Goal: Task Accomplishment & Management: Complete application form

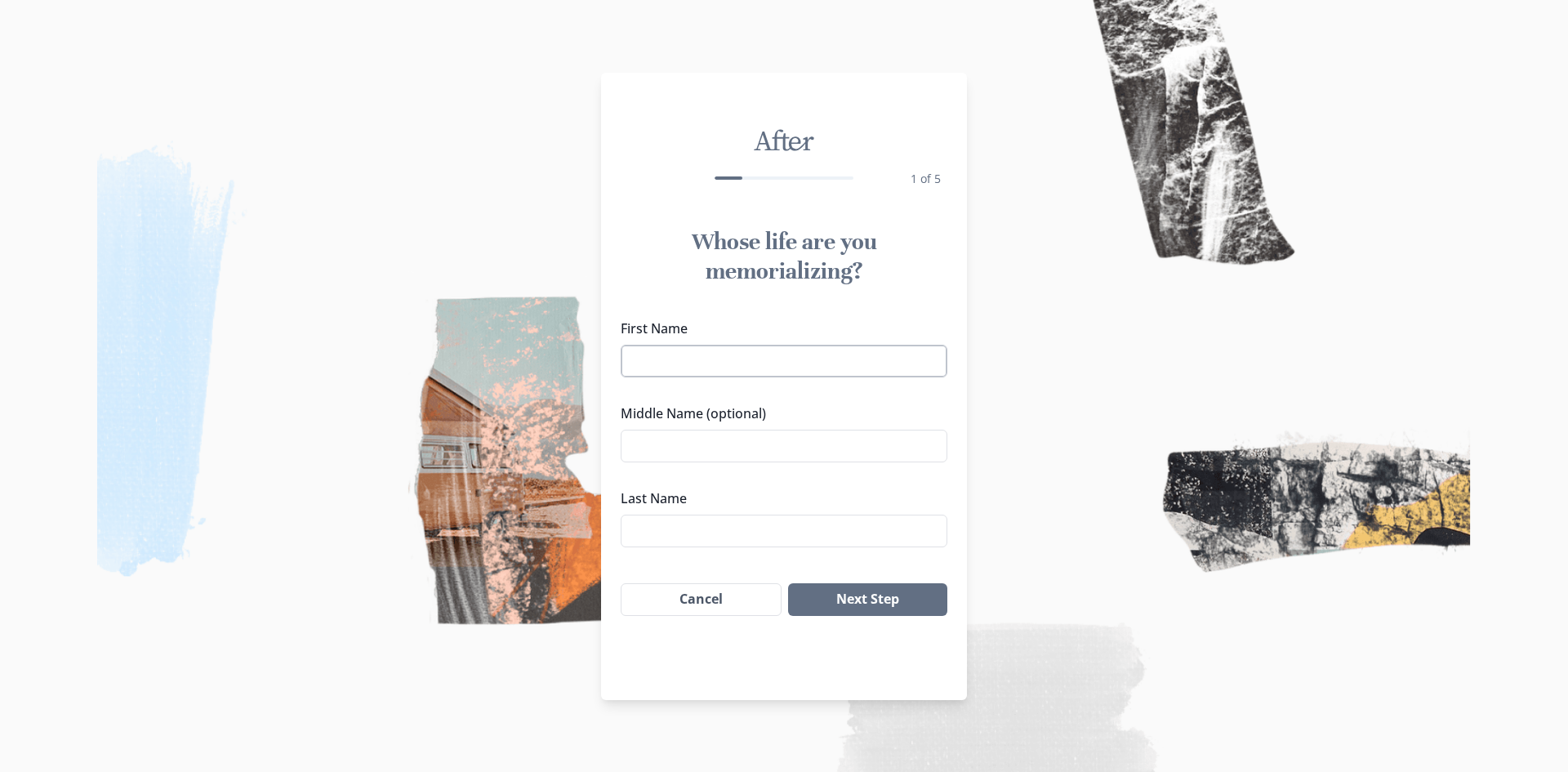
click at [684, 352] on input "First Name" at bounding box center [784, 361] width 327 height 33
type input "[PERSON_NAME]"
click at [685, 440] on input "Middle Name (optional)" at bounding box center [784, 446] width 327 height 33
type input "C"
click at [644, 527] on input "Last Name" at bounding box center [784, 531] width 327 height 33
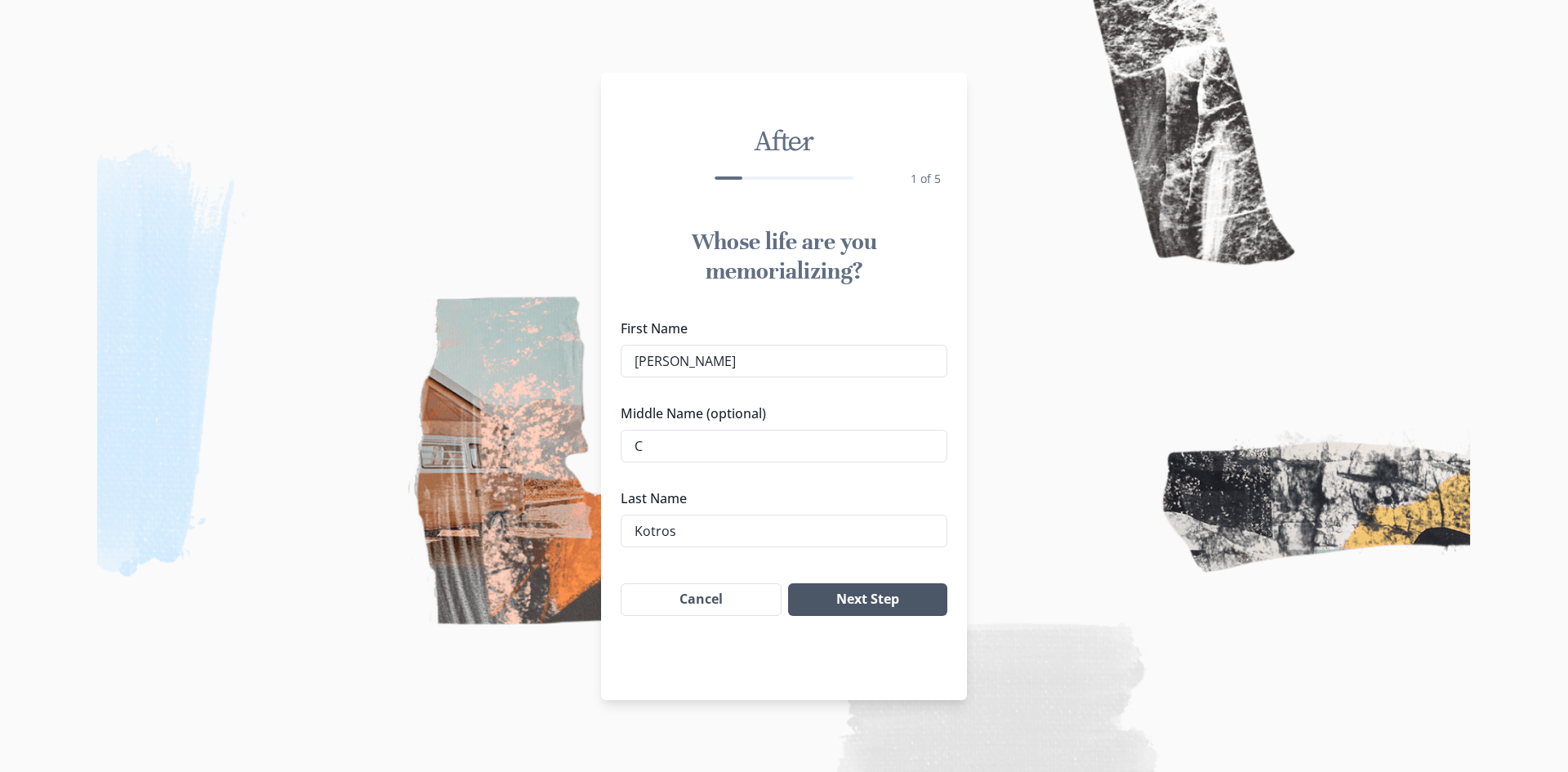
type input "Kotros"
click at [850, 596] on button "Next Step" at bounding box center [867, 599] width 159 height 33
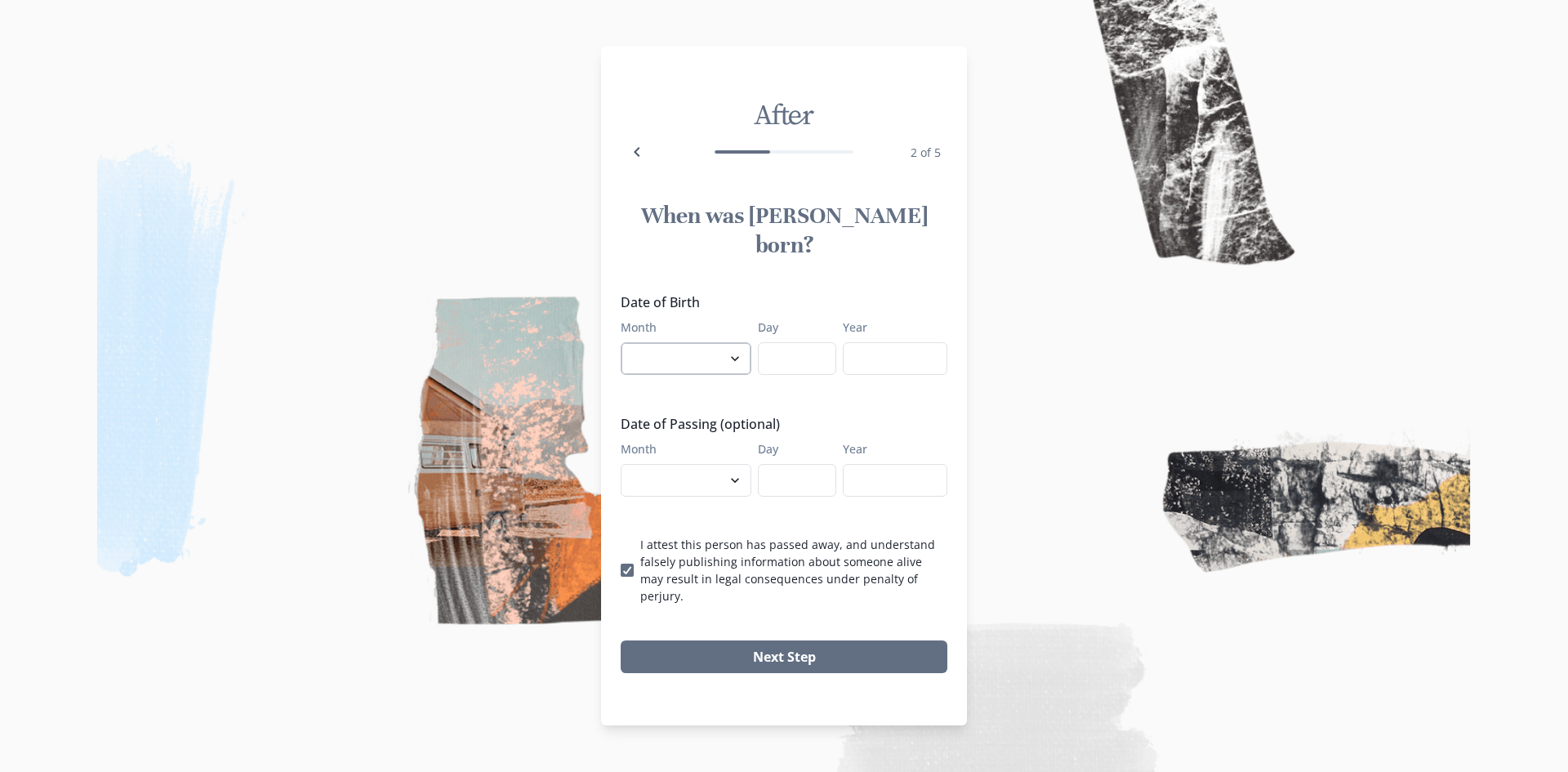
click at [733, 353] on select "January February March April May June July August September October November De…" at bounding box center [686, 359] width 131 height 33
select select "6"
click at [620, 343] on select "January February March April May June July August September October November De…" at bounding box center [686, 359] width 131 height 33
click at [789, 359] on input "Day" at bounding box center [797, 359] width 78 height 33
type input "6"
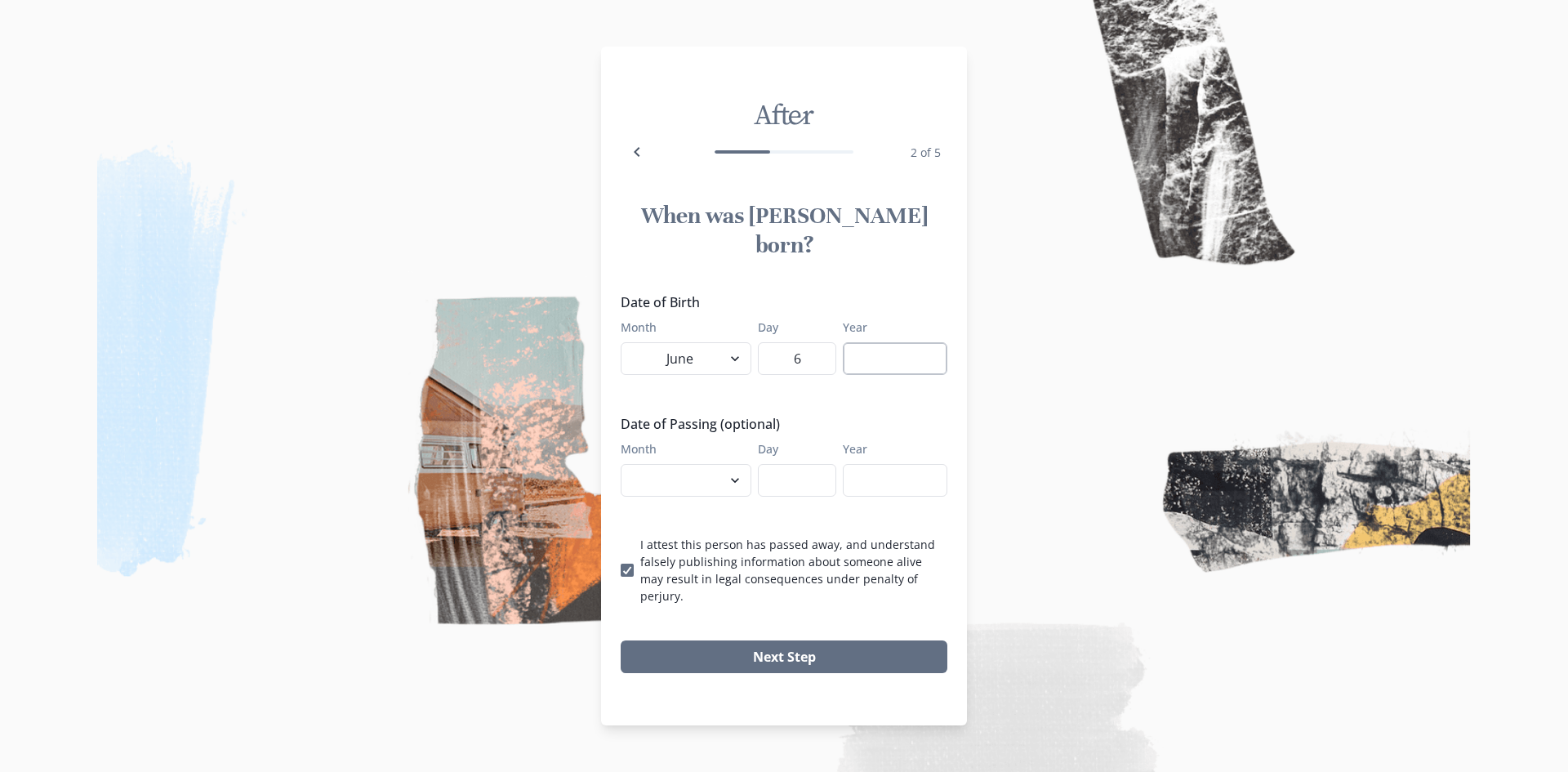
click at [878, 353] on input "Year" at bounding box center [894, 359] width 104 height 33
type input "1959"
click at [735, 481] on select "January February March April May June July August September October November De…" at bounding box center [686, 480] width 131 height 33
select select "9"
click at [620, 464] on select "January February March April May June July August September October November De…" at bounding box center [686, 480] width 131 height 33
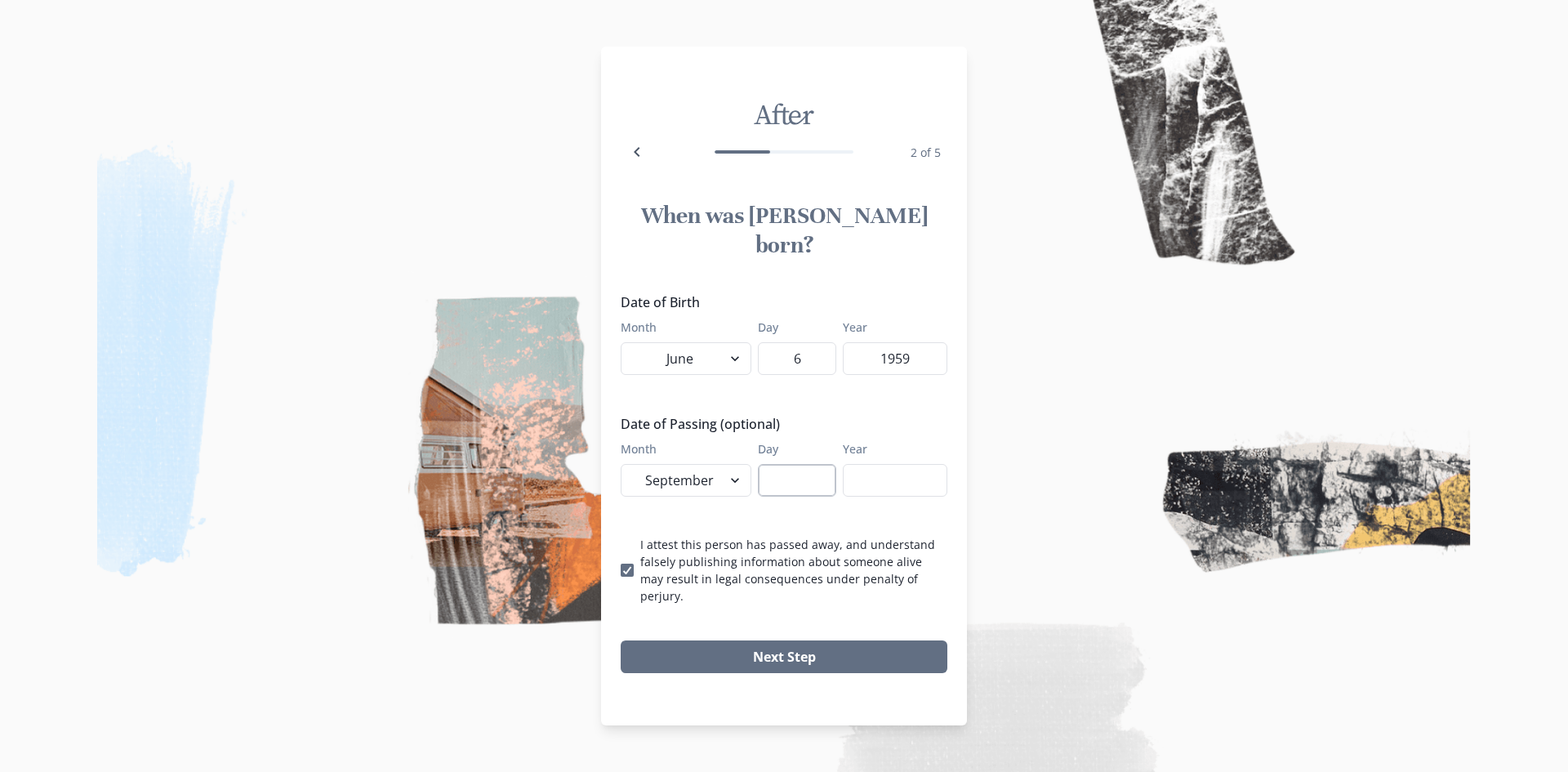
click at [775, 464] on input "Day" at bounding box center [797, 480] width 78 height 33
type input "13"
click at [898, 478] on input "Year" at bounding box center [894, 480] width 104 height 33
type input "2025"
click at [775, 640] on button "Next Step" at bounding box center [784, 657] width 327 height 33
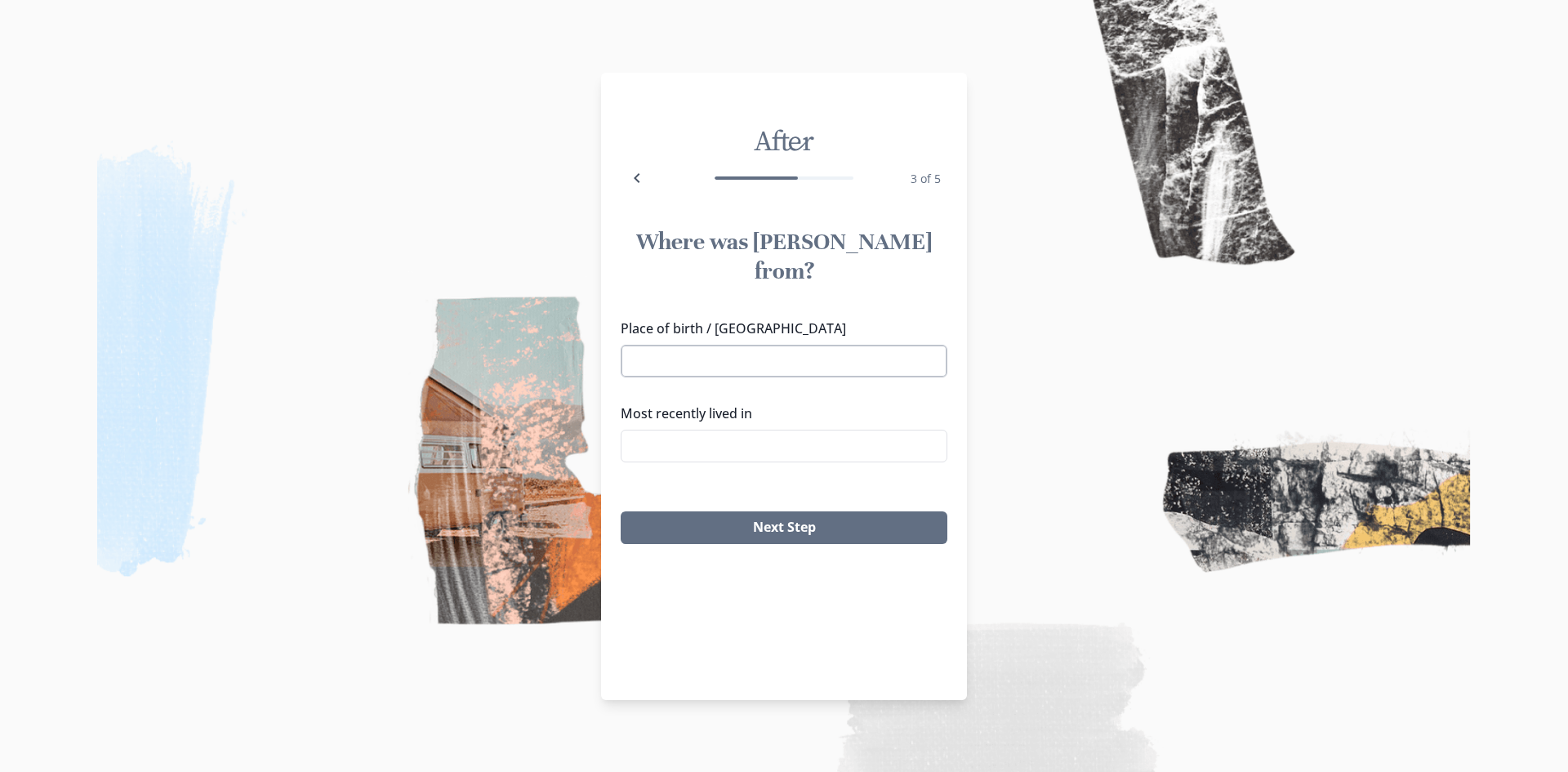
click at [716, 344] on input "Place of birth / [GEOGRAPHIC_DATA]" at bounding box center [784, 361] width 327 height 33
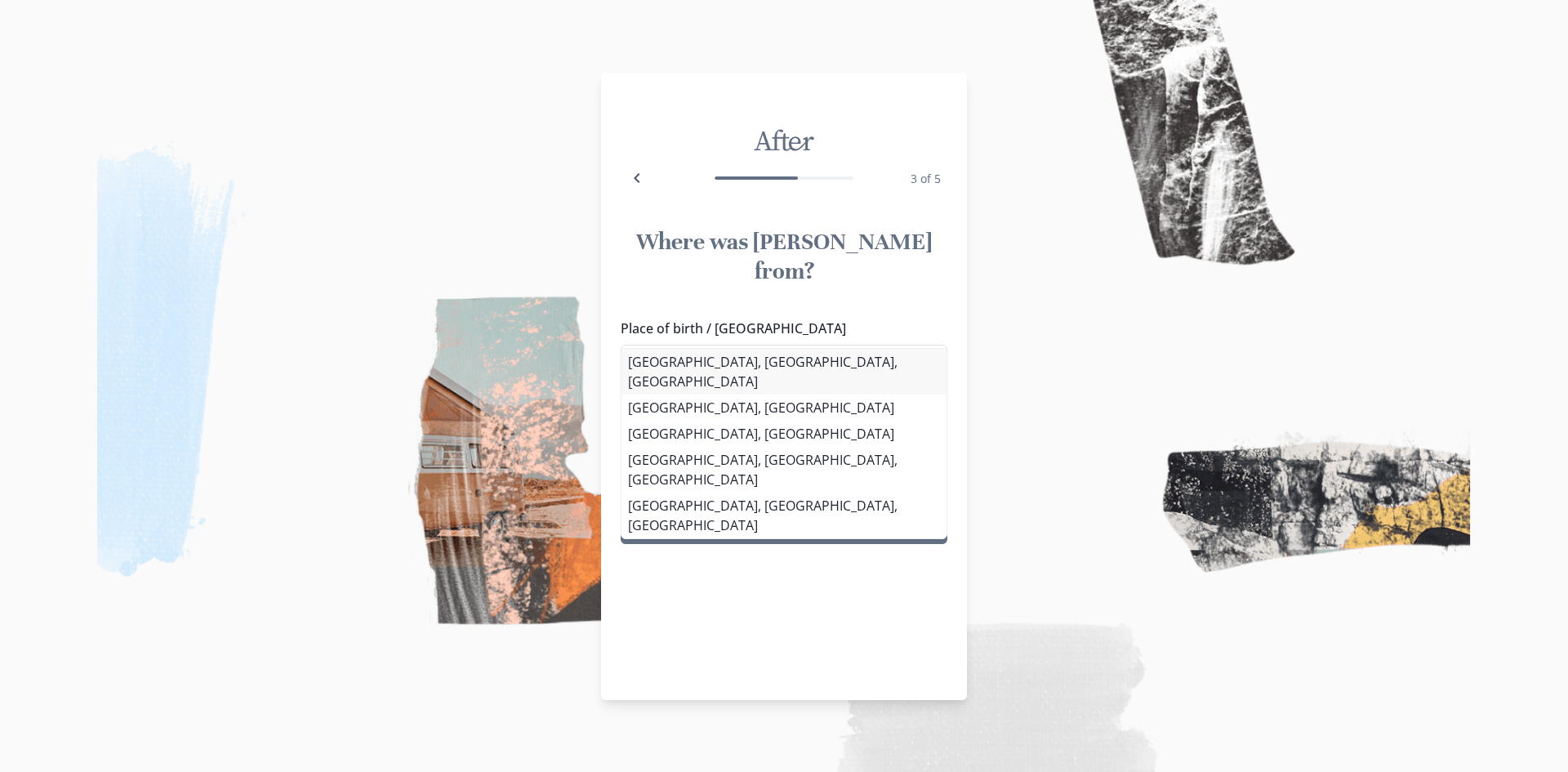
click at [705, 364] on li "[GEOGRAPHIC_DATA], [GEOGRAPHIC_DATA], [GEOGRAPHIC_DATA]" at bounding box center [784, 371] width 325 height 46
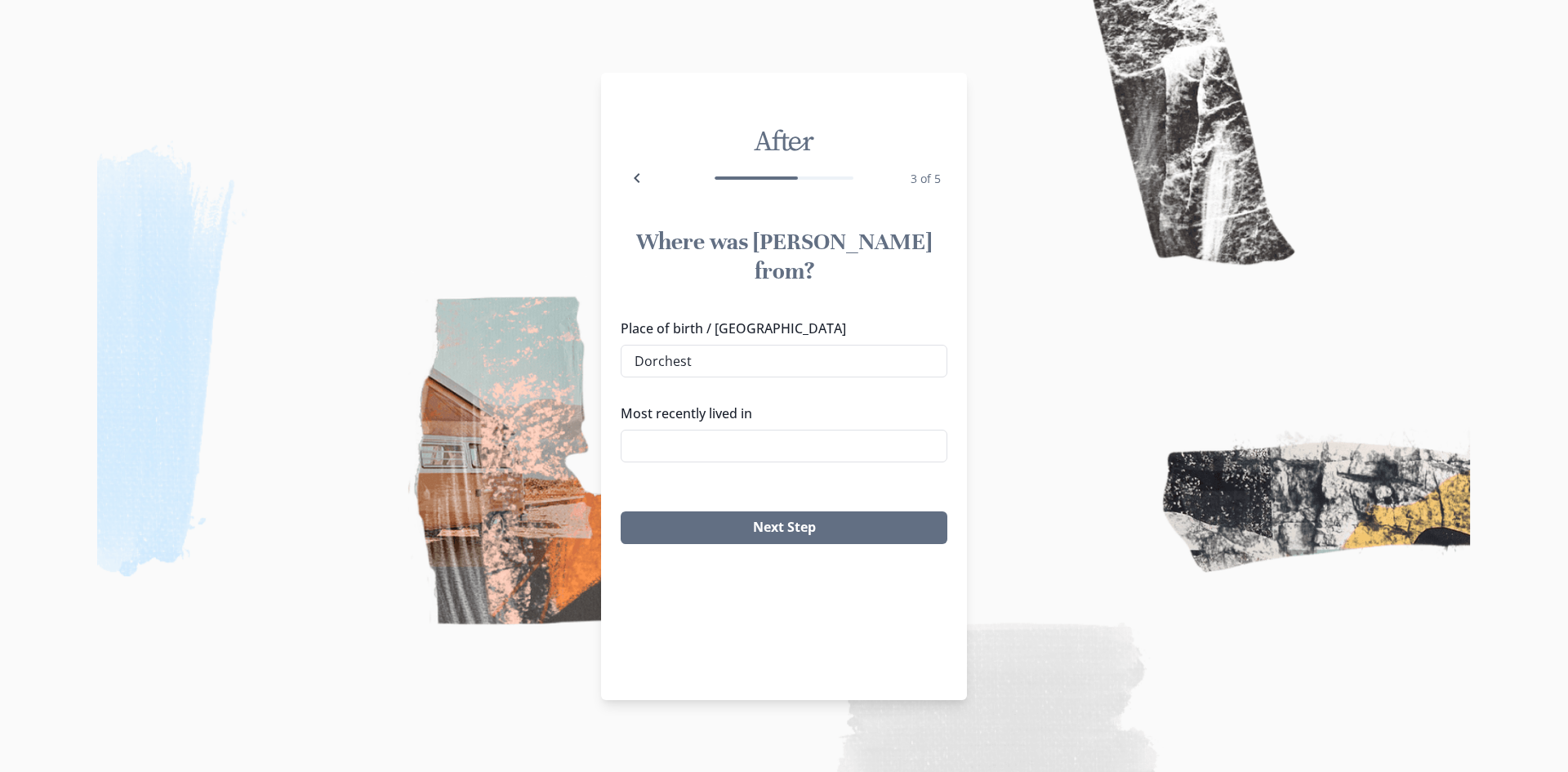
type input "[GEOGRAPHIC_DATA], [GEOGRAPHIC_DATA], [GEOGRAPHIC_DATA]"
click at [723, 429] on input "Most recently lived in" at bounding box center [784, 446] width 327 height 33
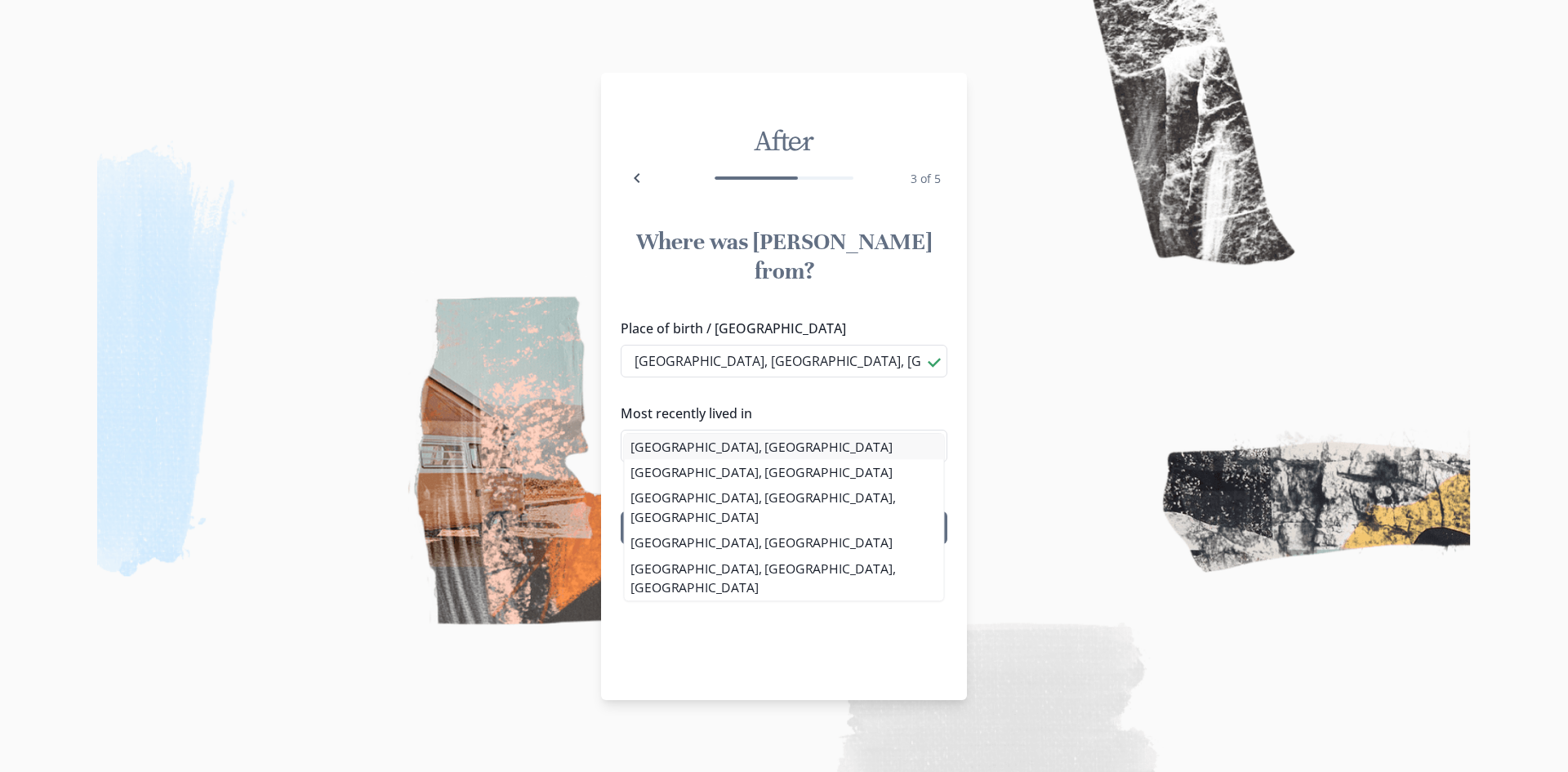
click at [678, 450] on li "[GEOGRAPHIC_DATA], [GEOGRAPHIC_DATA]" at bounding box center [784, 446] width 319 height 25
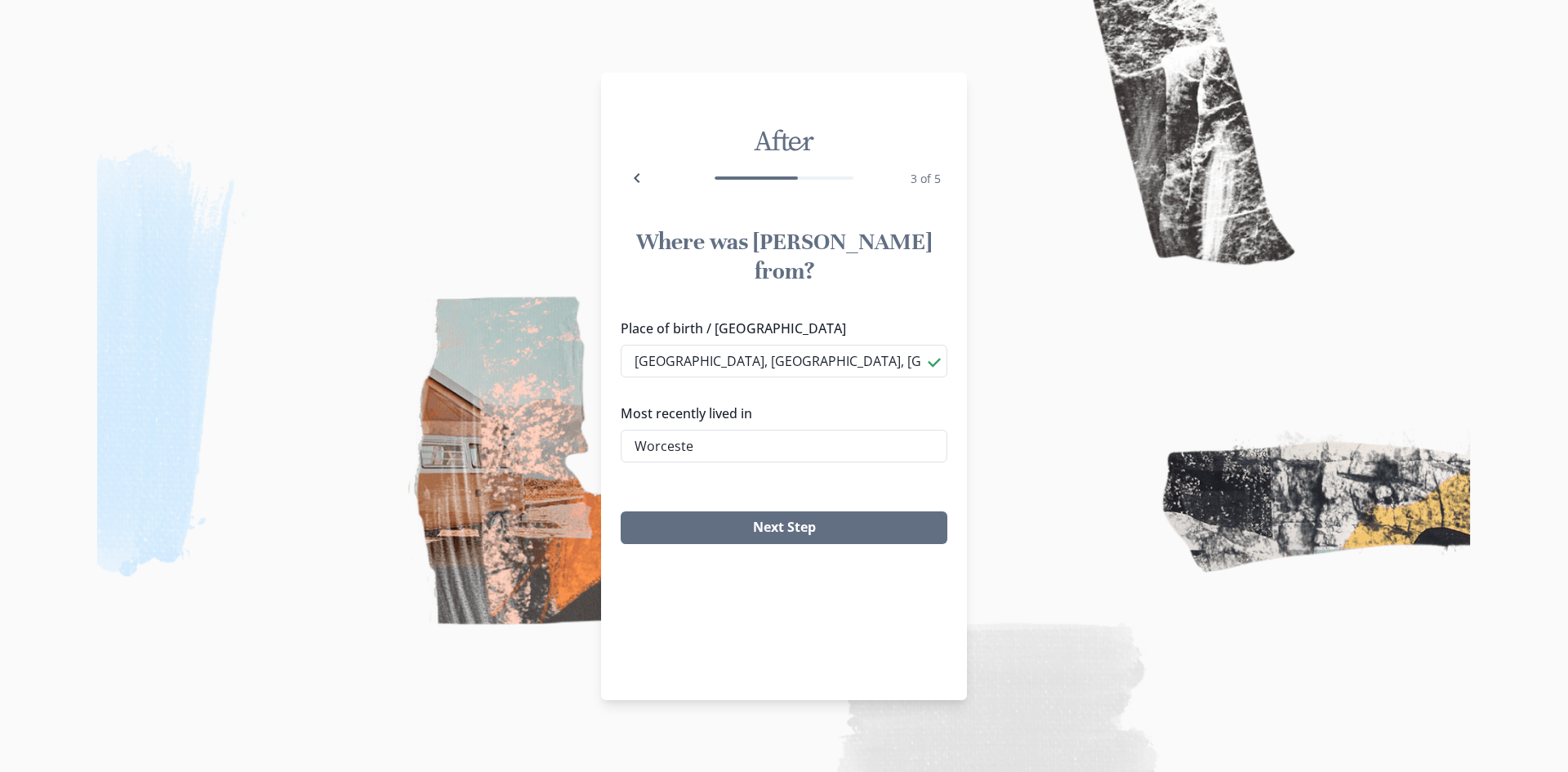
type input "[GEOGRAPHIC_DATA], [GEOGRAPHIC_DATA]"
click at [805, 511] on button "Next Step" at bounding box center [784, 528] width 327 height 33
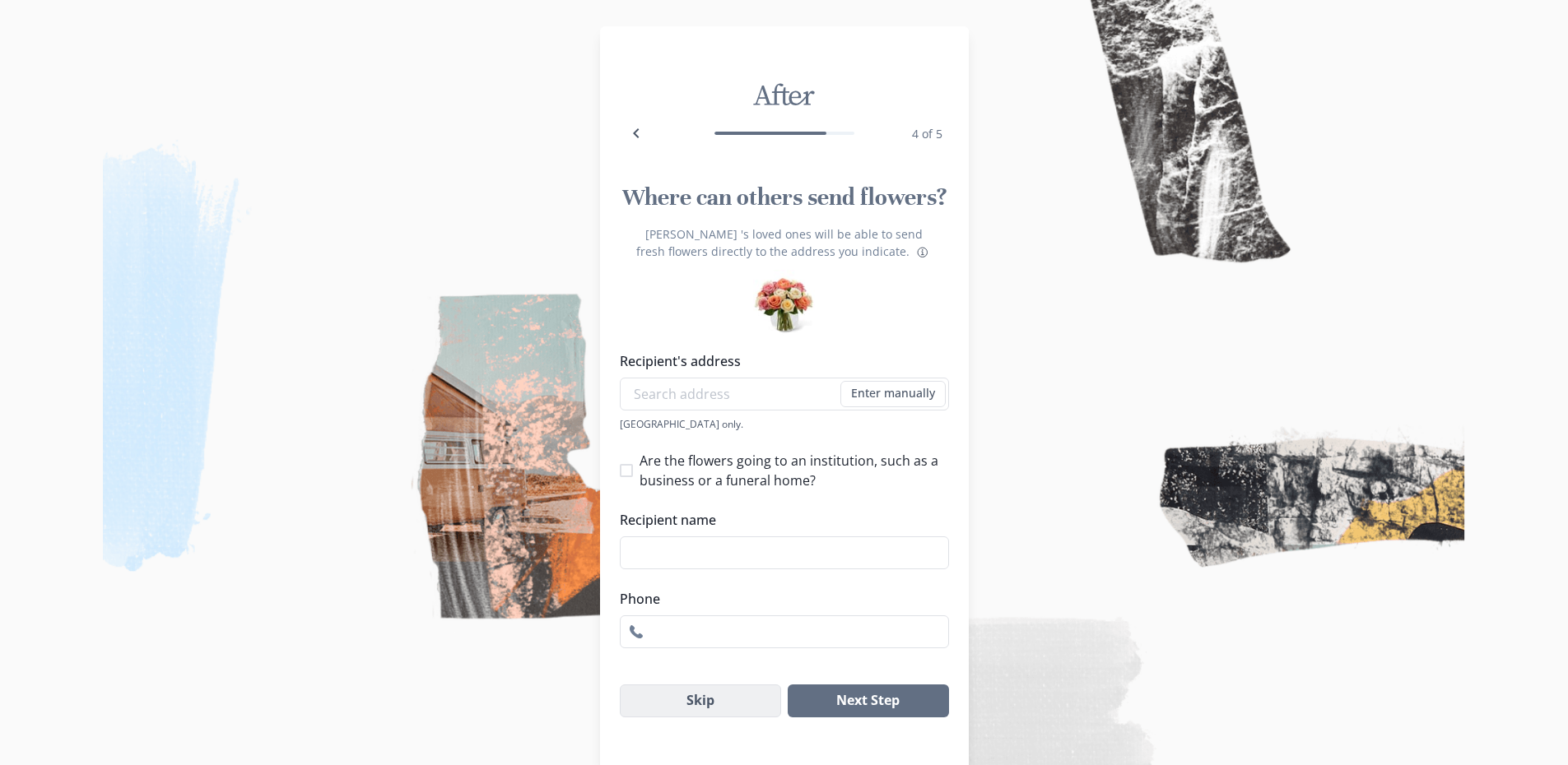
click at [668, 697] on button "Skip" at bounding box center [701, 701] width 162 height 33
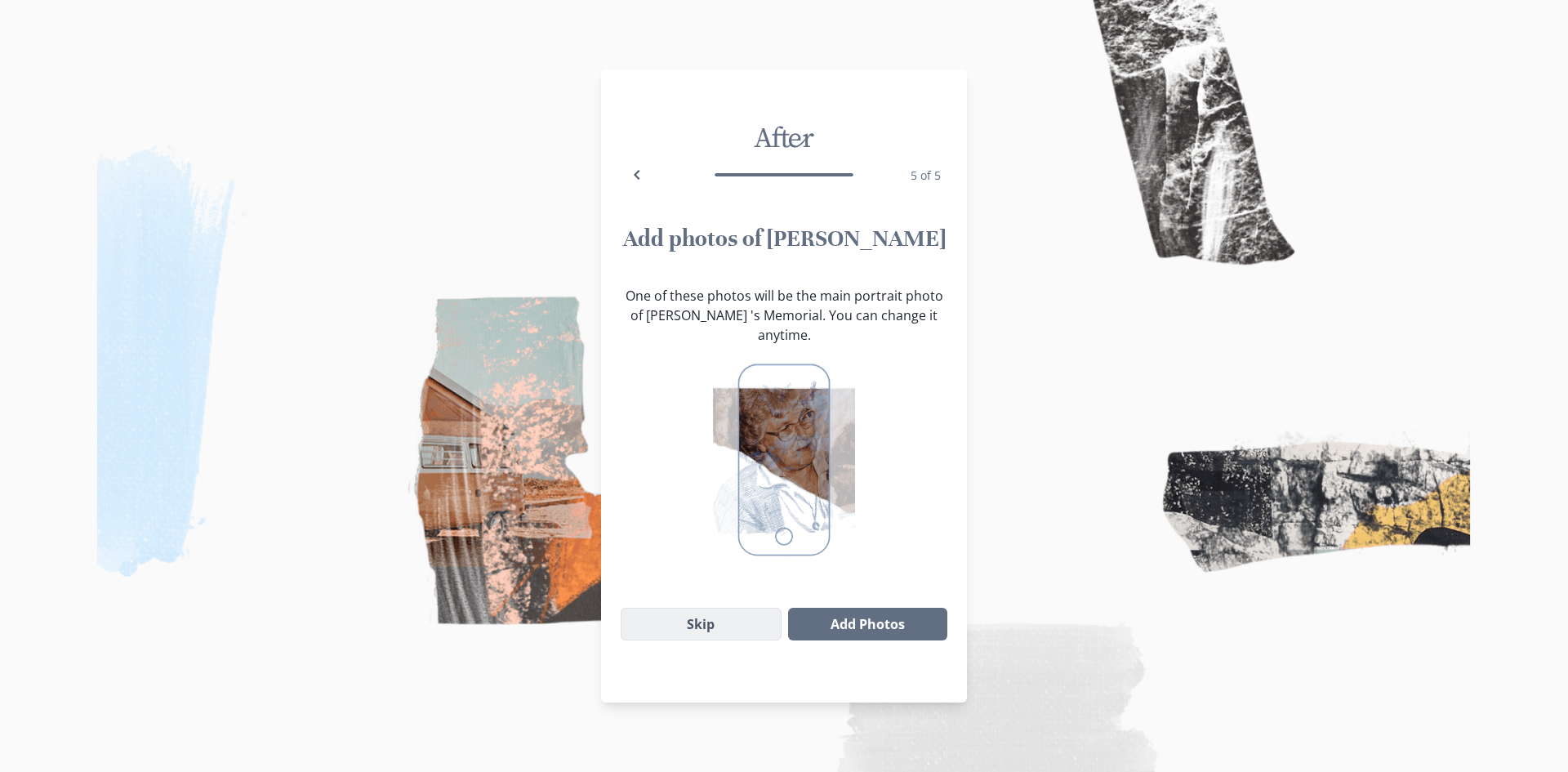
click at [669, 609] on button "Skip" at bounding box center [701, 624] width 161 height 33
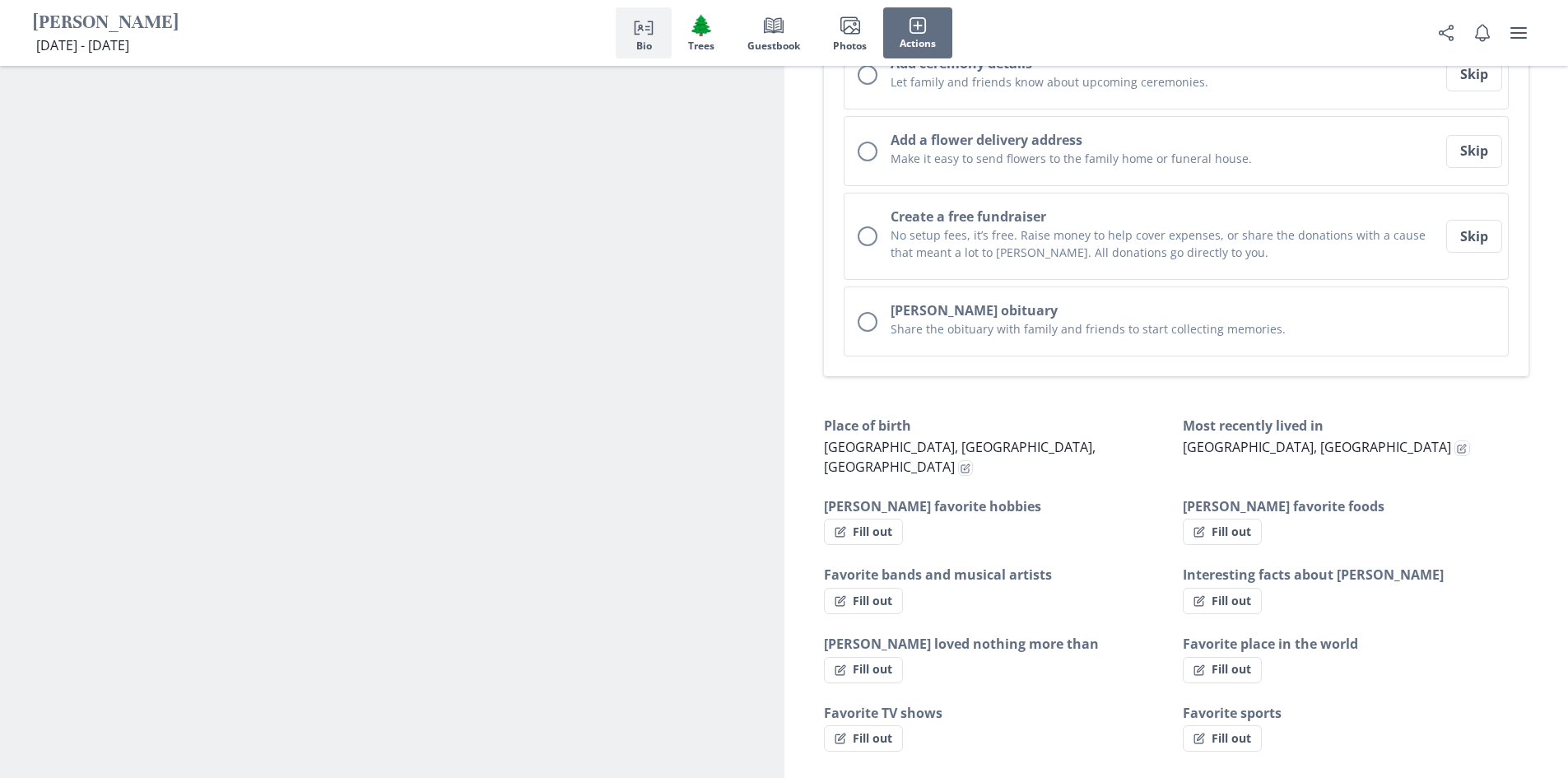
scroll to position [741, 0]
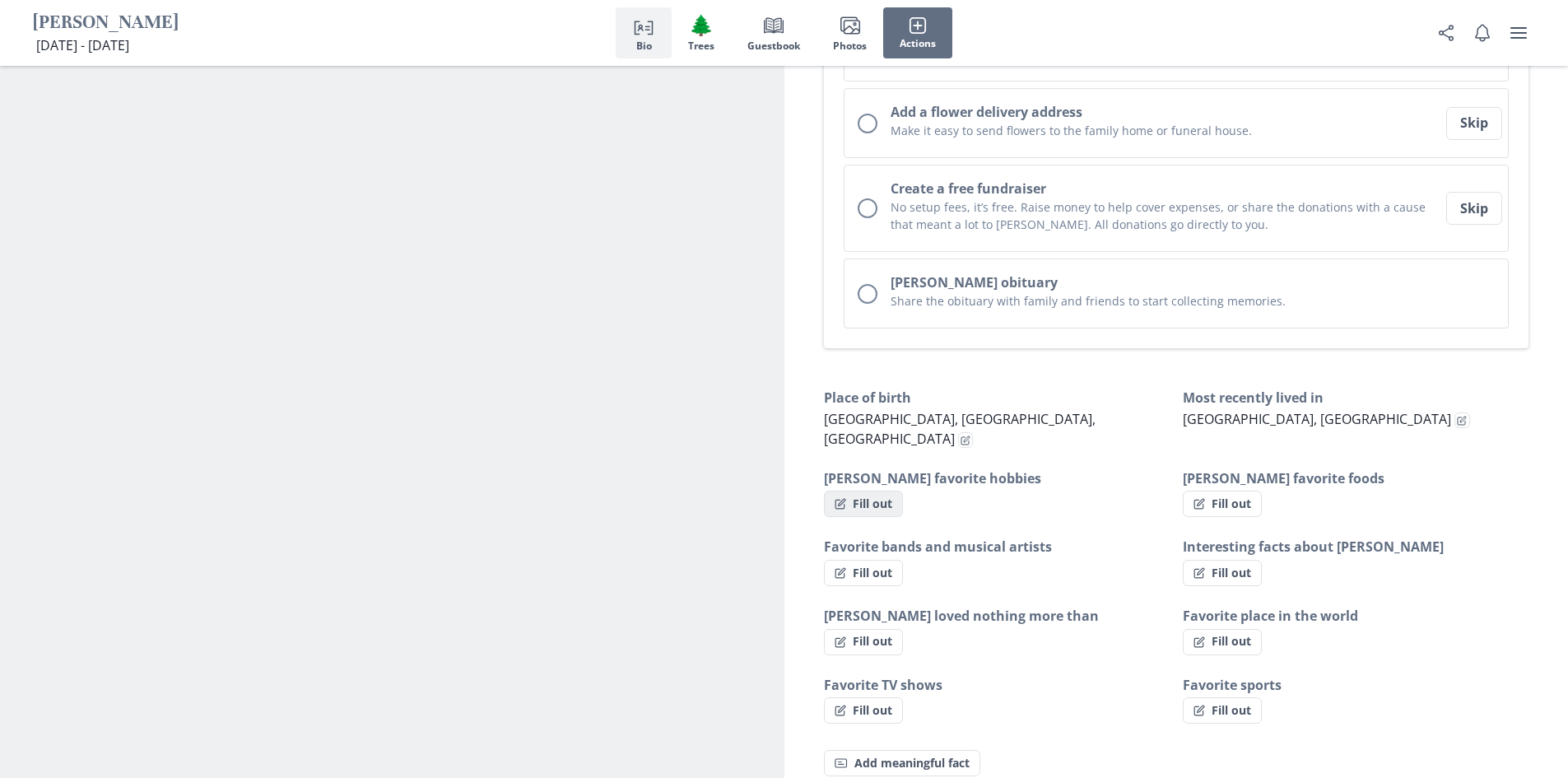
click at [860, 491] on button "Fill out" at bounding box center [863, 504] width 79 height 26
select select "[PERSON_NAME] favorite hobbies"
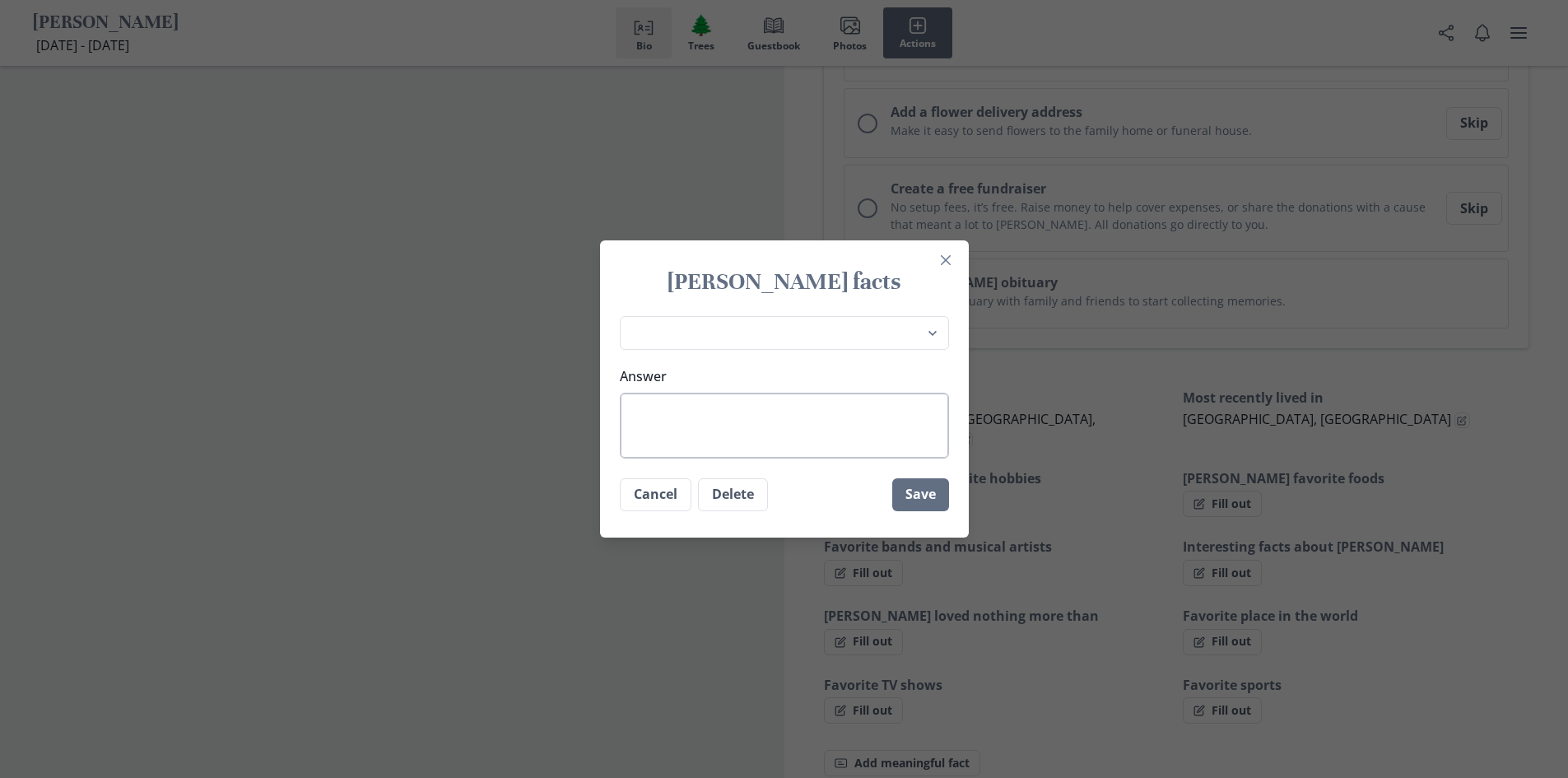
click at [764, 428] on textarea "Answer" at bounding box center [785, 426] width 330 height 66
type textarea "P"
type textarea "x"
type textarea "Pl"
type textarea "x"
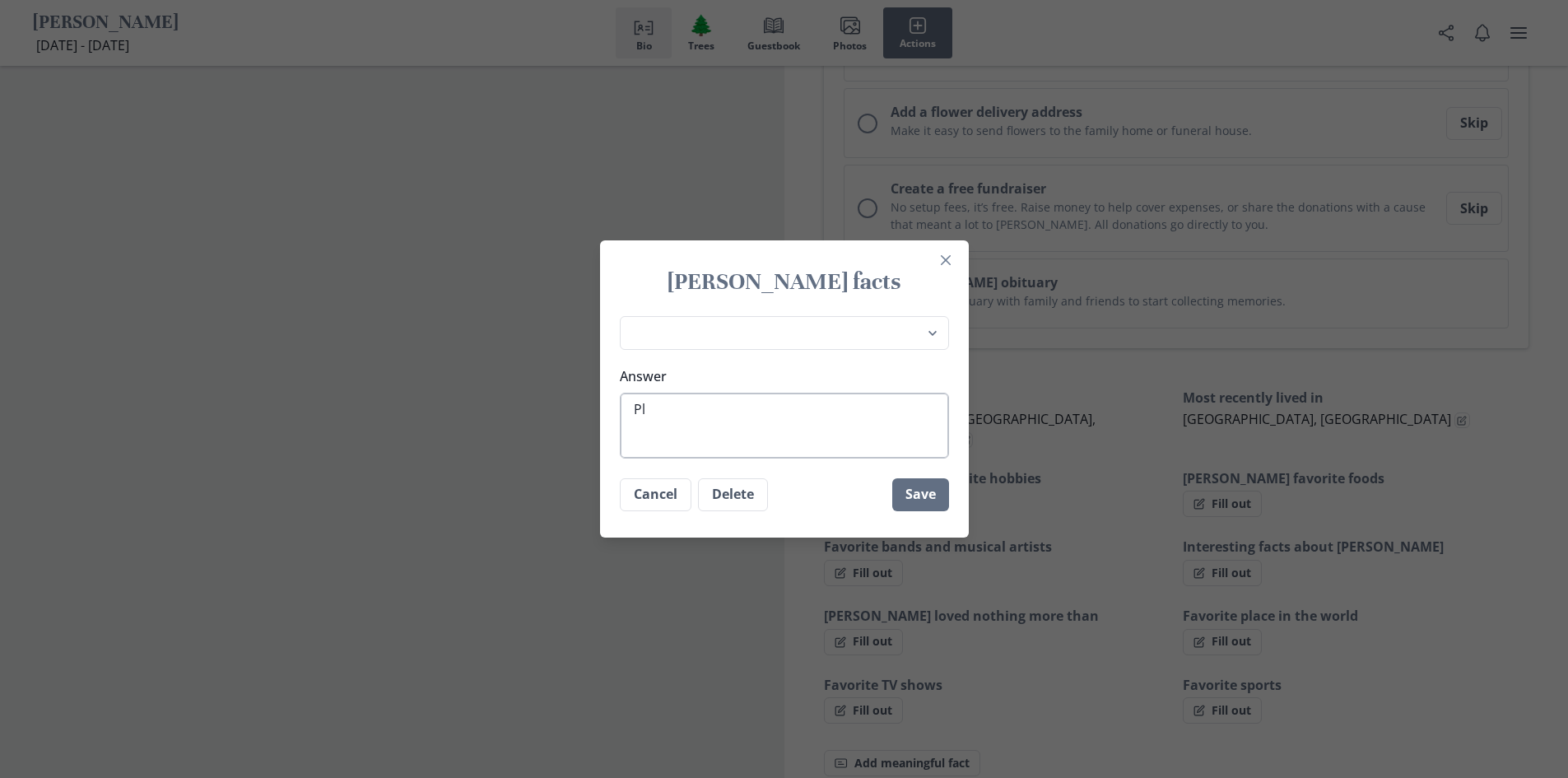
type textarea "Pla"
type textarea "x"
type textarea "Play"
type textarea "x"
type textarea "Playi"
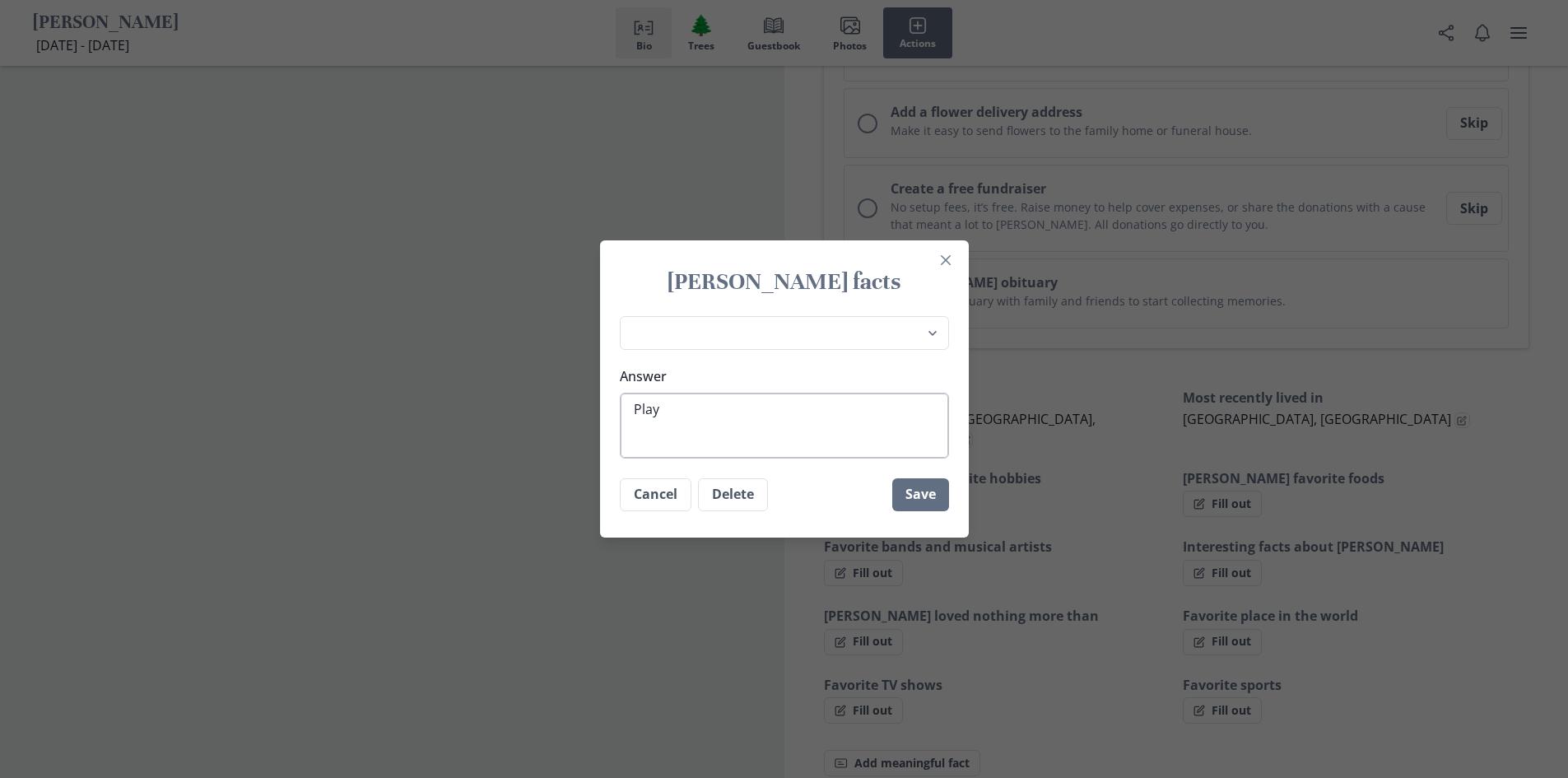
type textarea "x"
type textarea "Playin"
type textarea "x"
type textarea "Playing"
type textarea "x"
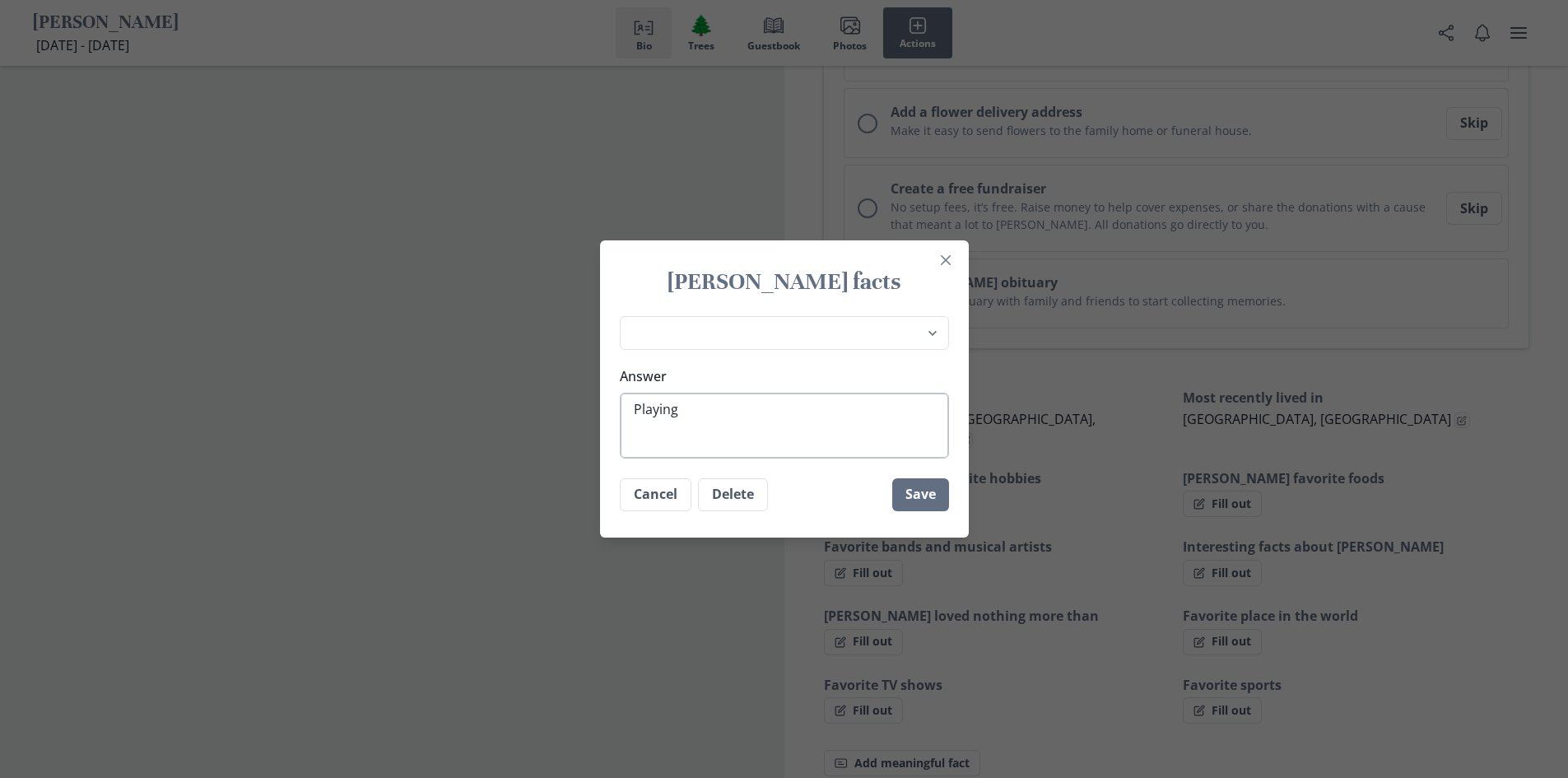
type textarea "Playing"
type textarea "x"
type textarea "Playing t"
type textarea "x"
type textarea "Playing th"
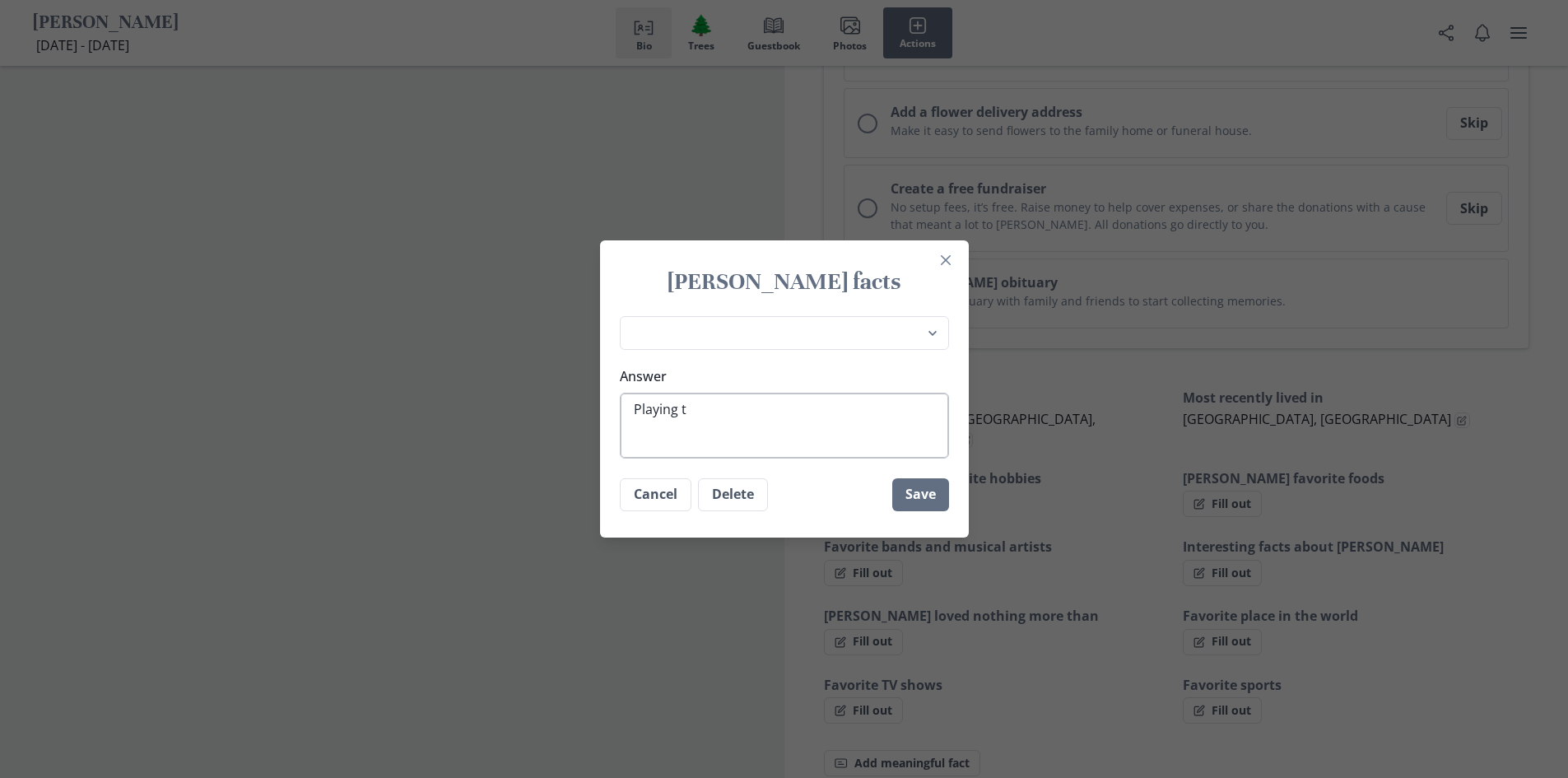
type textarea "x"
type textarea "Playing the"
type textarea "x"
type textarea "Playing the"
type textarea "x"
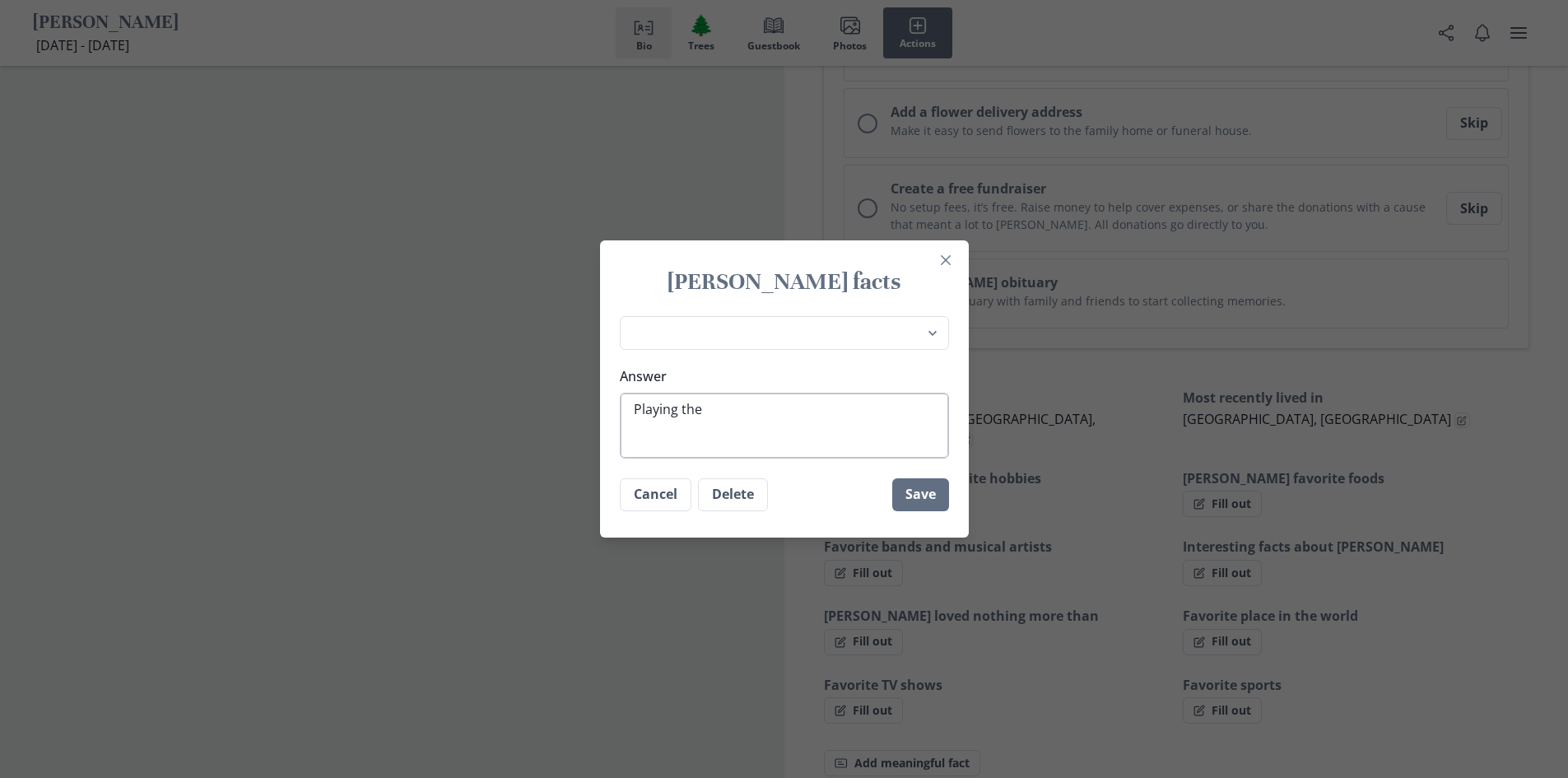
type textarea "Playing the G"
type textarea "x"
type textarea "Playing the Gi"
type textarea "x"
type textarea "Playing the G"
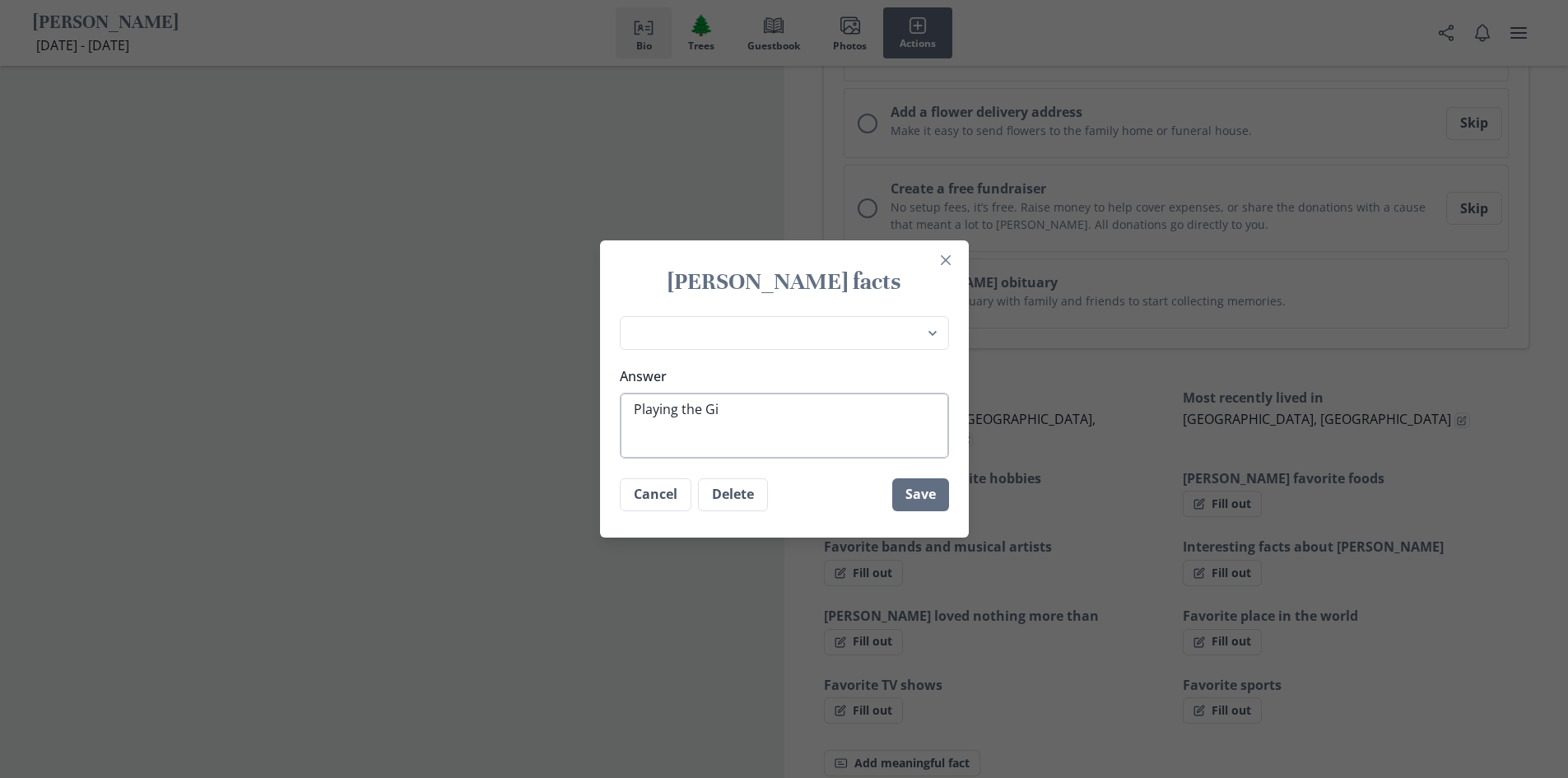
type textarea "x"
type textarea "Playing the Gu"
type textarea "x"
type textarea "Playing the Gui"
type textarea "x"
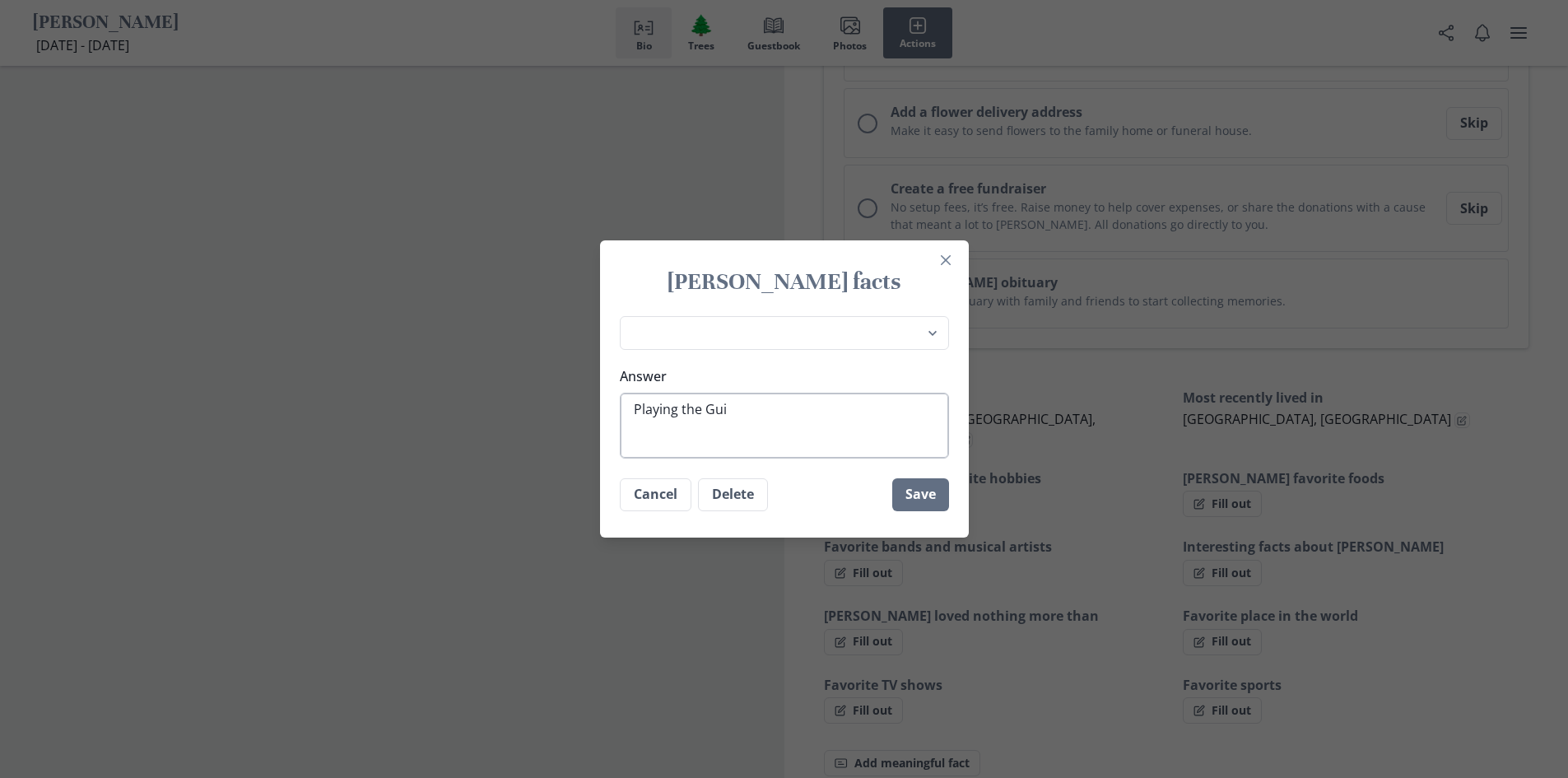
type textarea "Playing the Guit"
type textarea "x"
type textarea "Playing the Guita"
type textarea "x"
type textarea "Playing the Guitar"
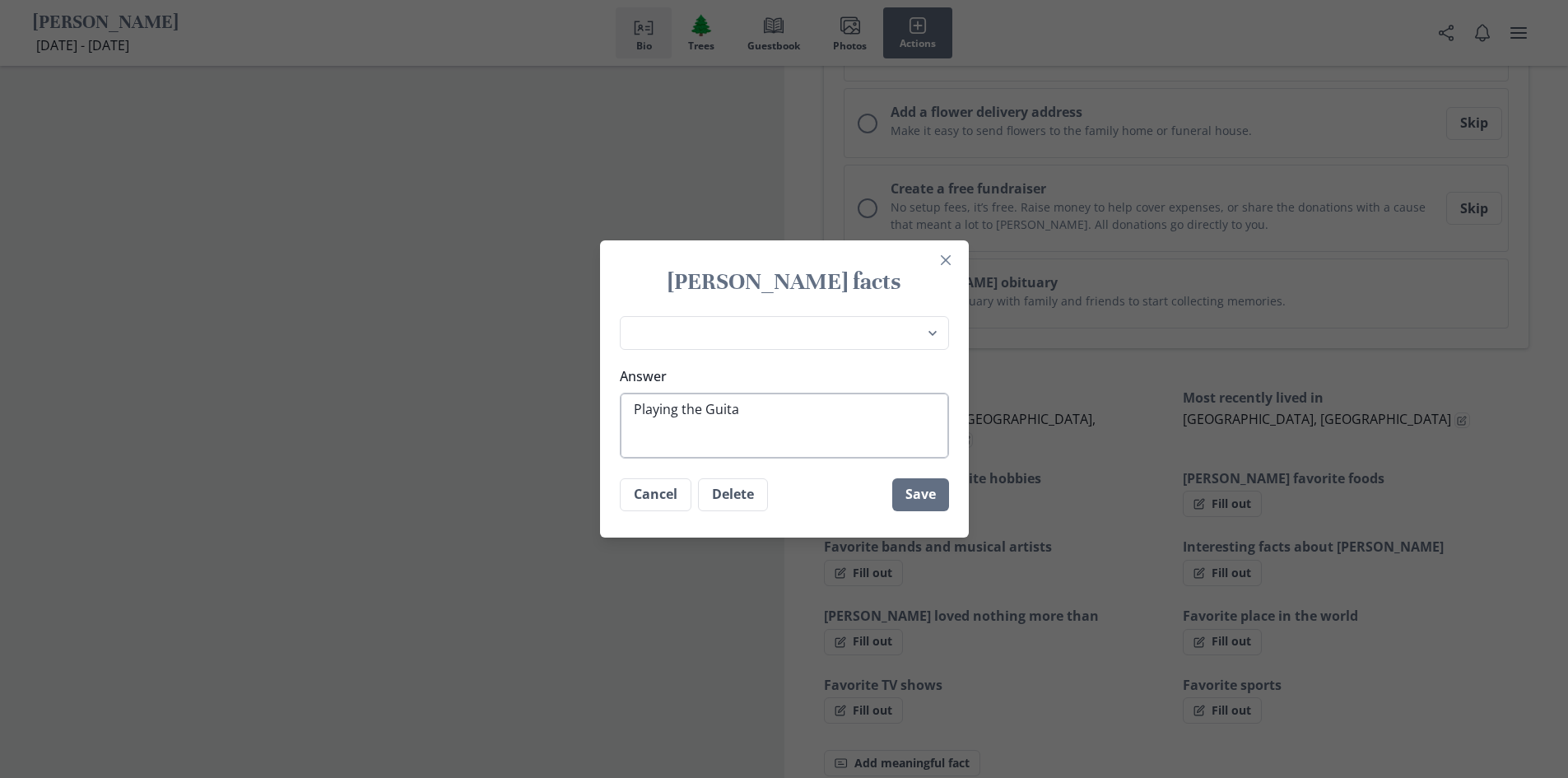
type textarea "x"
type textarea "Playing the Guitar"
type textarea "x"
type textarea "Playing the Guitar W"
type textarea "x"
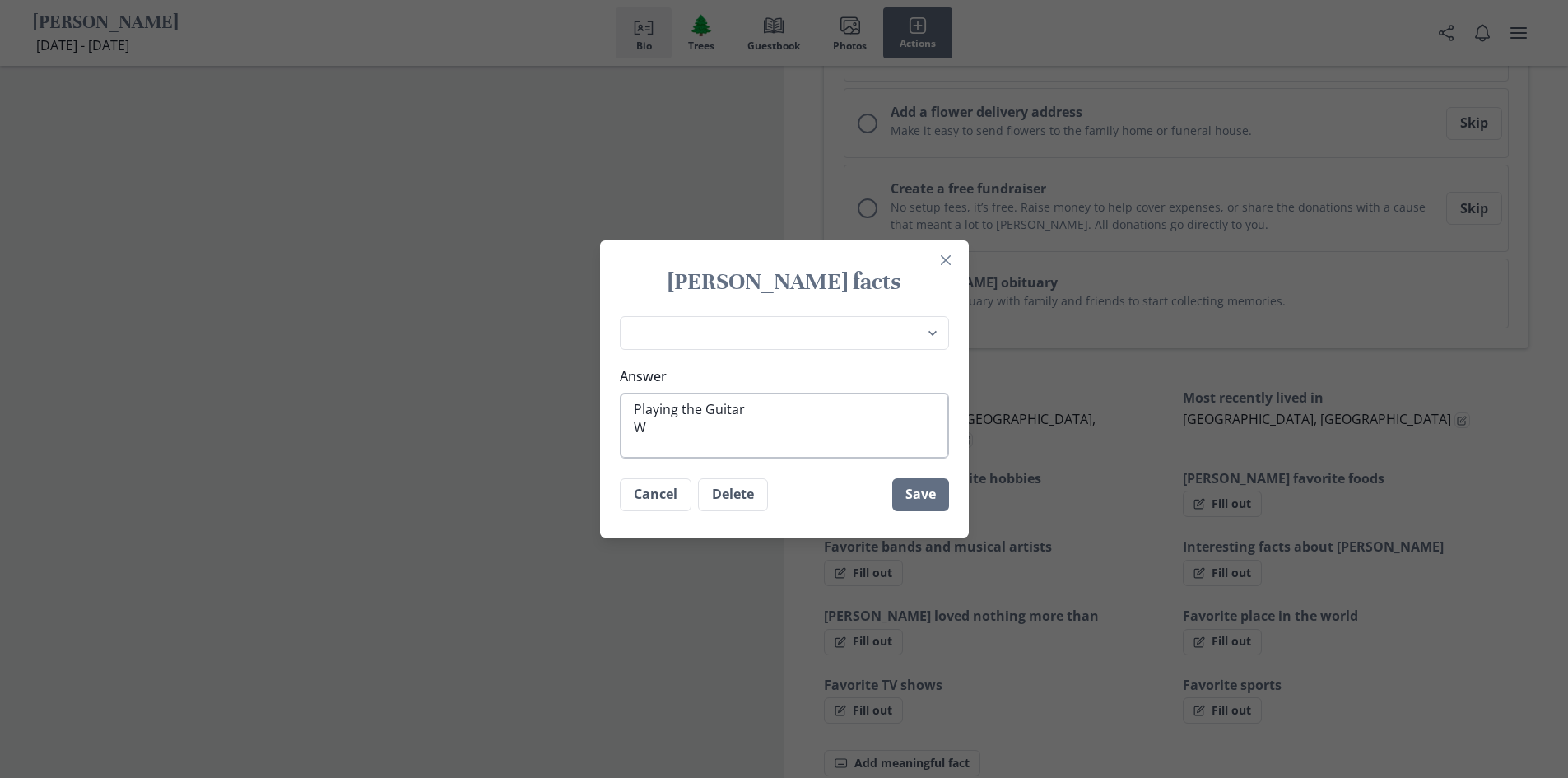
type textarea "Playing the Guitar Wr"
type textarea "x"
type textarea "Playing the Guitar Wri"
type textarea "x"
type textarea "Playing the Guitar Writ"
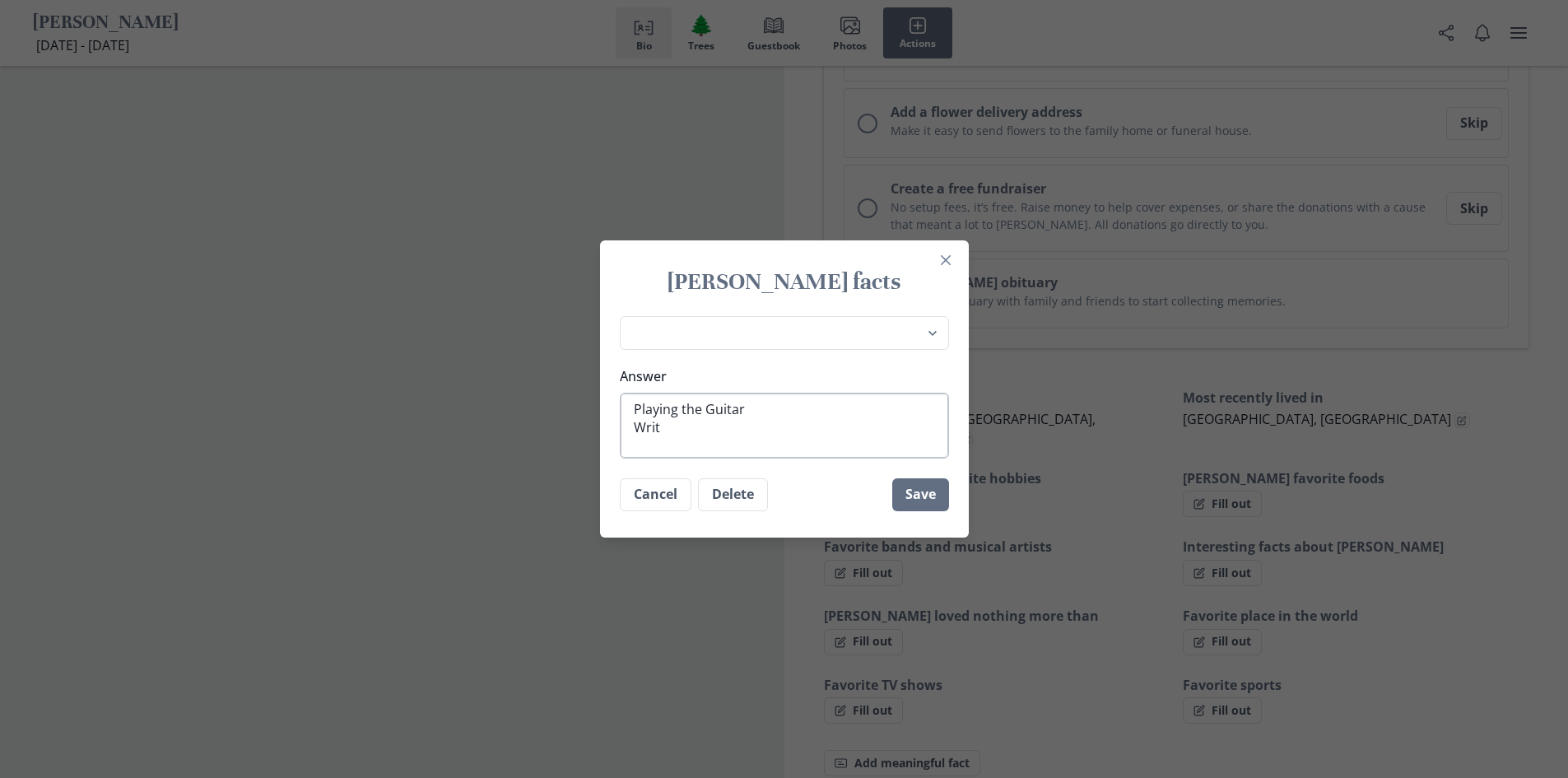
type textarea "x"
type textarea "Playing the Guitar Writi"
type textarea "x"
type textarea "Playing the Guitar Writin"
type textarea "x"
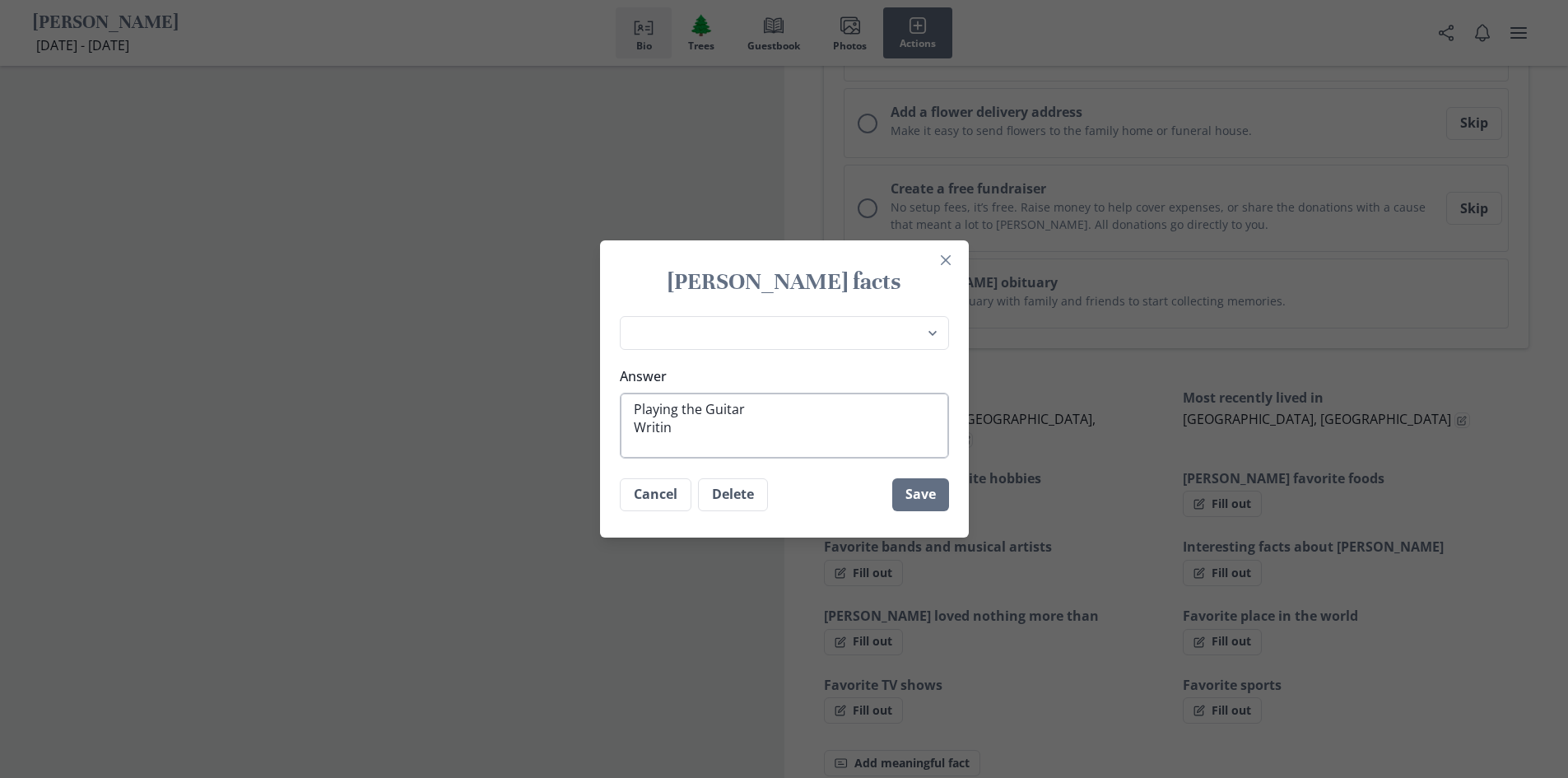
type textarea "Playing the Guitar Writing"
type textarea "x"
type textarea "Playing the Guitar Writing"
type textarea "x"
type textarea "Playing the Guitar Writing"
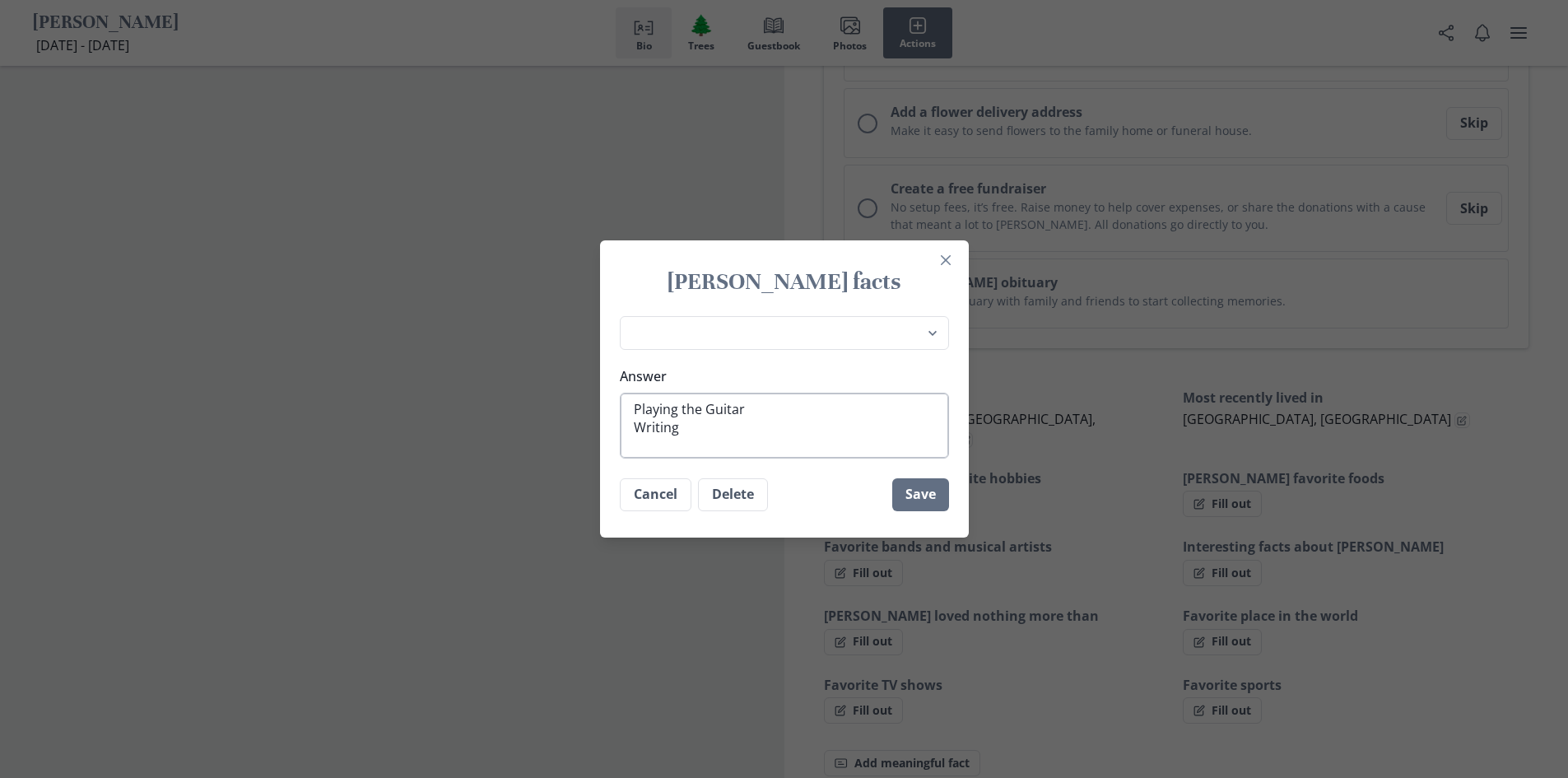
type textarea "x"
type textarea "Playing the Guitar Writing H"
type textarea "x"
type textarea "Playing the Guitar Writing Ho"
type textarea "x"
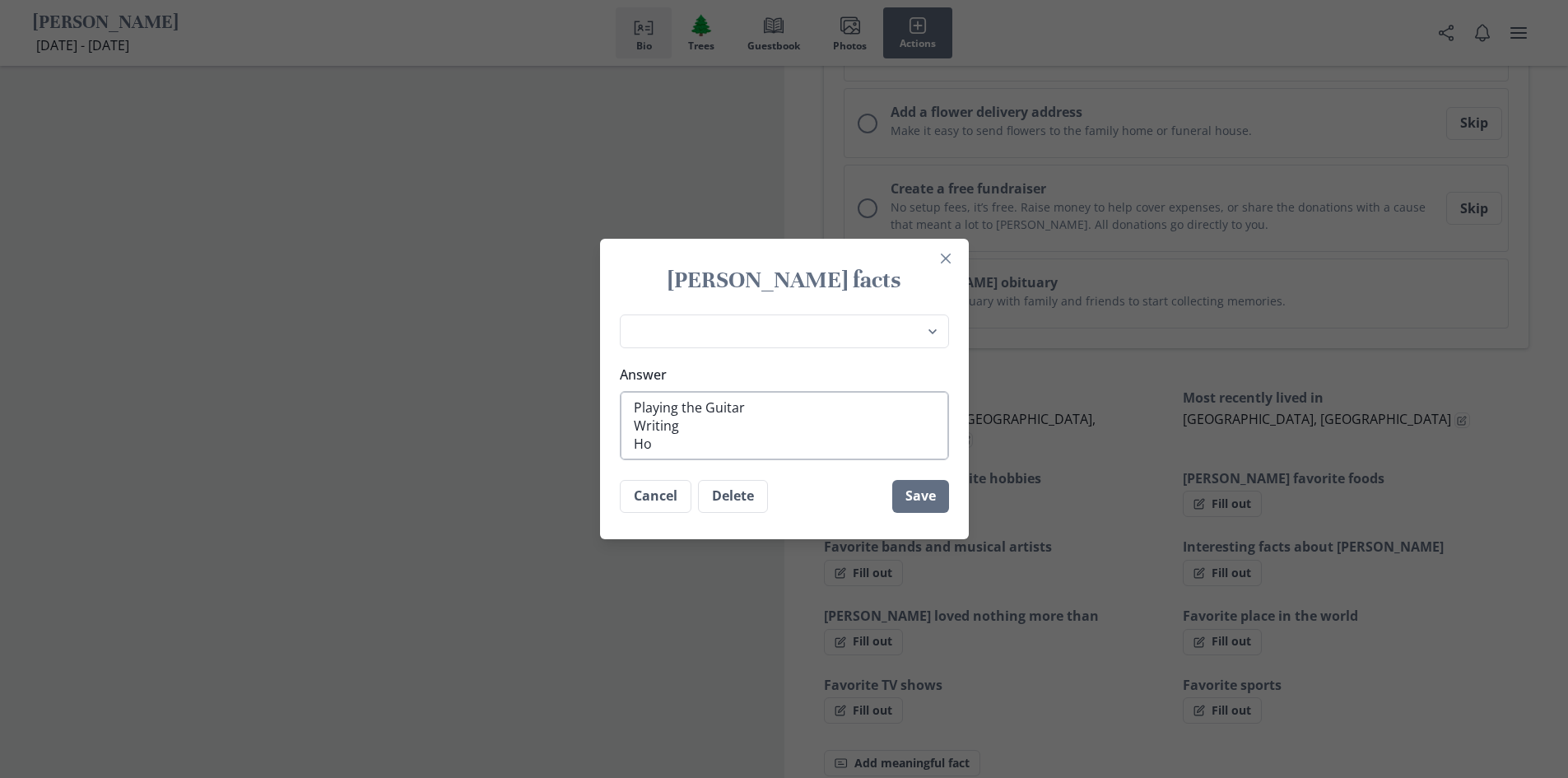
type textarea "Playing the Guitar Writing Hoc"
type textarea "x"
type textarea "Playing the Guitar Writing [PERSON_NAME]"
type textarea "x"
type textarea "Playing the Guitar Writing Hocke"
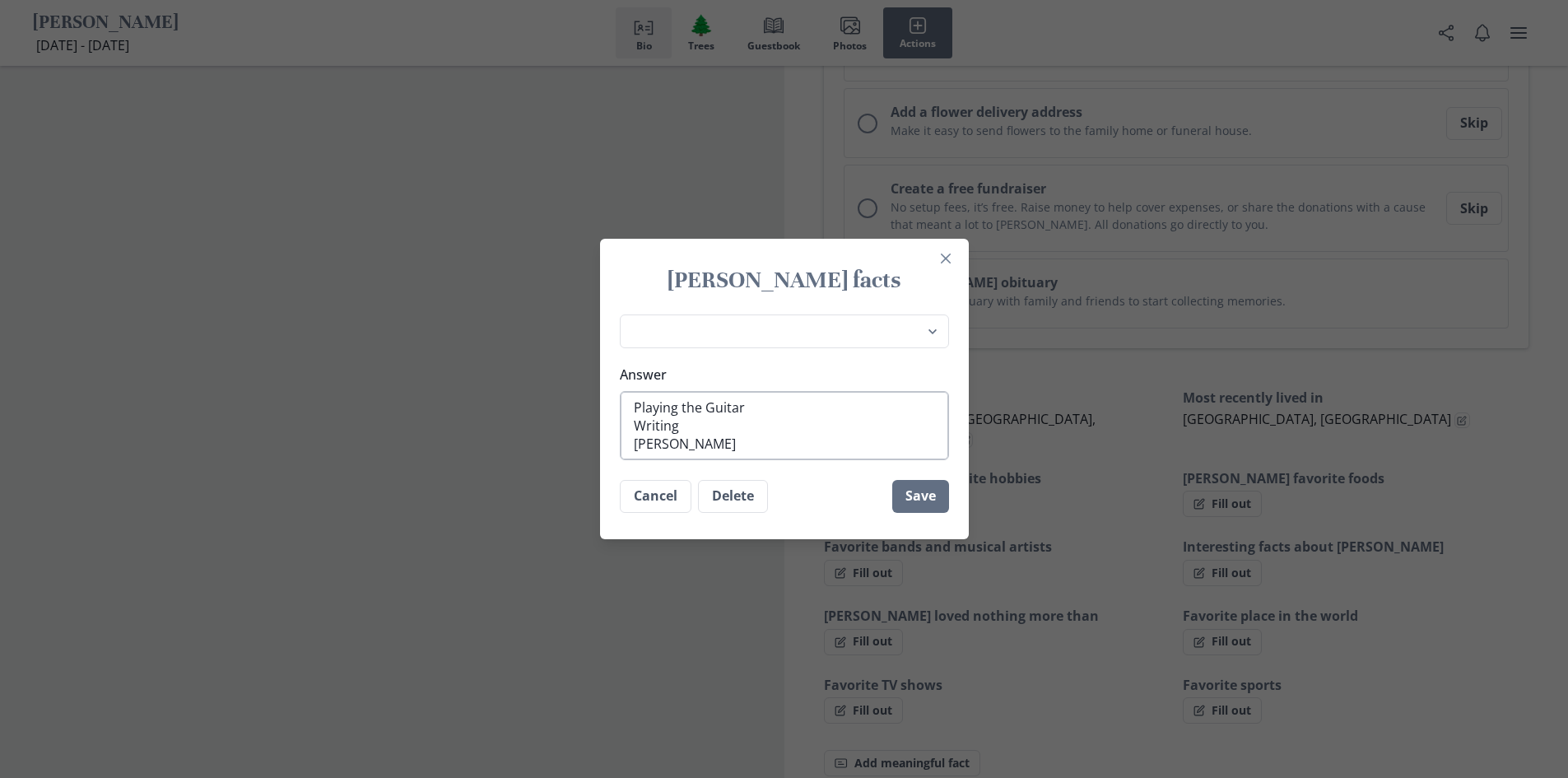
type textarea "x"
type textarea "Playing the Guitar Writing Hockey"
type textarea "x"
type textarea "Playing the Guitar Writing Hockey"
type textarea "x"
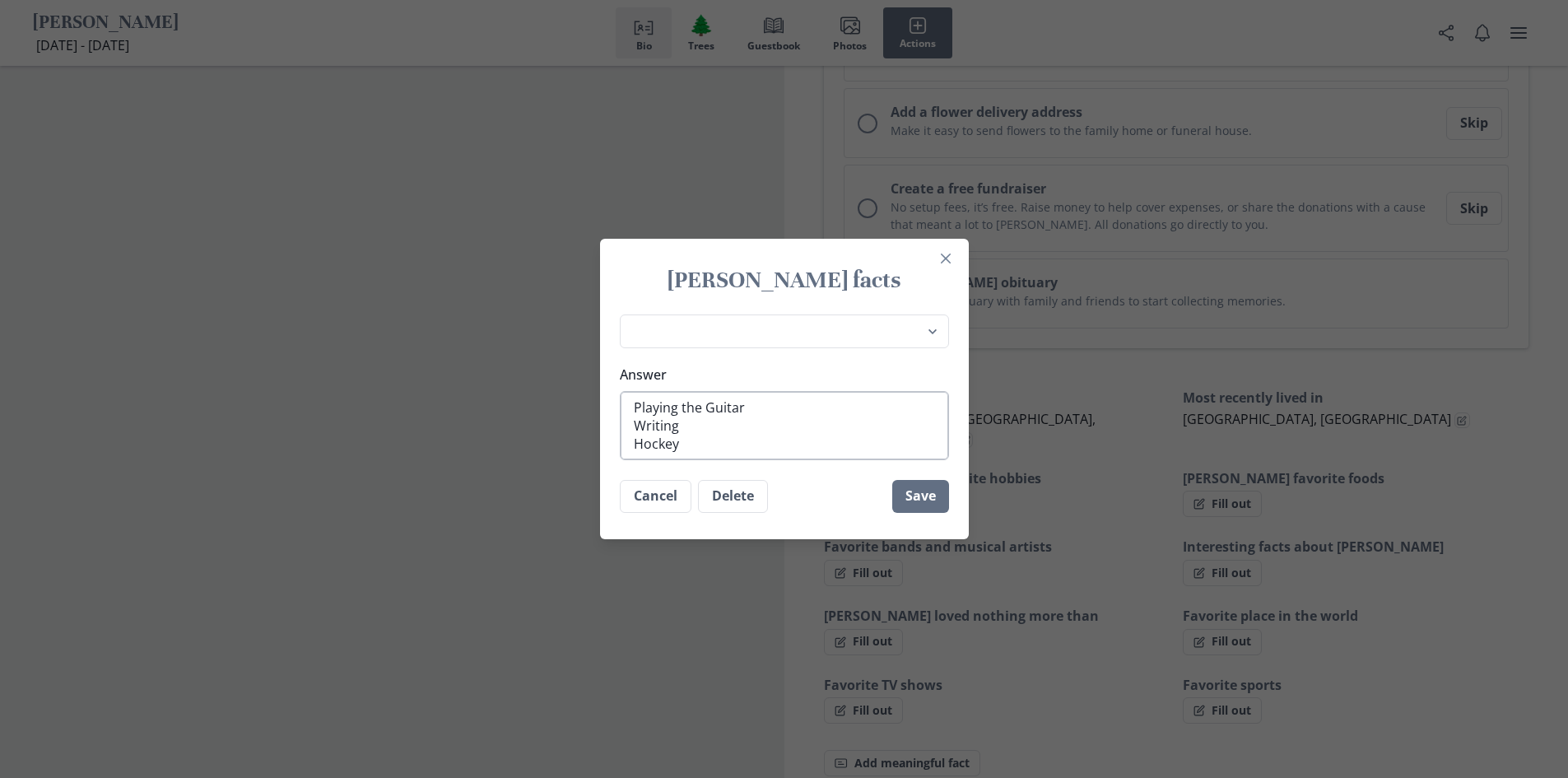
type textarea "Playing the Guitar Writing Hockey a"
type textarea "x"
type textarea "Playing the Guitar Writing Hockey an"
type textarea "x"
type textarea "Playing the Guitar Writing Hockey and"
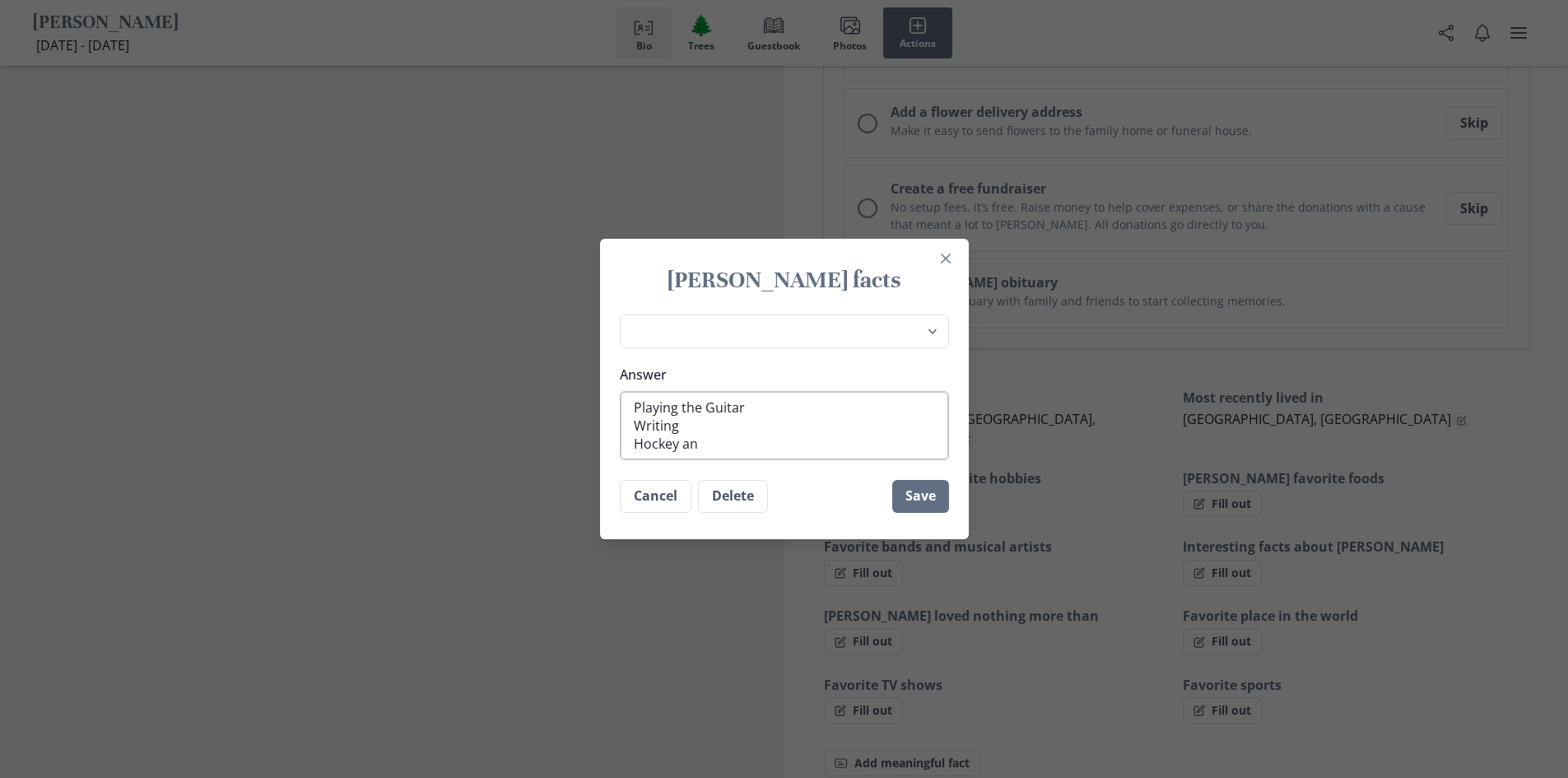
type textarea "x"
type textarea "Playing the Guitar Writing Hockey and"
type textarea "x"
type textarea "Playing the Guitar Writing Hockey and S"
type textarea "x"
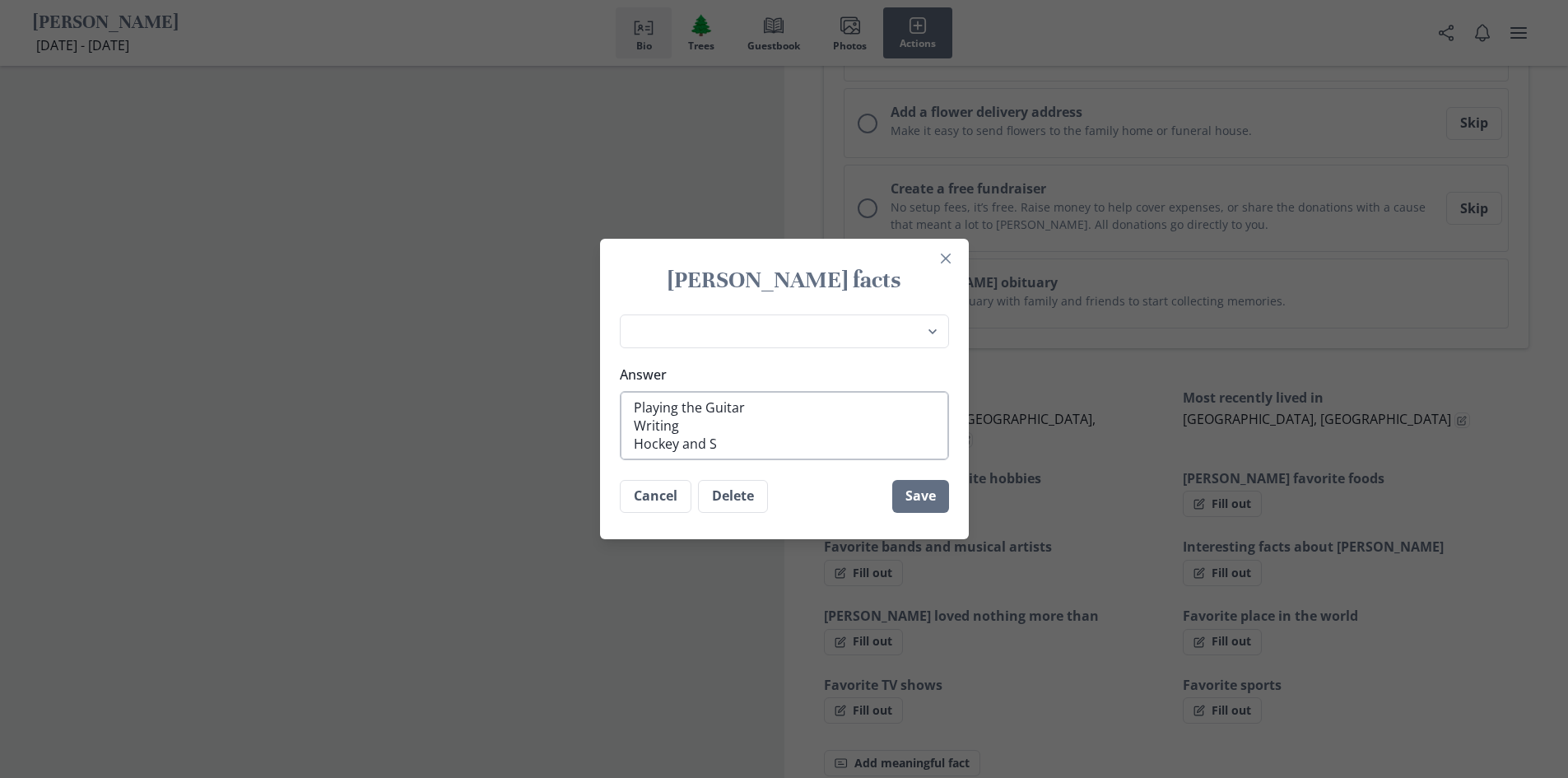
type textarea "Playing the Guitar Writing Hockey and So"
type textarea "x"
type textarea "Playing the Guitar Writing Hockey and Sof"
type textarea "x"
type textarea "Playing the Guitar Writing Hockey and Soft"
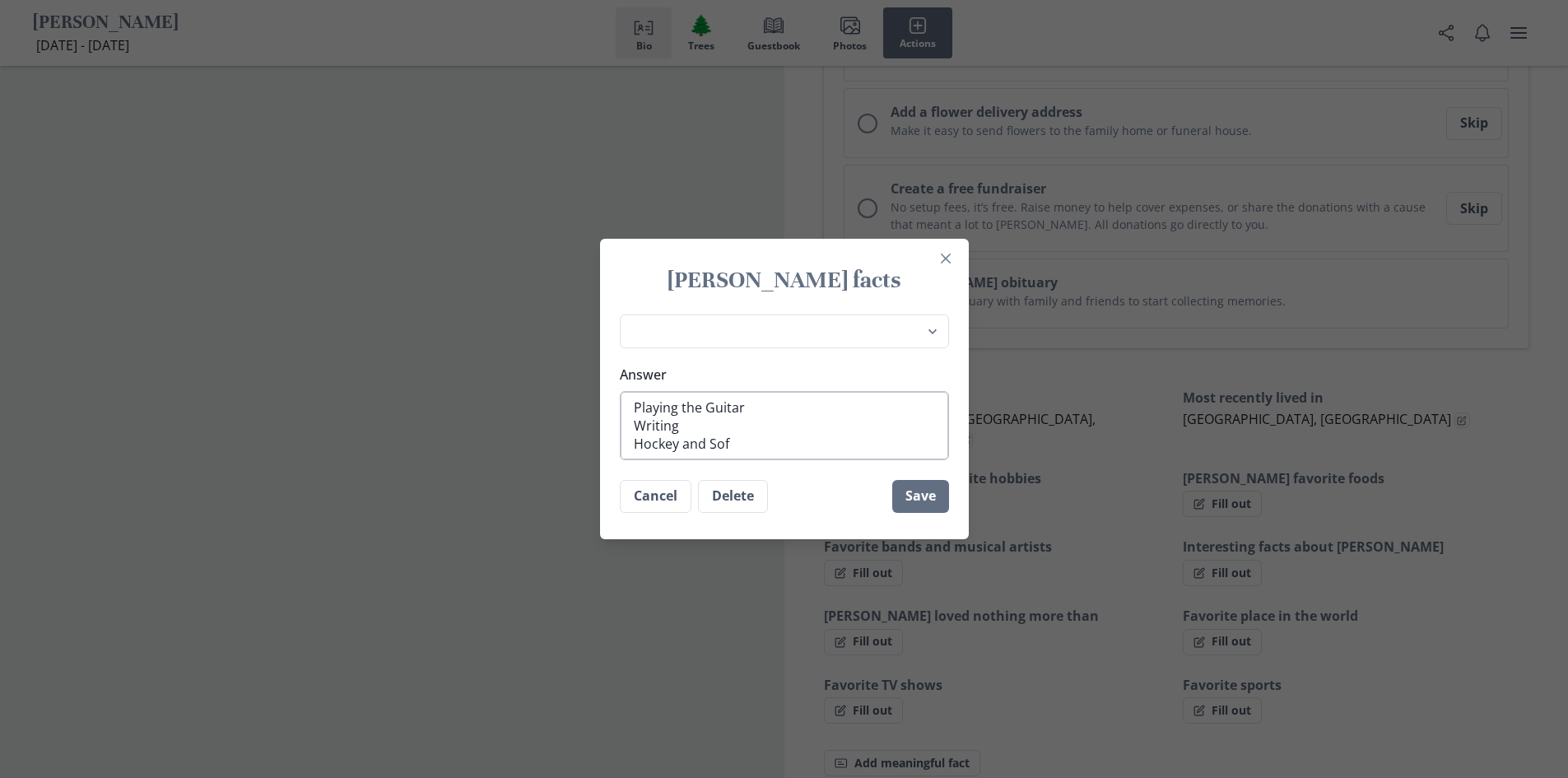
type textarea "x"
type textarea "Playing the Guitar Writing Hockey and Softb"
type textarea "x"
type textarea "Playing the Guitar Writing Hockey and Softba"
type textarea "x"
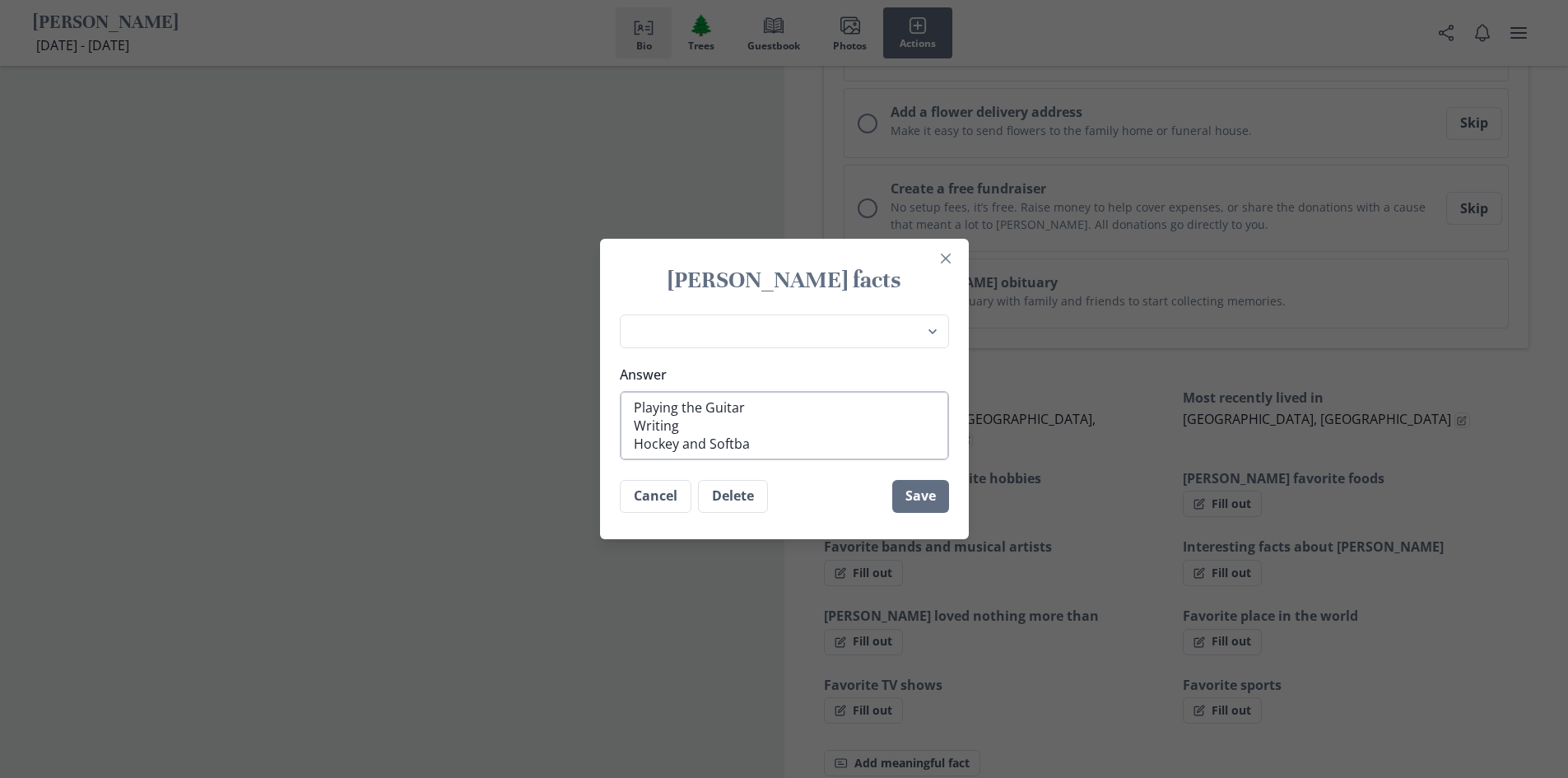
type textarea "Playing the Guitar Writing Hockey and Softbal"
type textarea "x"
type textarea "Playing the Guitar Writing Hockey and Softball"
type textarea "x"
type textarea "Playing the Guitar Writing Hockey and Softball"
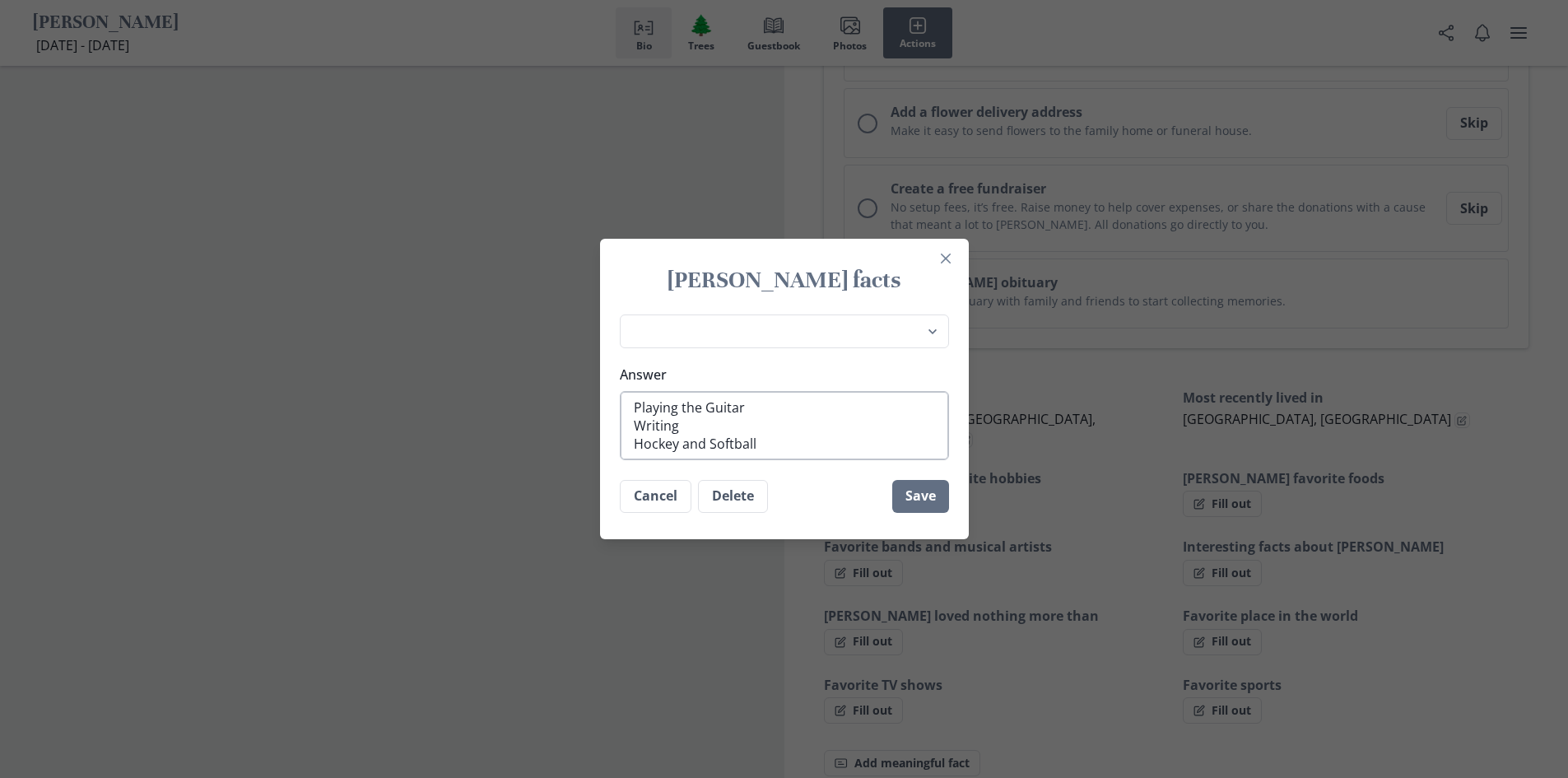
type textarea "x"
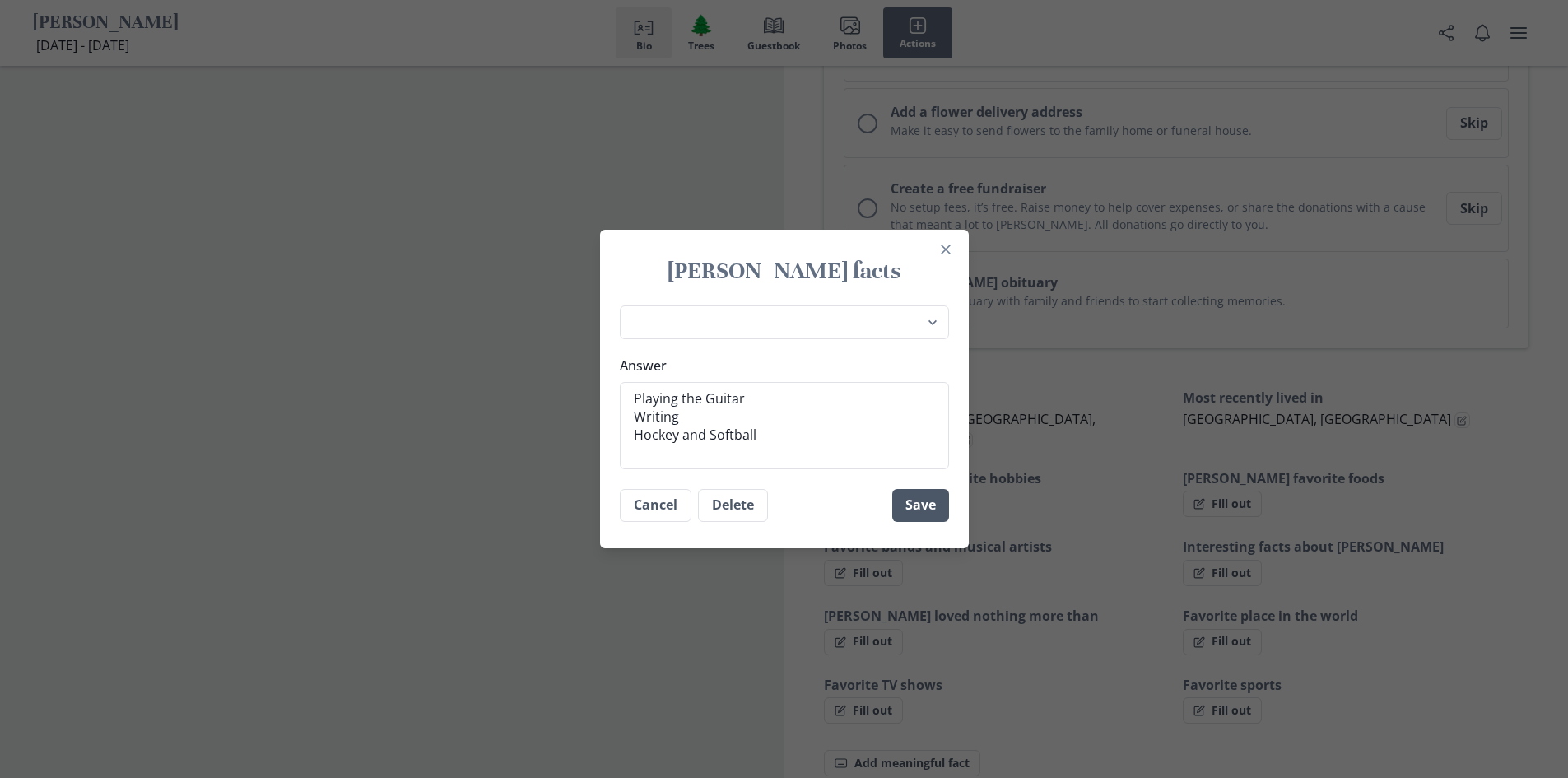
type textarea "Playing the Guitar Writing Hockey and Softball"
click at [922, 499] on button "Save" at bounding box center [920, 506] width 56 height 33
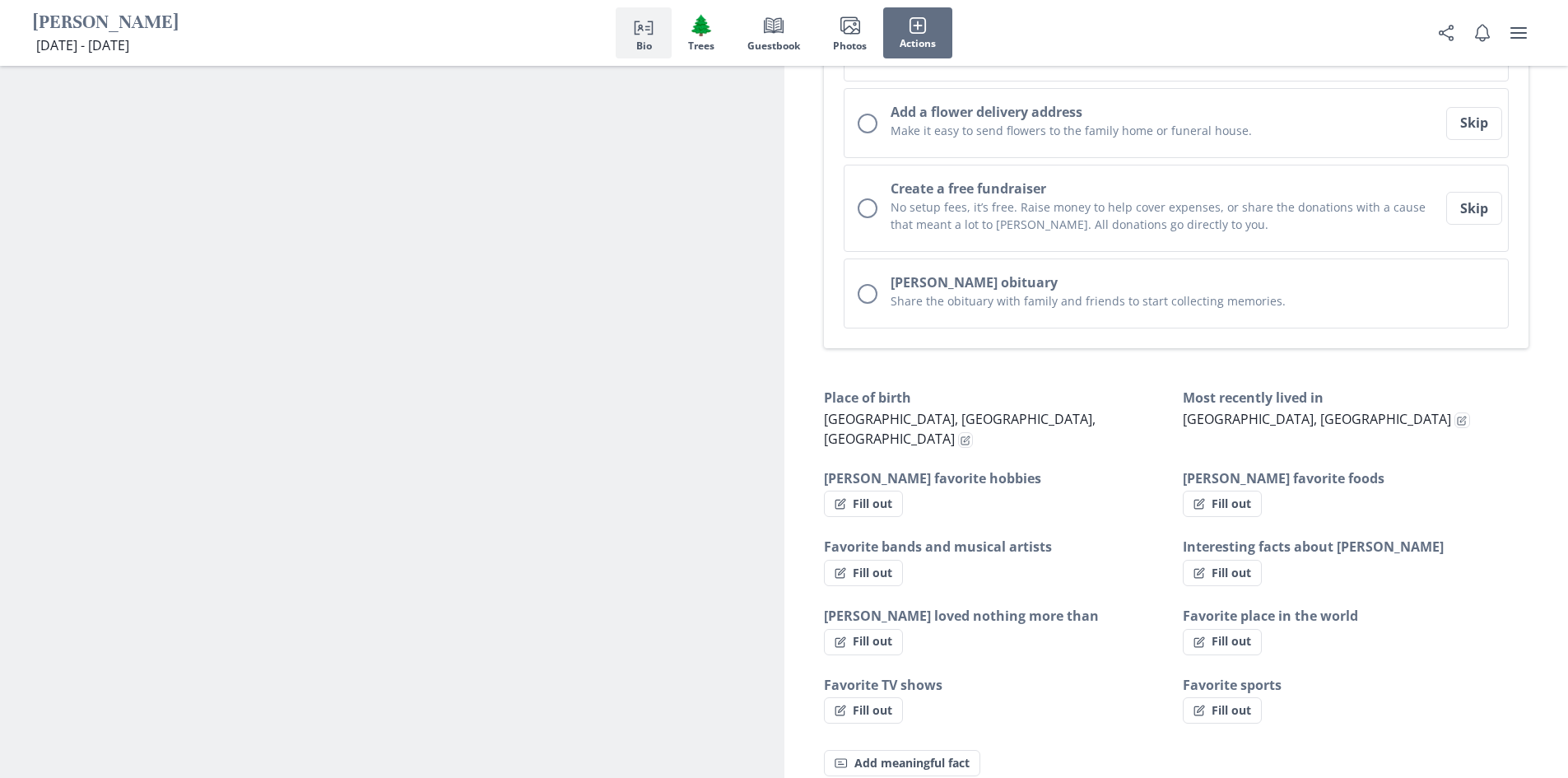
type textarea "x"
click at [881, 559] on button "Fill out" at bounding box center [863, 572] width 79 height 26
select select "Favorite bands and musical artists"
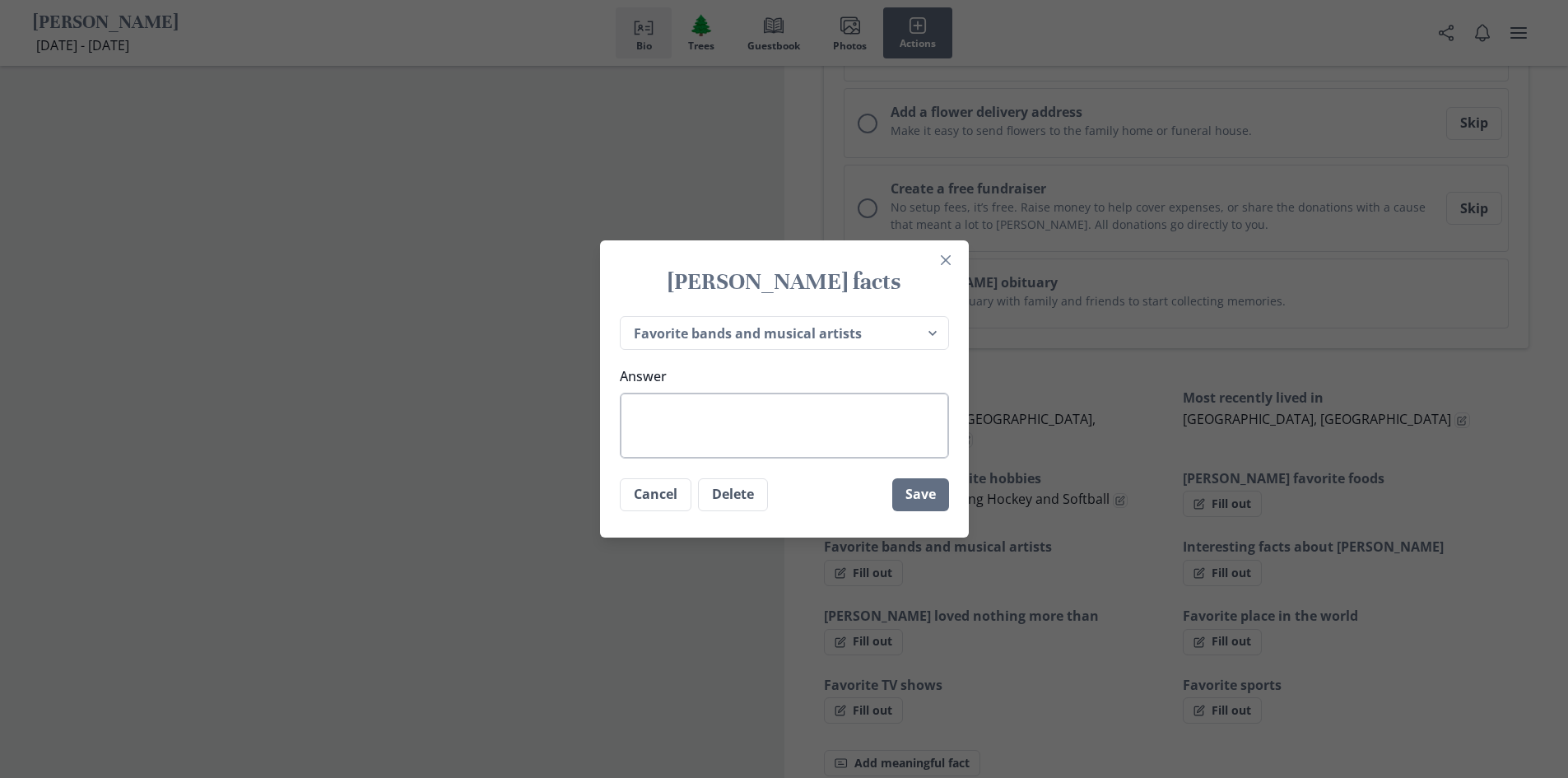
click at [756, 422] on textarea "Answer" at bounding box center [785, 426] width 330 height 66
type textarea "x"
type textarea "B"
type textarea "x"
type textarea "Be"
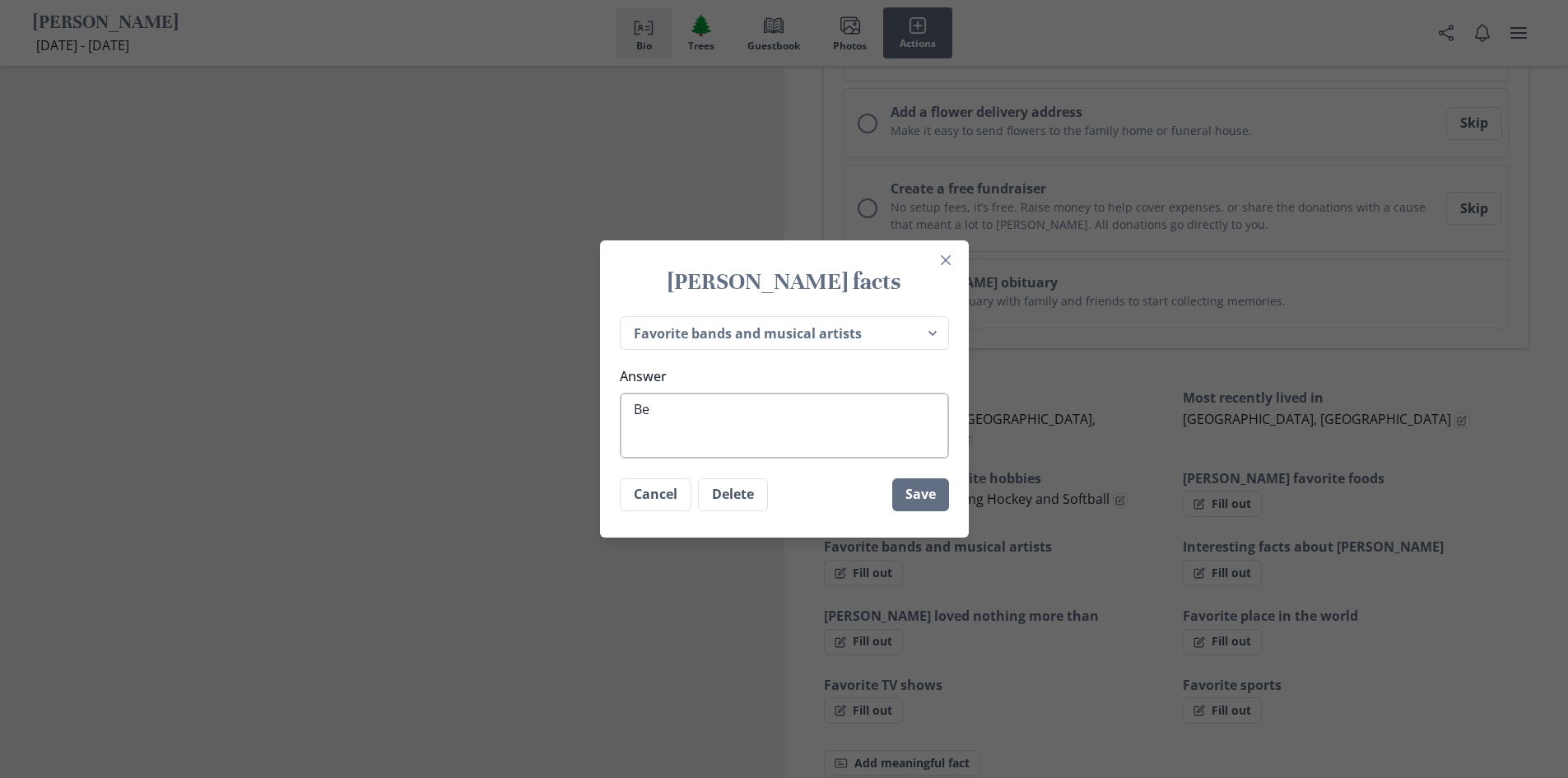
type textarea "x"
type textarea "Bea"
type textarea "x"
type textarea "Beat"
type textarea "x"
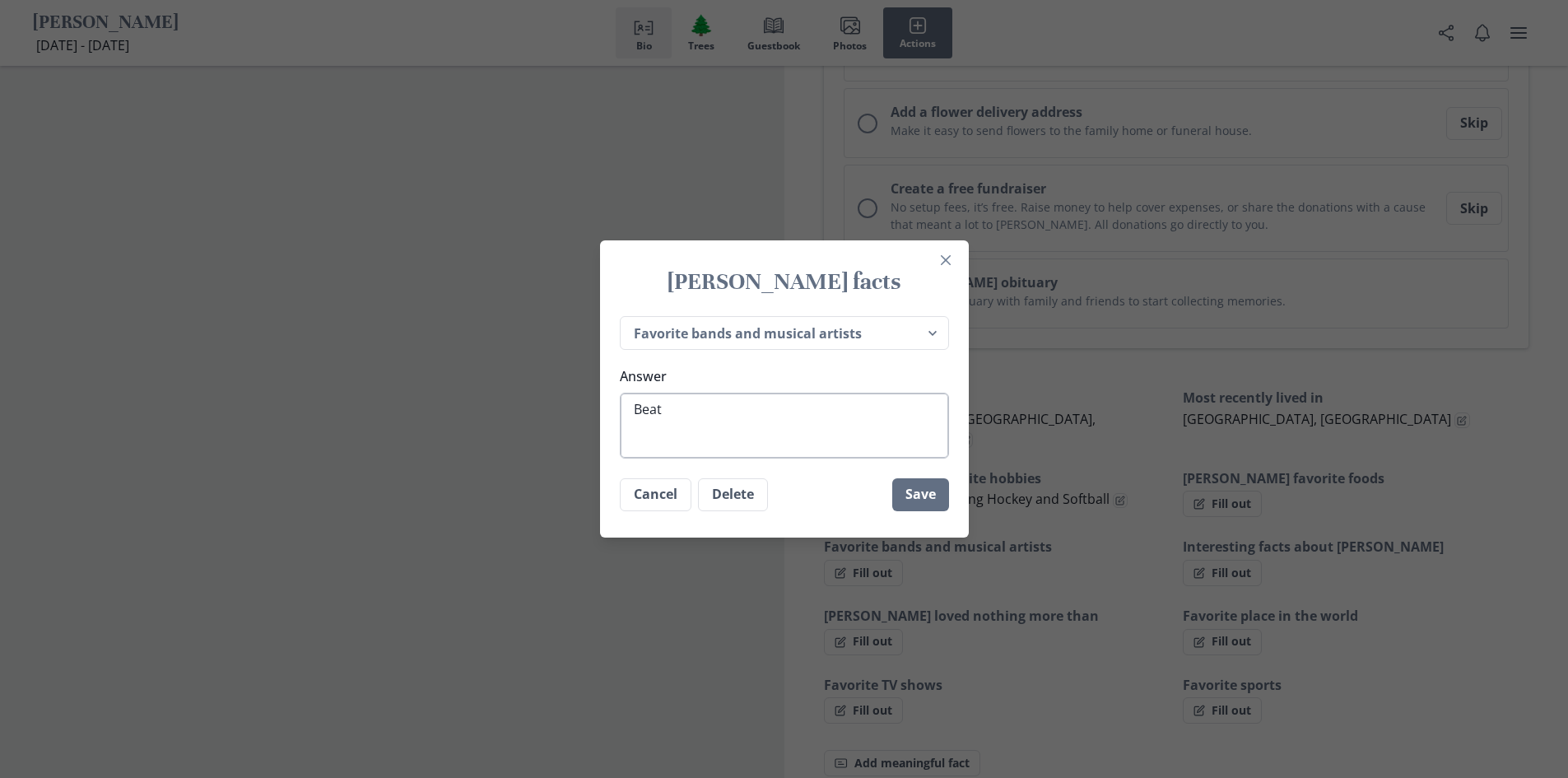
type textarea "Beate"
type textarea "x"
type textarea "Beat"
type textarea "x"
type textarea "Beatl"
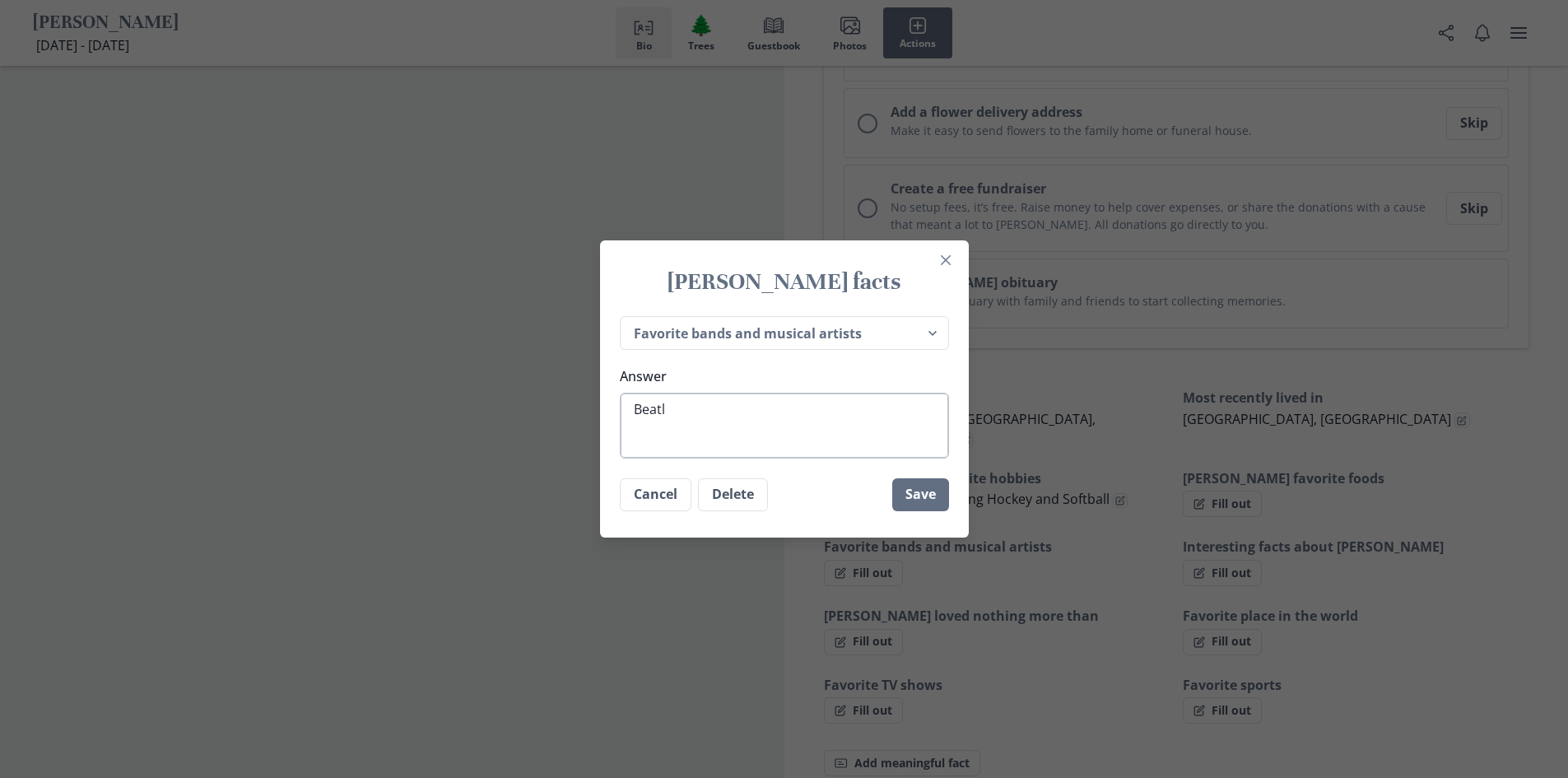
type textarea "x"
type textarea "Beatle"
type textarea "x"
type textarea "Beatles"
type textarea "x"
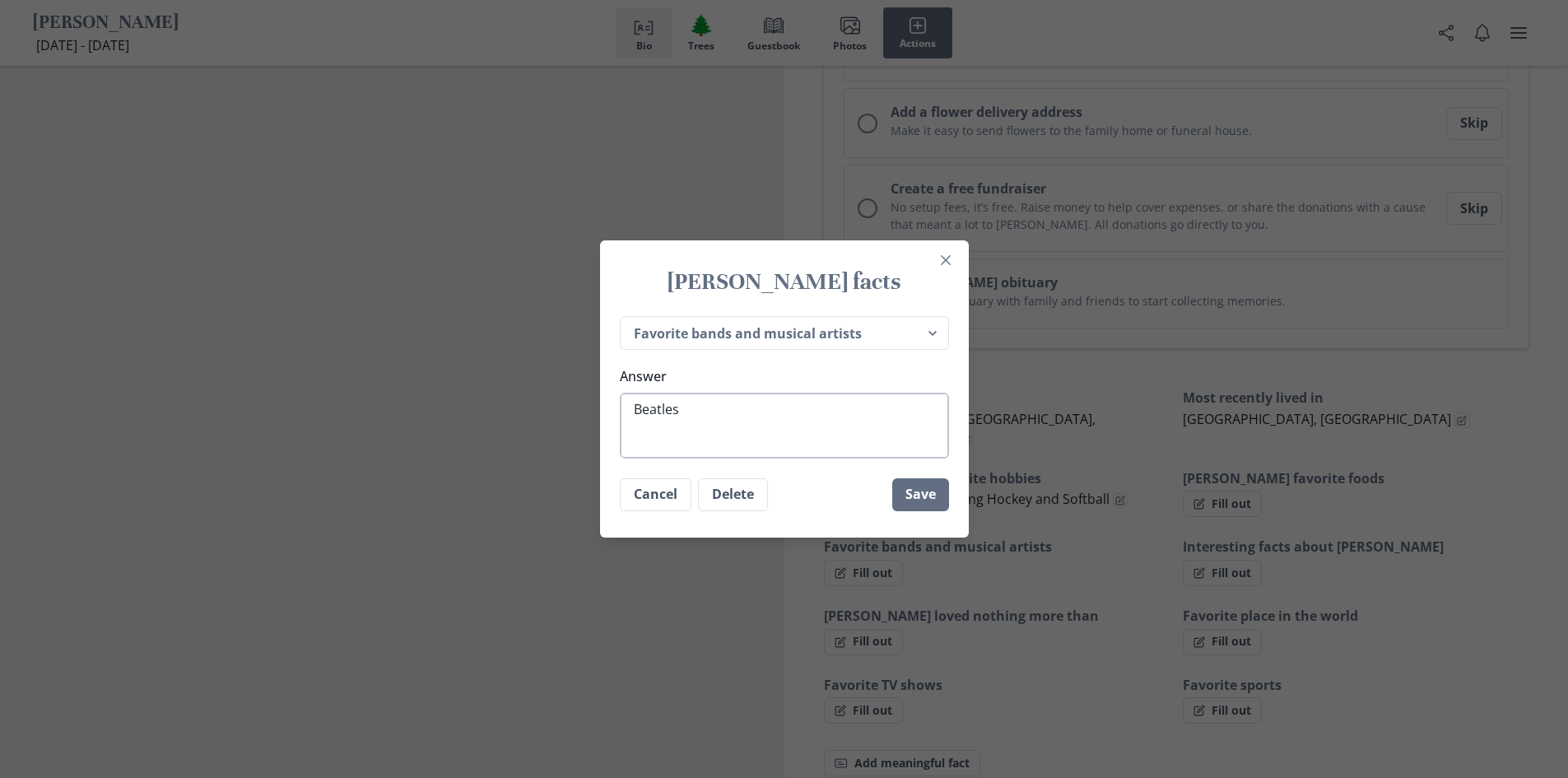
type textarea "Beatles"
type textarea "x"
type textarea "Beatles"
type textarea "x"
type textarea "Beatles A"
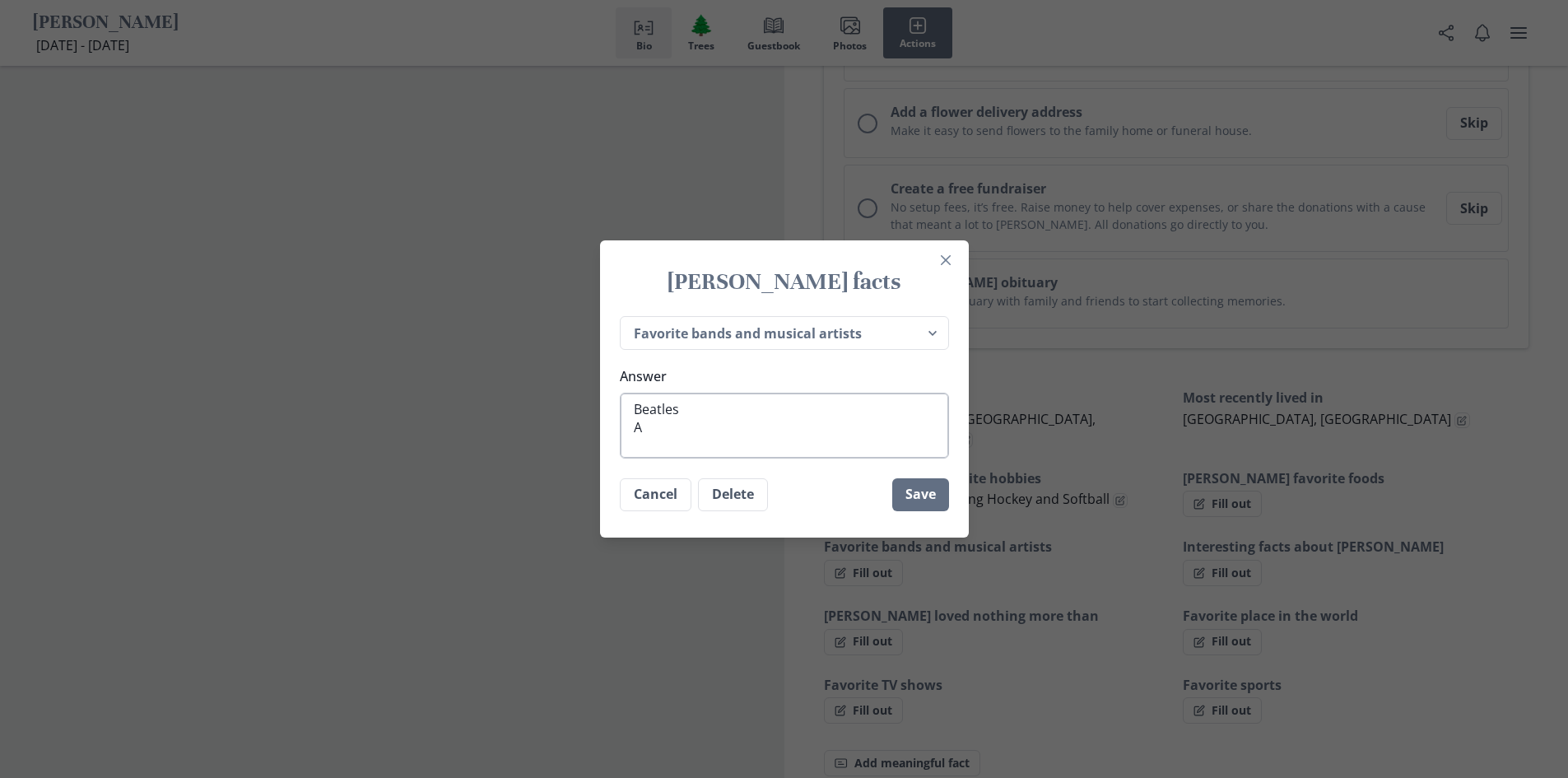
type textarea "x"
type textarea "Beatles Al"
type textarea "x"
type textarea "Beatles Alm"
type textarea "x"
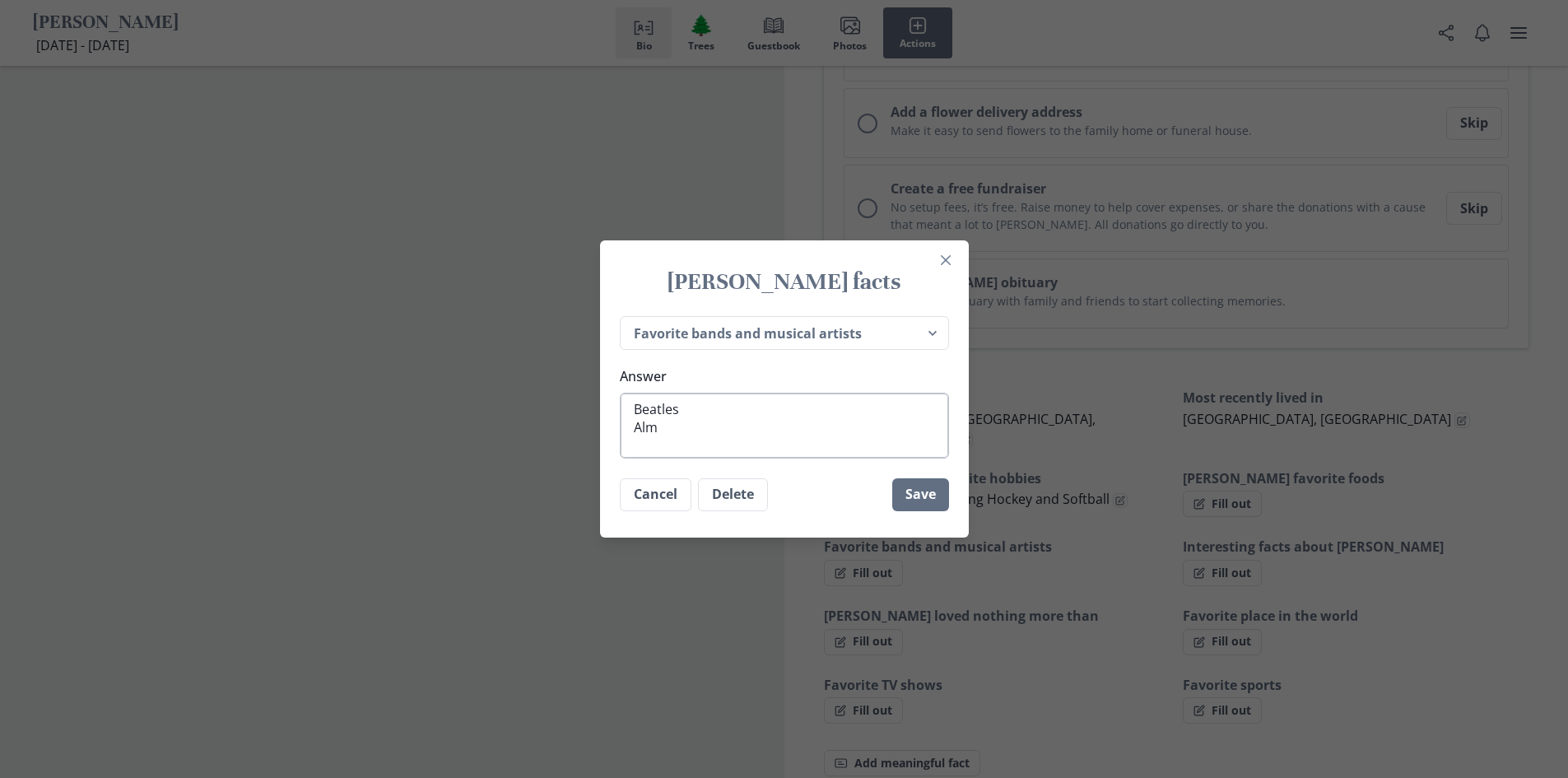
type textarea "Beatles Almo"
type textarea "x"
type textarea "Beatles [PERSON_NAME]"
type textarea "x"
type textarea "Beatles Almond"
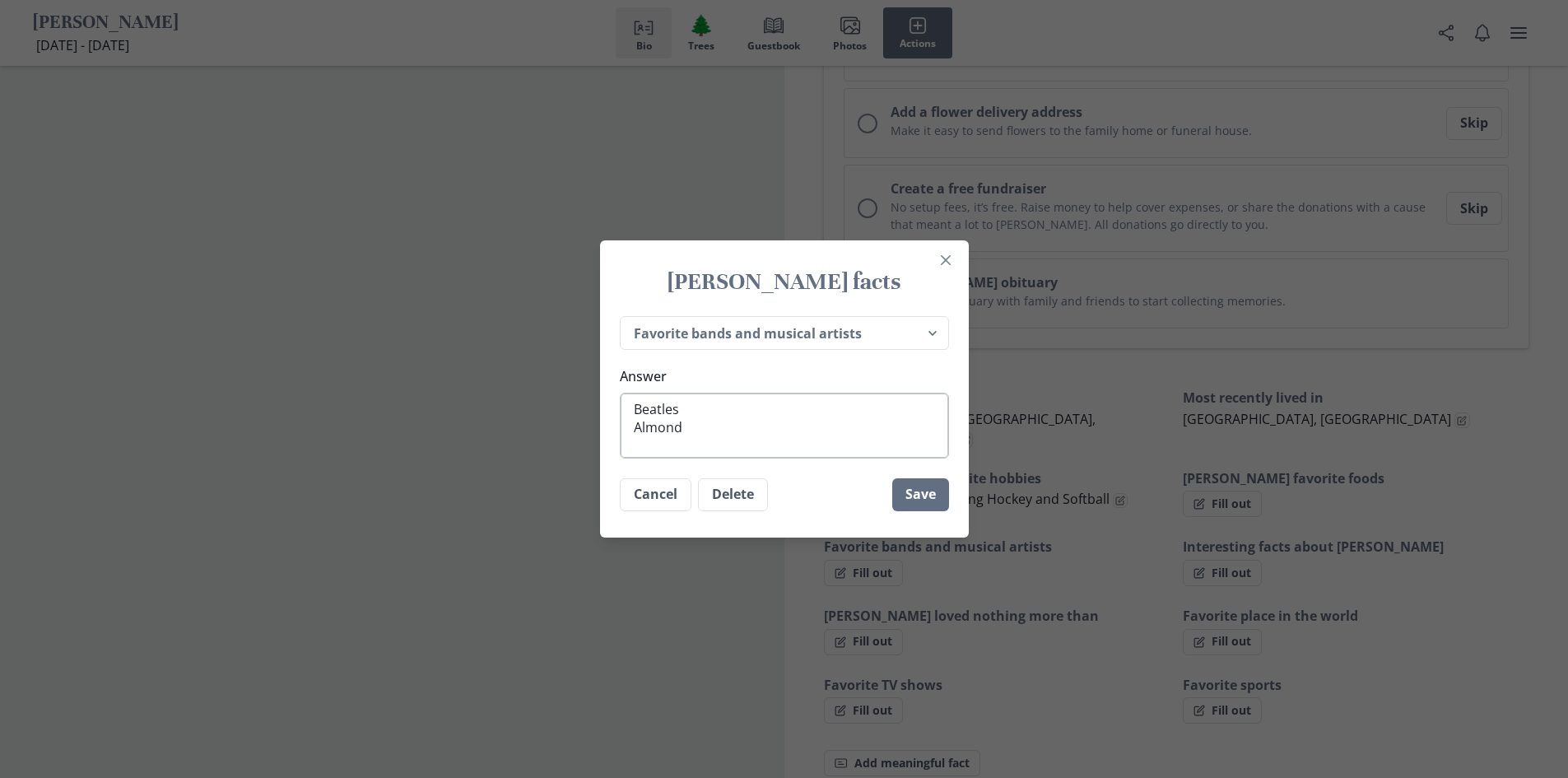
type textarea "x"
type textarea "Beatles Almond"
type textarea "x"
type textarea "Beatles Almond"
type textarea "x"
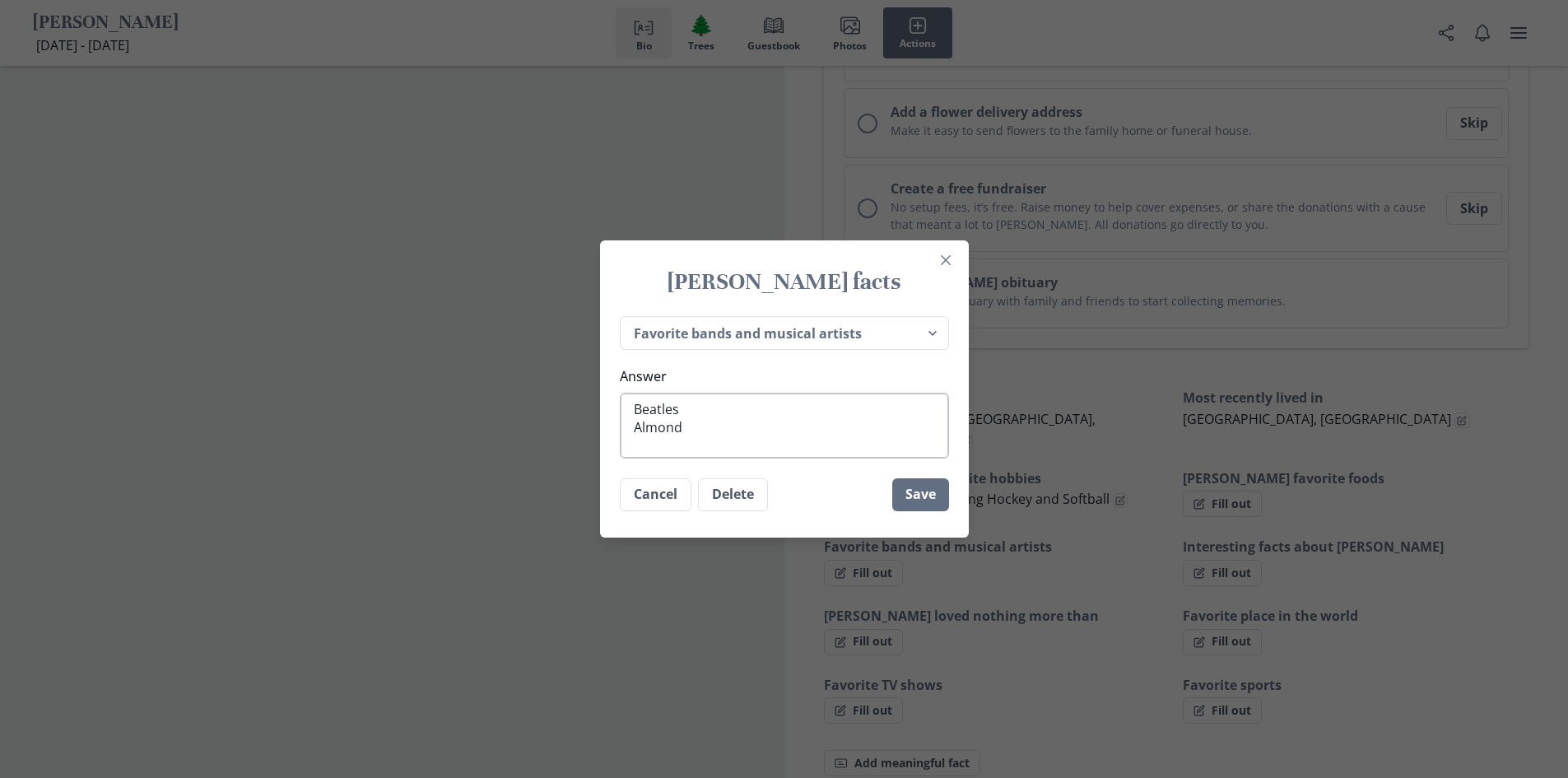
type textarea "Beatles [PERSON_NAME]"
type textarea "x"
type textarea "Beatles Almo"
type textarea "x"
type textarea "Beatles Alm"
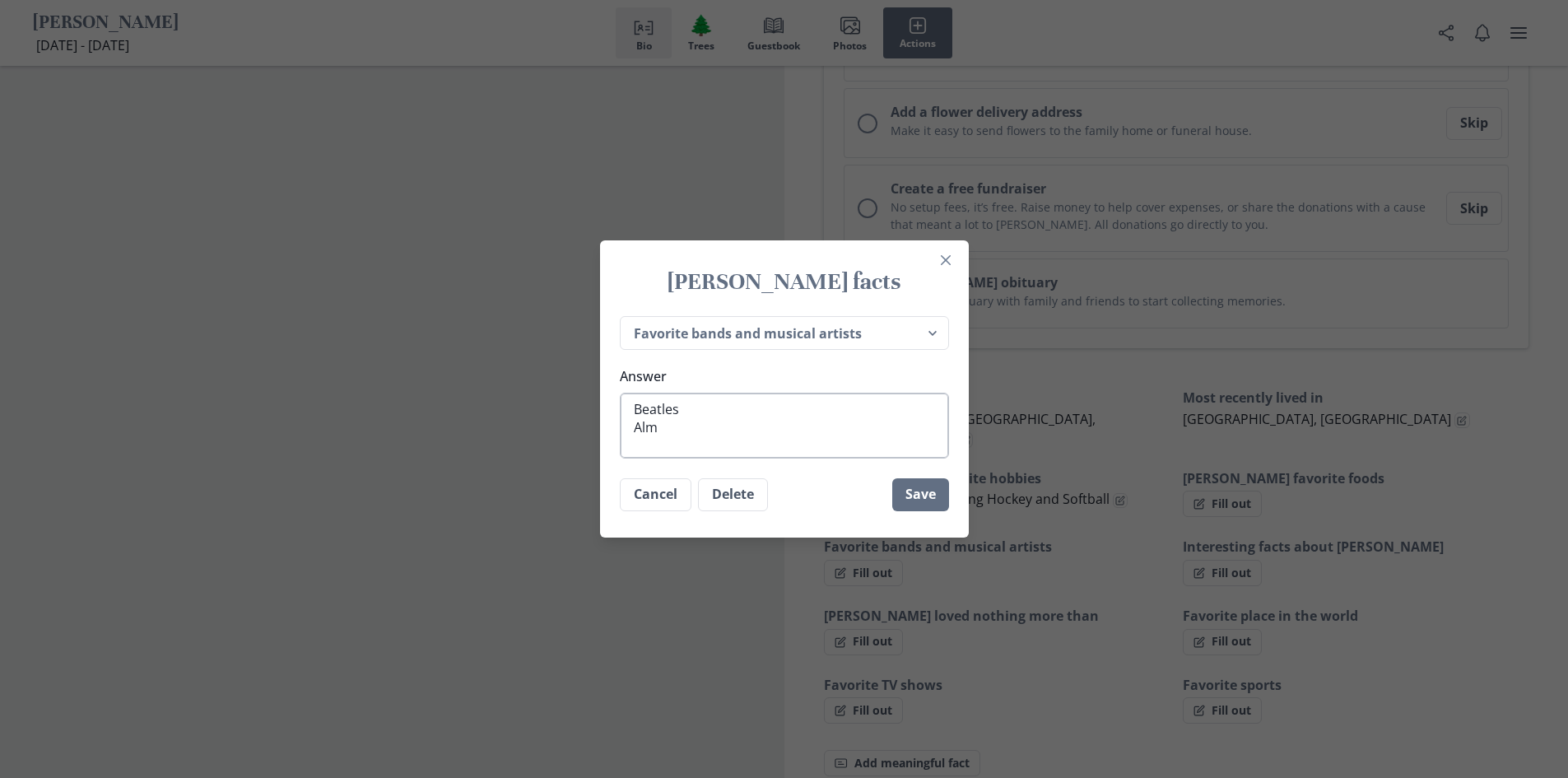
type textarea "x"
type textarea "Beatles [PERSON_NAME]"
type textarea "x"
type textarea "Beatles [PERSON_NAME]"
type textarea "x"
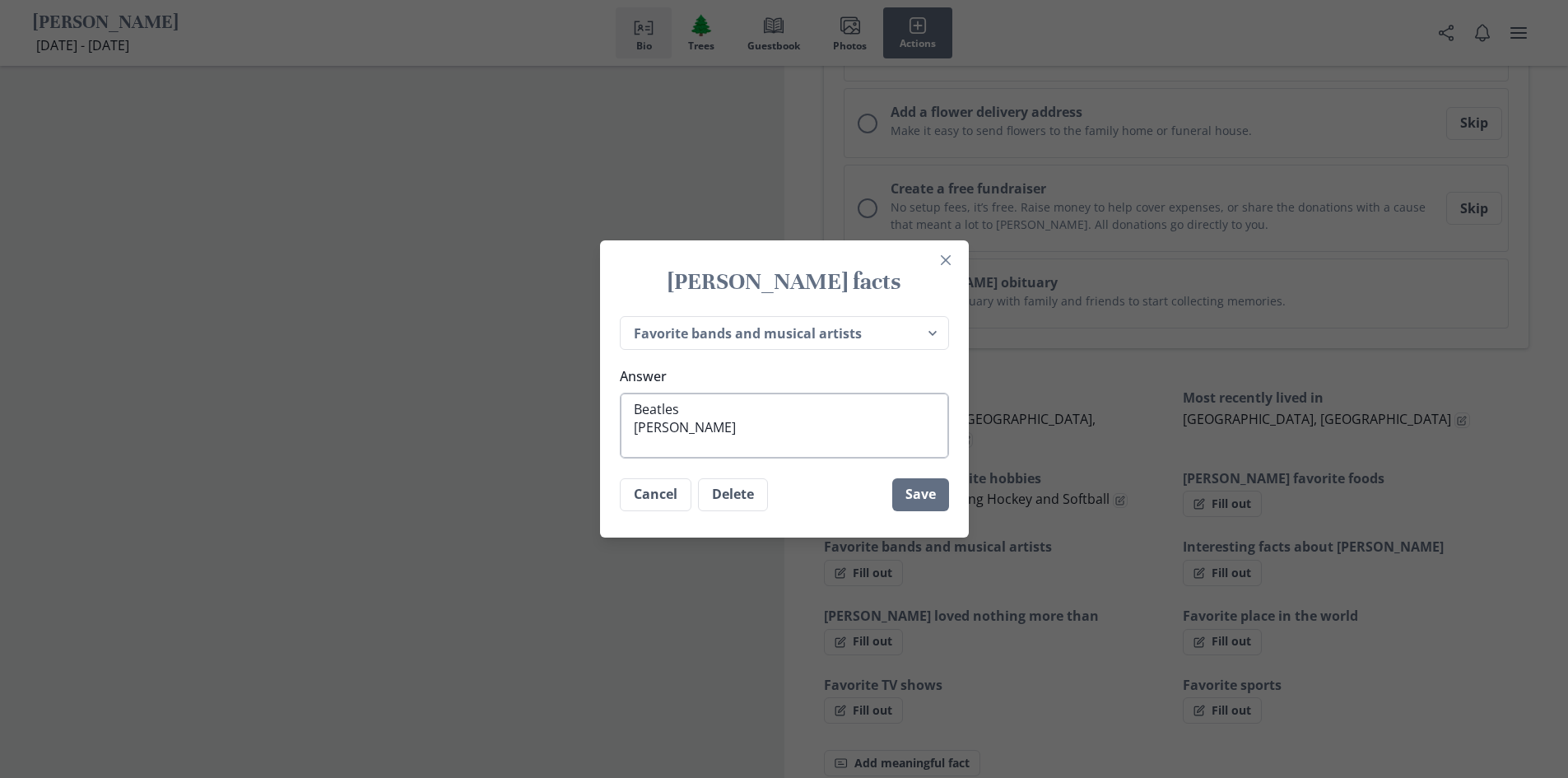
type textarea "Beatles [PERSON_NAME]"
type textarea "x"
type textarea "Beatles [PERSON_NAME]"
type textarea "x"
type textarea "Beatles [PERSON_NAME] B"
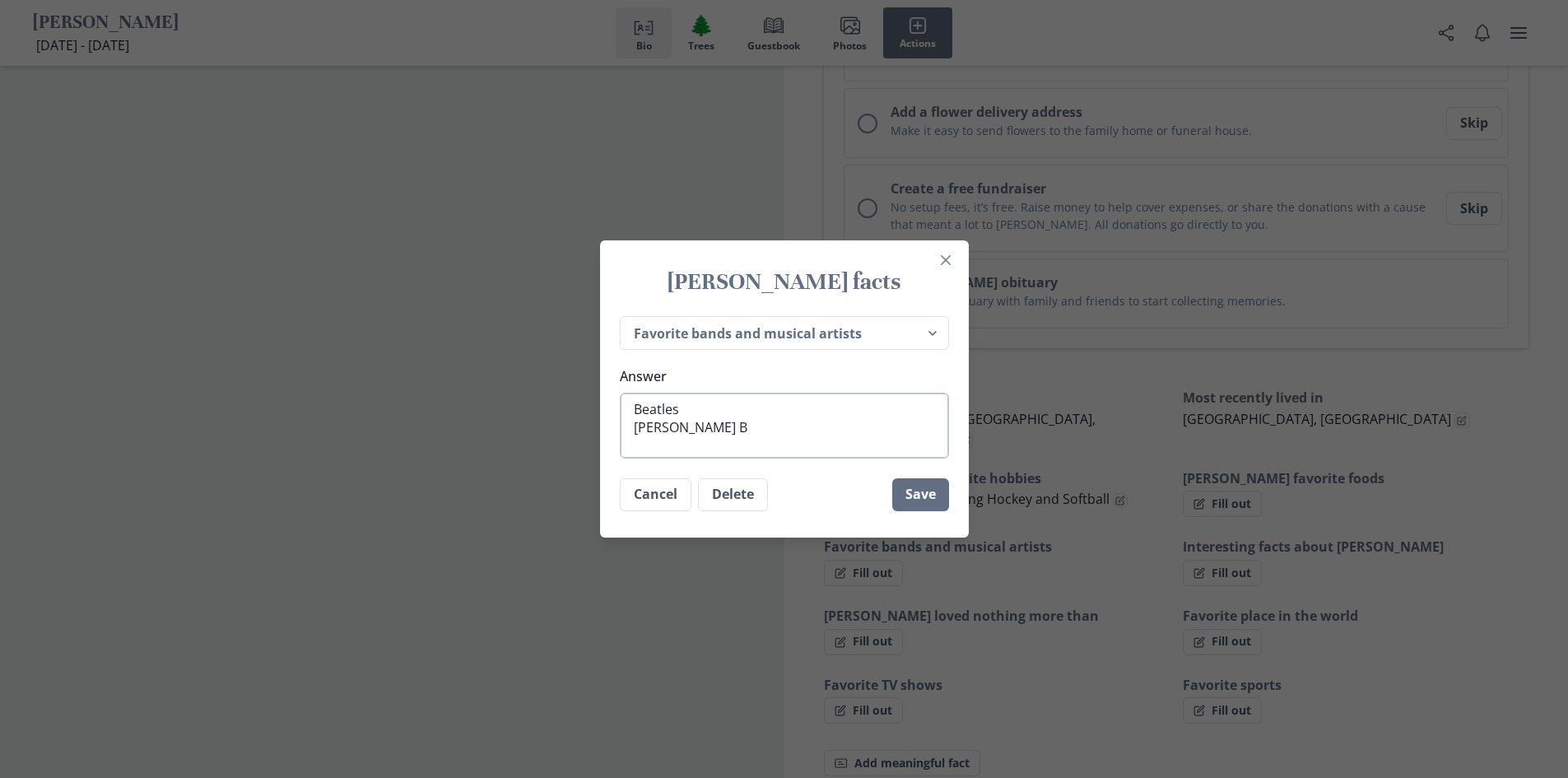
type textarea "x"
type textarea "Beatles [PERSON_NAME] Br"
type textarea "x"
type textarea "Beatles [PERSON_NAME] Bro"
type textarea "x"
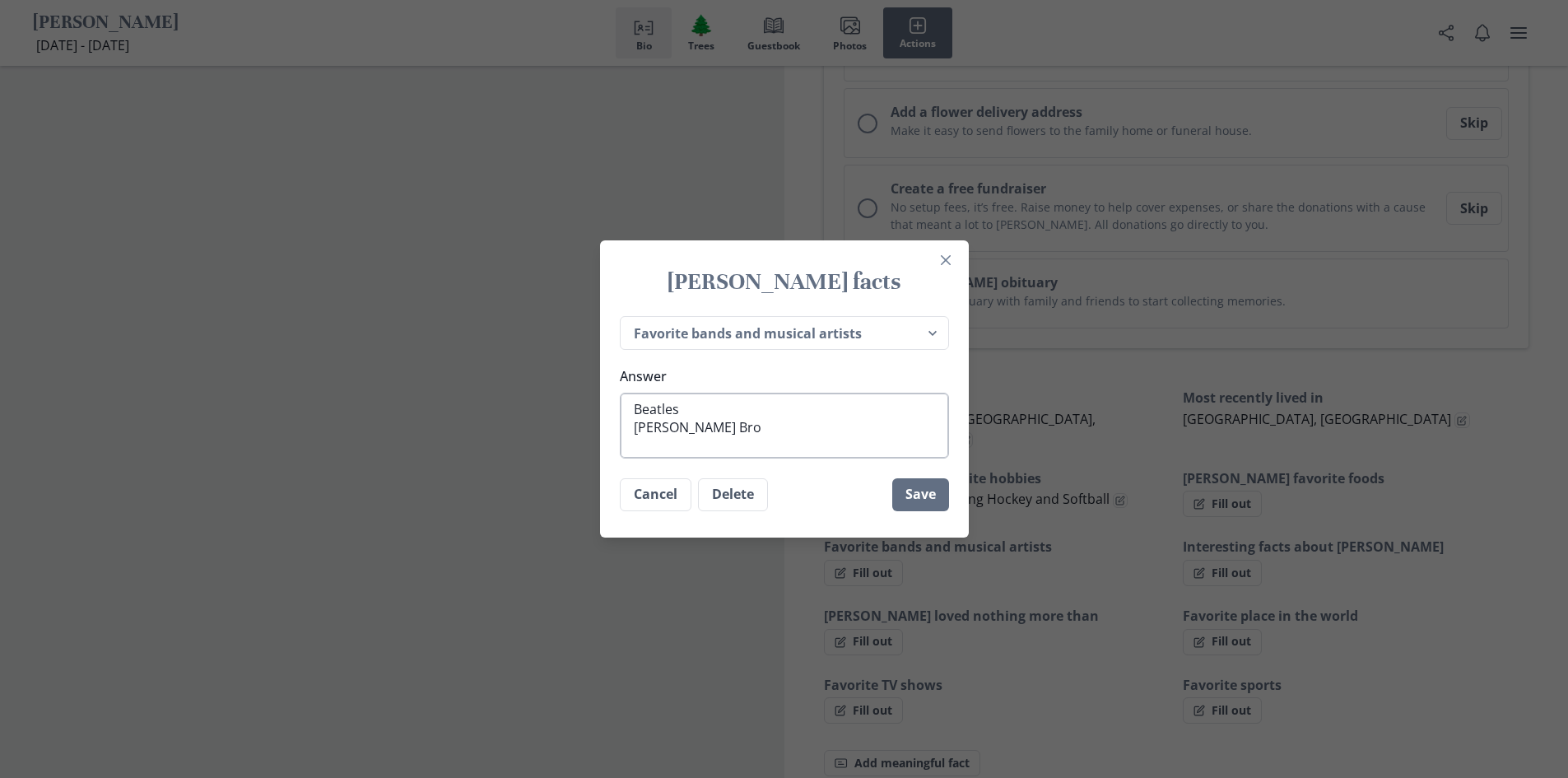
type textarea "Beatles [PERSON_NAME] Brot"
type textarea "x"
type textarea "Beatles [PERSON_NAME] Broth"
type textarea "x"
type textarea "Beatles [PERSON_NAME] Brothe"
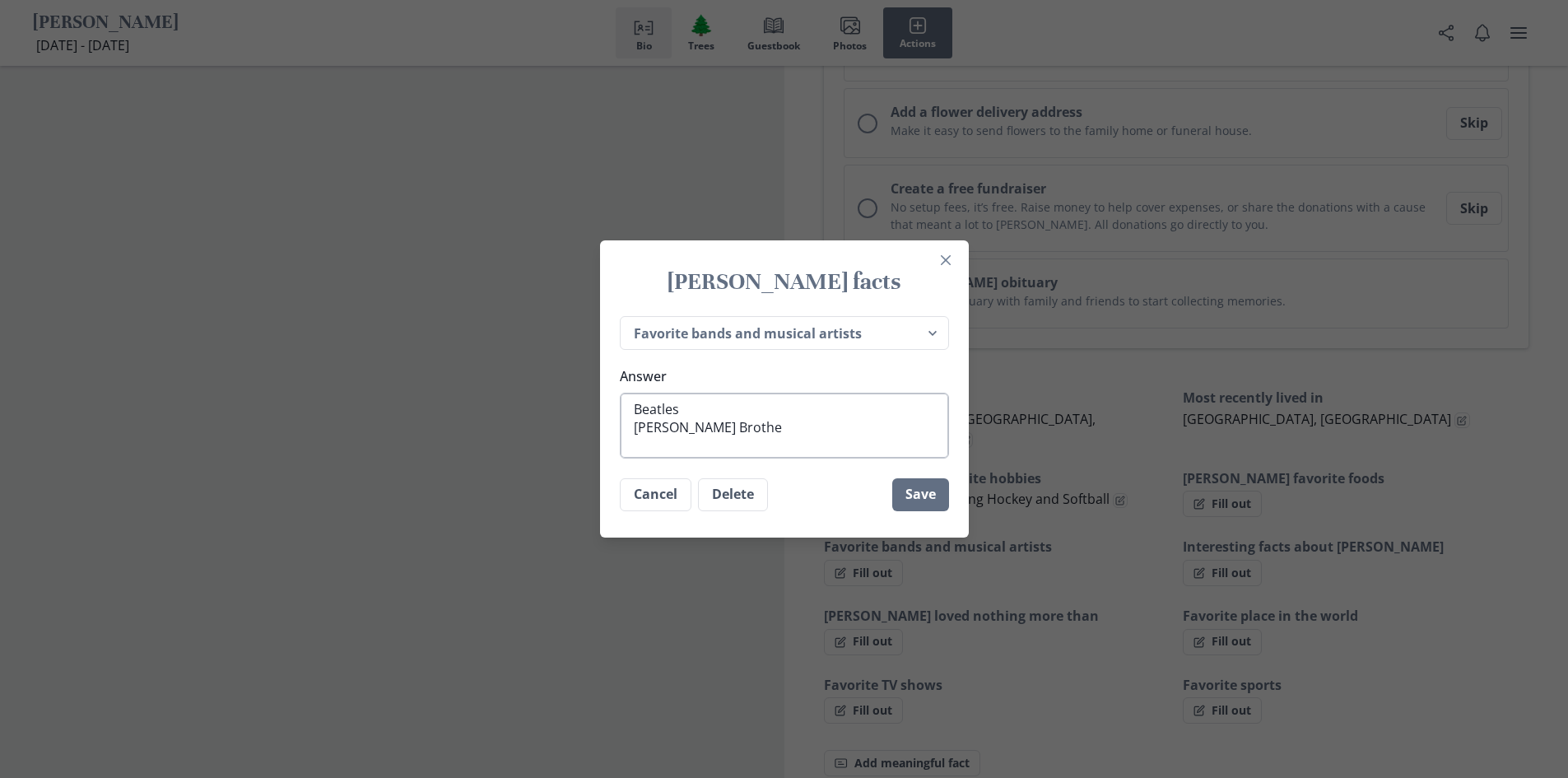
type textarea "x"
type textarea "Beatles [PERSON_NAME] Brother"
type textarea "x"
type textarea "Beatles [PERSON_NAME] Brothers"
click at [684, 428] on textarea "Beatles [PERSON_NAME] Brothers" at bounding box center [785, 426] width 330 height 66
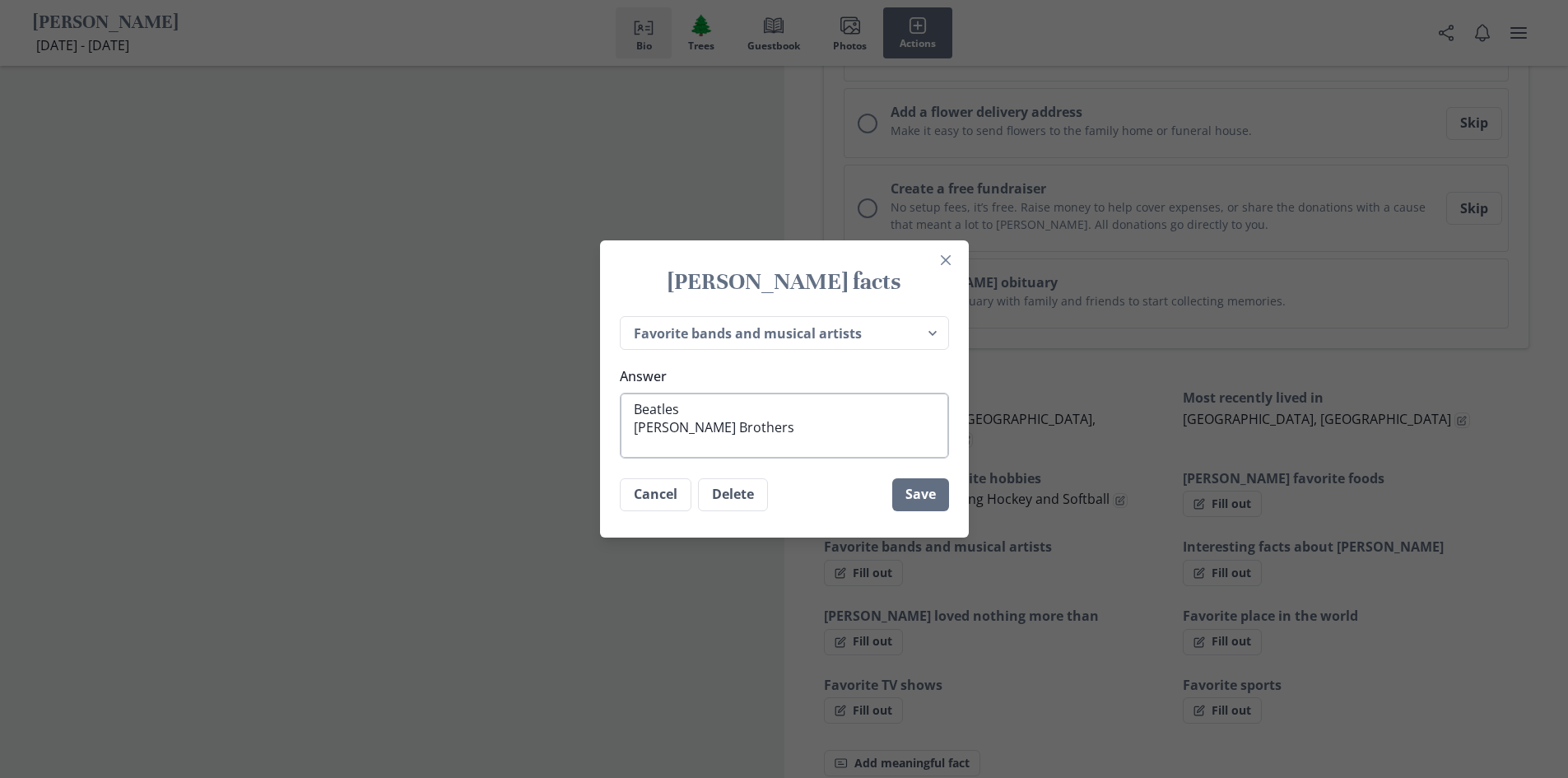
type textarea "x"
type textarea "Beatles [PERSON_NAME] Brothers"
type textarea "x"
type textarea "Beatles [PERSON_NAME] Brothers"
click at [744, 426] on textarea "Beatles [PERSON_NAME] Brothers" at bounding box center [785, 426] width 330 height 66
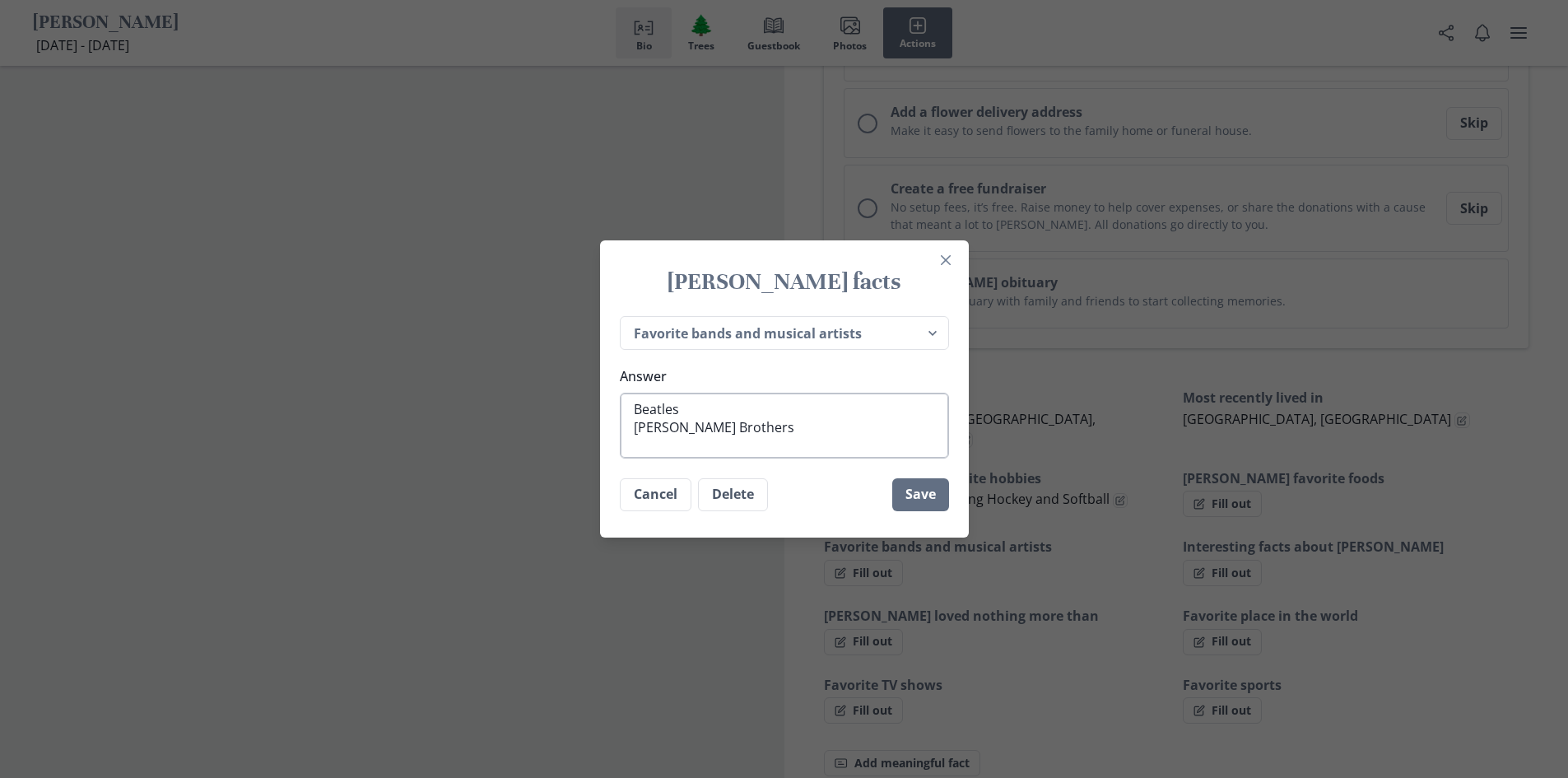
type textarea "x"
type textarea "Beatles [PERSON_NAME] Brothers"
click at [925, 498] on button "Save" at bounding box center [920, 496] width 56 height 33
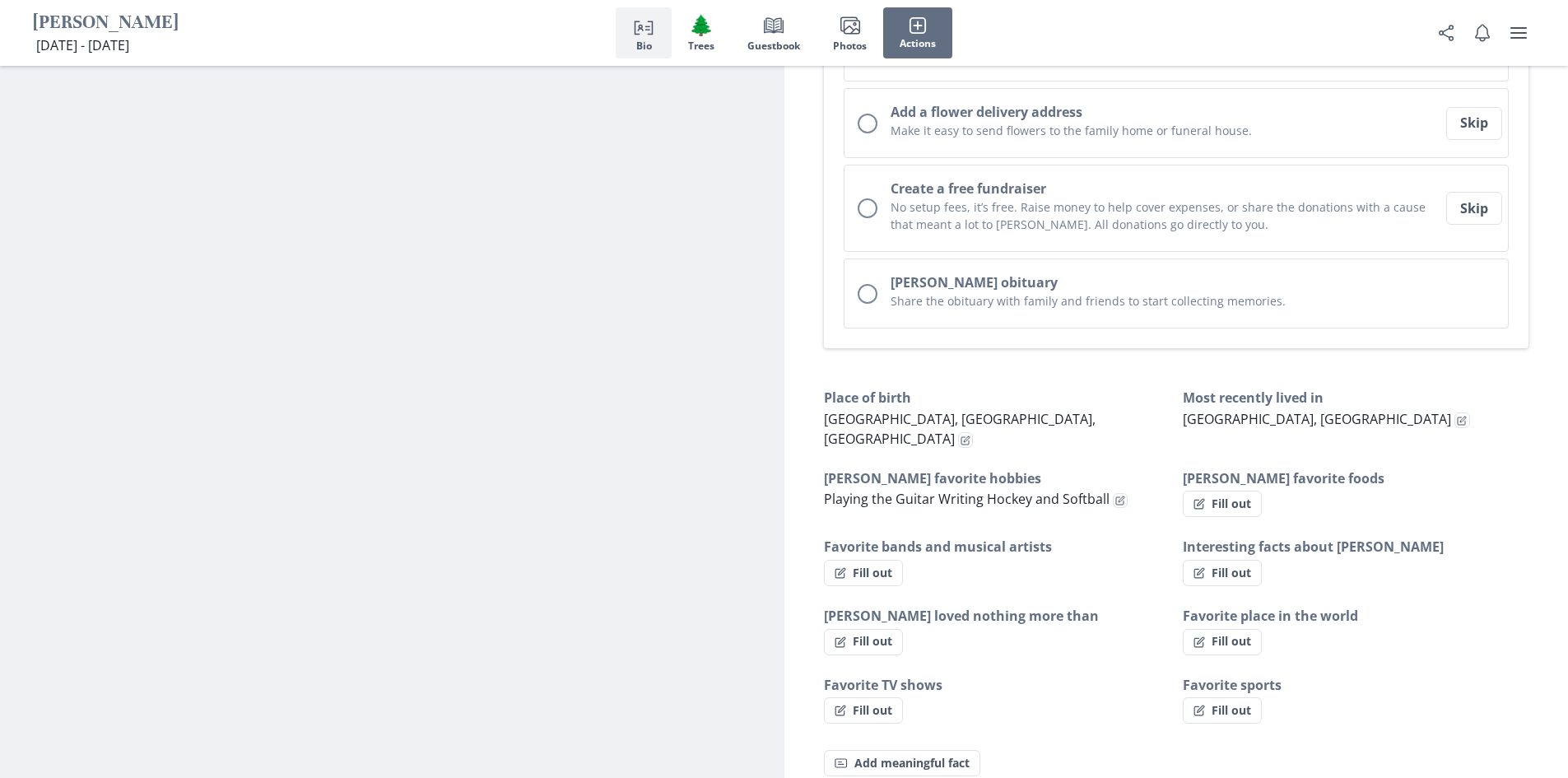
type textarea "x"
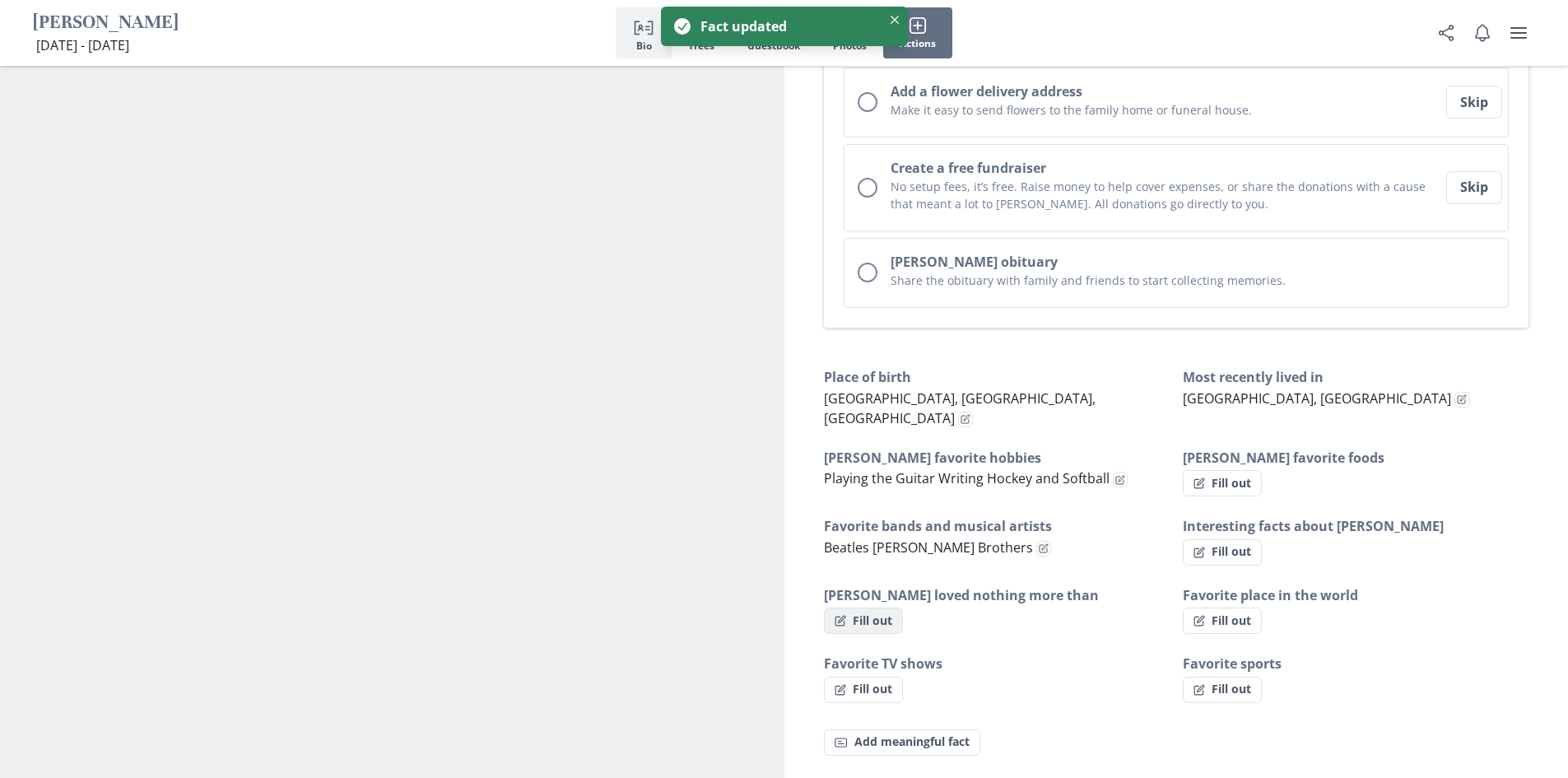
click at [866, 607] on button "Fill out" at bounding box center [863, 620] width 79 height 26
select select "[PERSON_NAME] loved nothing more than"
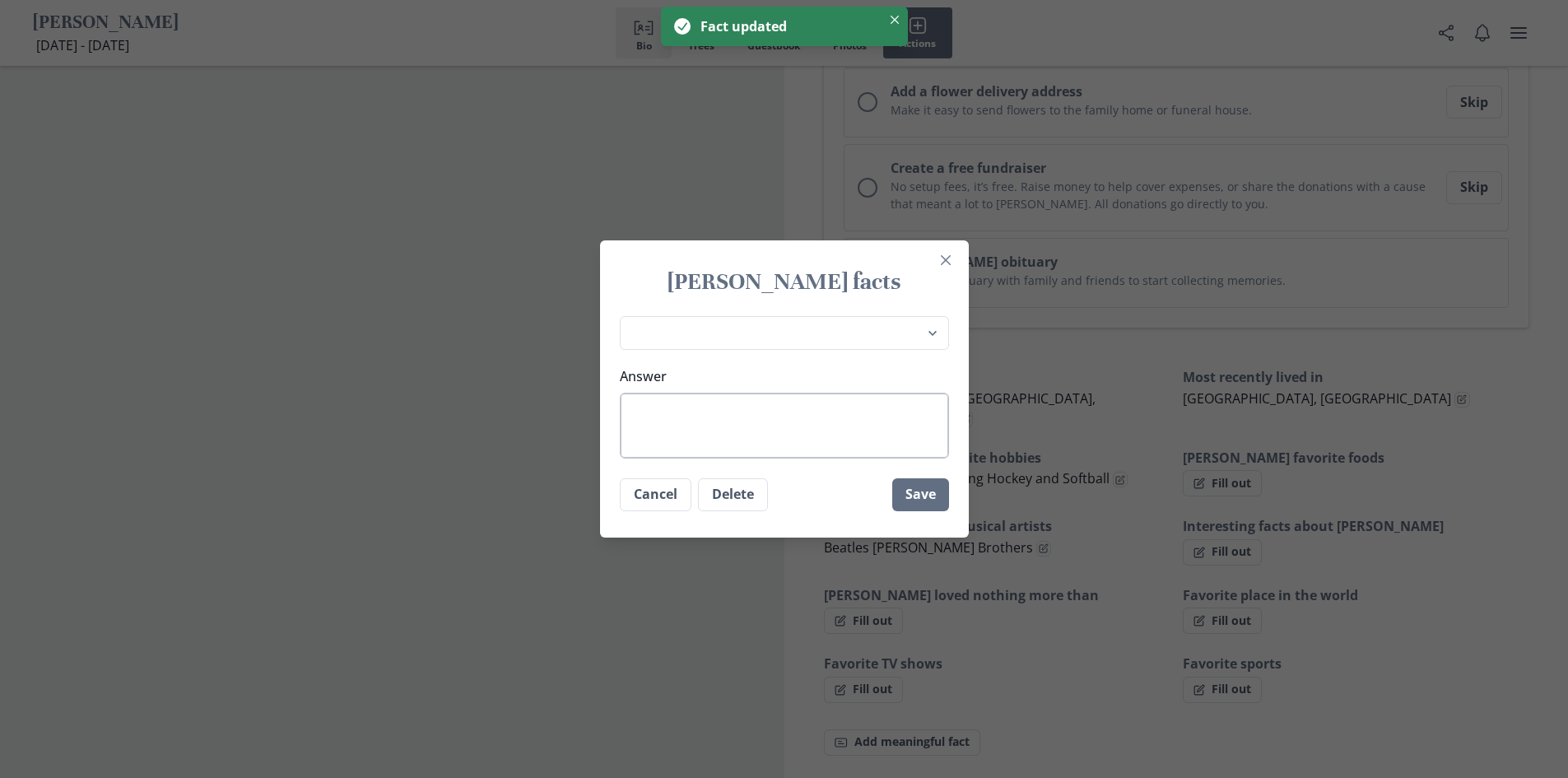
click at [747, 402] on textarea "Answer" at bounding box center [785, 426] width 330 height 66
type textarea "x"
type textarea "S"
type textarea "x"
type textarea "Sp"
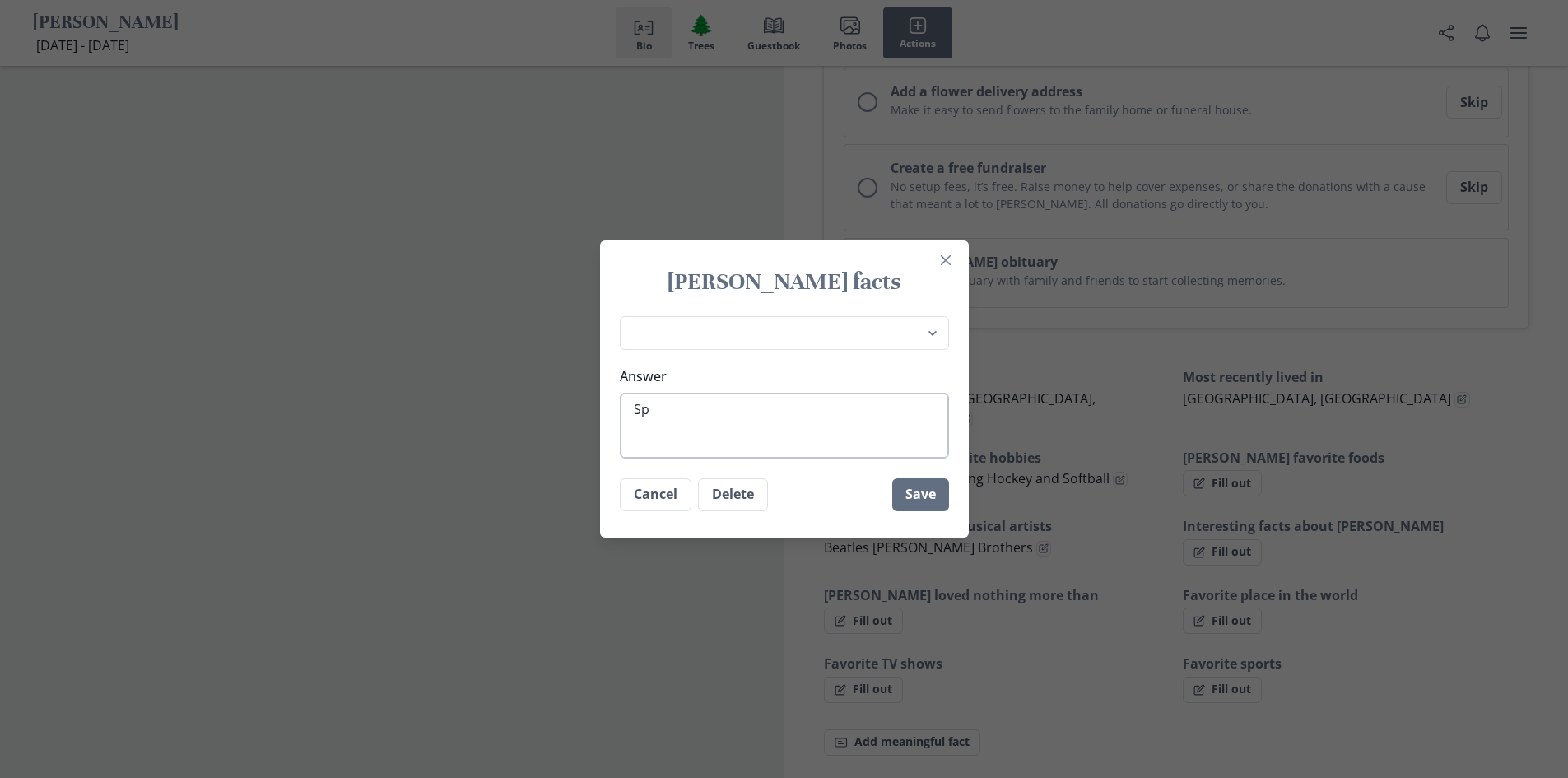
type textarea "x"
type textarea "Spe"
type textarea "x"
type textarea "Spen"
type textarea "x"
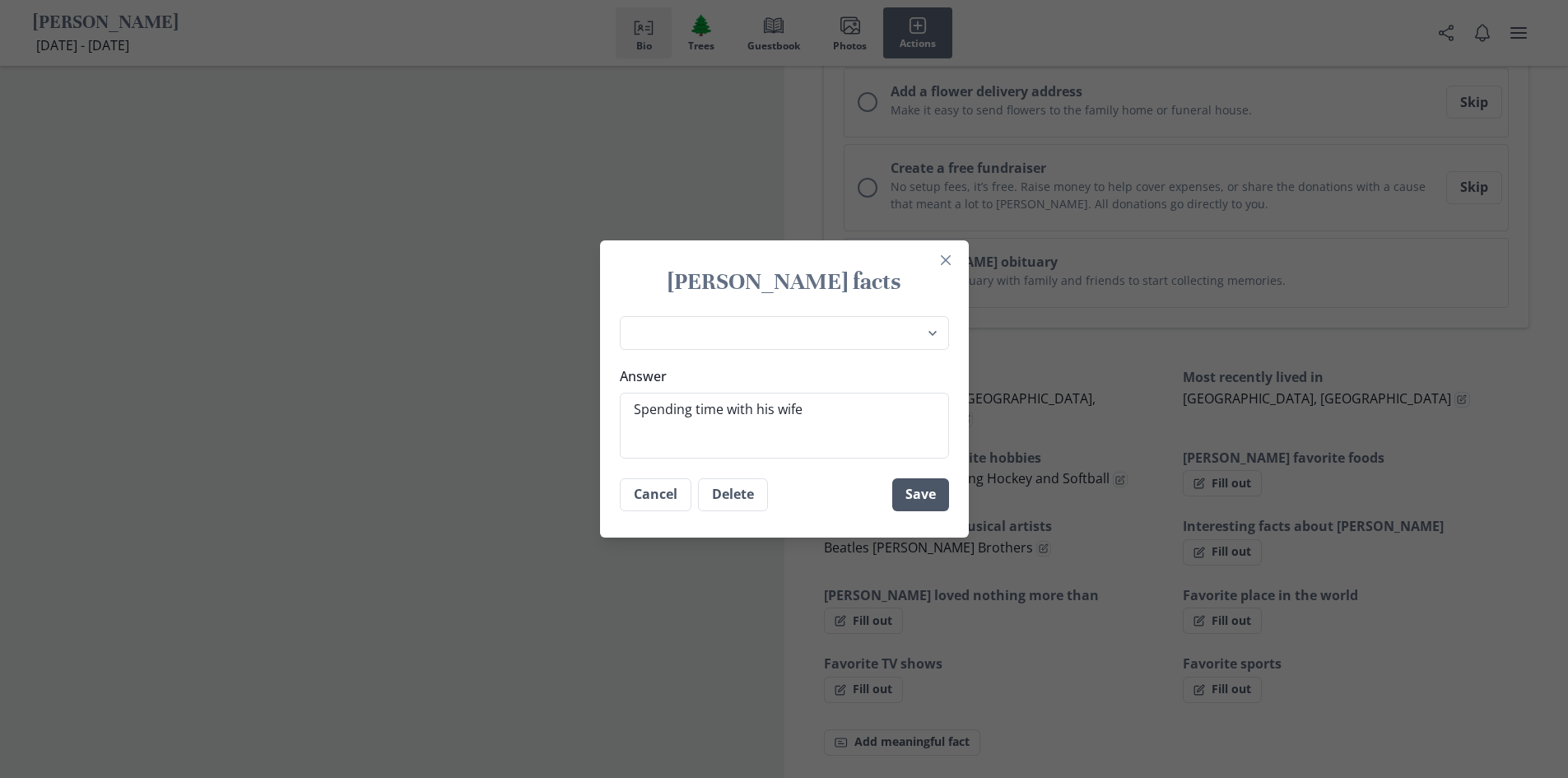
click at [928, 493] on button "Save" at bounding box center [920, 494] width 56 height 33
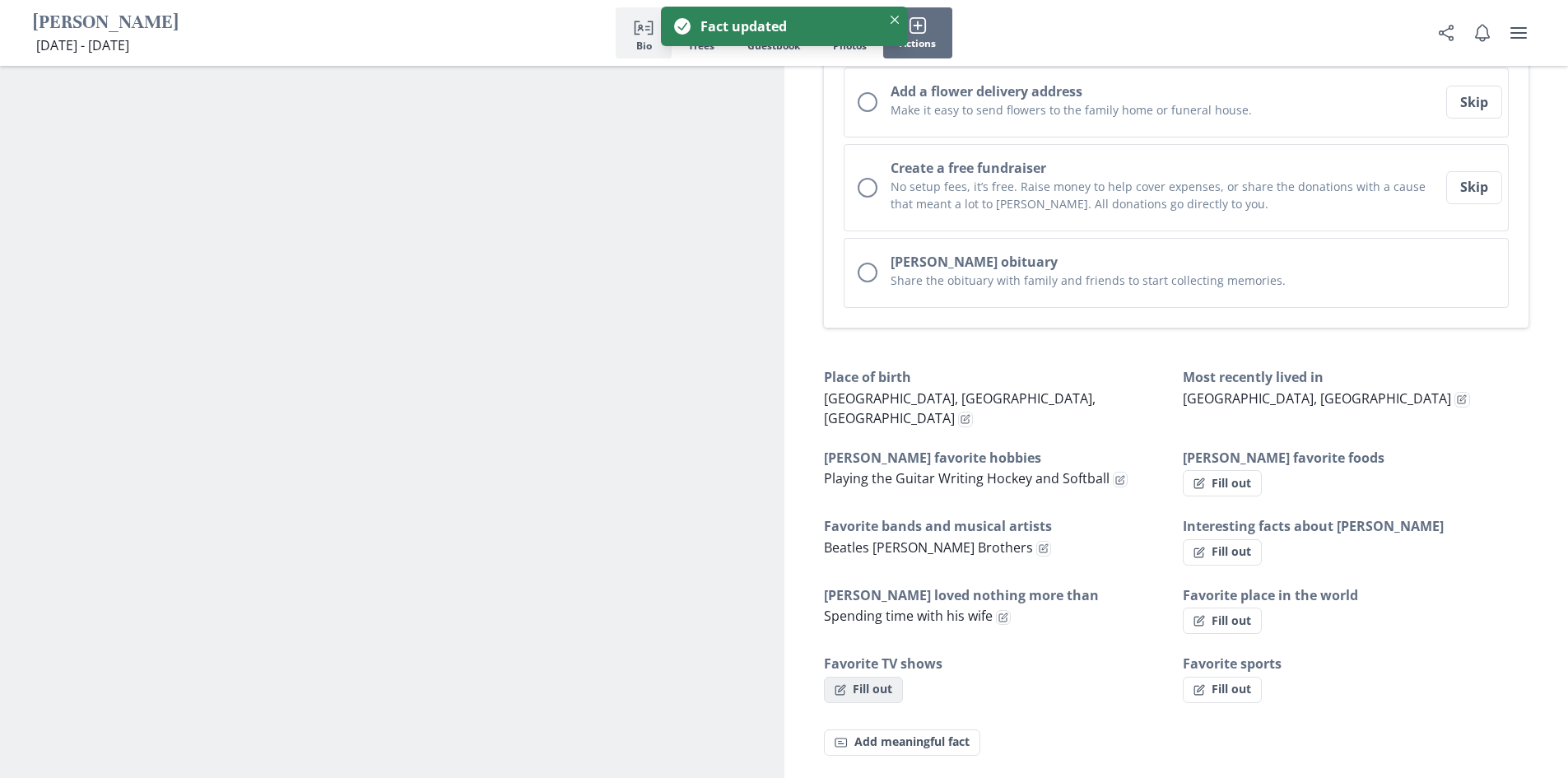
click at [878, 677] on button "Fill out" at bounding box center [863, 690] width 79 height 26
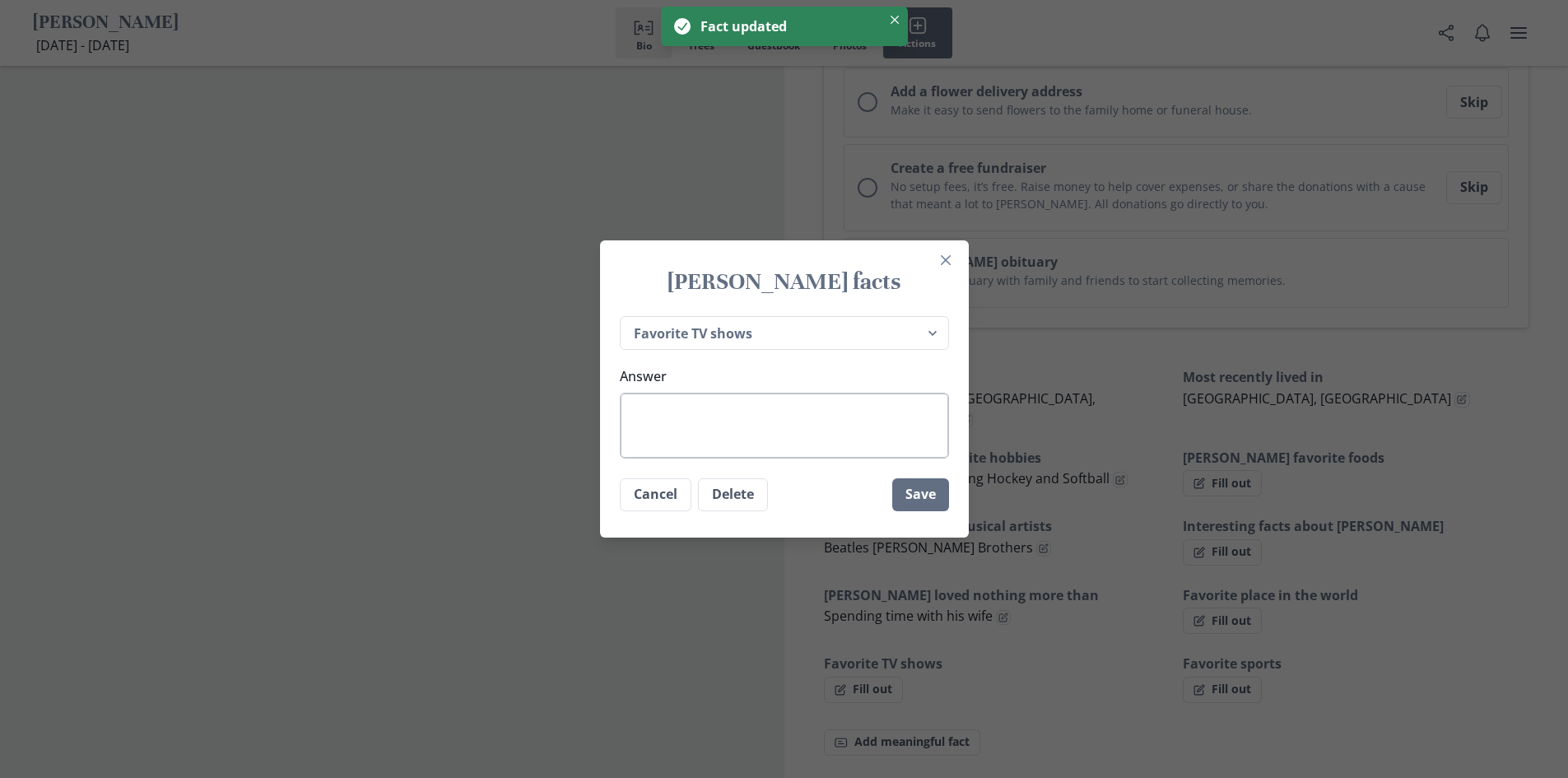
click at [748, 417] on textarea "Answer" at bounding box center [785, 426] width 330 height 66
click at [932, 496] on button "Save" at bounding box center [920, 494] width 56 height 33
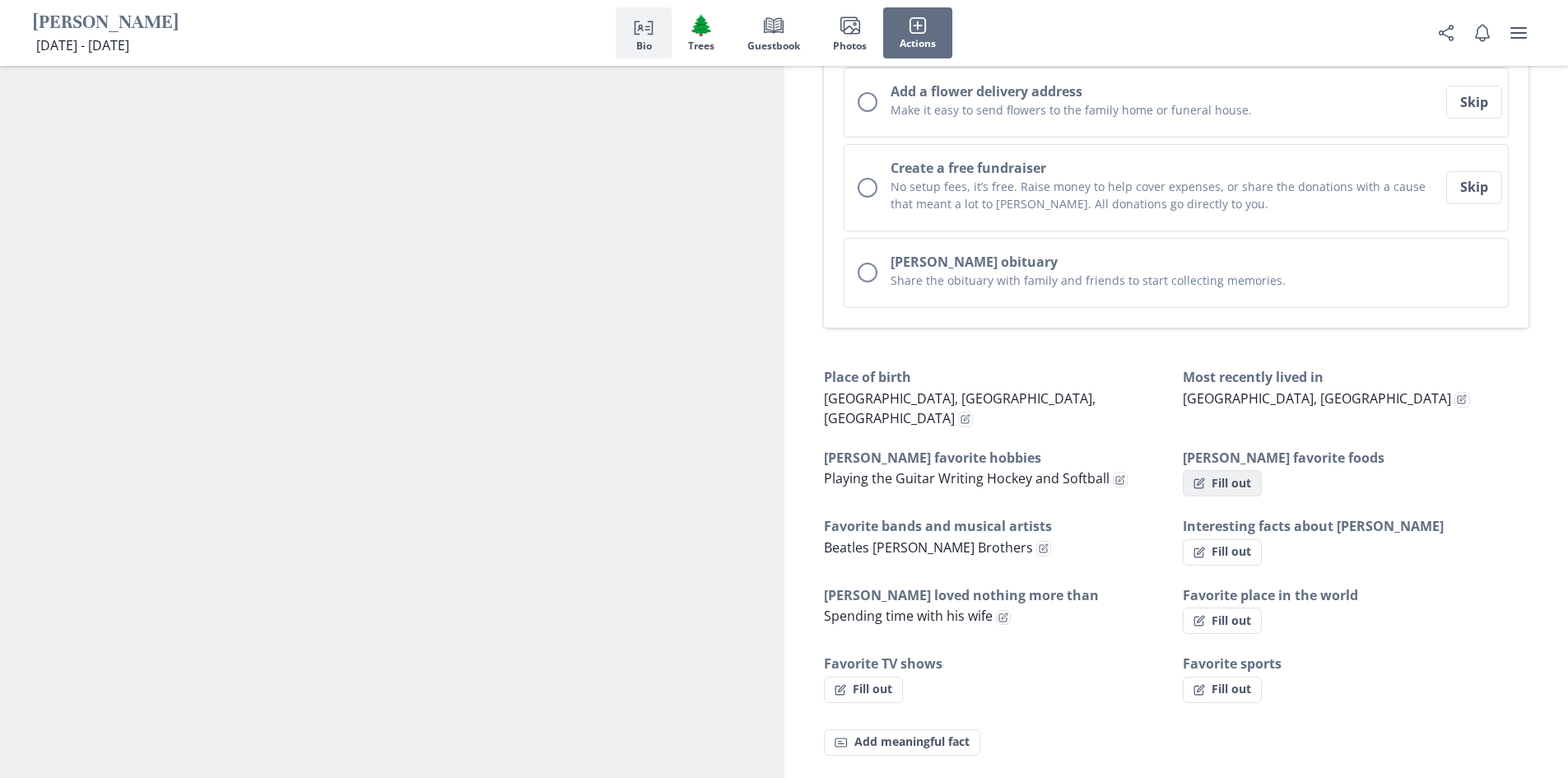
click at [1212, 470] on button "Fill out" at bounding box center [1222, 483] width 79 height 26
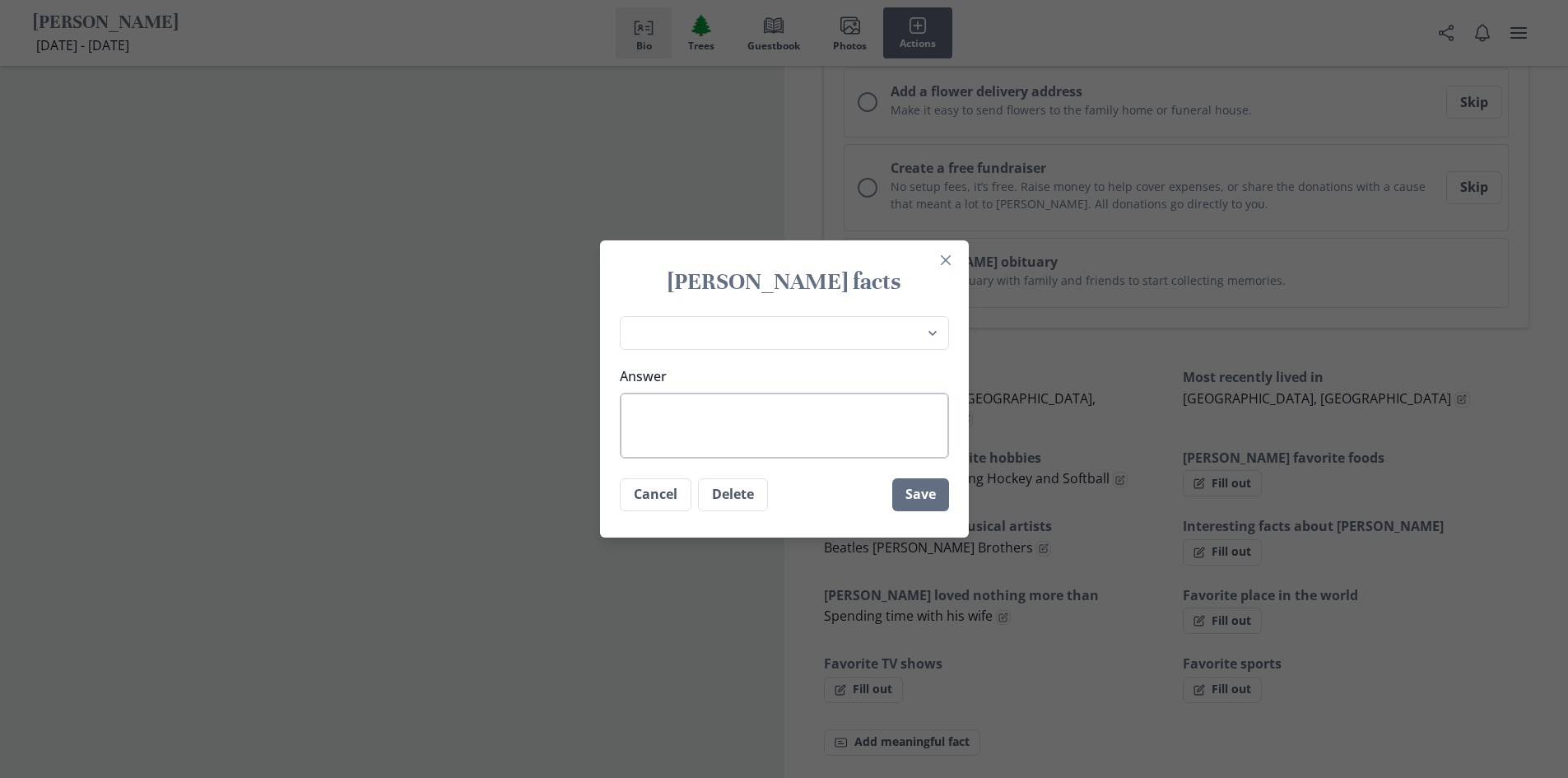
click at [863, 410] on textarea "Answer" at bounding box center [785, 426] width 330 height 66
click at [932, 494] on button "Save" at bounding box center [920, 494] width 56 height 33
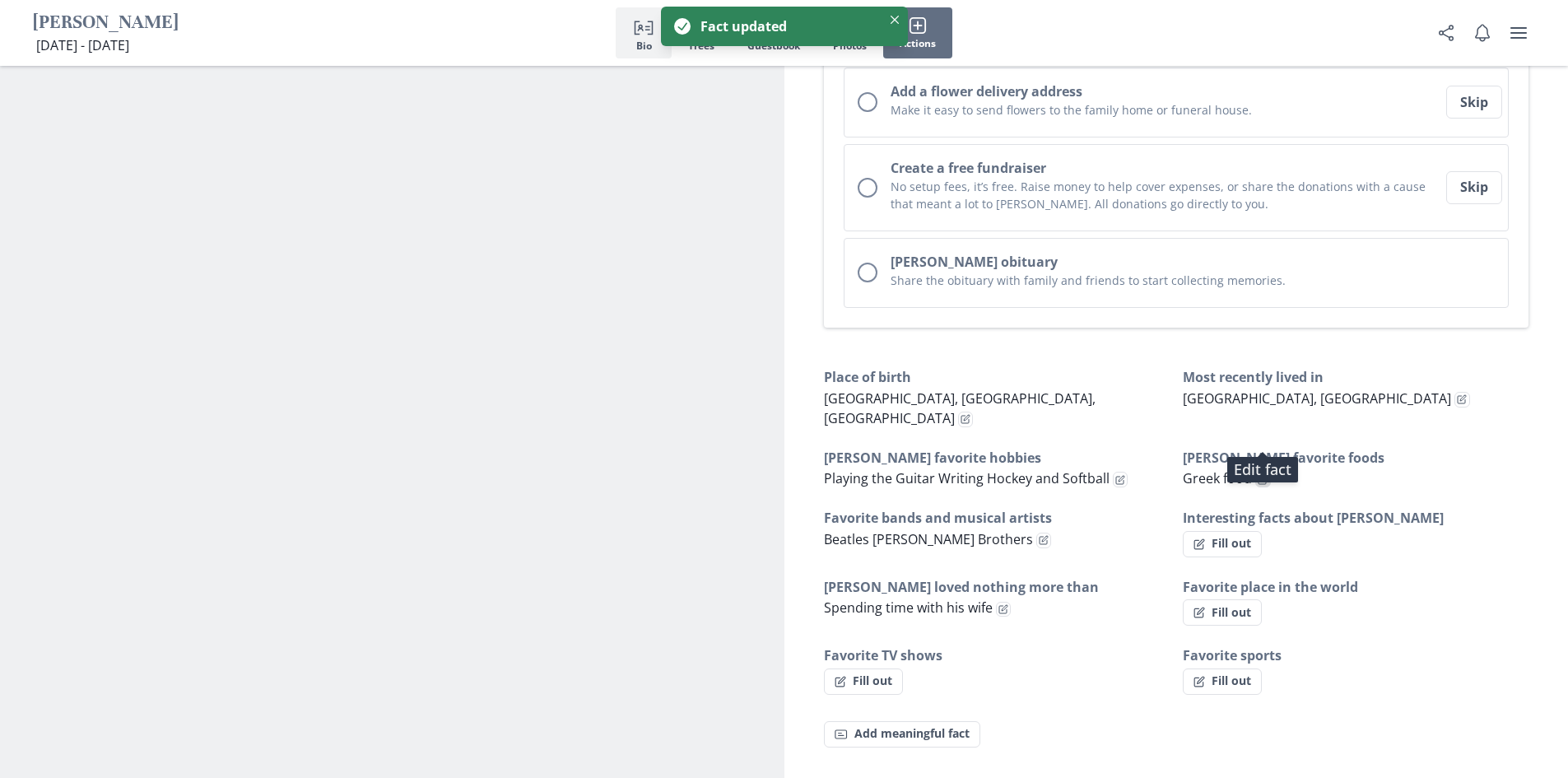
click at [1259, 476] on icon "Edit fact" at bounding box center [1262, 480] width 8 height 8
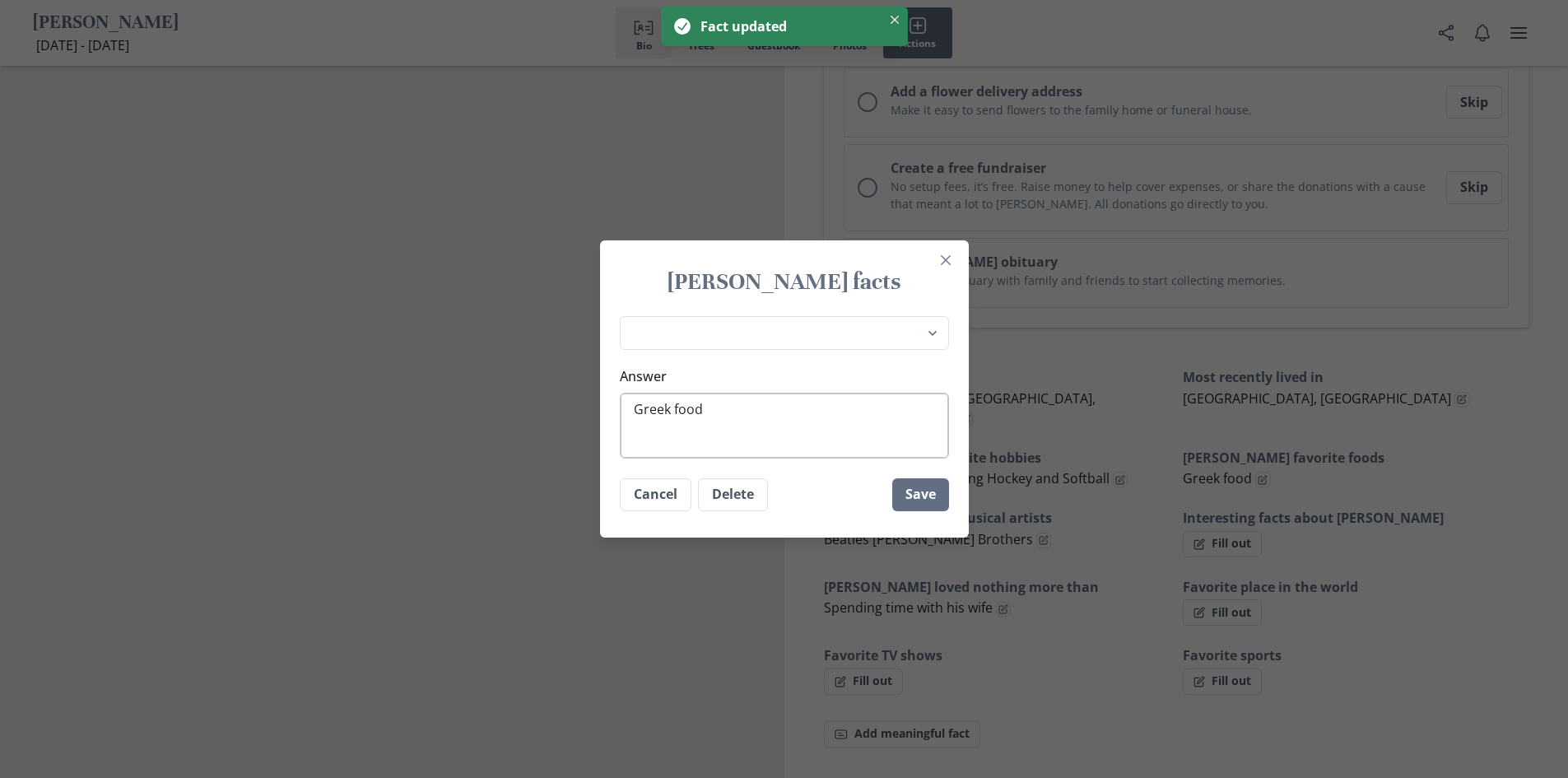
click at [716, 409] on textarea "Greek food" at bounding box center [785, 426] width 330 height 66
click at [927, 499] on button "Save" at bounding box center [920, 494] width 56 height 33
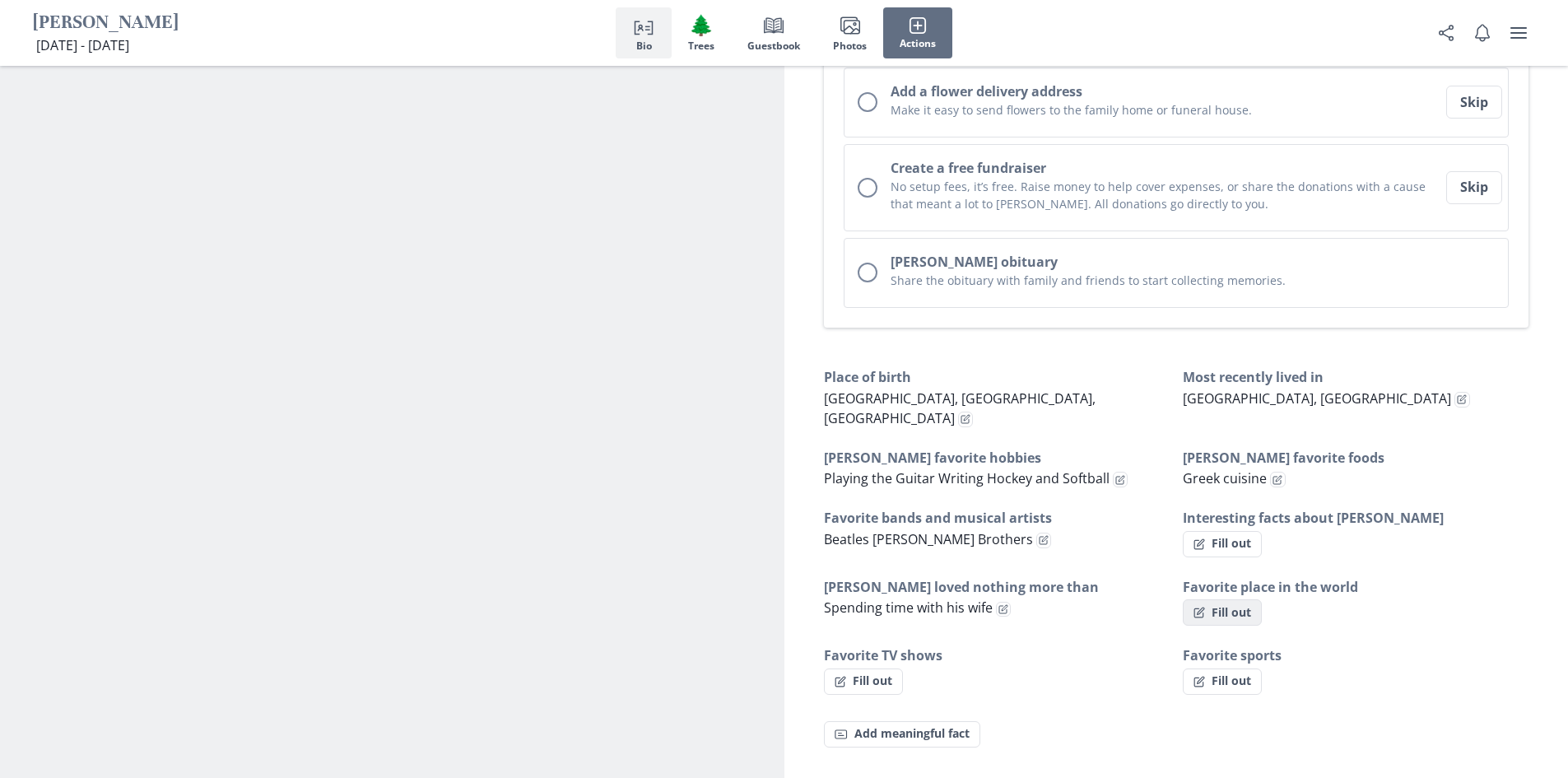
click at [1215, 599] on button "Fill out" at bounding box center [1222, 612] width 79 height 26
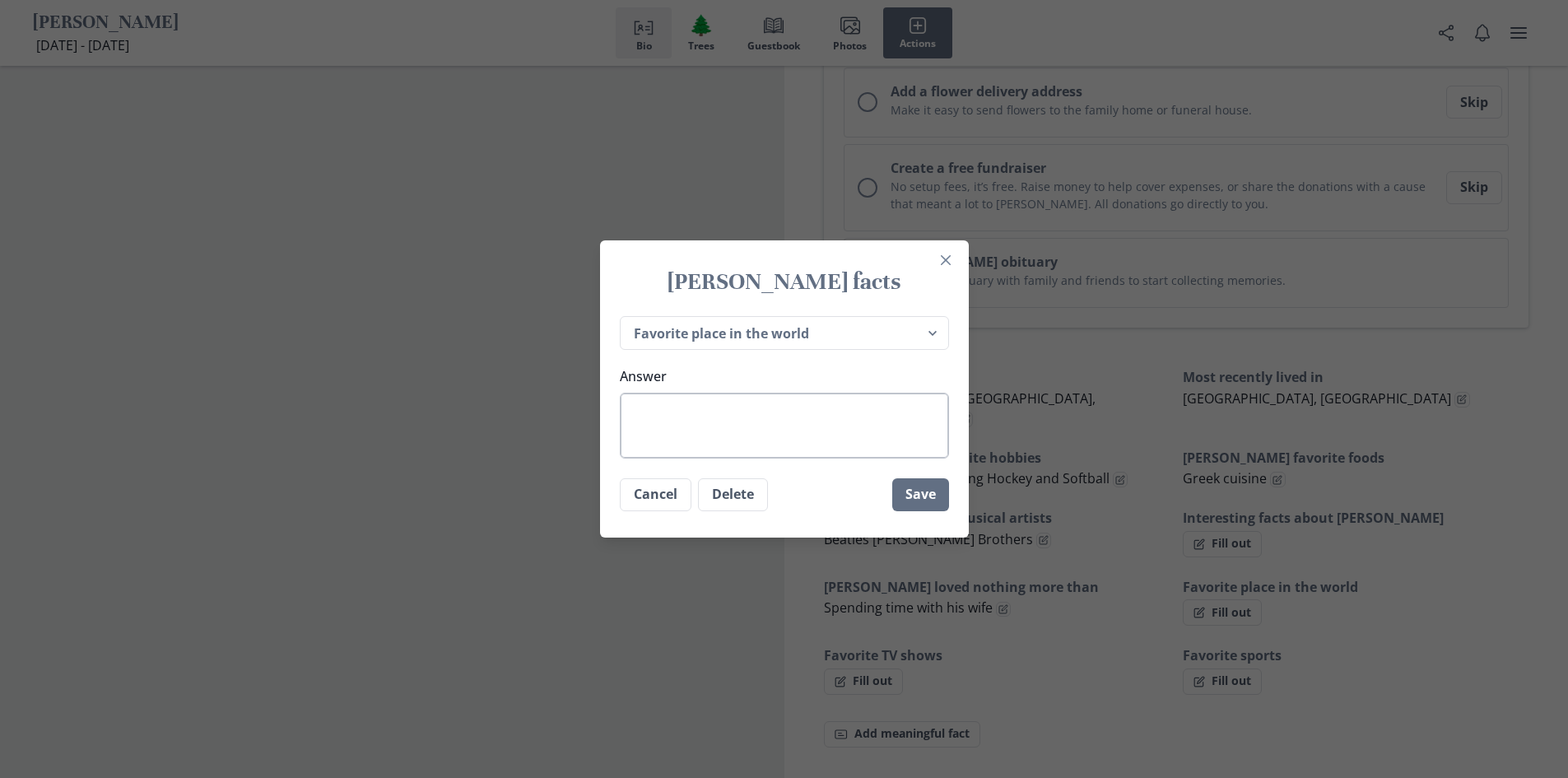
click at [773, 422] on textarea "Answer" at bounding box center [785, 426] width 330 height 66
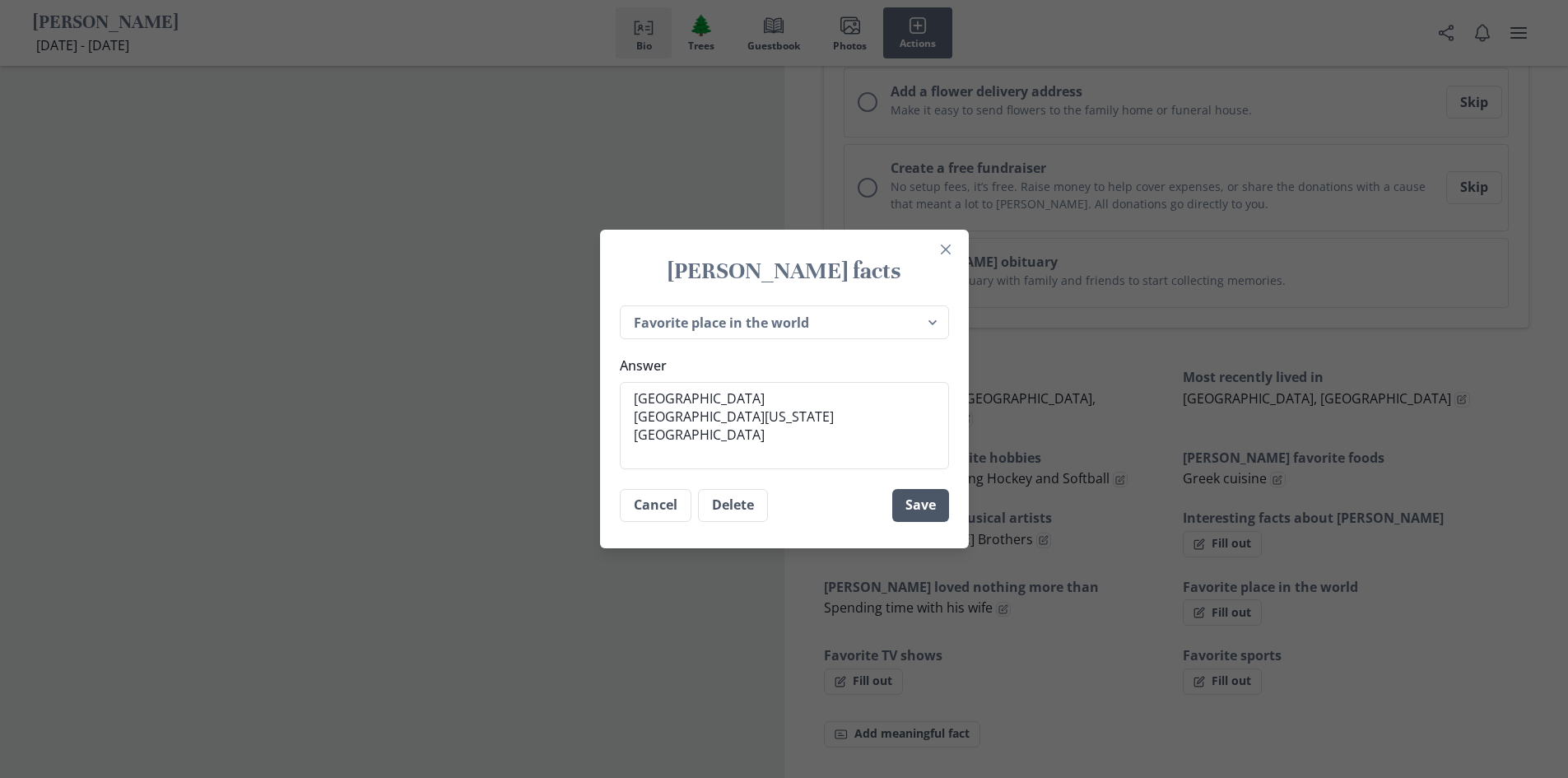
click at [927, 506] on button "Save" at bounding box center [920, 506] width 56 height 33
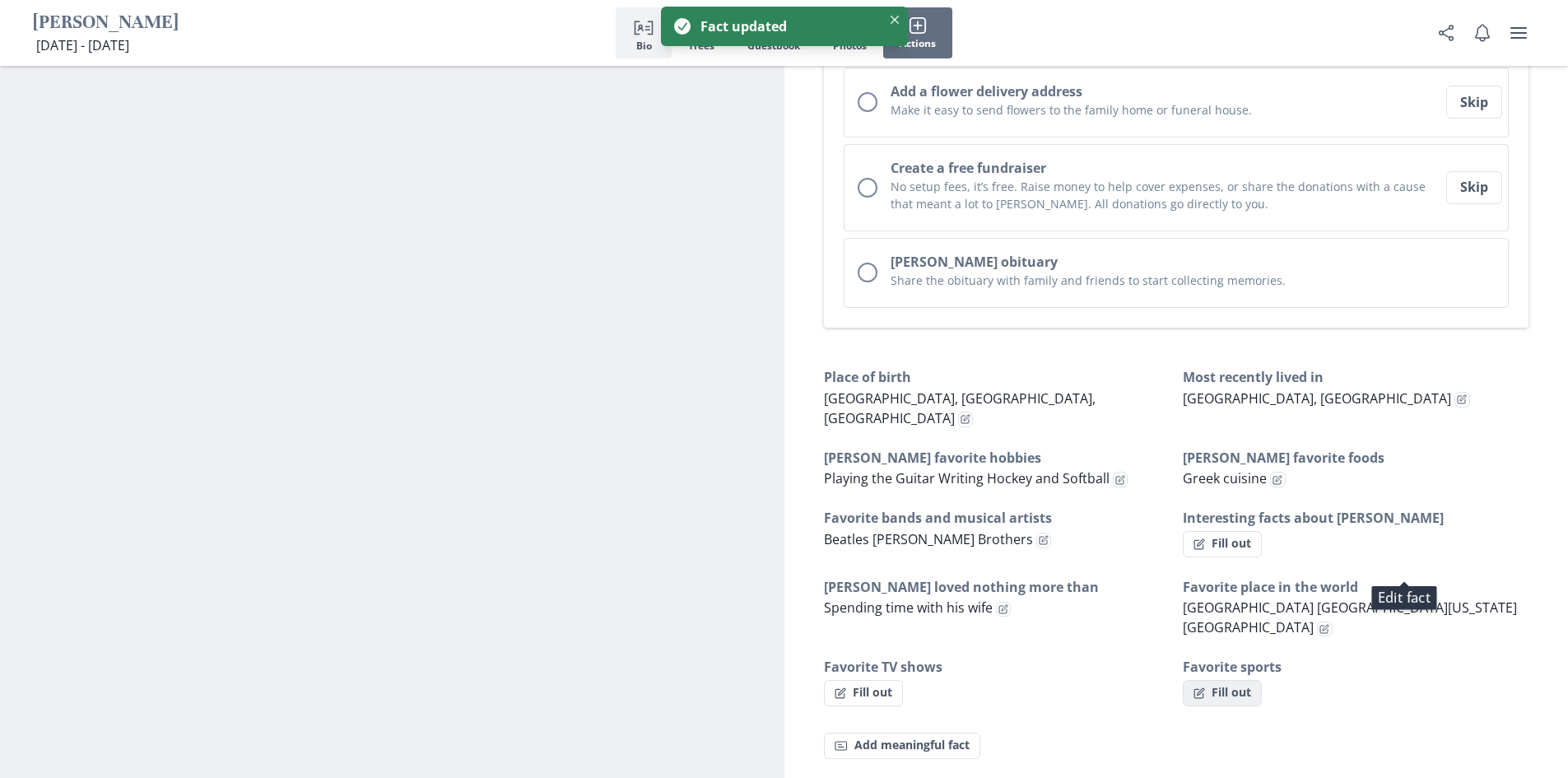
click at [1233, 680] on button "Fill out" at bounding box center [1222, 693] width 79 height 26
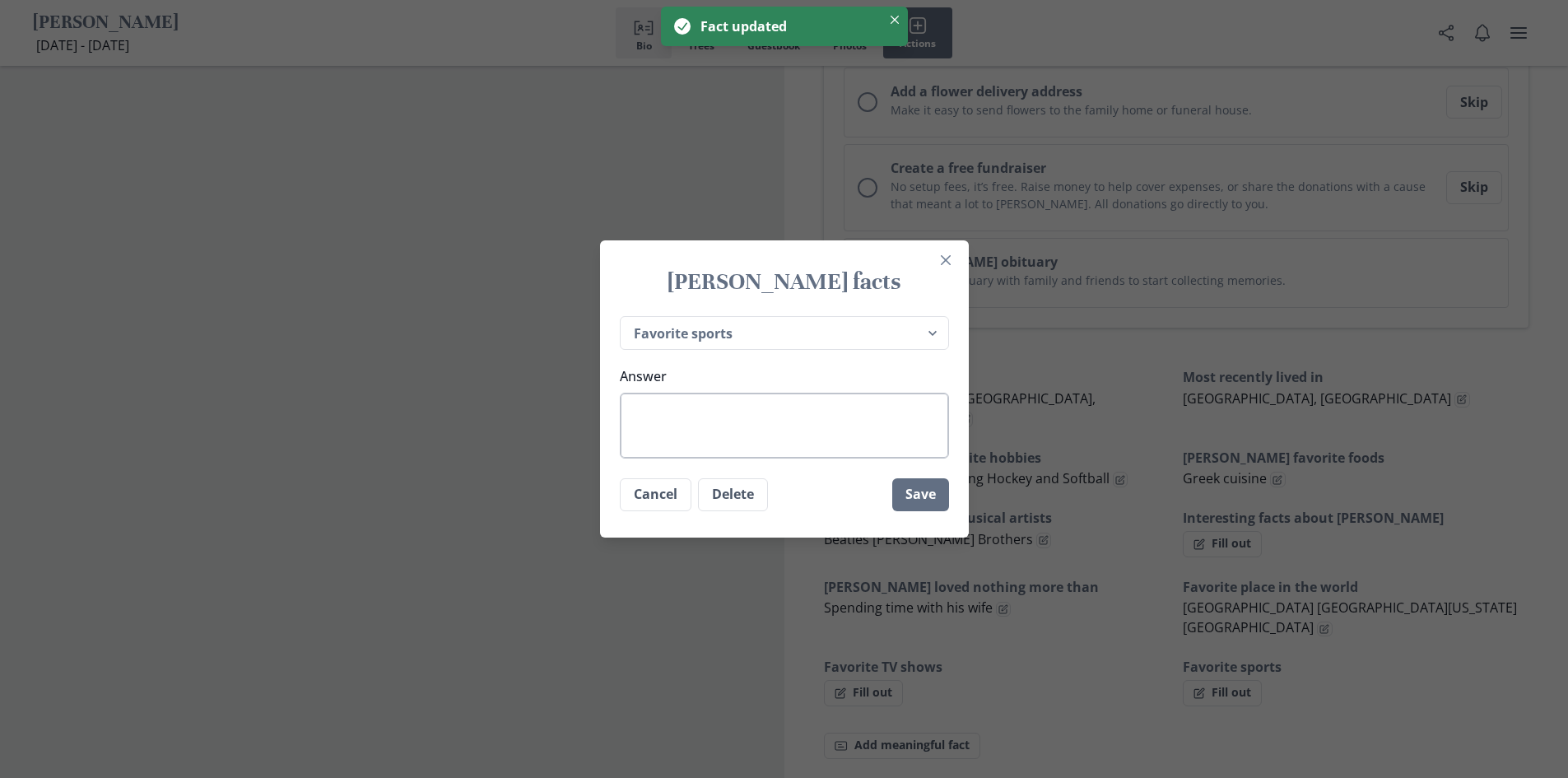
click at [775, 419] on textarea "Answer" at bounding box center [785, 426] width 330 height 66
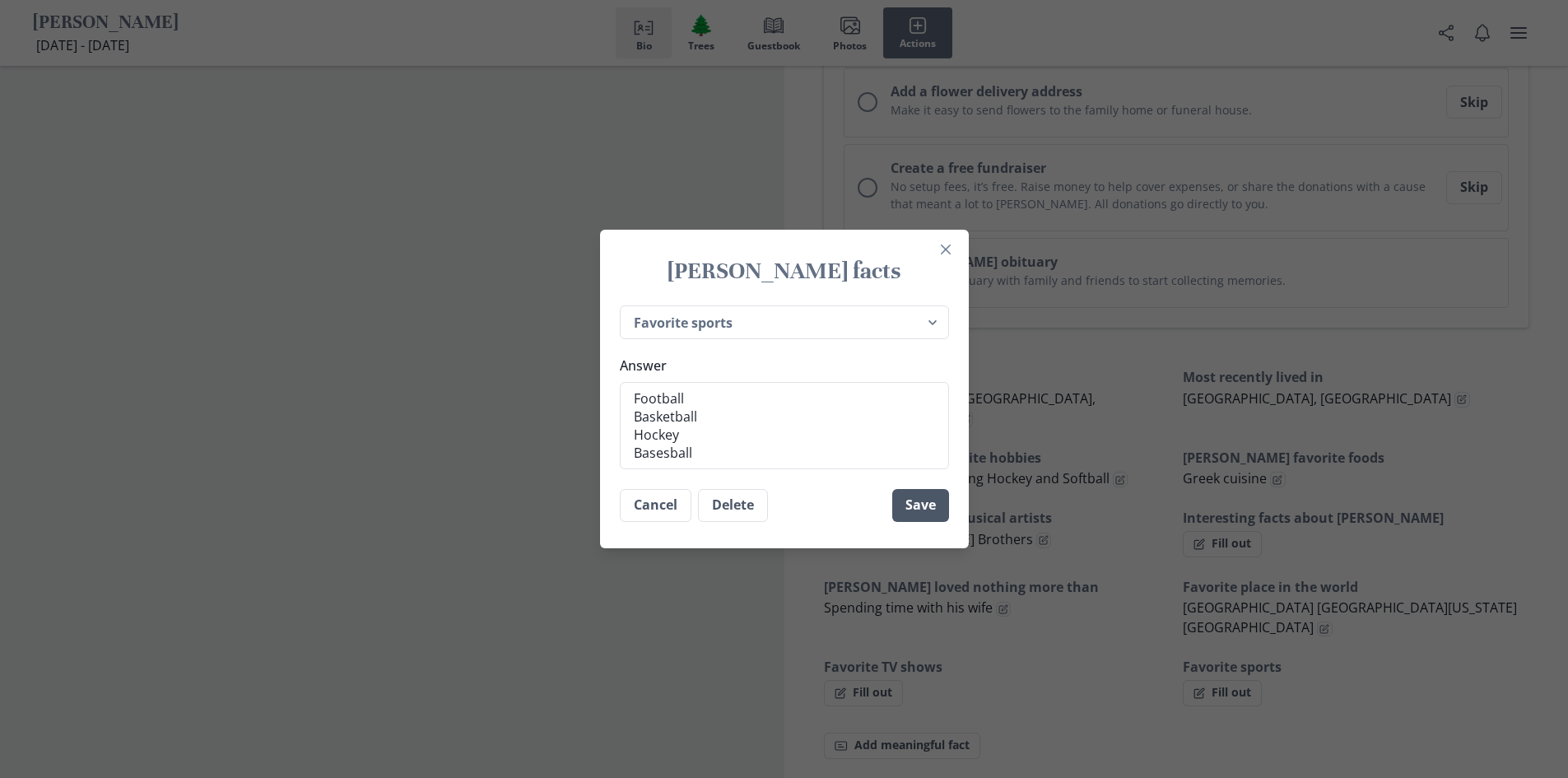
click at [916, 506] on button "Save" at bounding box center [920, 506] width 56 height 33
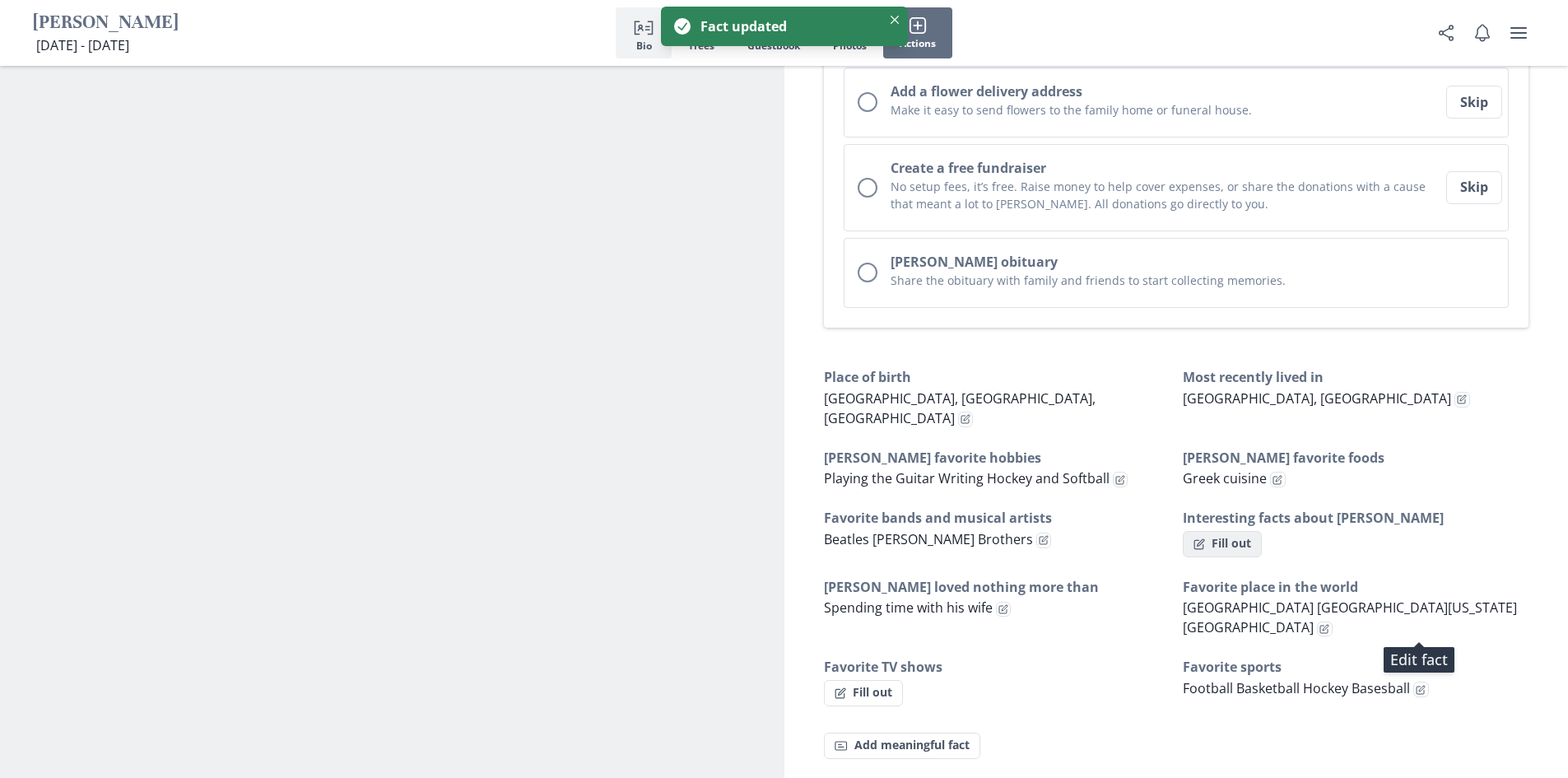
click at [1232, 531] on button "Fill out" at bounding box center [1222, 544] width 79 height 26
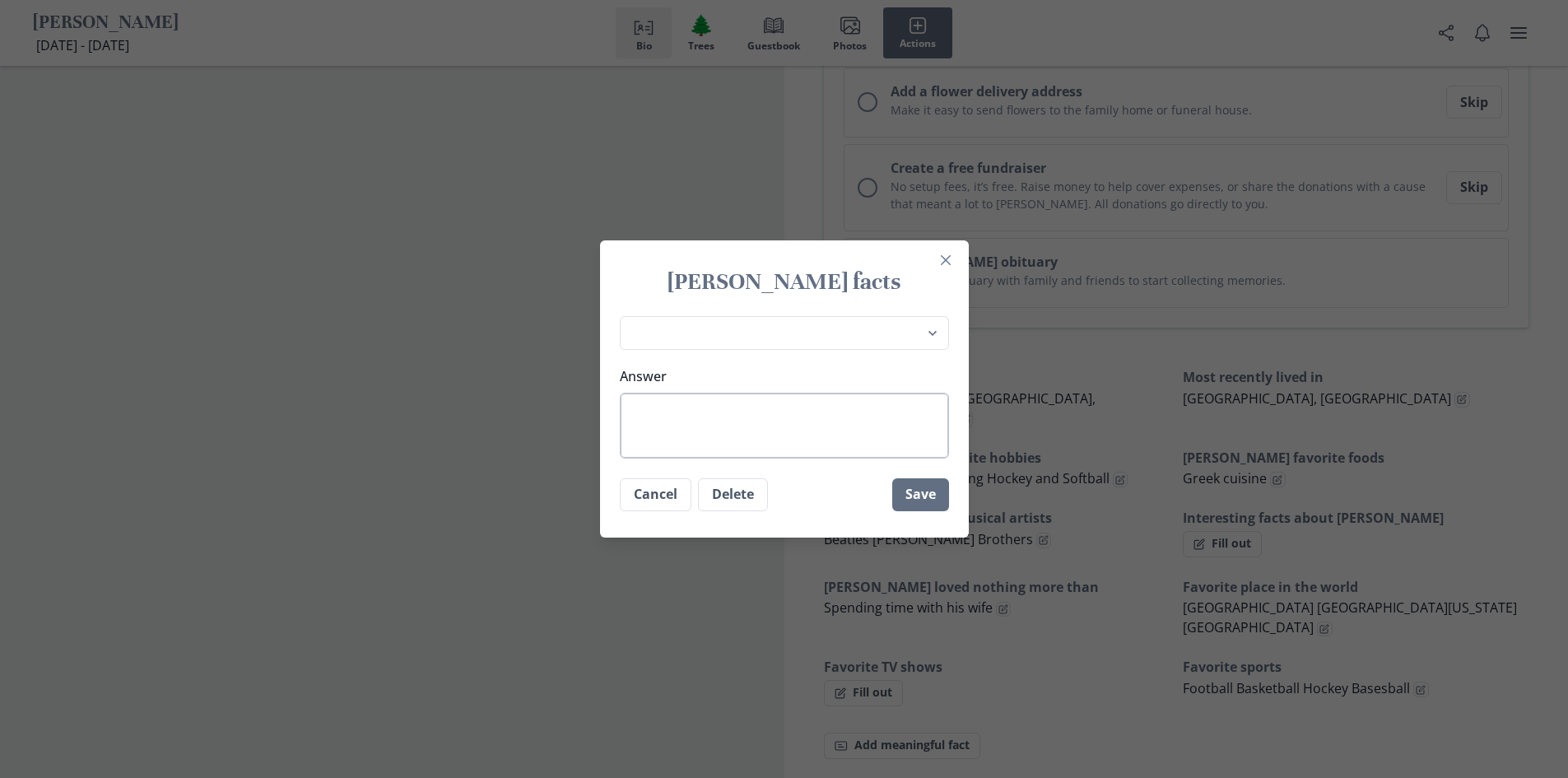
click at [791, 415] on textarea "Answer" at bounding box center [785, 426] width 330 height 66
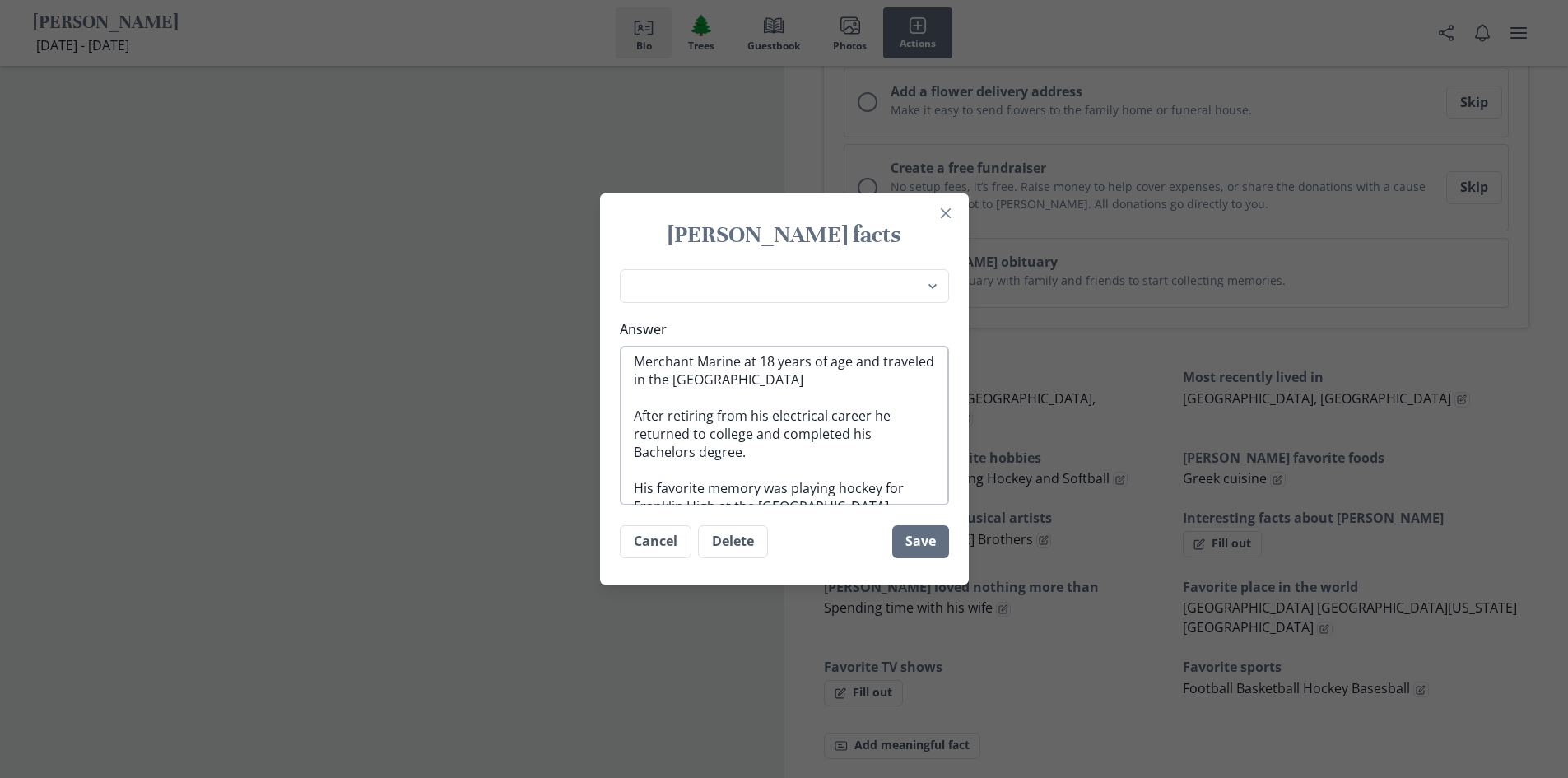
scroll to position [0, 0]
click at [874, 417] on textarea "Merchant Marine at 18 years of age and traveled in the [GEOGRAPHIC_DATA] After …" at bounding box center [785, 426] width 330 height 160
click at [753, 419] on textarea "Merchant Marine at 18 years of age and traveled in the [GEOGRAPHIC_DATA] After …" at bounding box center [785, 426] width 330 height 160
click at [874, 432] on textarea "Merchant Marine at 18 years of age and traveled in the [GEOGRAPHIC_DATA] After …" at bounding box center [785, 426] width 330 height 160
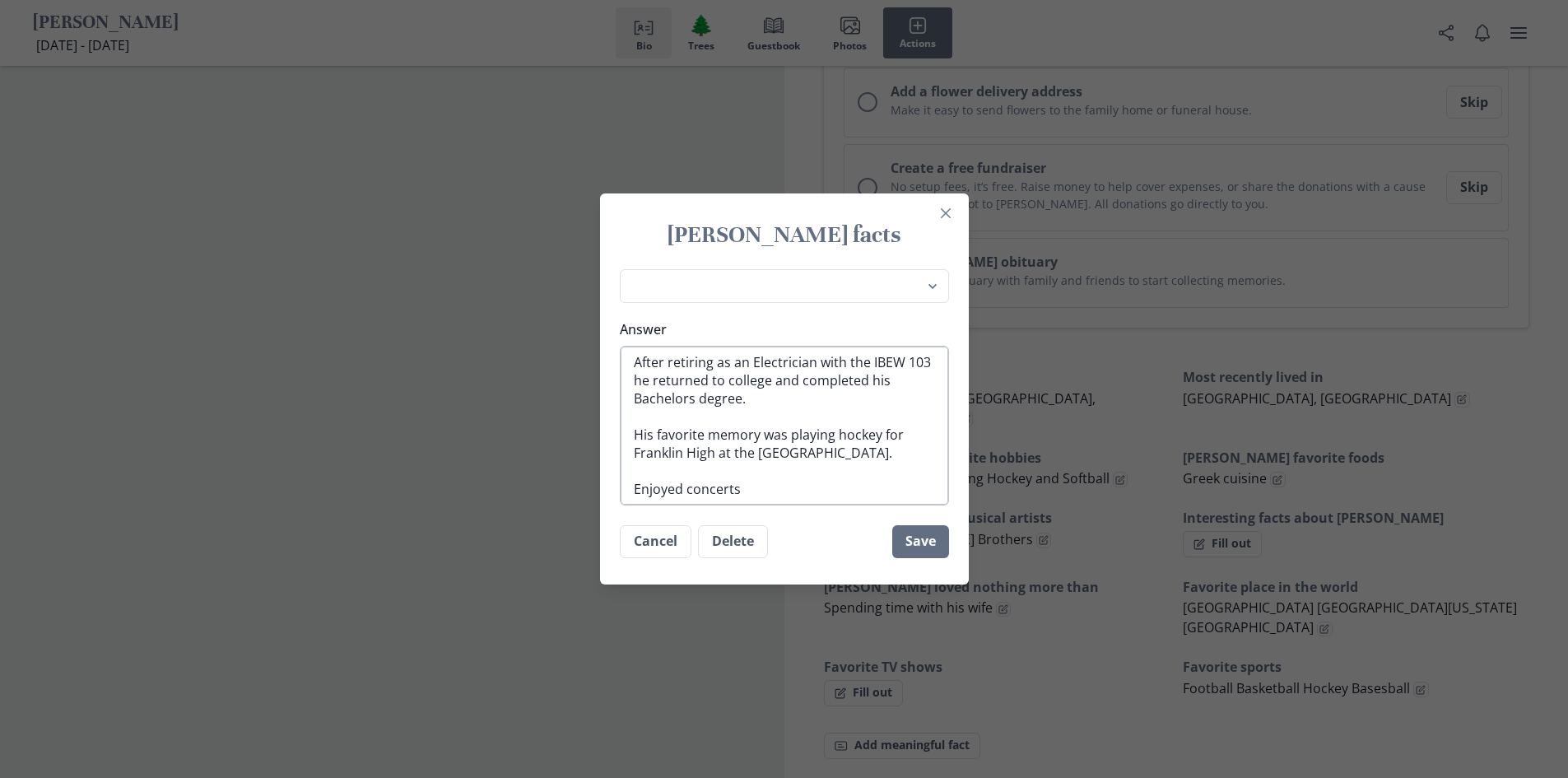
click at [748, 458] on textarea "Merchant Marine at 18 years of age and traveled in the [GEOGRAPHIC_DATA] After …" at bounding box center [785, 426] width 330 height 160
click at [924, 541] on button "Save" at bounding box center [920, 541] width 56 height 33
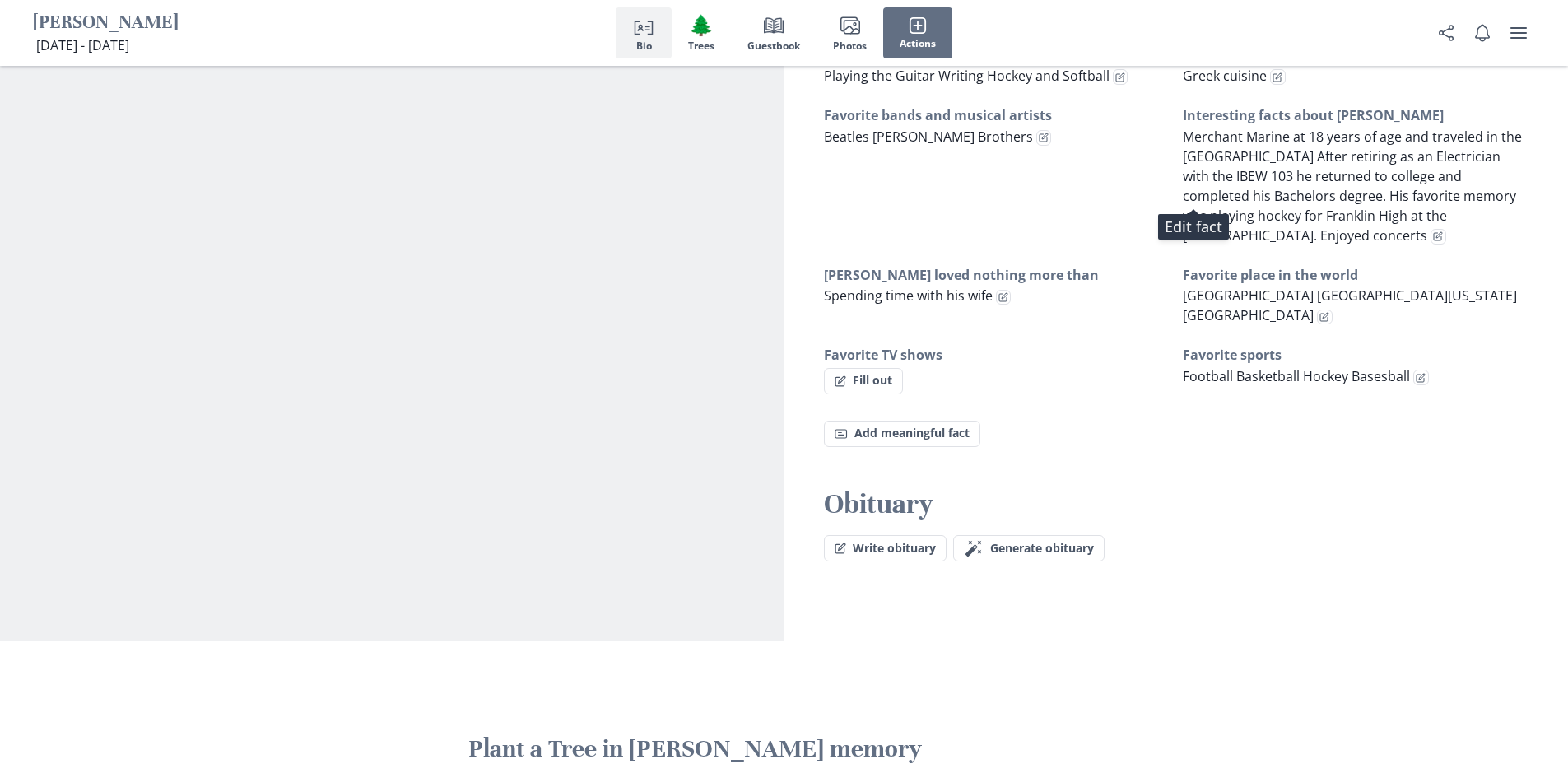
scroll to position [1152, 0]
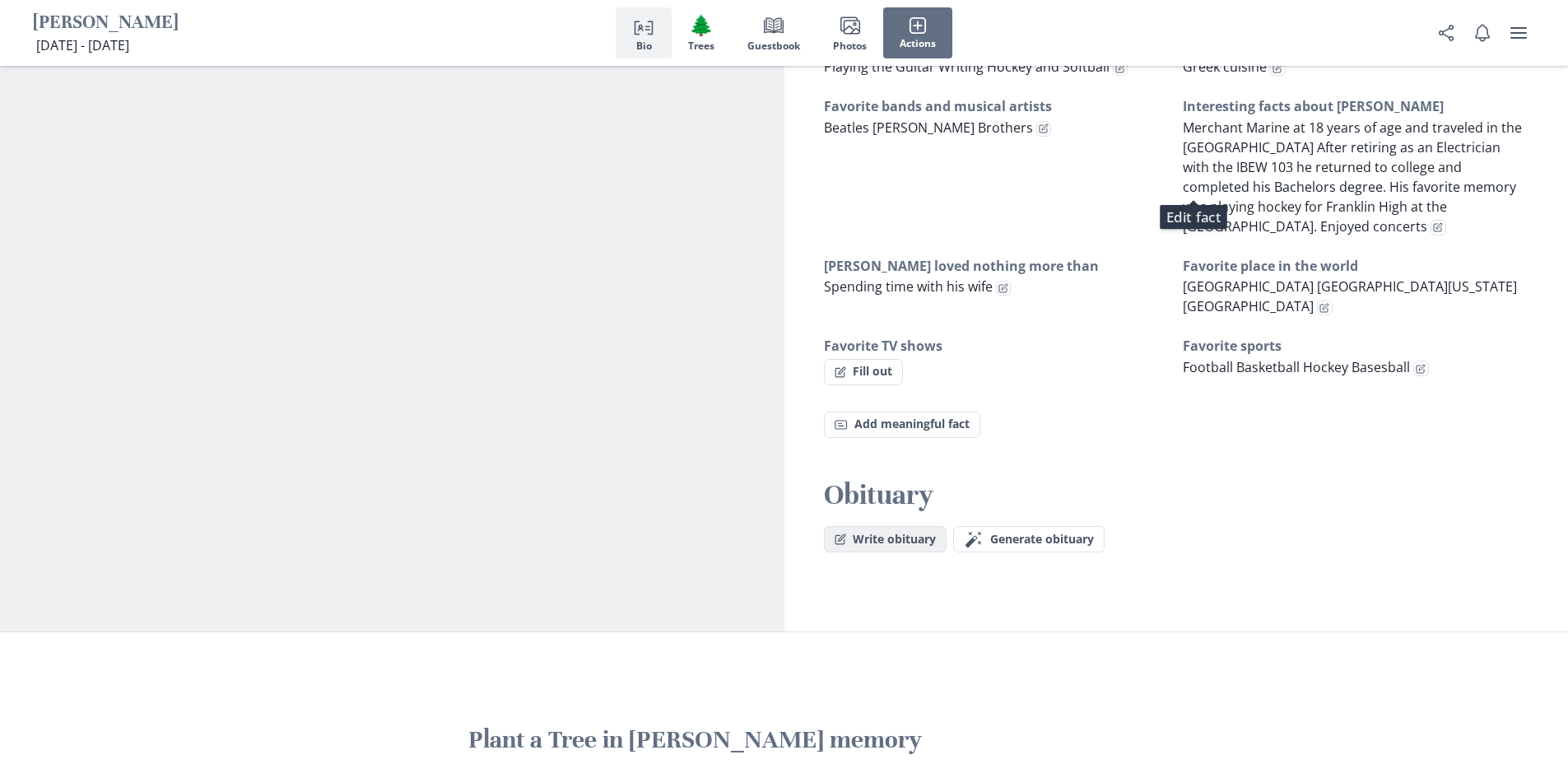
click at [916, 526] on button "Write obituary" at bounding box center [885, 539] width 122 height 26
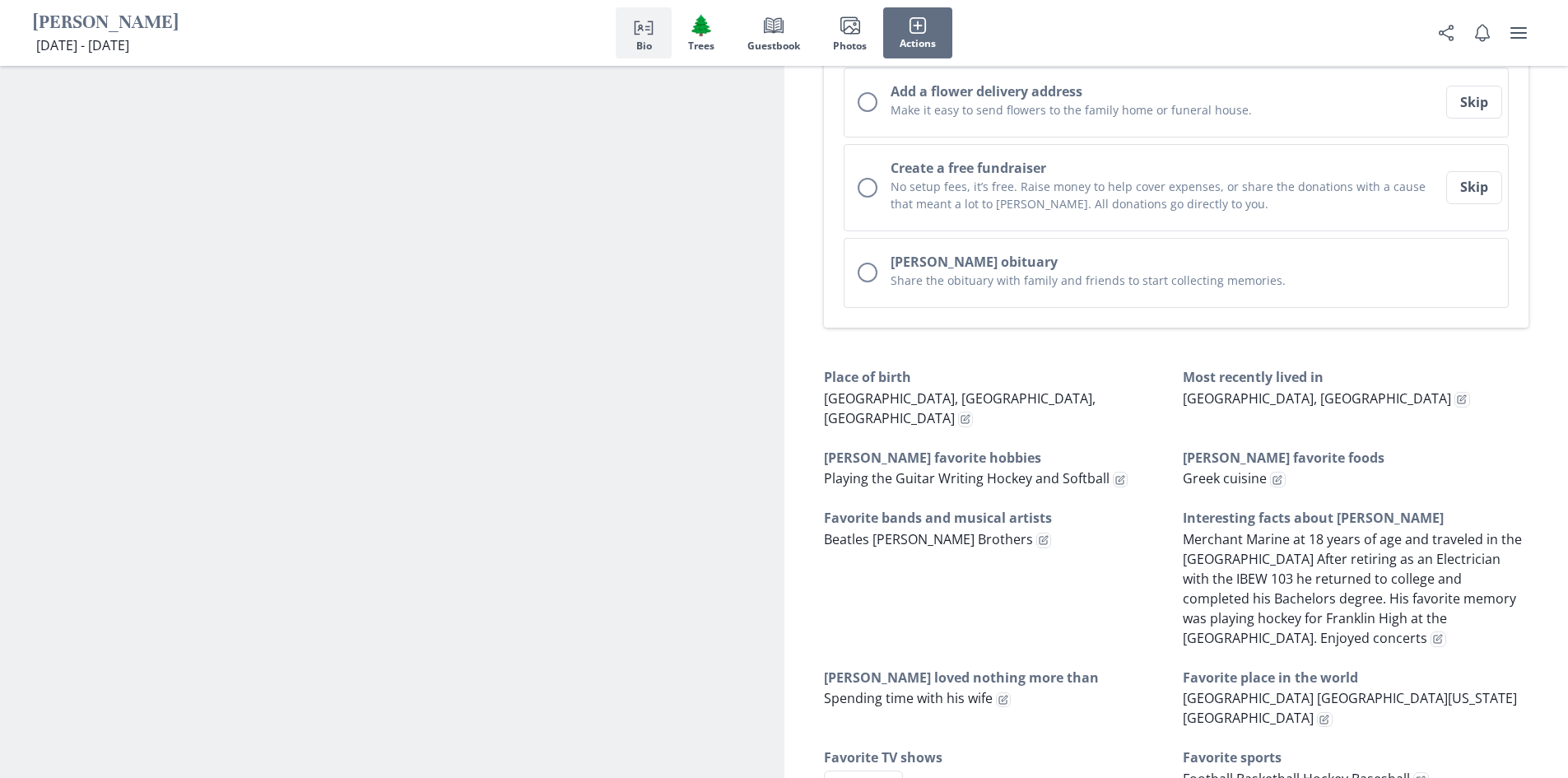
scroll to position [1234, 0]
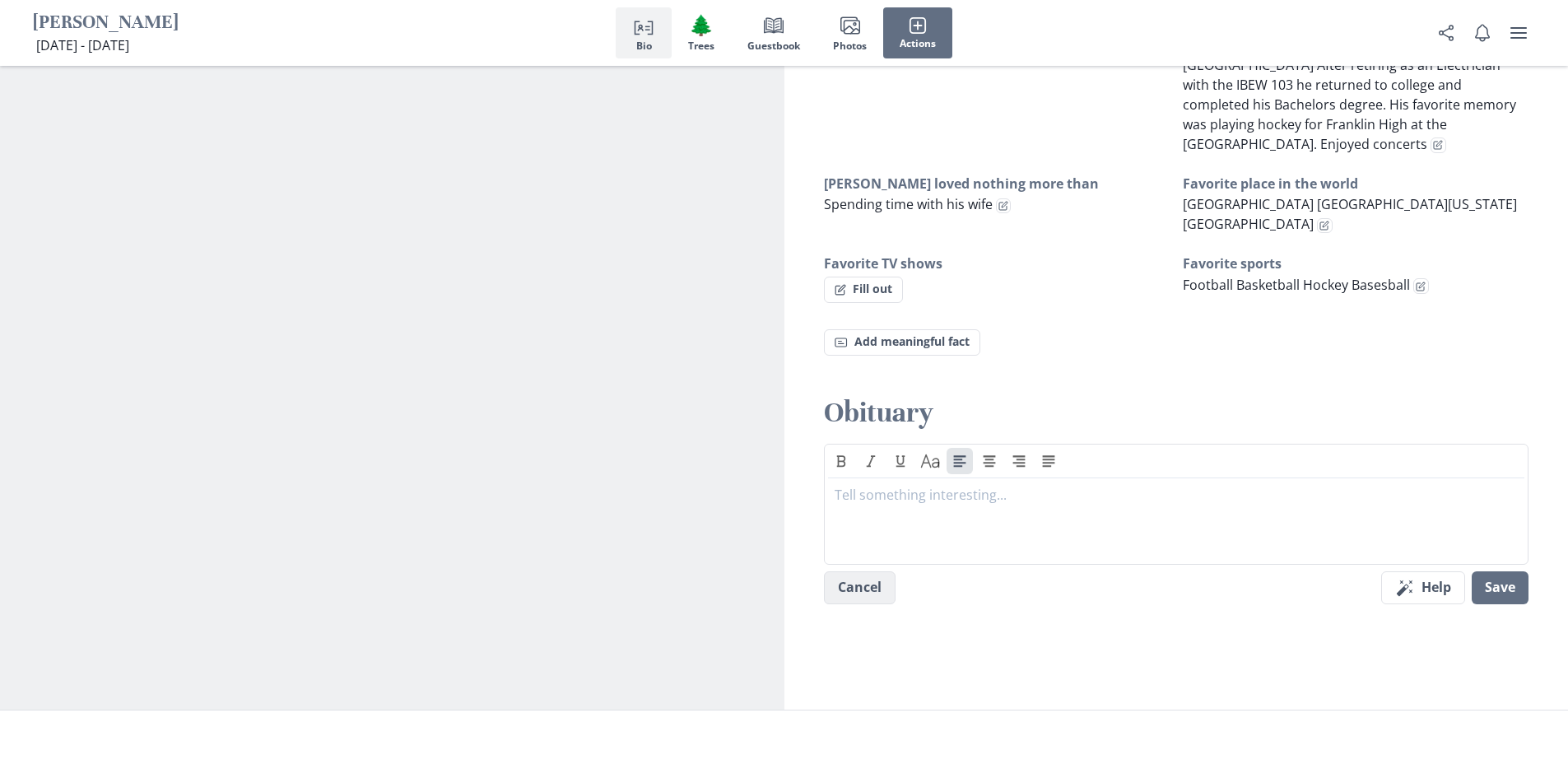
click at [870, 572] on button "Cancel" at bounding box center [859, 588] width 72 height 33
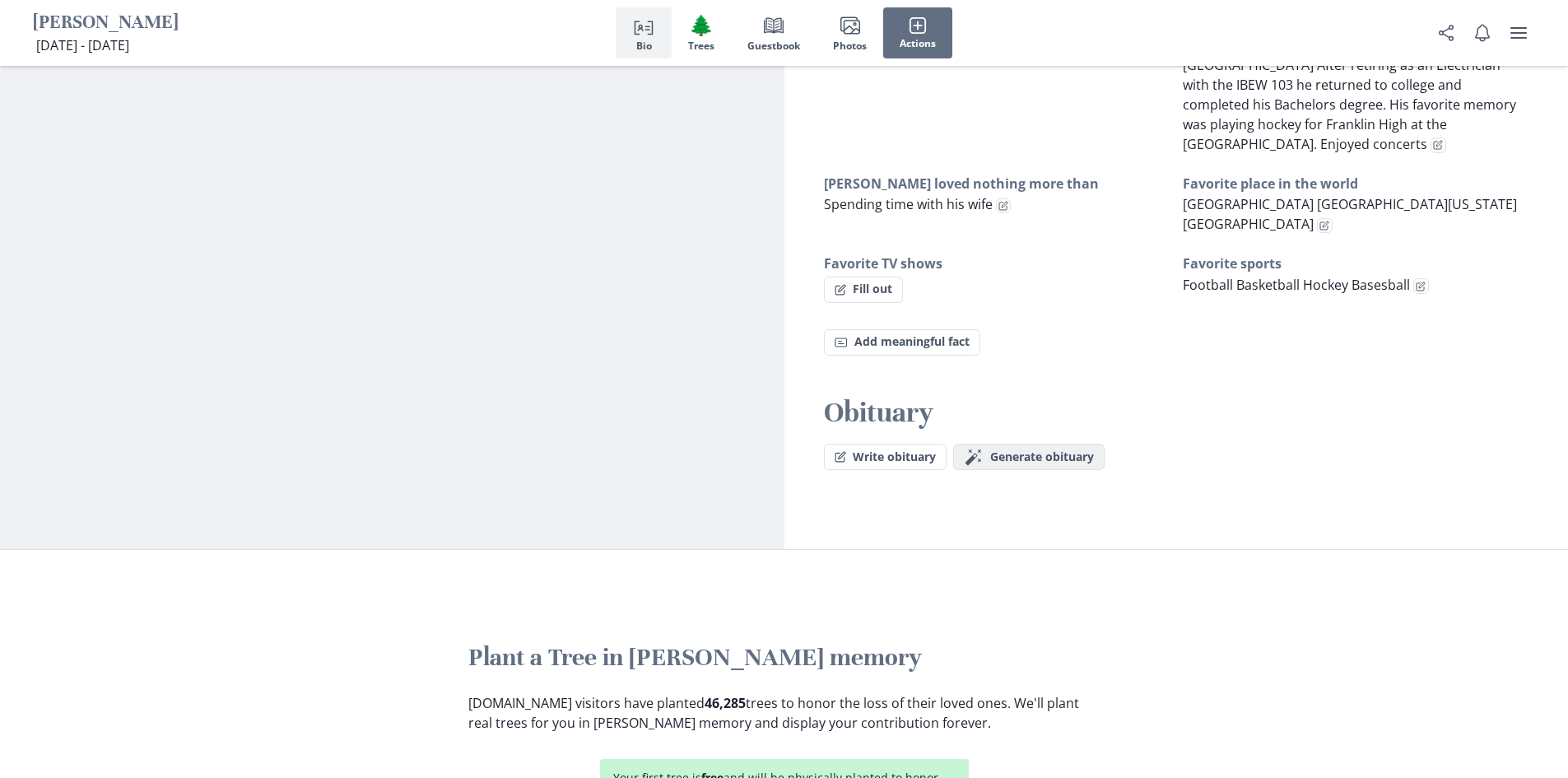
click at [1009, 450] on span "Generate obituary" at bounding box center [1042, 457] width 104 height 14
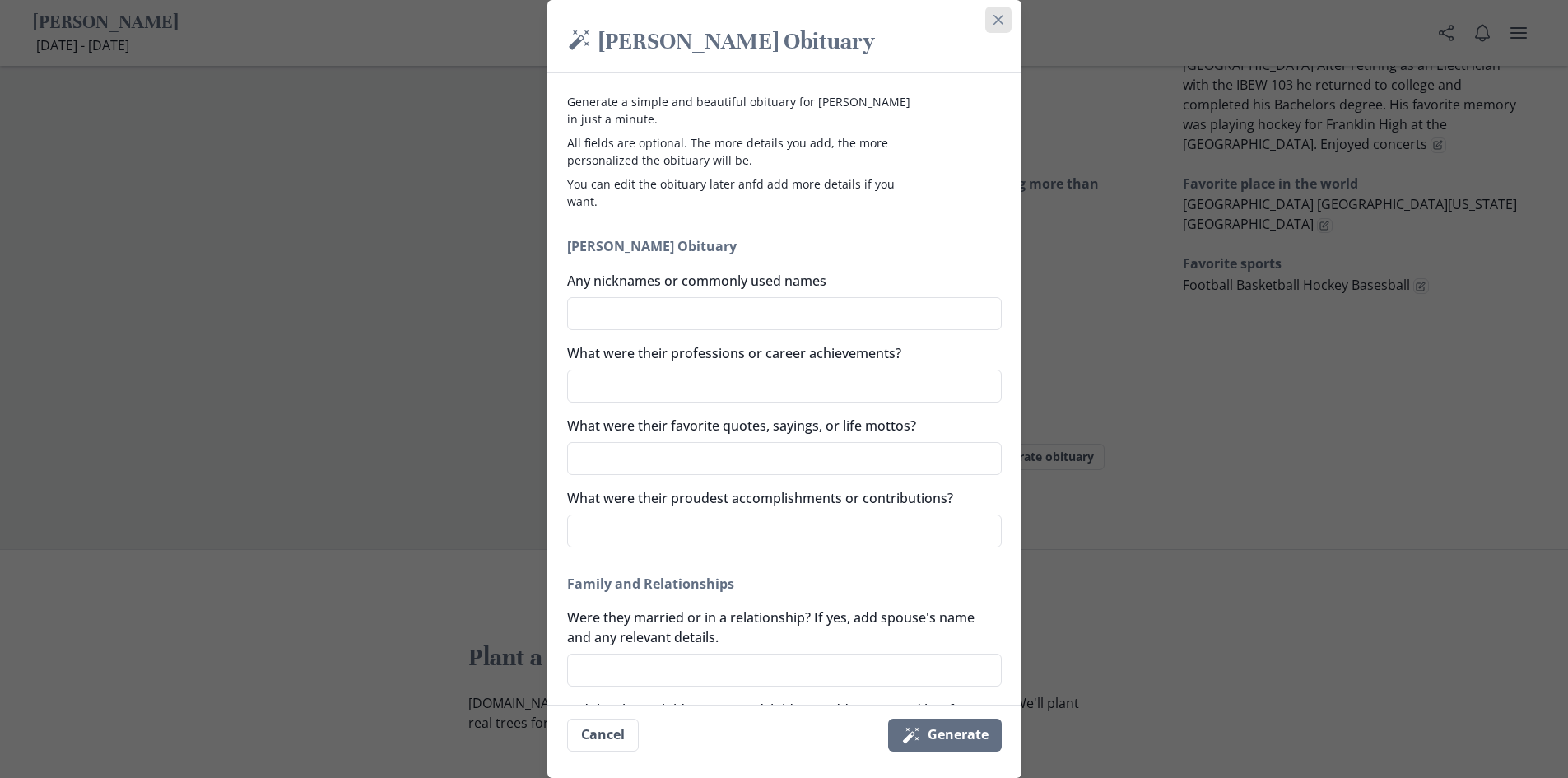
click at [999, 18] on icon "Close" at bounding box center [997, 19] width 10 height 10
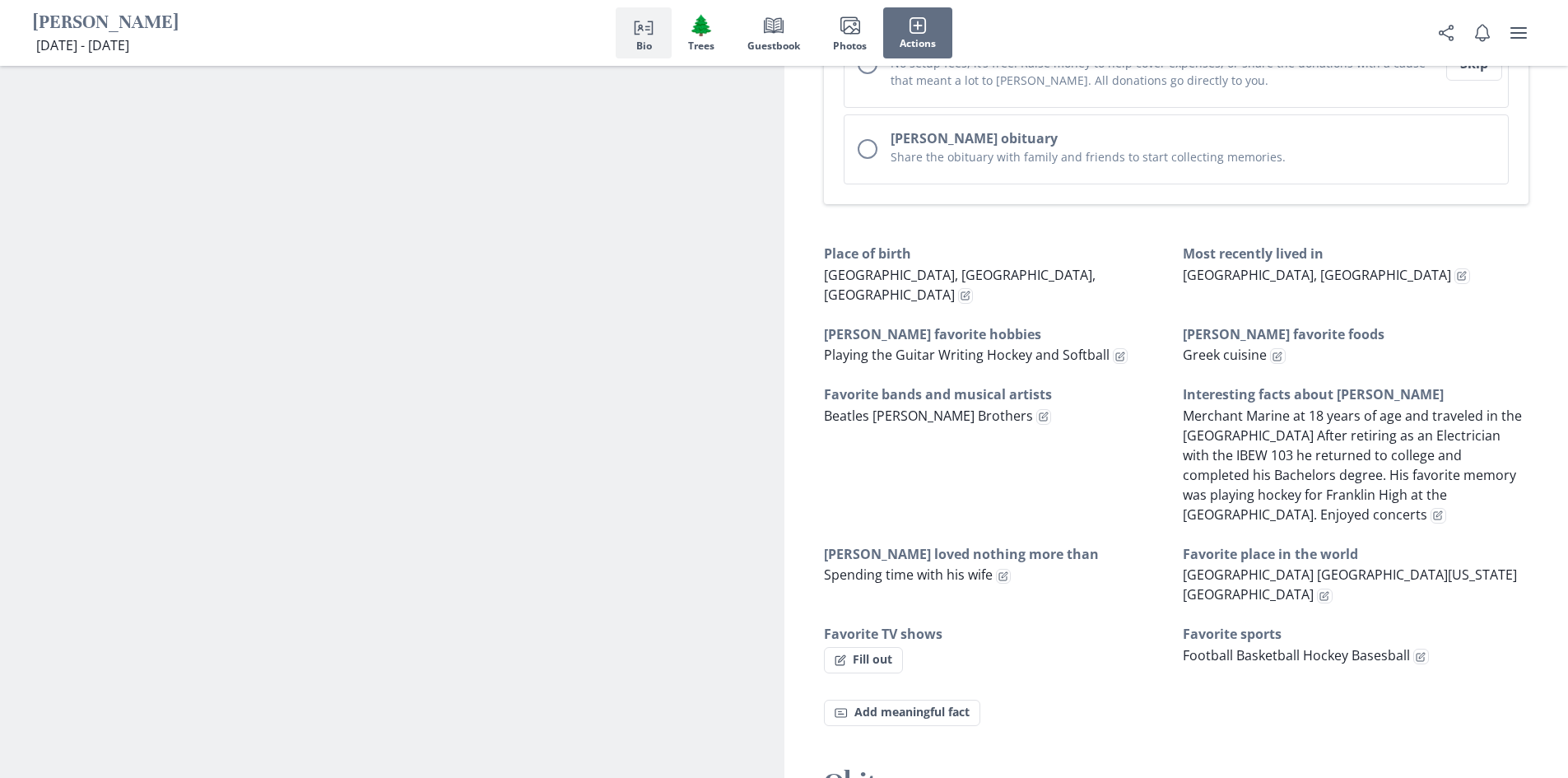
scroll to position [988, 0]
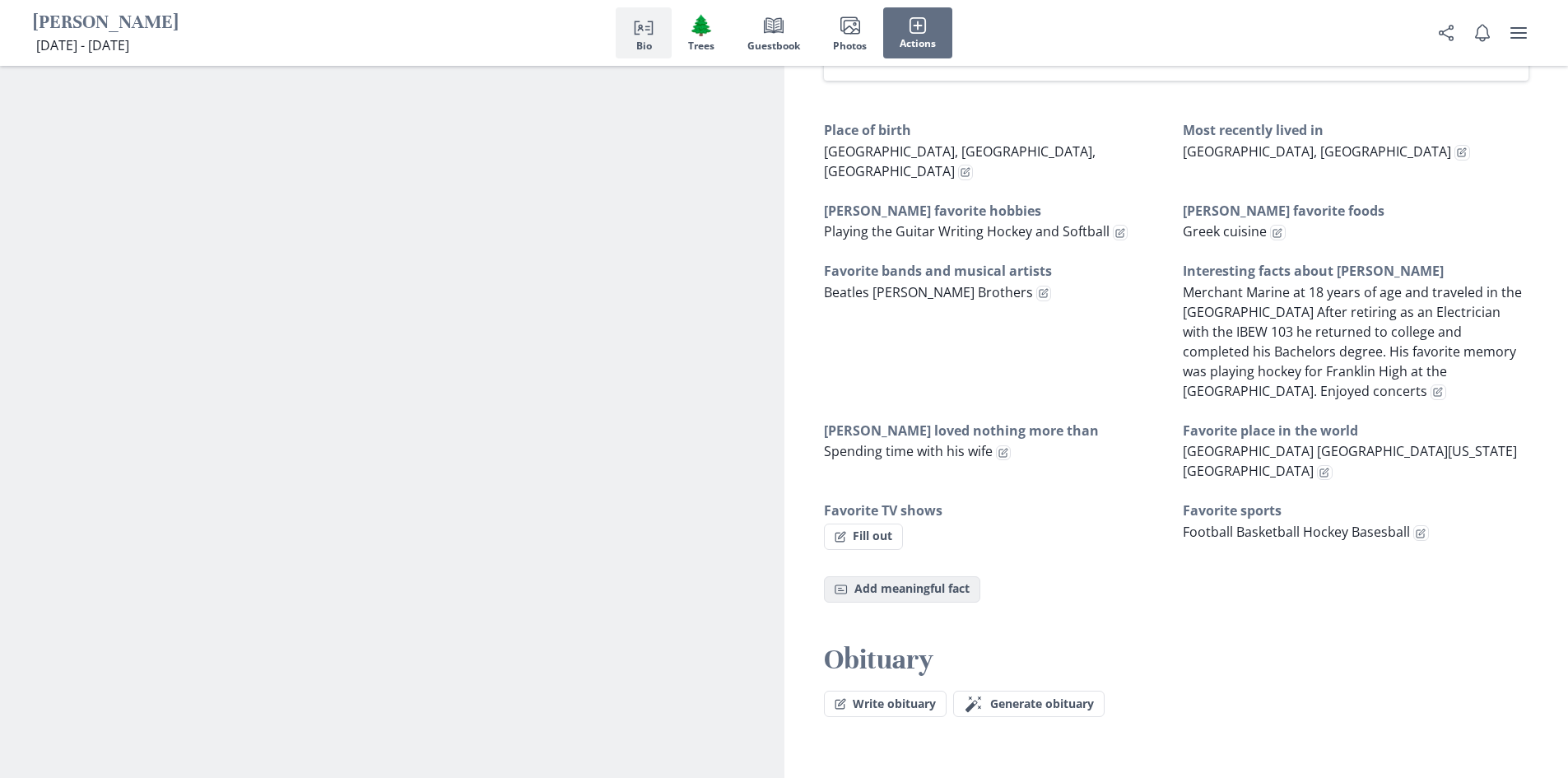
click at [910, 576] on button "Fact Add meaningful fact" at bounding box center [902, 589] width 156 height 26
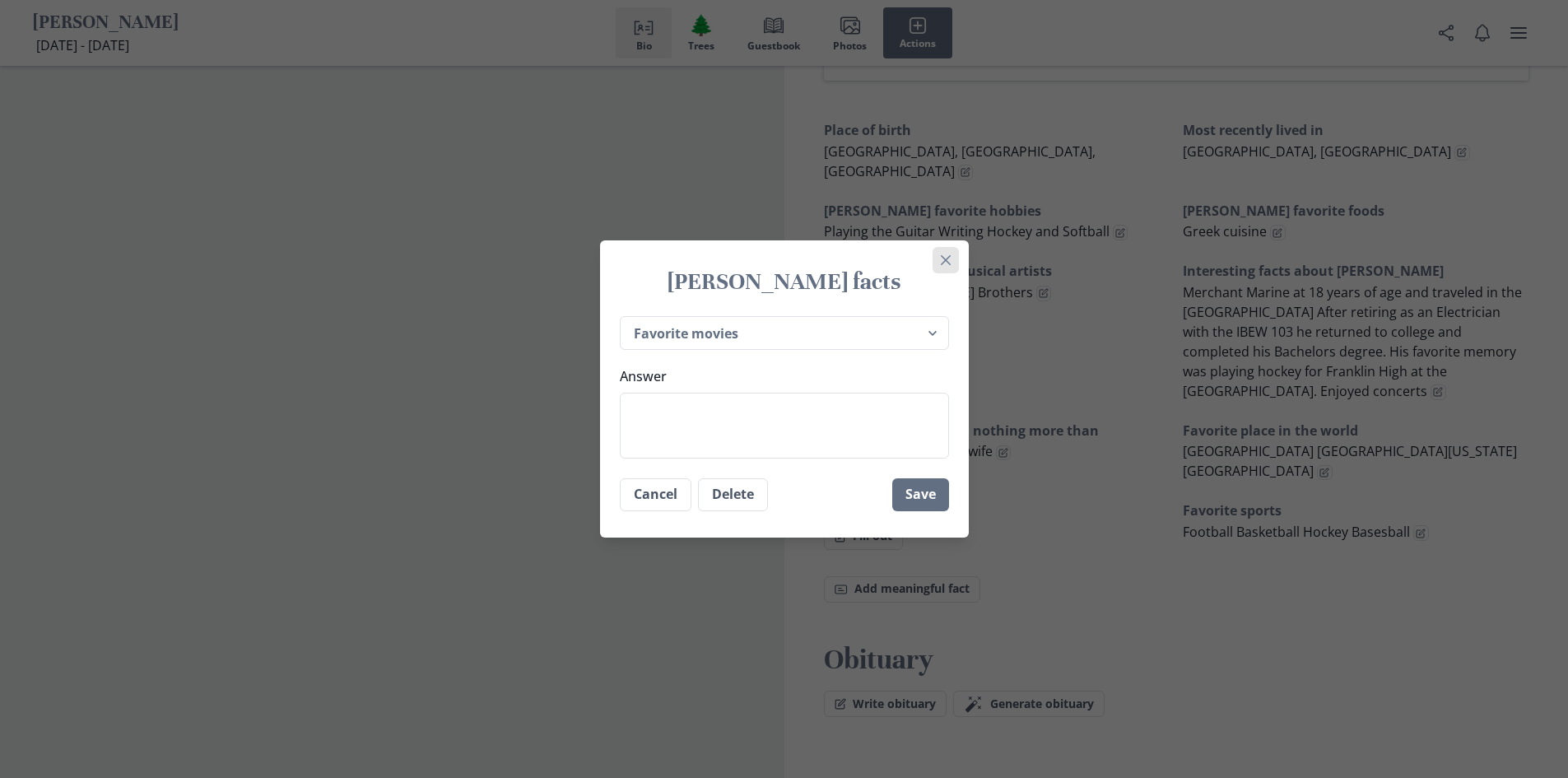
click at [951, 260] on icon "Close" at bounding box center [945, 259] width 10 height 10
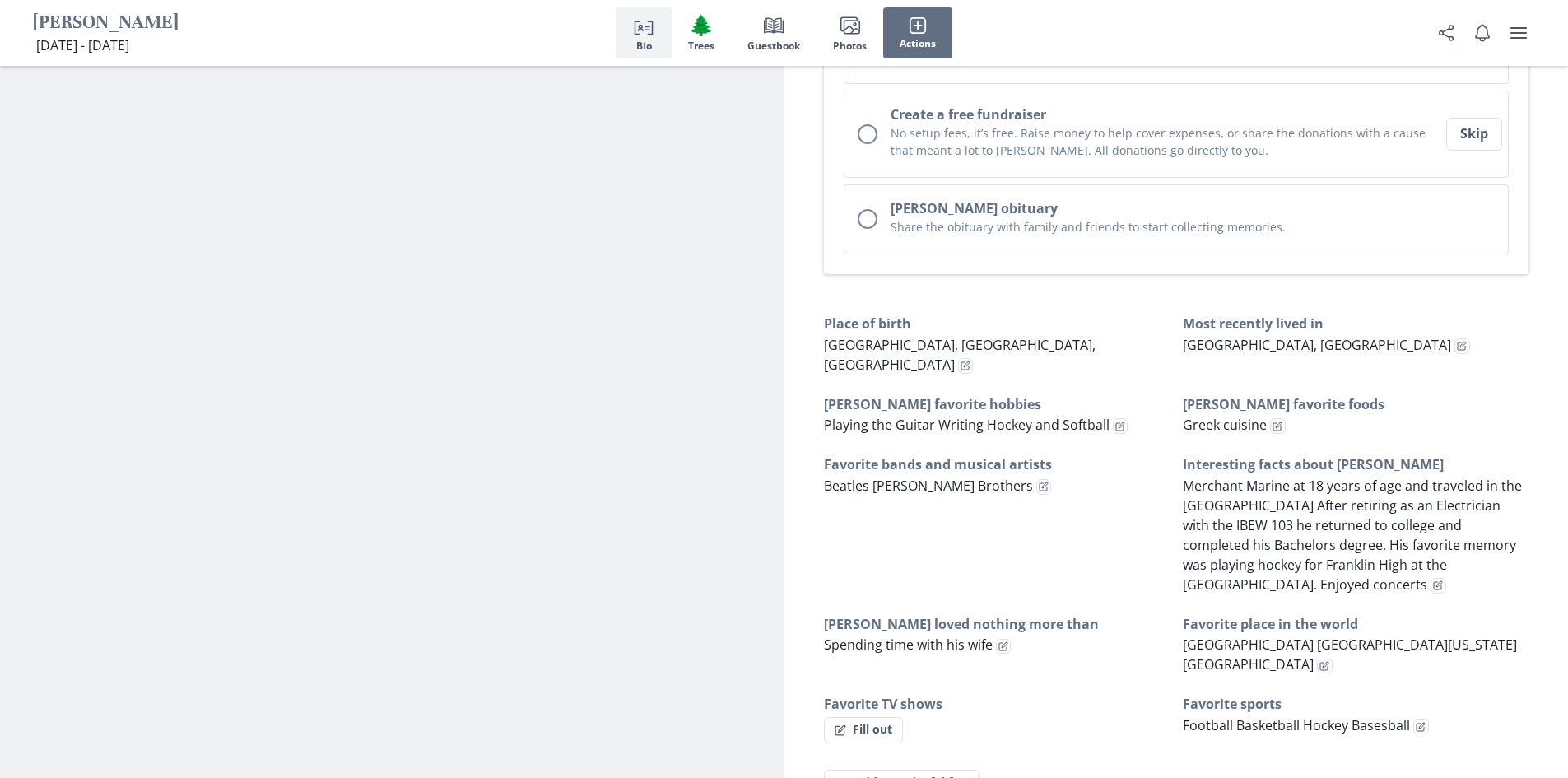
scroll to position [823, 0]
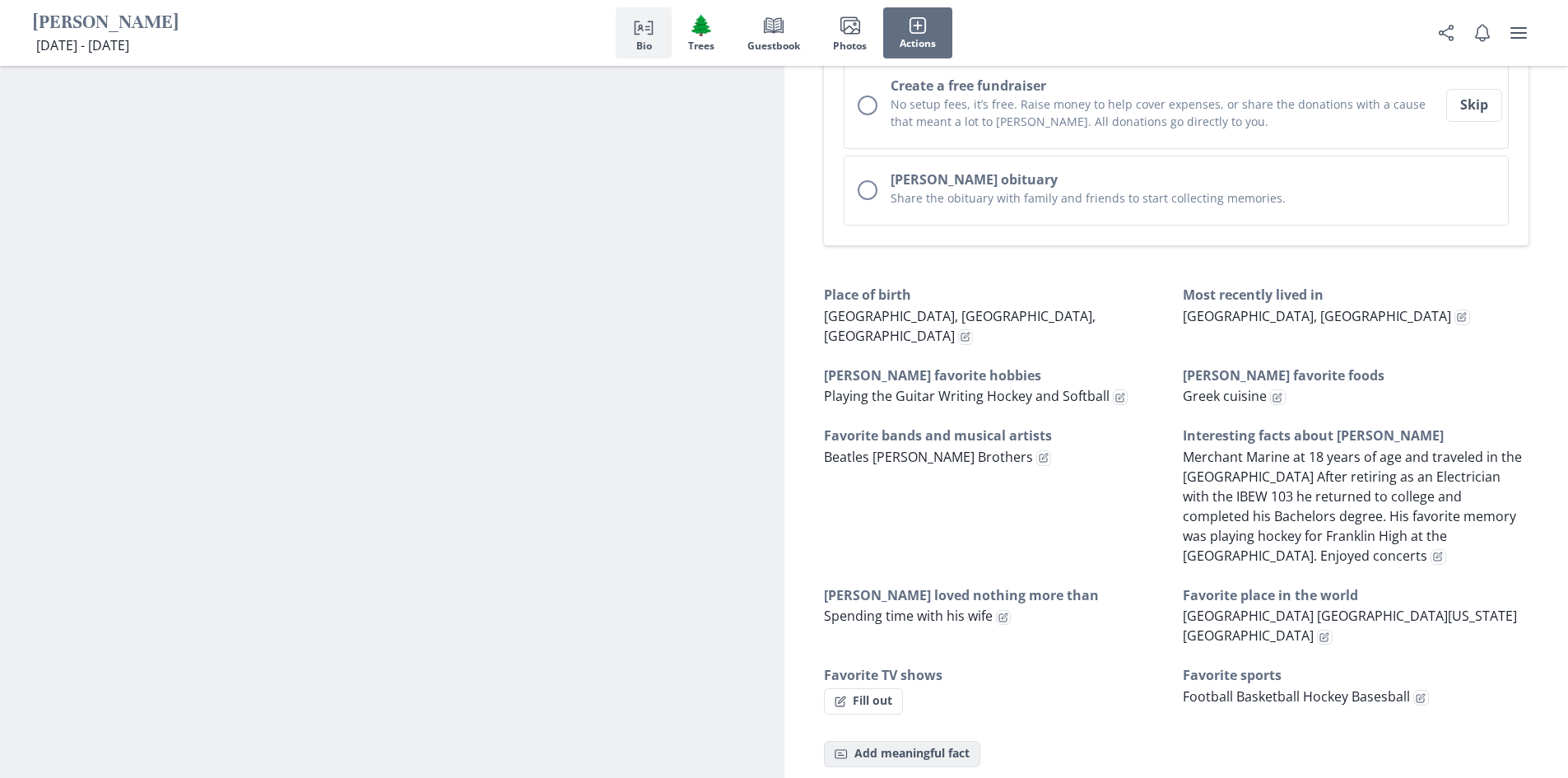
click at [887, 741] on button "Fact Add meaningful fact" at bounding box center [902, 754] width 156 height 26
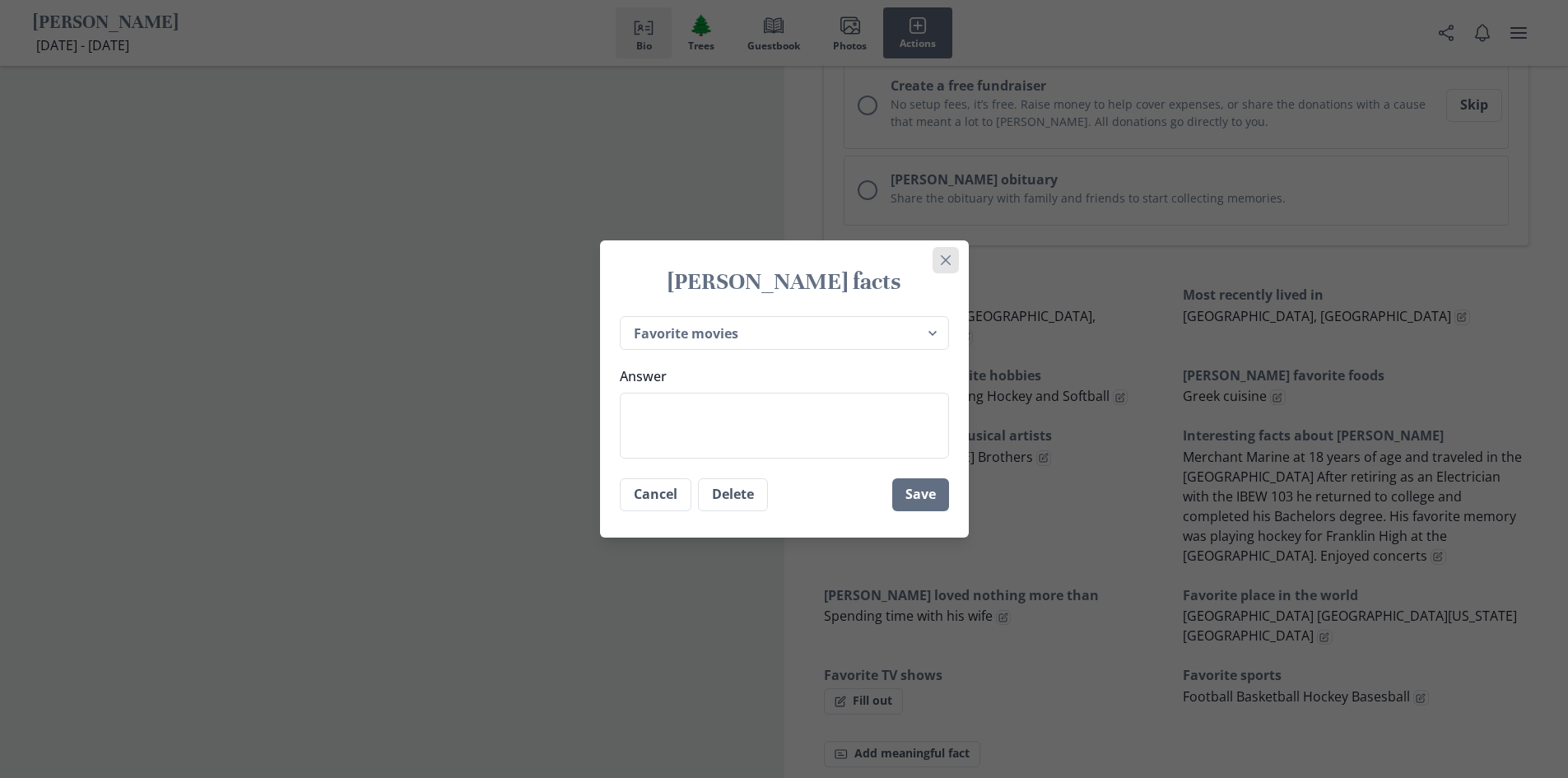
click at [957, 262] on button "Close" at bounding box center [945, 260] width 26 height 26
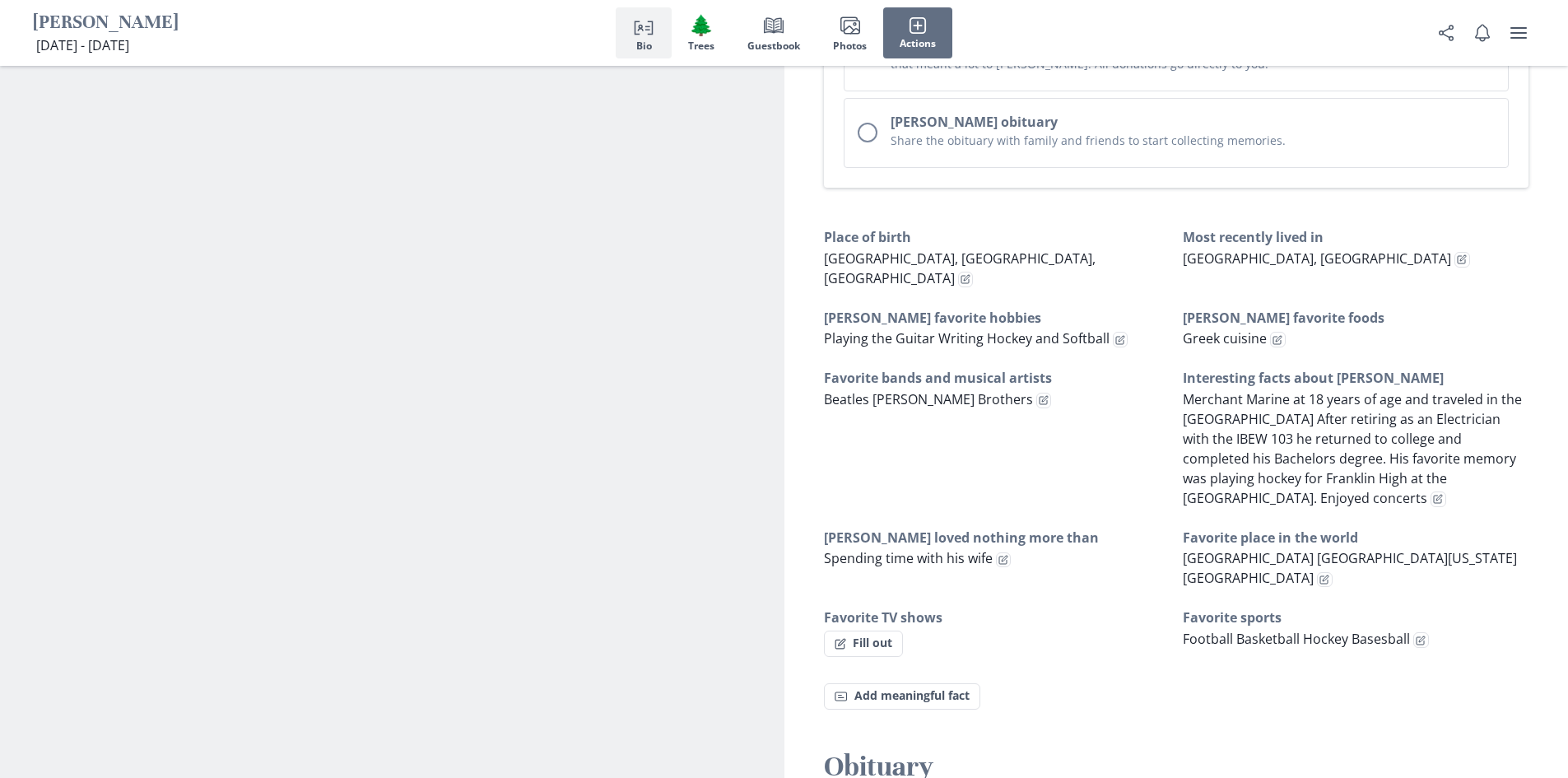
scroll to position [905, 0]
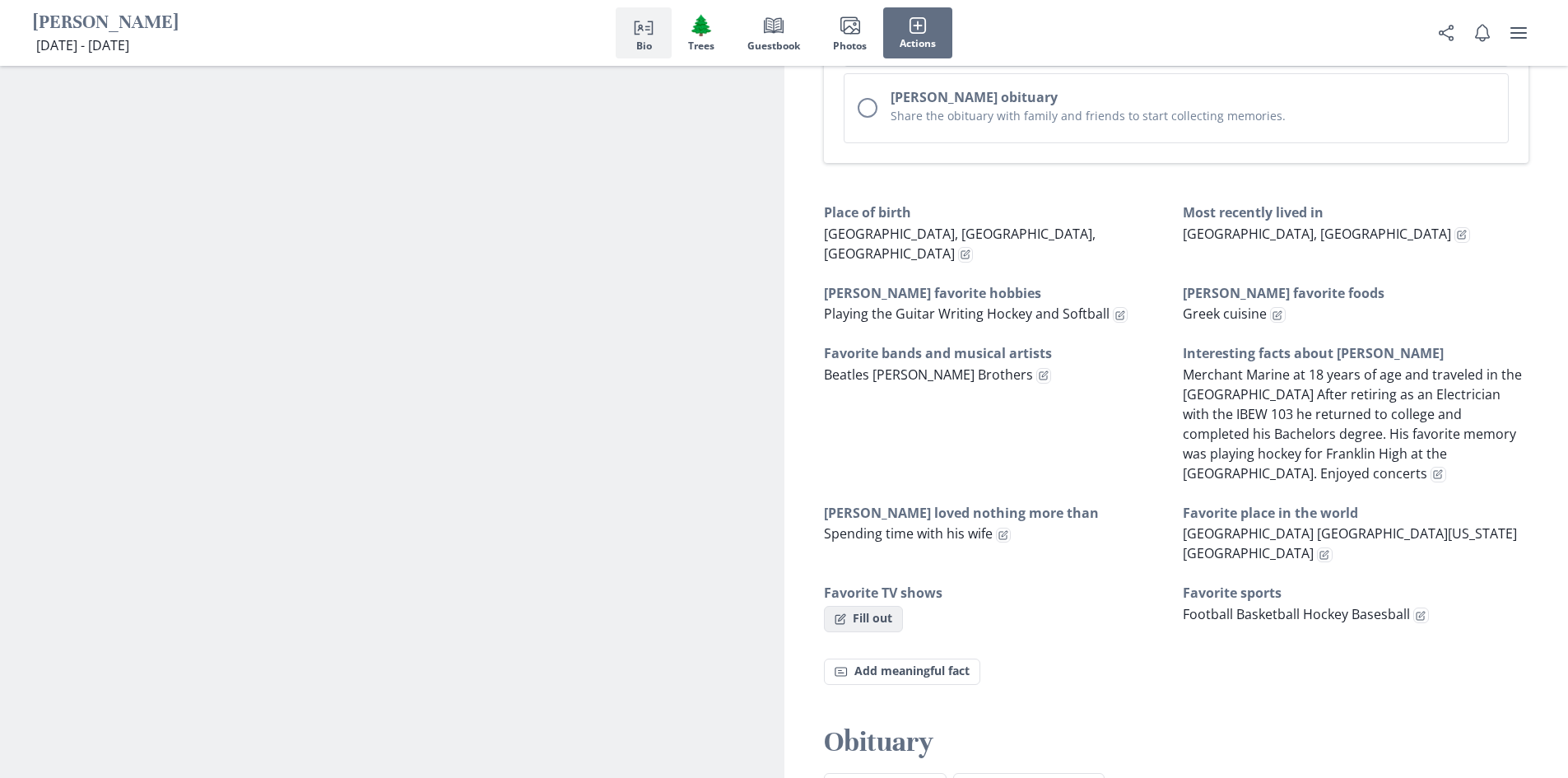
click at [869, 605] on button "Fill out" at bounding box center [863, 618] width 79 height 26
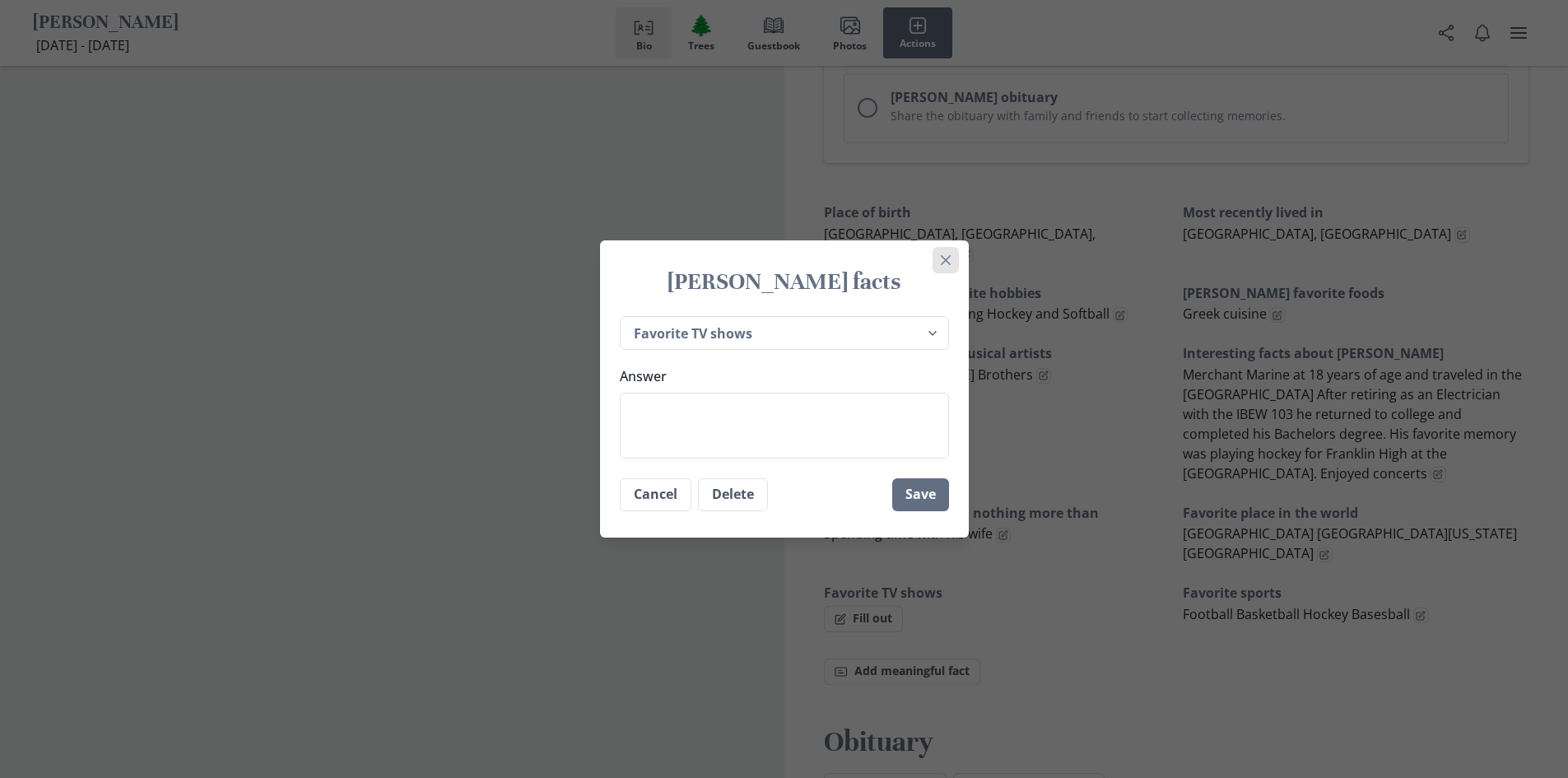
click at [950, 259] on icon "Close" at bounding box center [944, 259] width 10 height 10
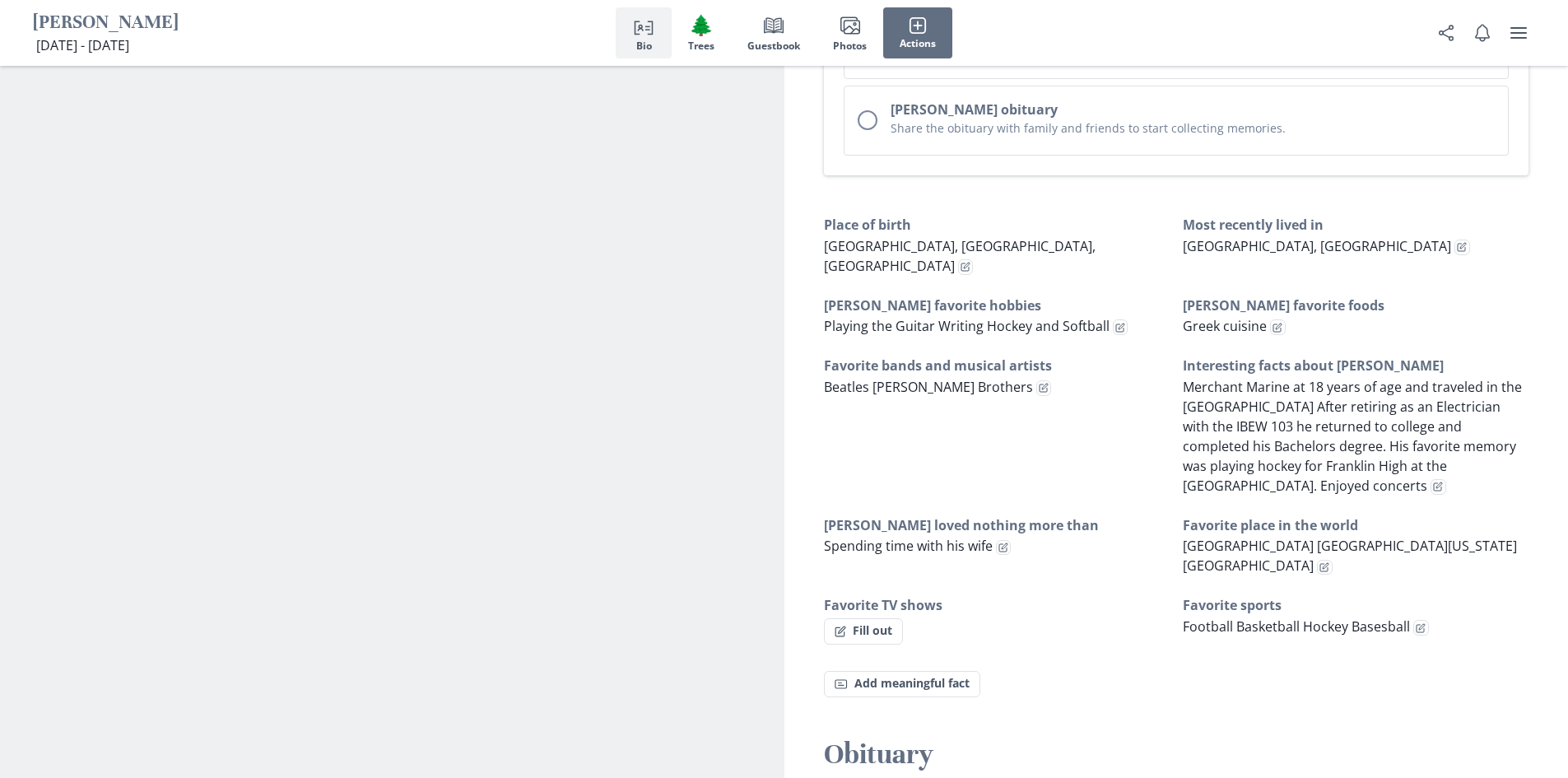
scroll to position [1070, 0]
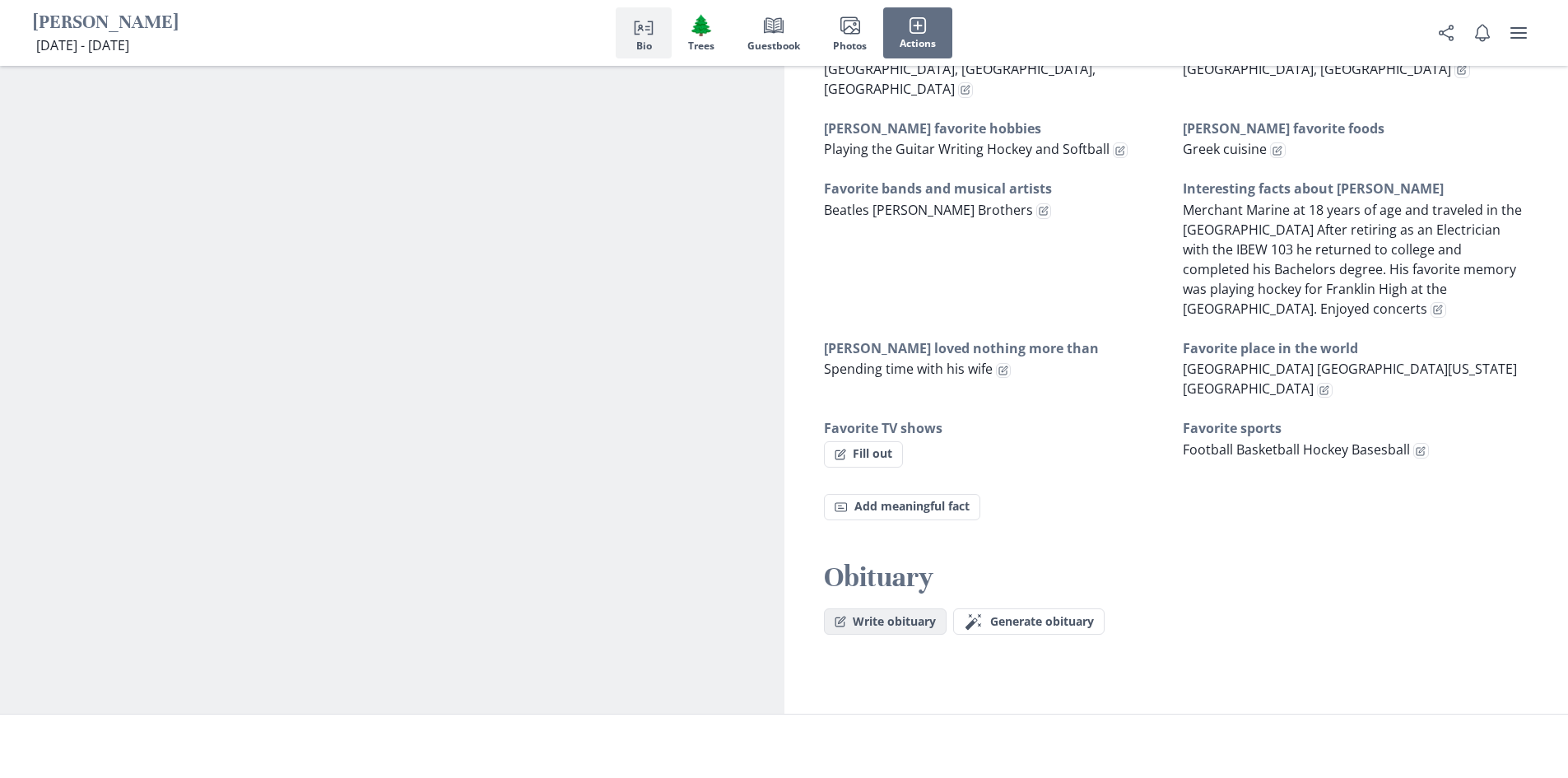
click at [866, 608] on button "Write obituary" at bounding box center [885, 621] width 122 height 26
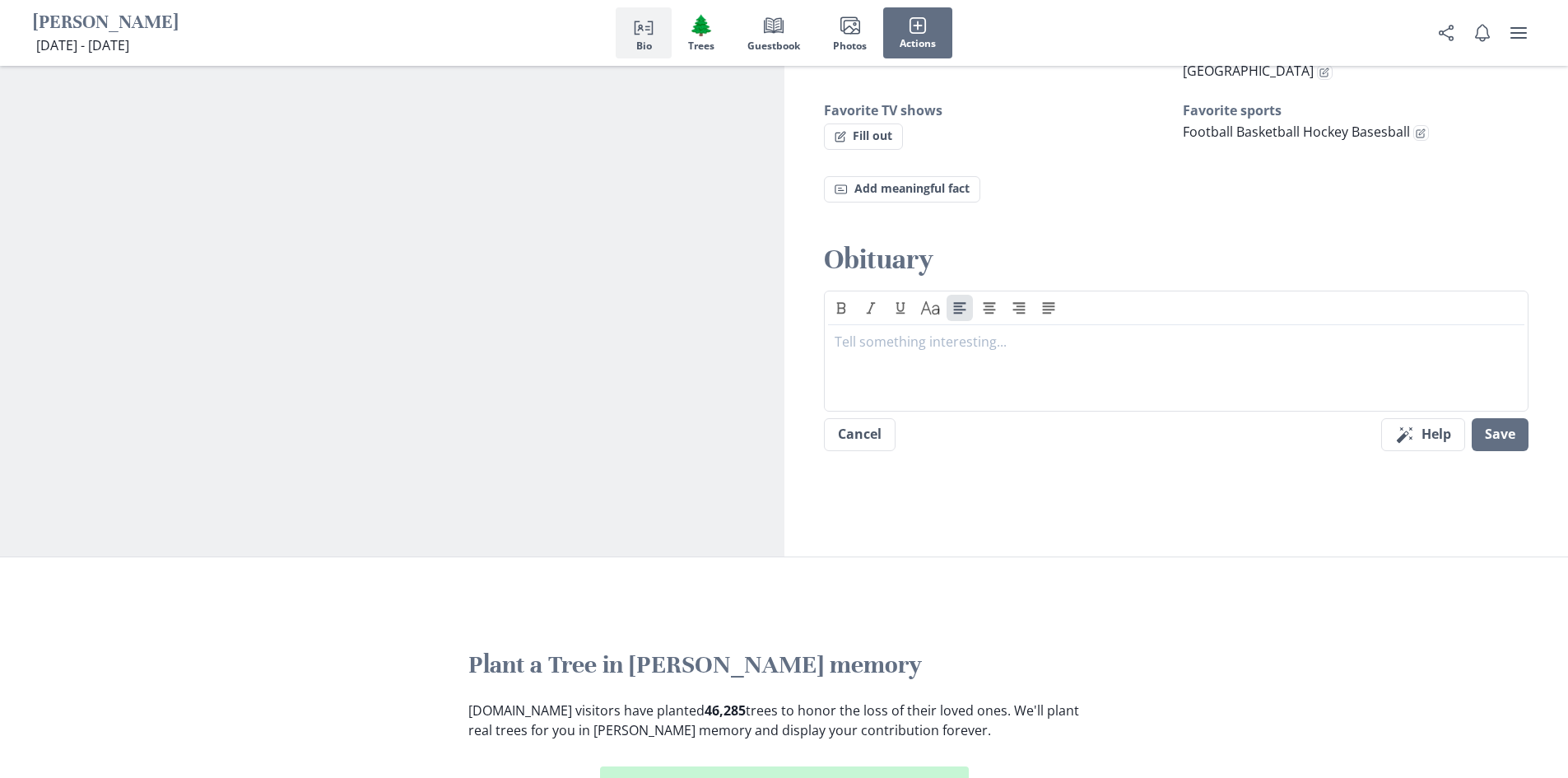
scroll to position [1317, 0]
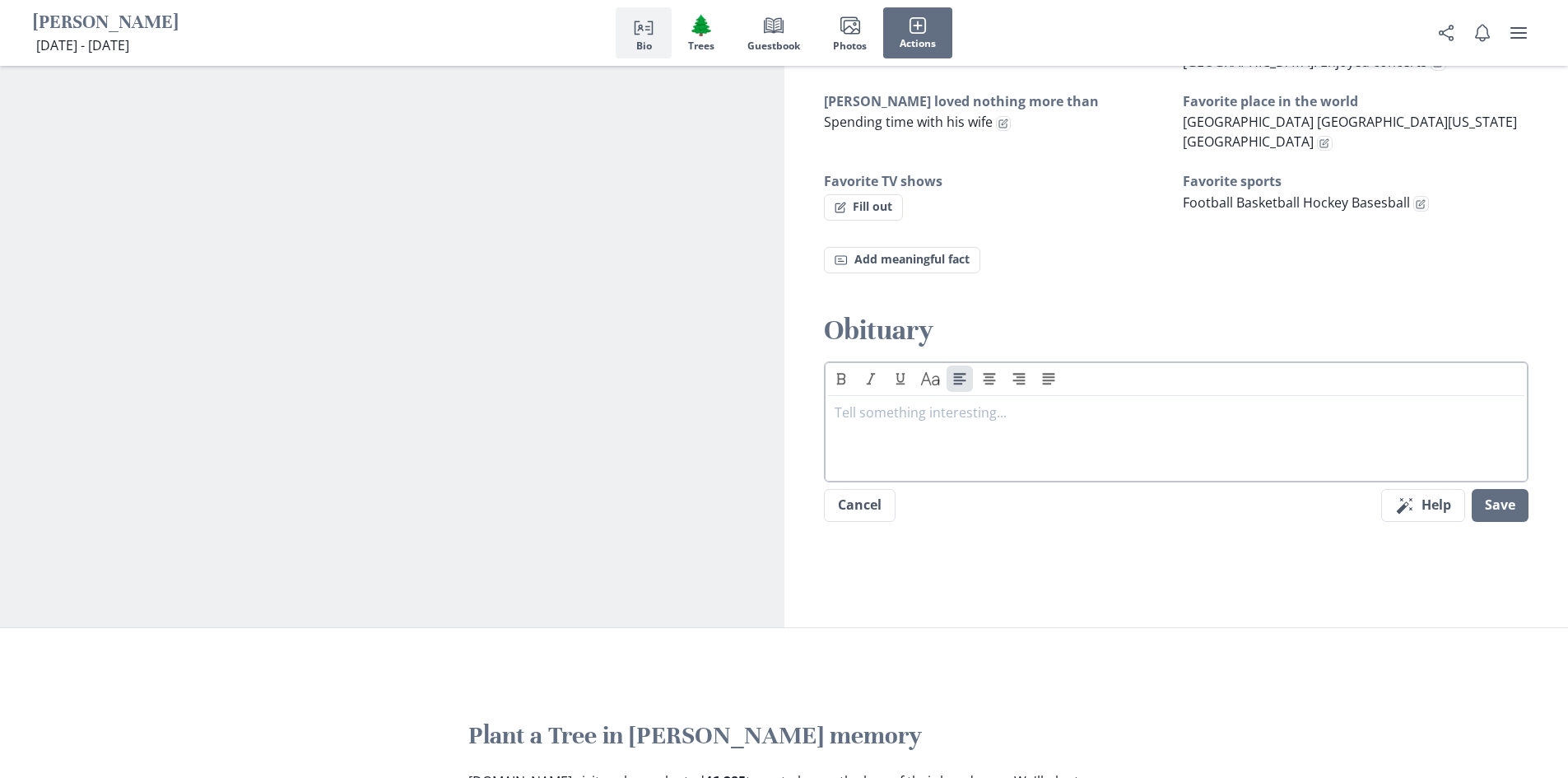
click at [937, 402] on div at bounding box center [1176, 435] width 684 height 66
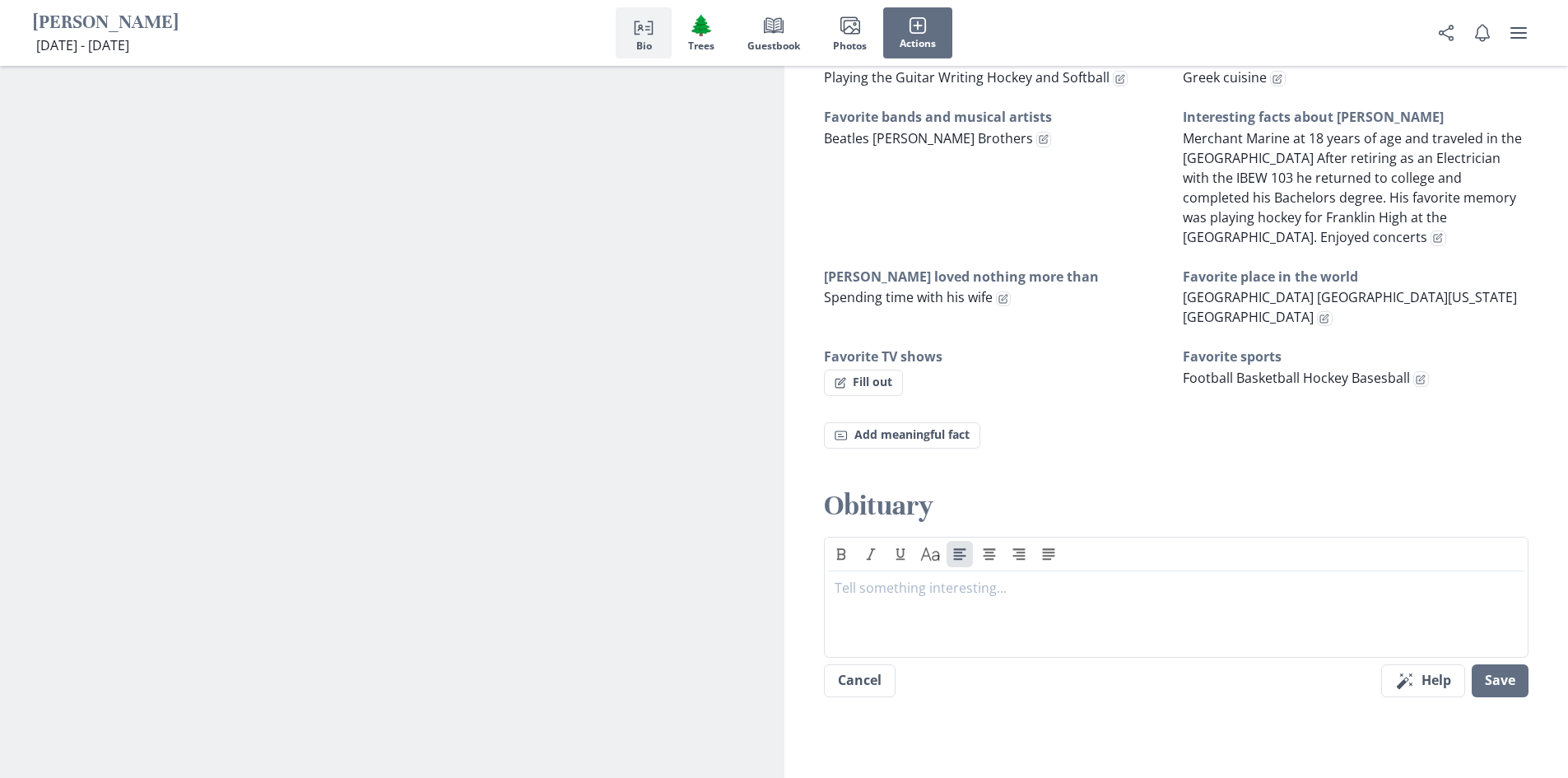
scroll to position [1234, 0]
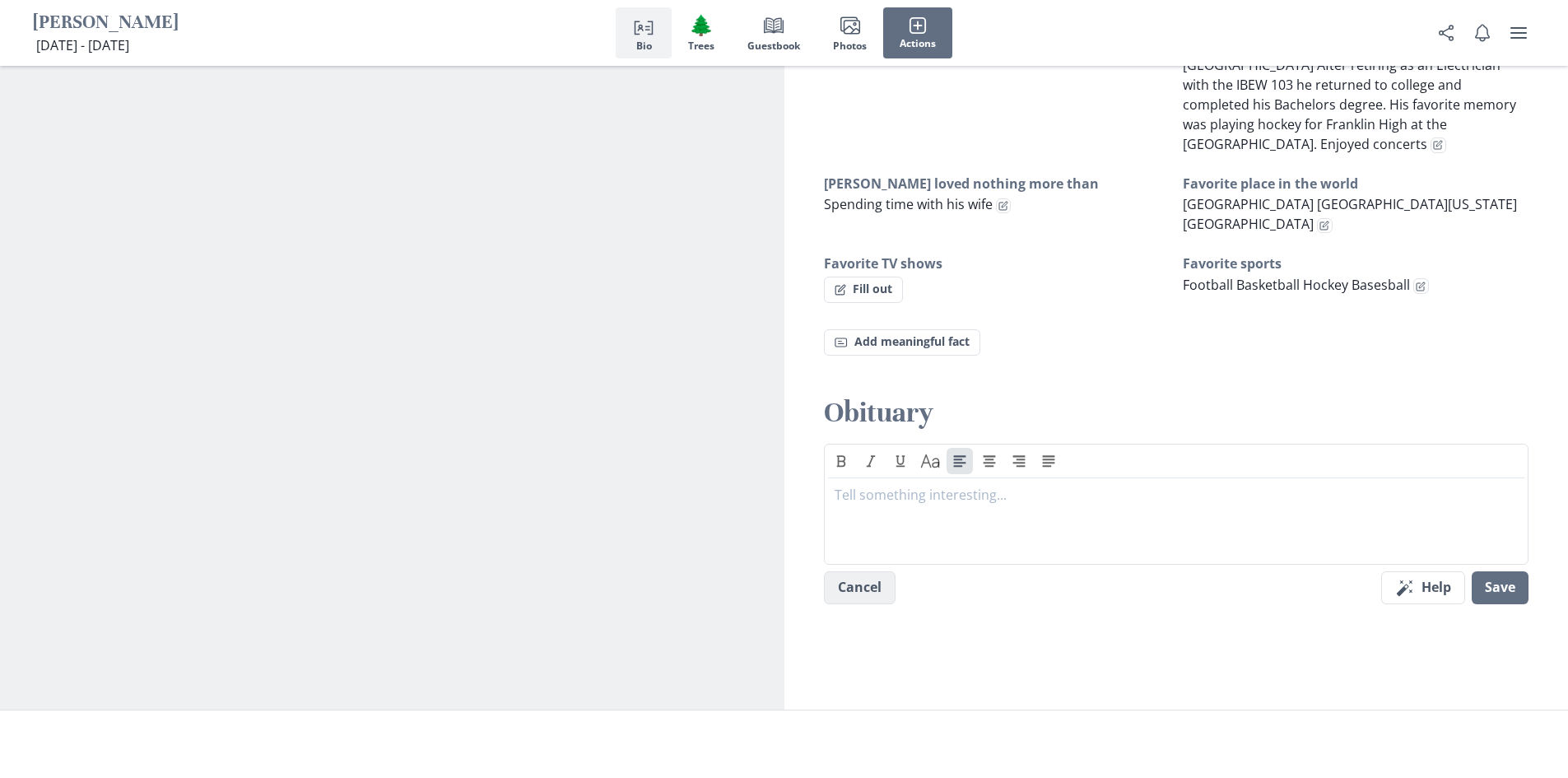
click at [872, 572] on button "Cancel" at bounding box center [859, 588] width 72 height 33
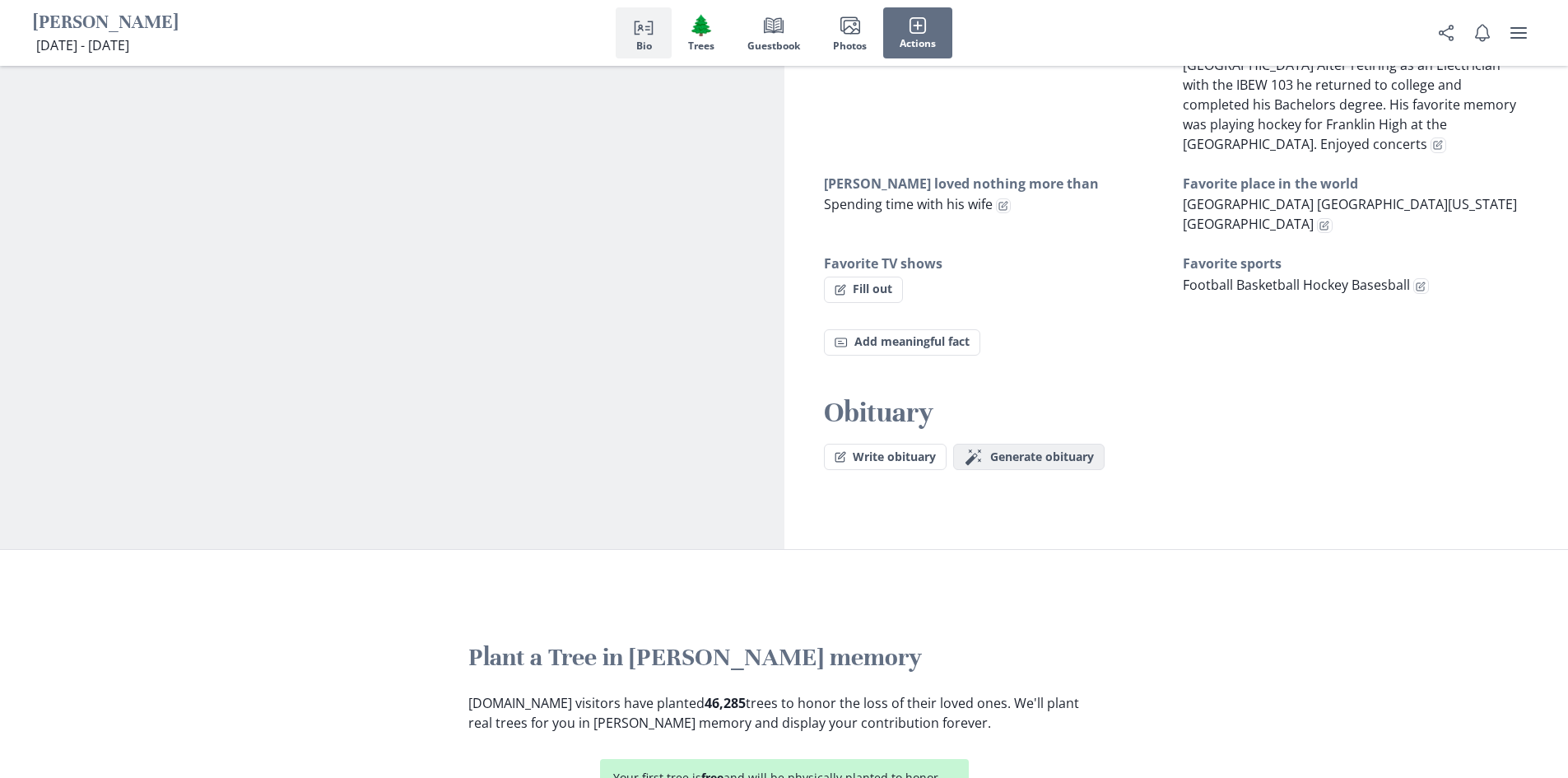
click at [1046, 450] on span "Generate obituary" at bounding box center [1042, 457] width 104 height 14
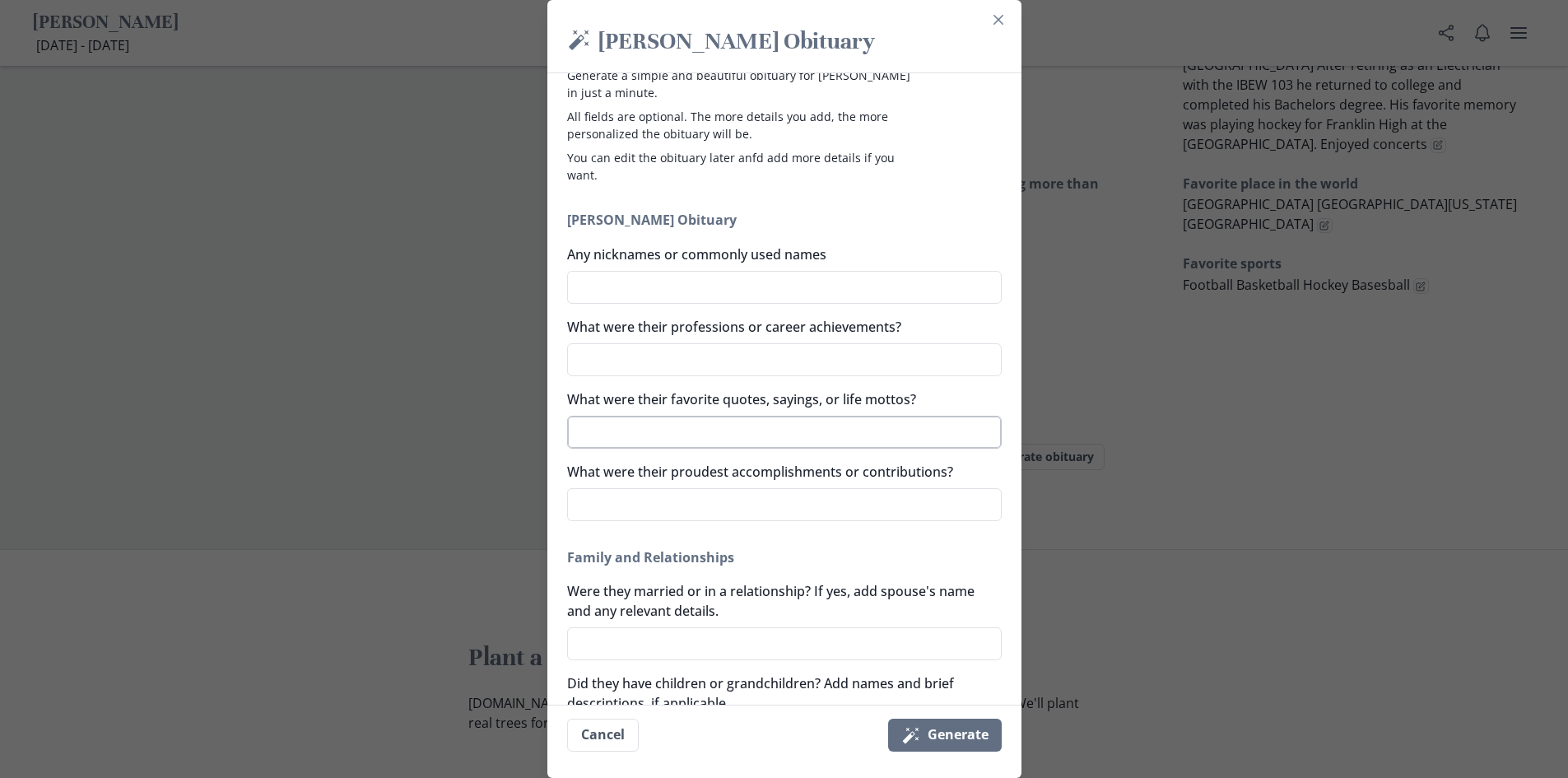
scroll to position [0, 0]
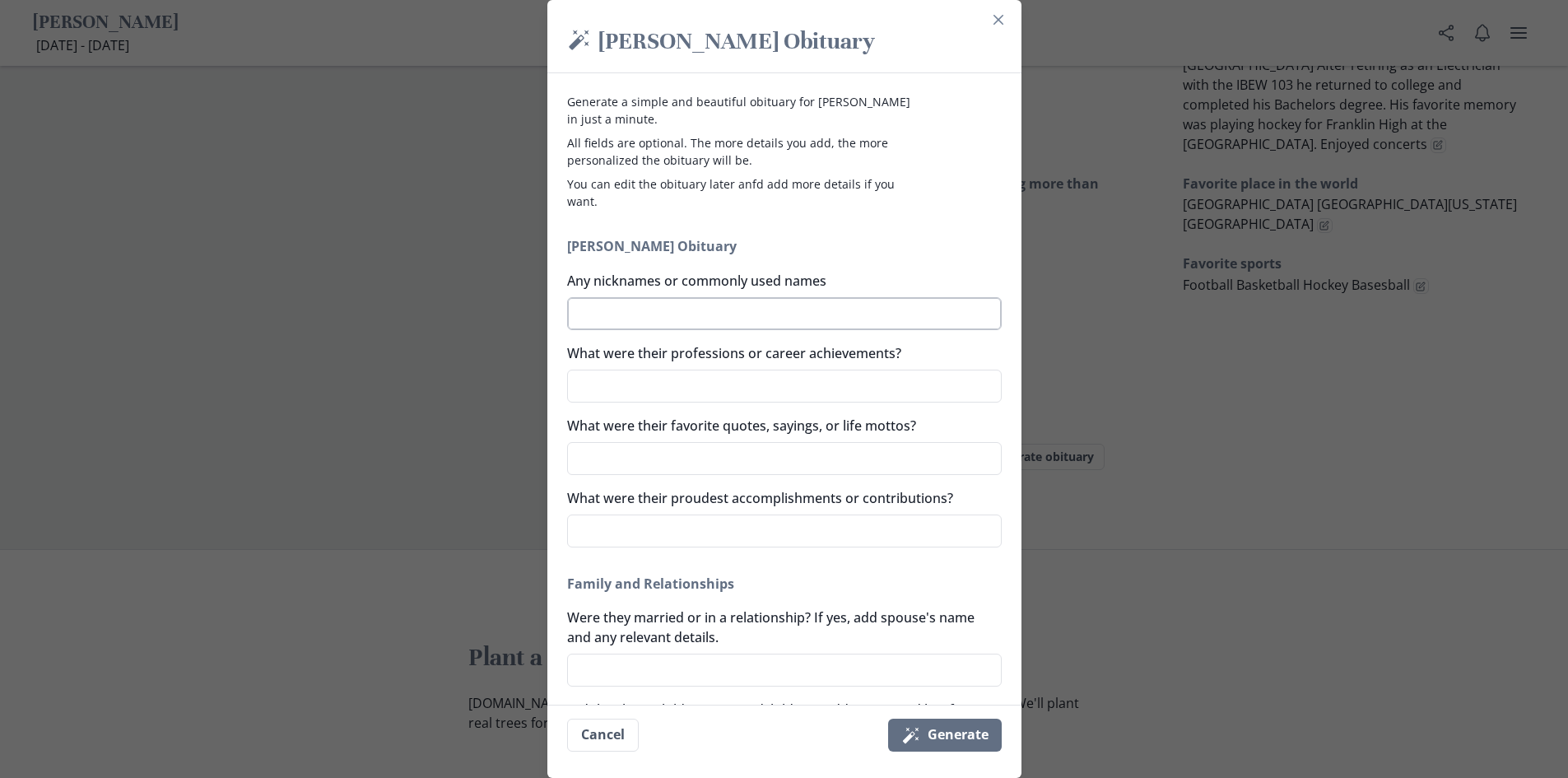
click at [720, 317] on textarea "Any nicknames or commonly used names" at bounding box center [784, 314] width 434 height 33
click at [672, 387] on textarea "What were their professions or career achievements?" at bounding box center [784, 386] width 434 height 33
click at [737, 528] on textarea "What were their proudest accomplishments or contributions?" at bounding box center [784, 531] width 434 height 33
click at [948, 729] on button "Magic wand Generate" at bounding box center [944, 735] width 114 height 33
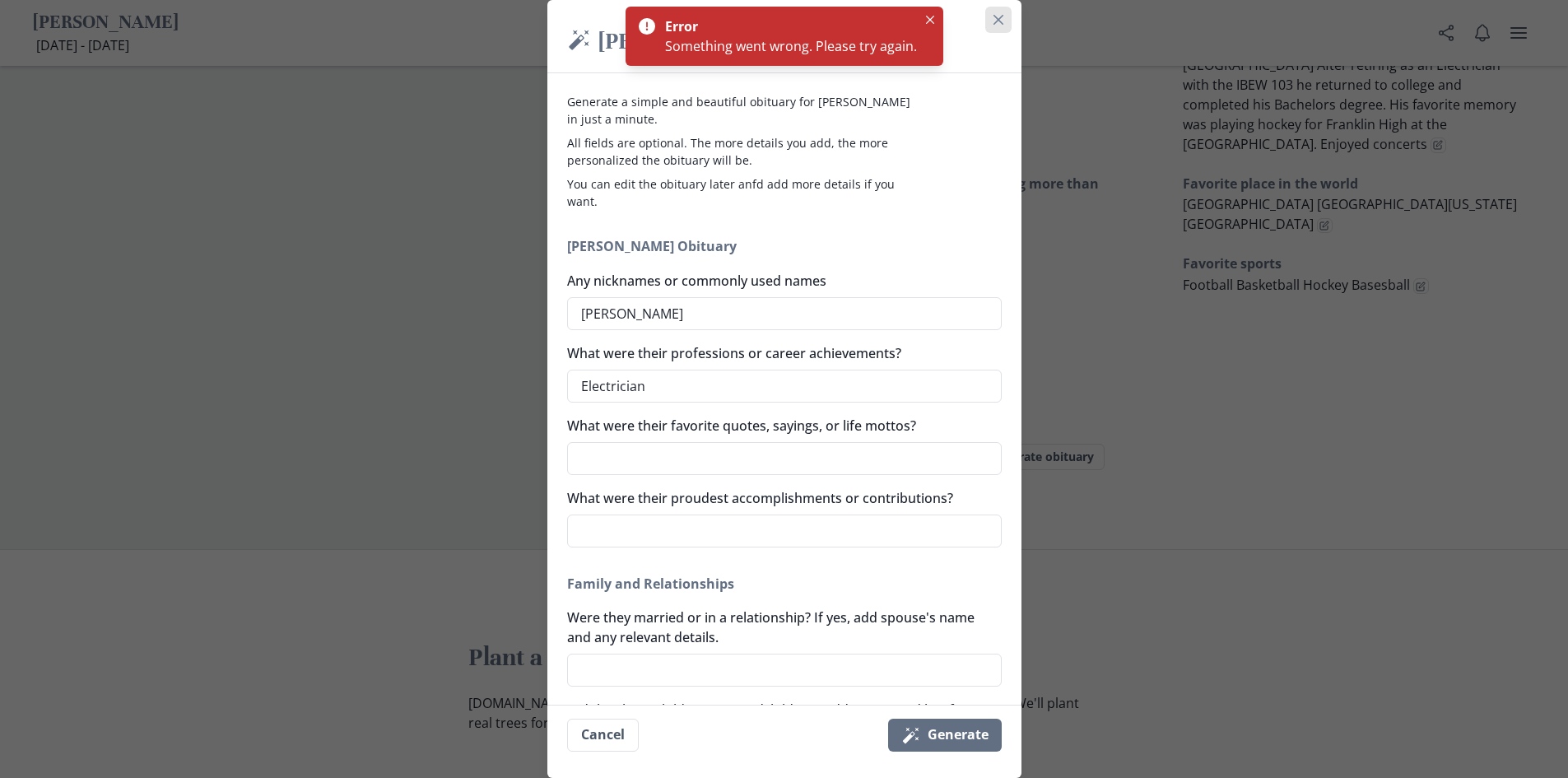
click at [1002, 21] on icon "Close" at bounding box center [997, 19] width 10 height 10
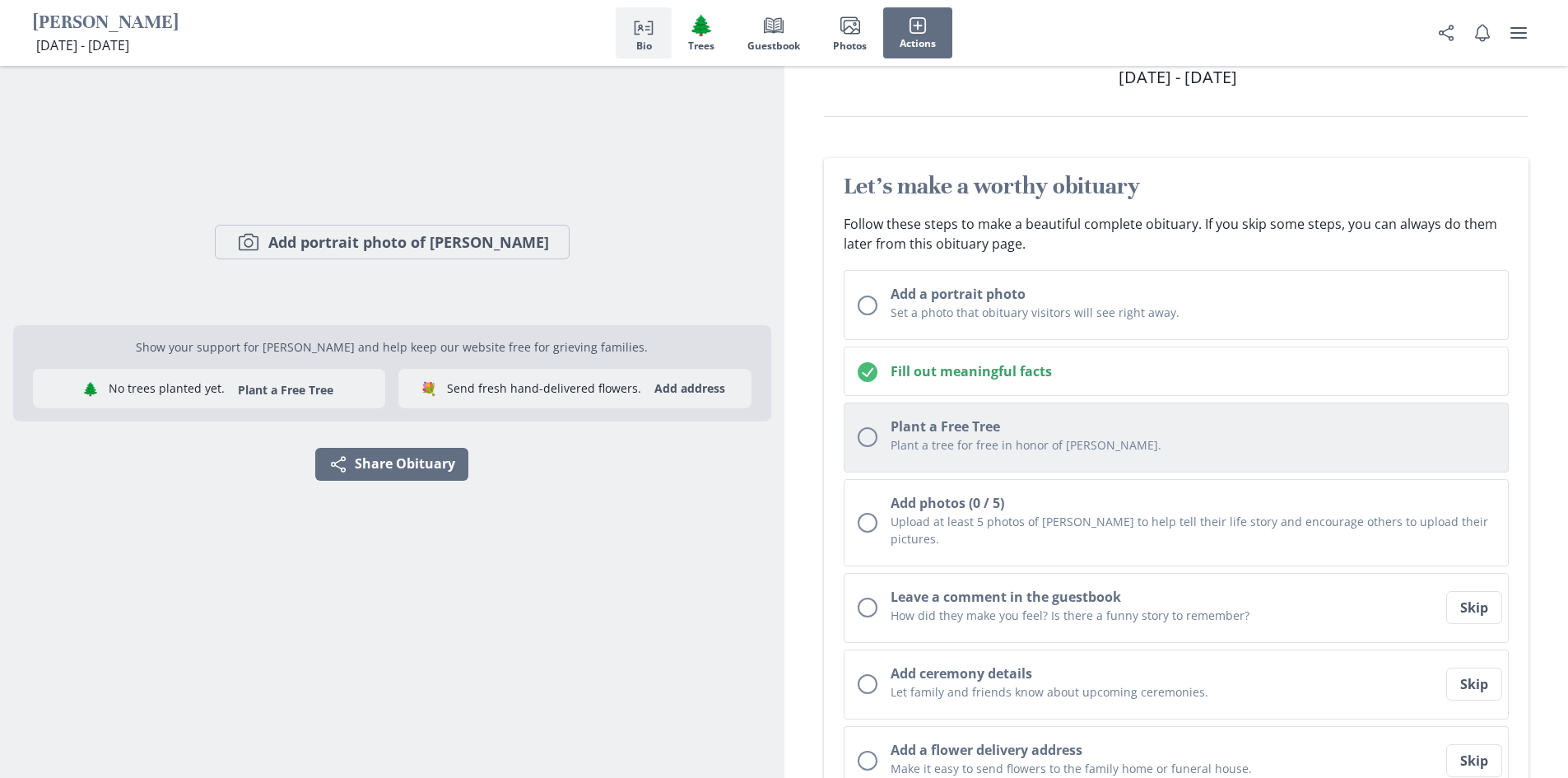
scroll to position [165, 0]
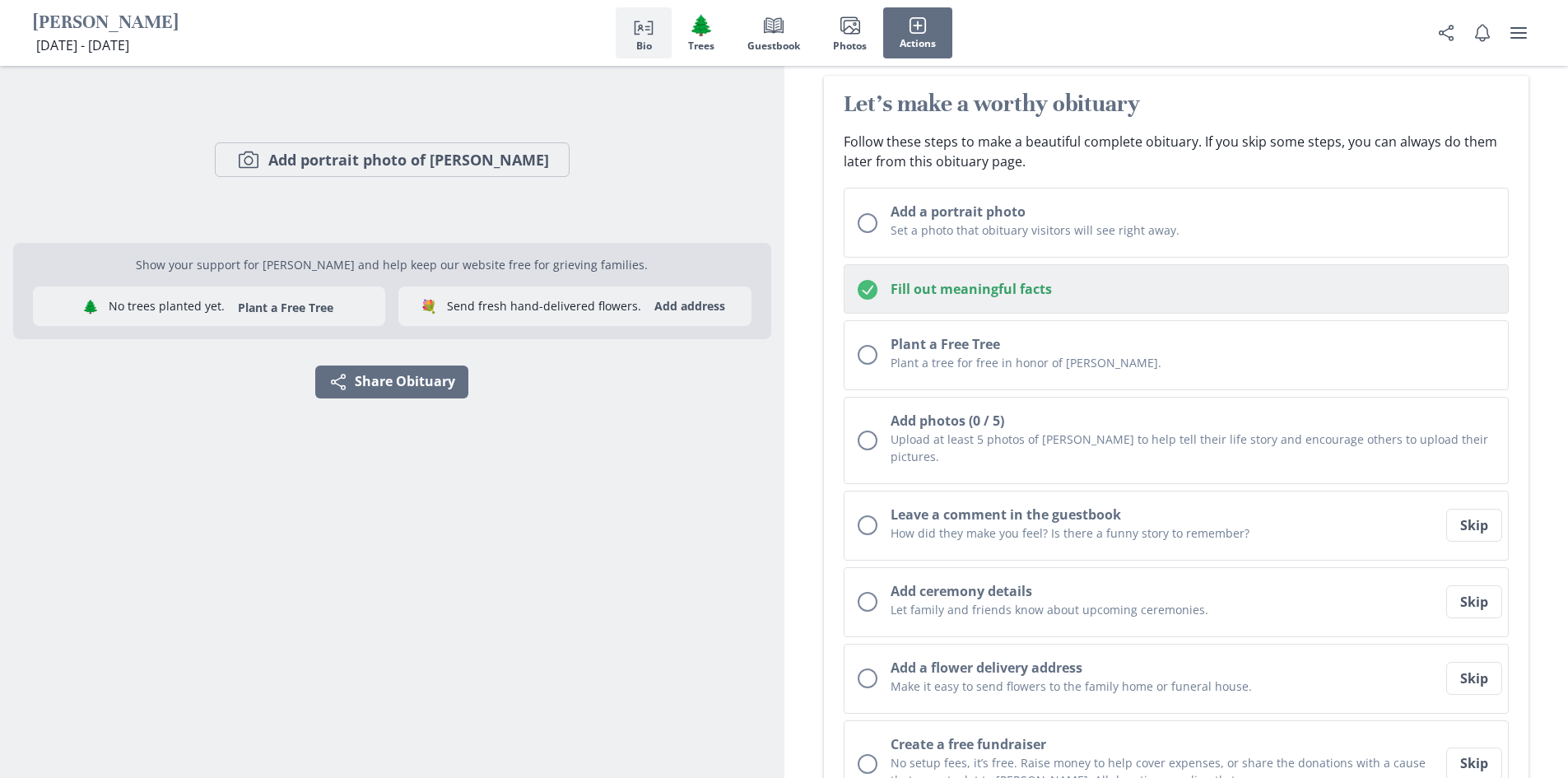
click at [948, 293] on h2 "Fill out meaningful facts" at bounding box center [1192, 289] width 604 height 20
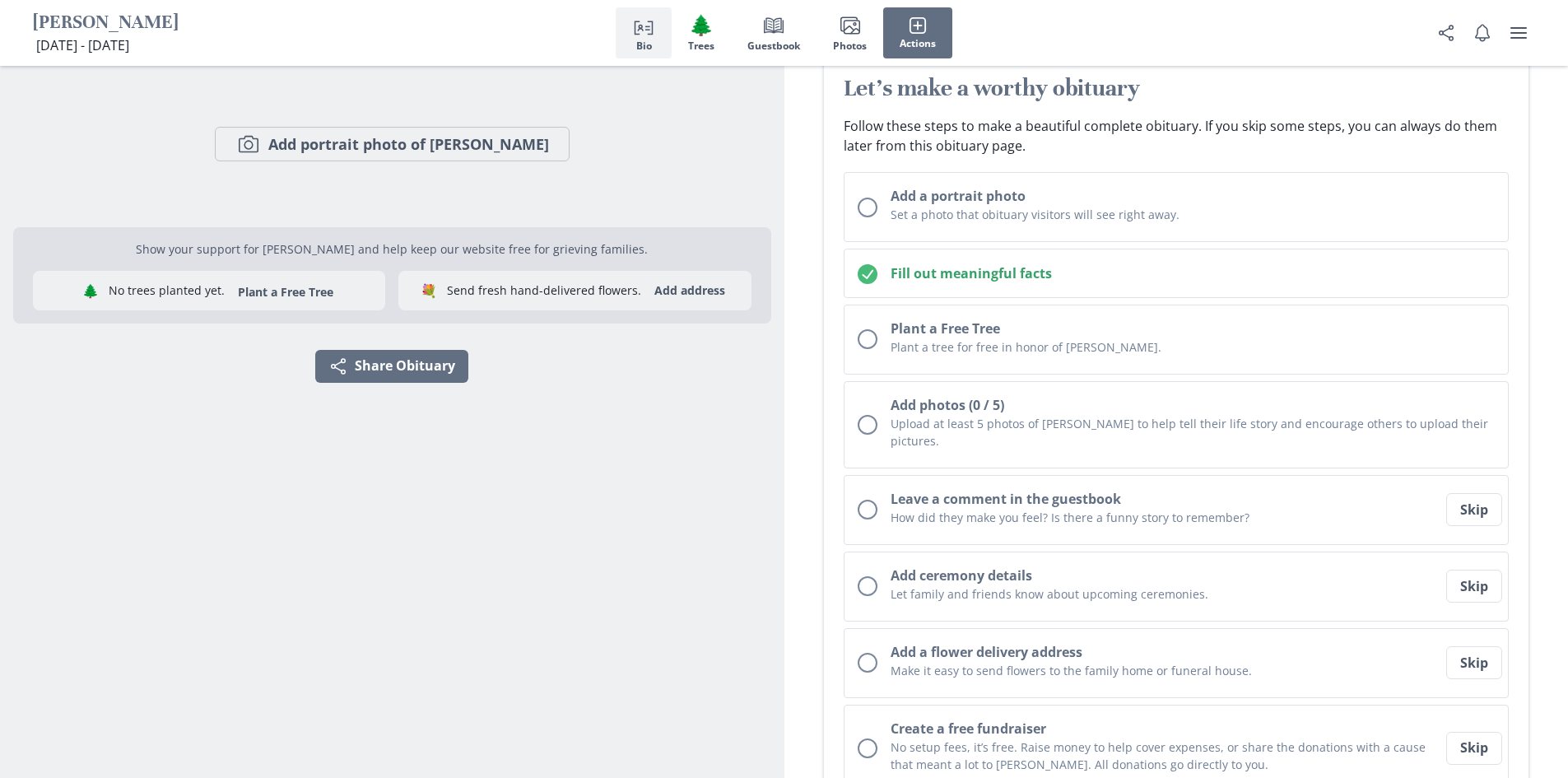
scroll to position [42, 0]
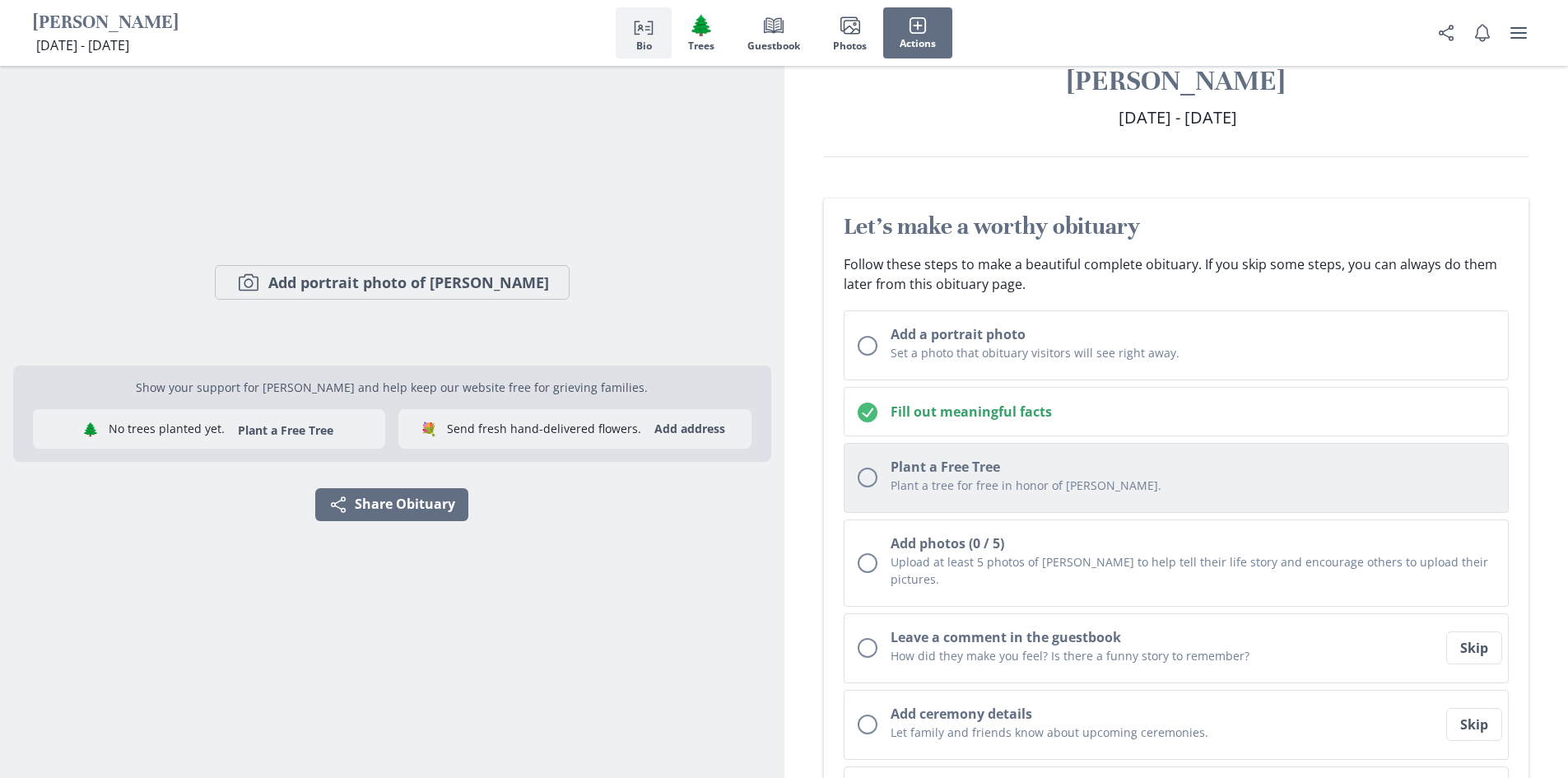
click at [958, 476] on p "Plant a tree for free in honor of [PERSON_NAME]." at bounding box center [1192, 485] width 604 height 17
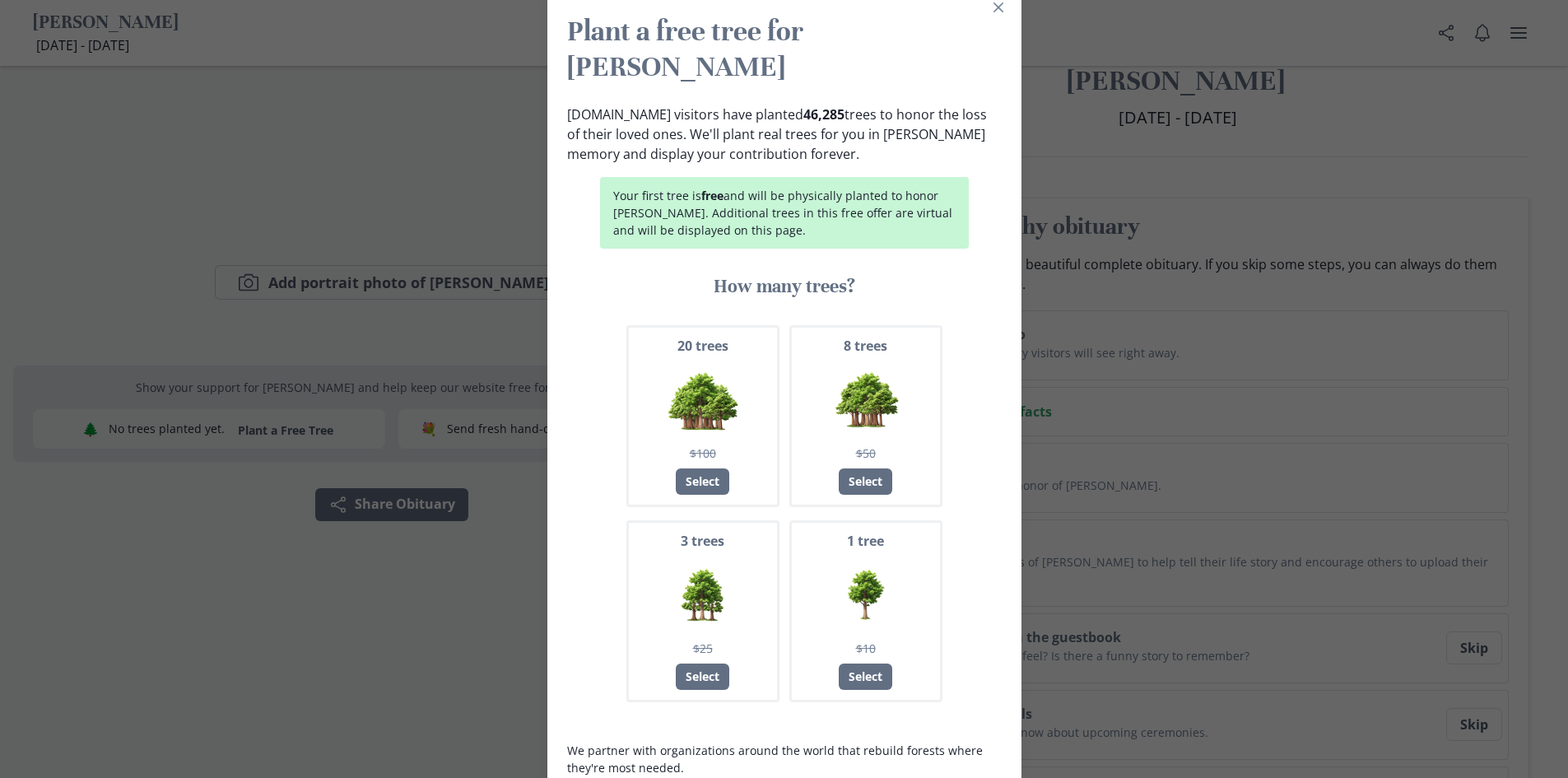
scroll to position [0, 0]
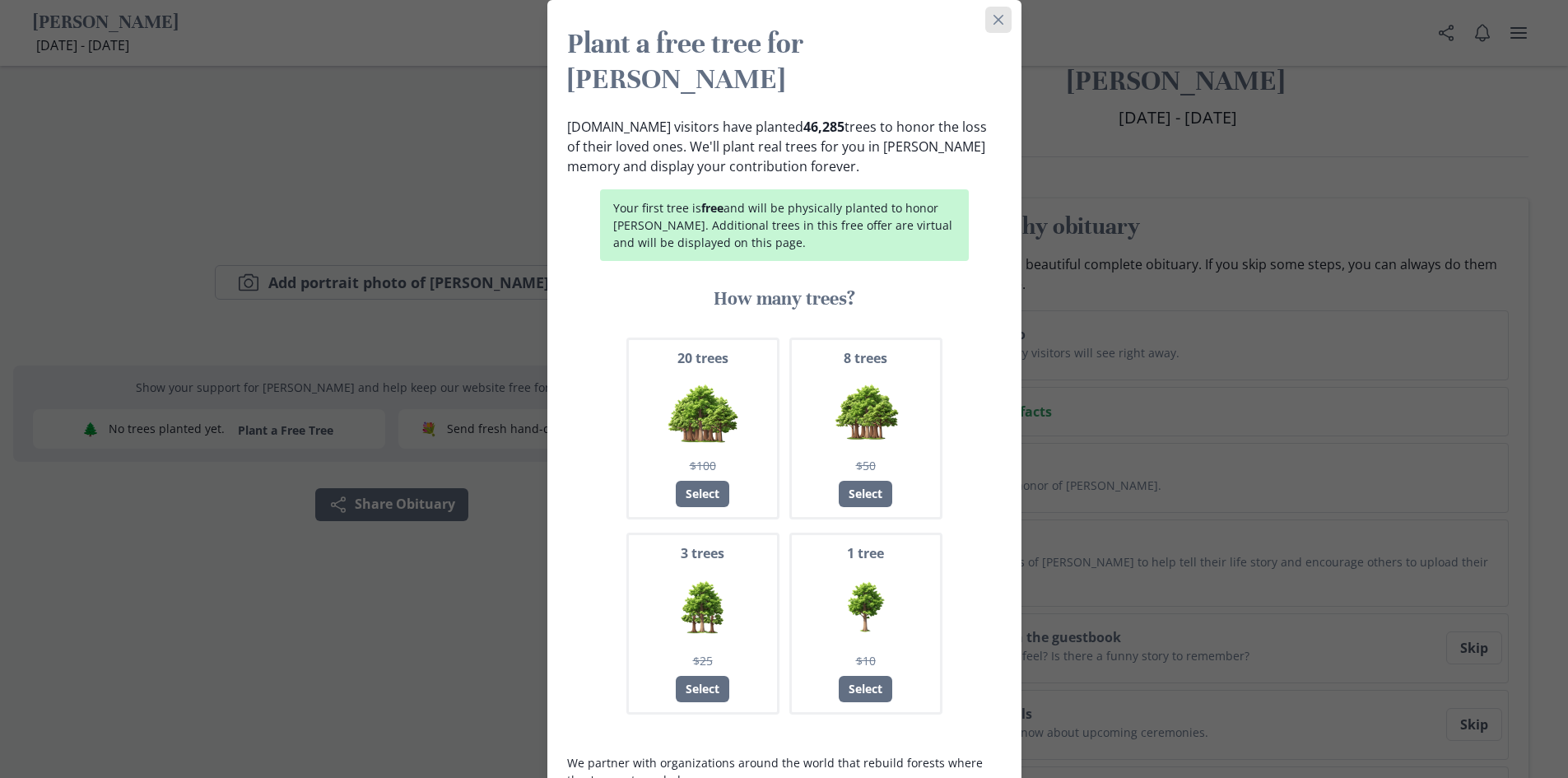
click at [1001, 16] on icon "Close" at bounding box center [996, 19] width 10 height 10
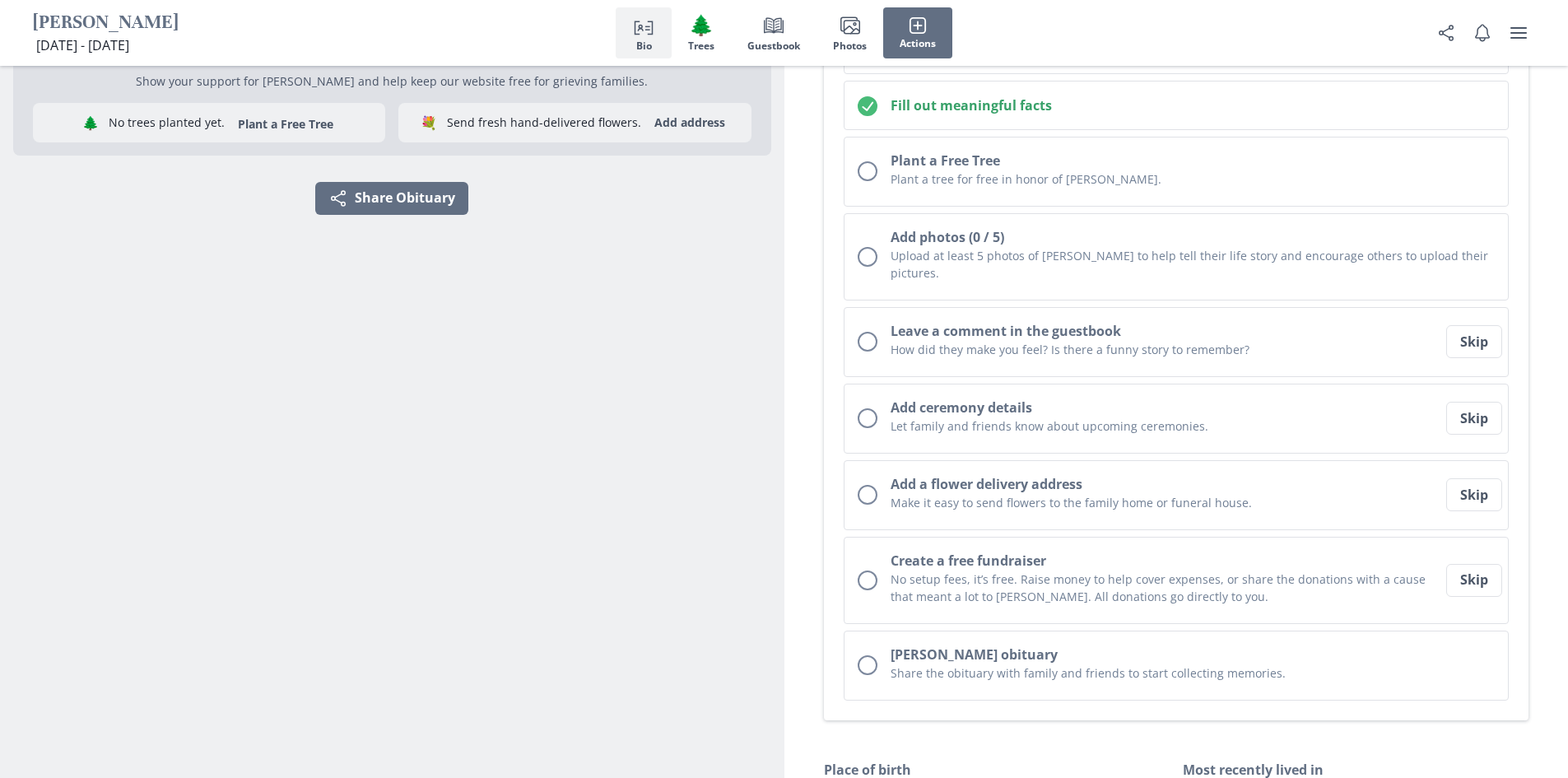
scroll to position [371, 0]
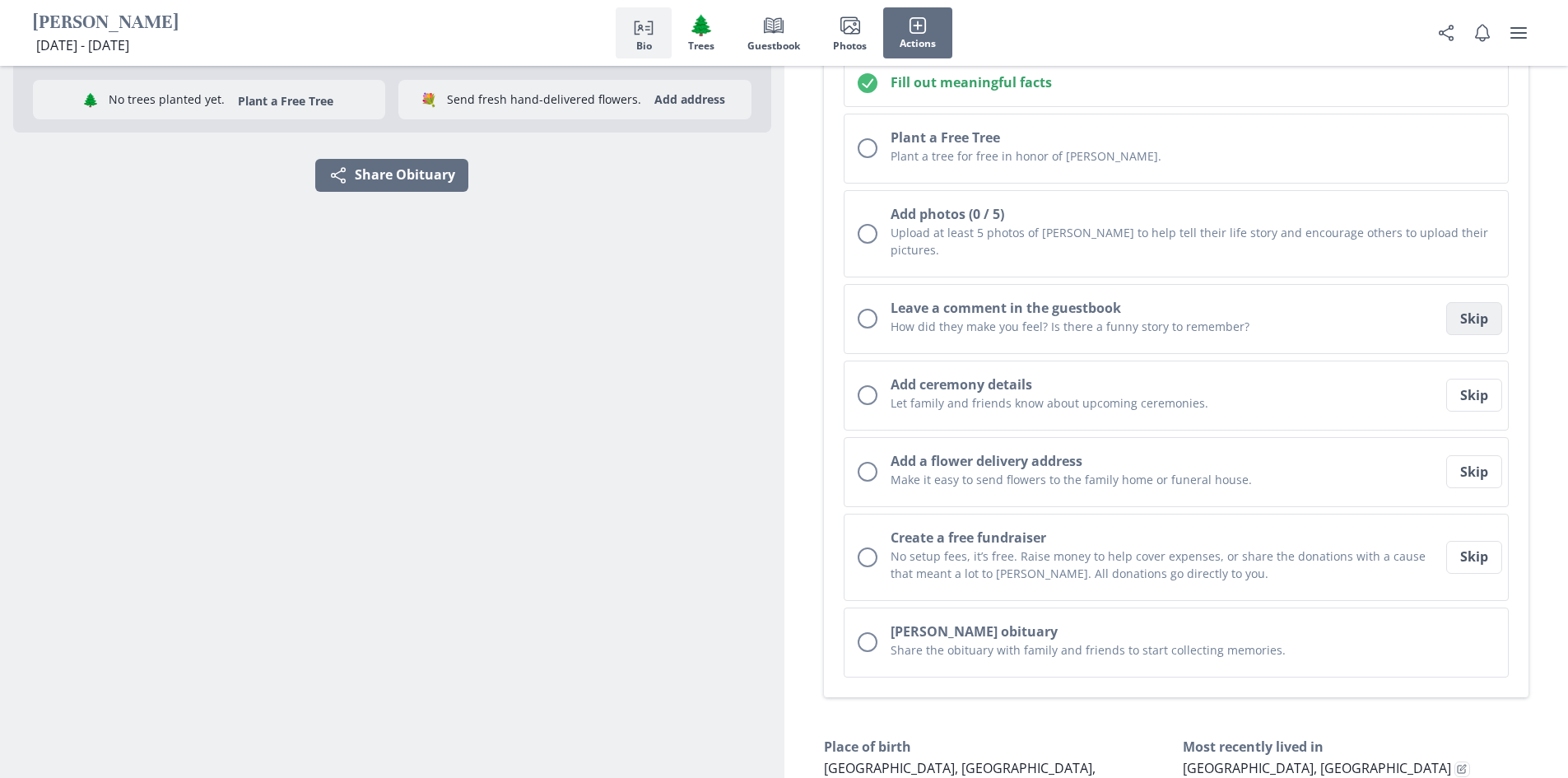
click at [1475, 305] on button "Skip" at bounding box center [1473, 318] width 56 height 33
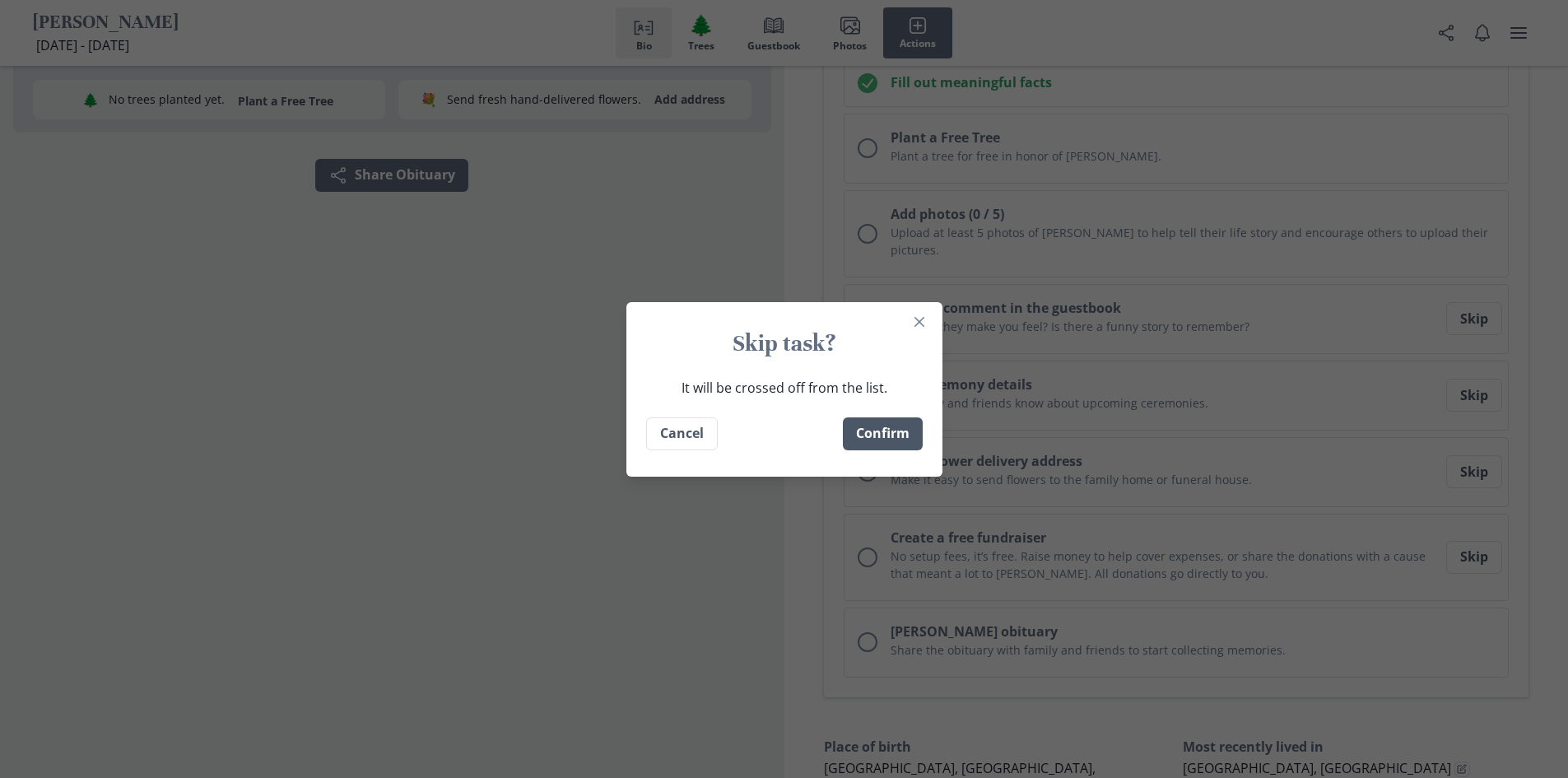
click at [898, 442] on button "Confirm" at bounding box center [883, 434] width 80 height 33
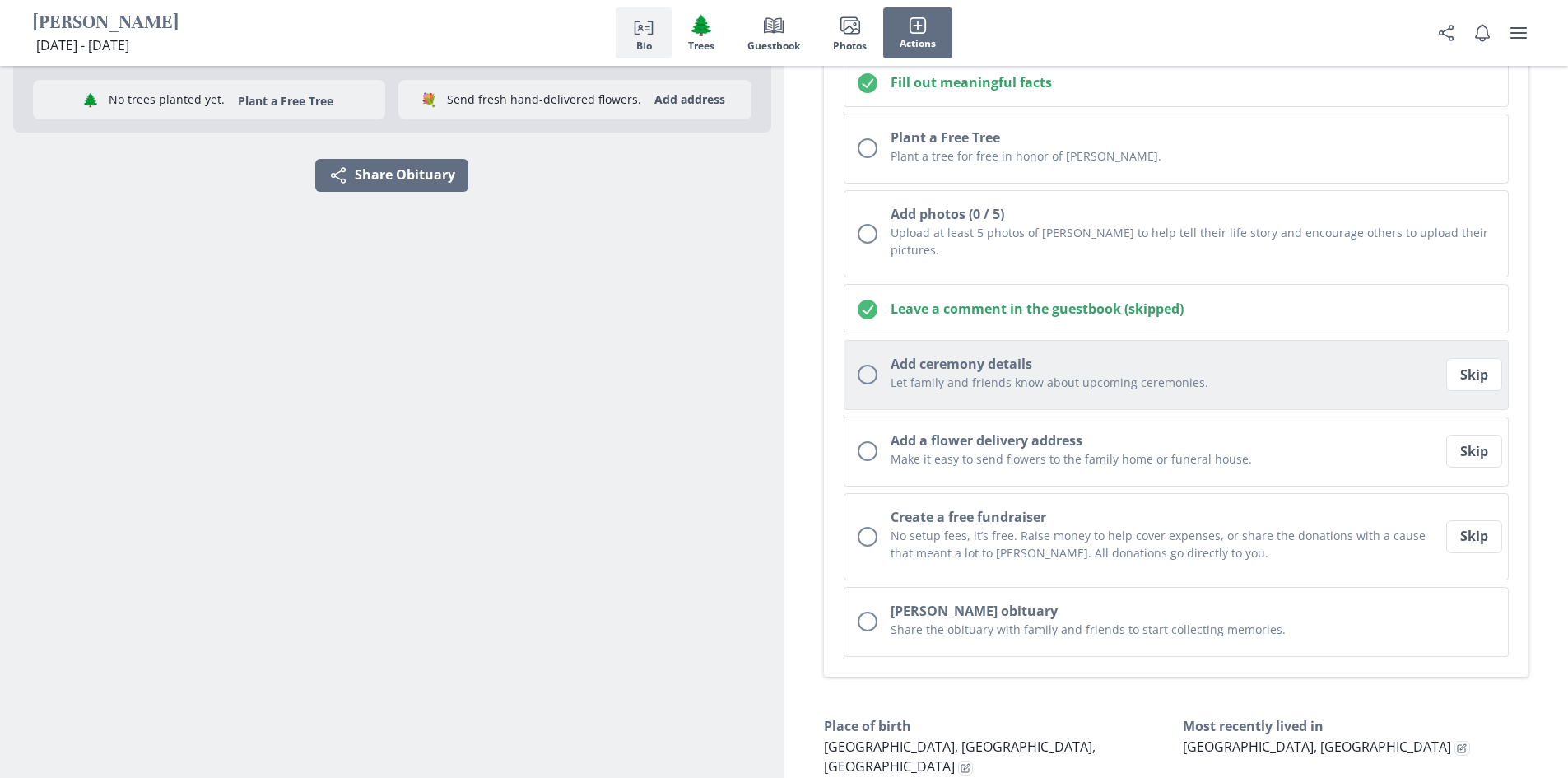
click at [866, 364] on div "Unchecked circle" at bounding box center [867, 374] width 20 height 20
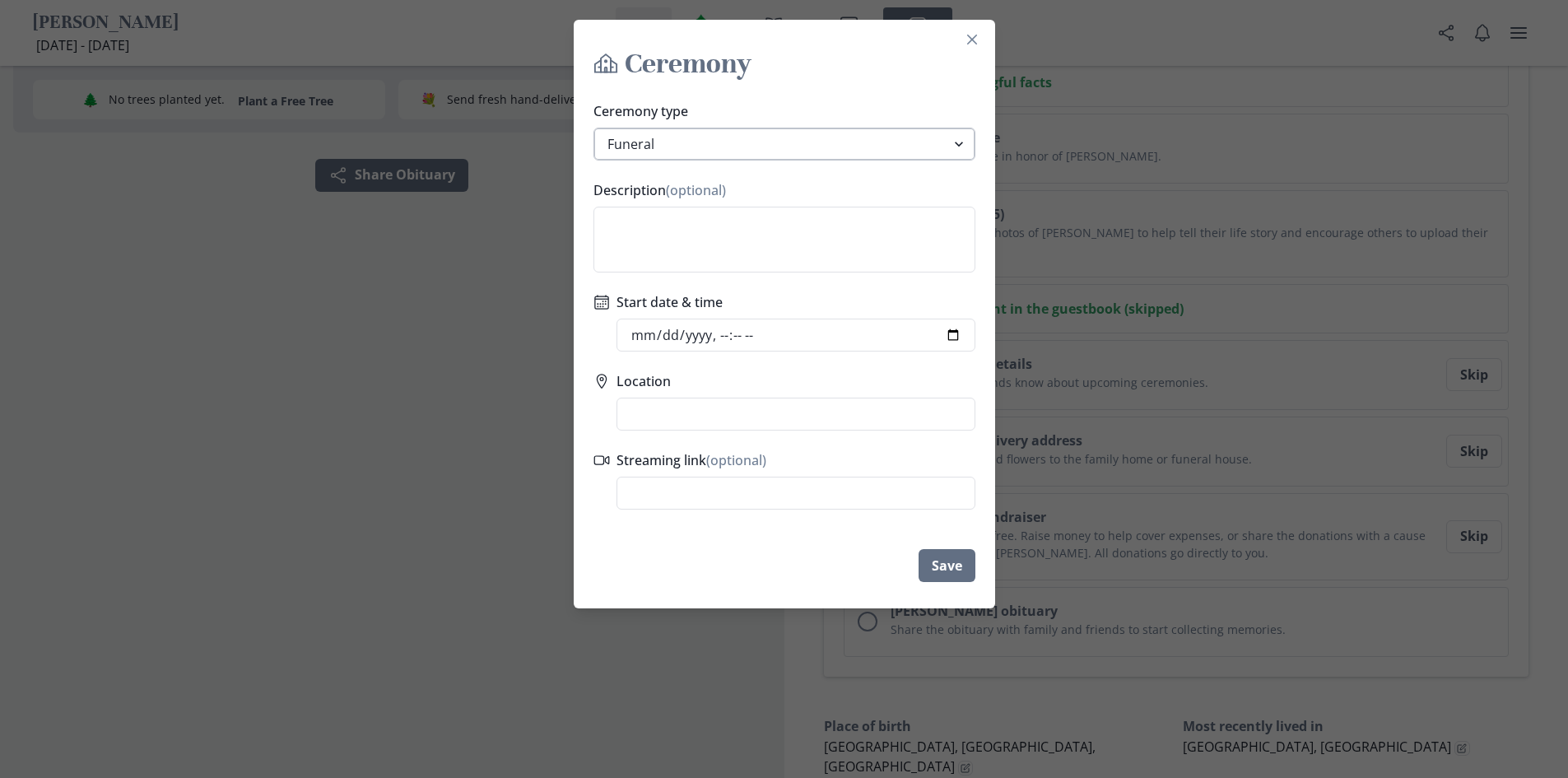
click at [938, 152] on select "Funeral Graveside Service Viewing Service Visitation Service Memorial Service C…" at bounding box center [784, 144] width 382 height 33
click at [599, 127] on select "Funeral Graveside Service Viewing Service Visitation Service Memorial Service C…" at bounding box center [784, 144] width 382 height 33
click at [724, 333] on input "Start date & time" at bounding box center [796, 335] width 359 height 33
click at [958, 331] on input "Start date & time" at bounding box center [796, 335] width 359 height 33
click at [800, 337] on input "Start date & time" at bounding box center [796, 335] width 359 height 33
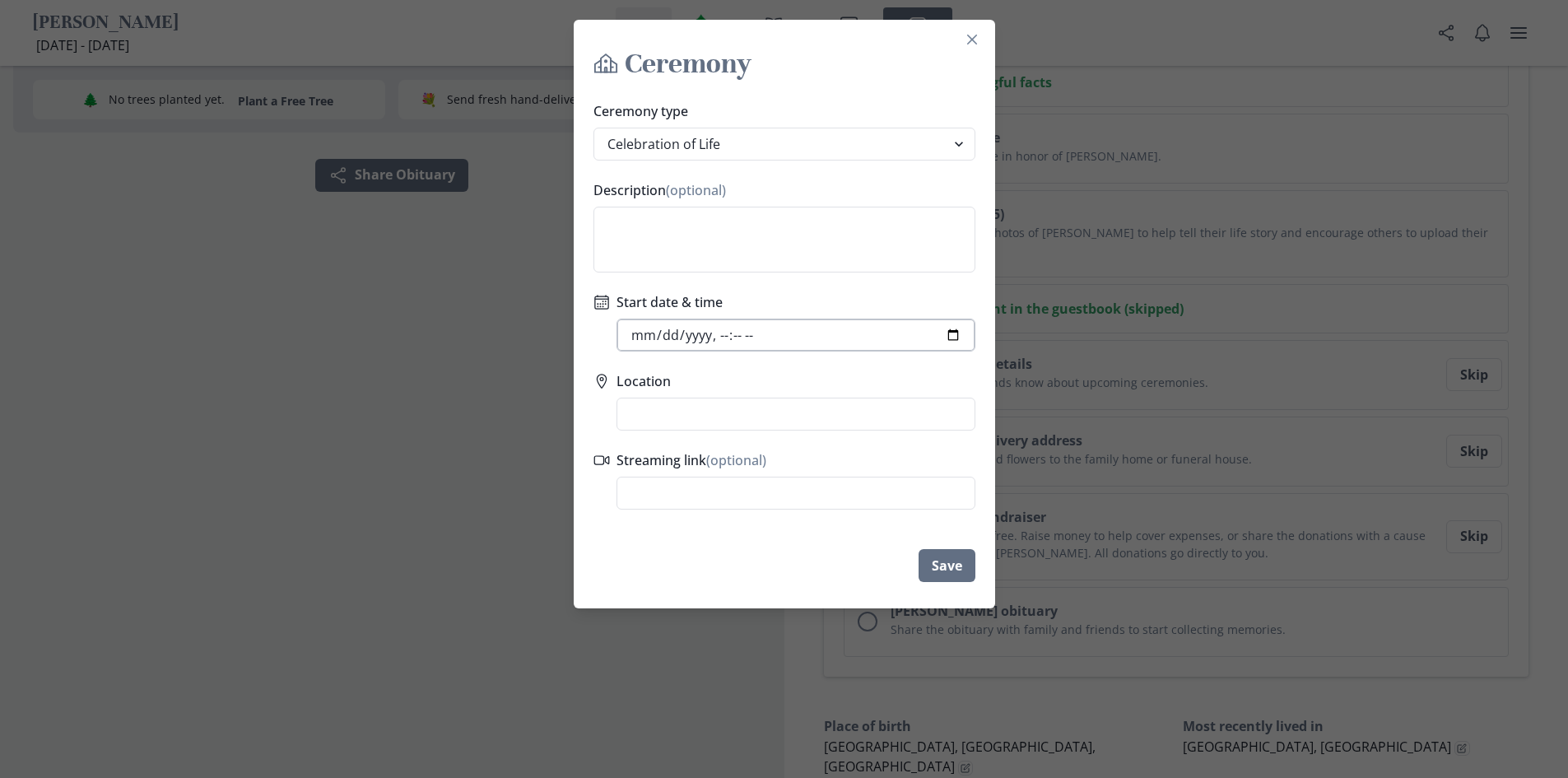
click at [795, 336] on input "Start date & time" at bounding box center [796, 335] width 359 height 33
click at [748, 335] on input "Start date & time" at bounding box center [796, 335] width 359 height 33
click at [728, 336] on input "Start date & time" at bounding box center [796, 335] width 359 height 33
click at [767, 417] on input "Location" at bounding box center [796, 414] width 359 height 33
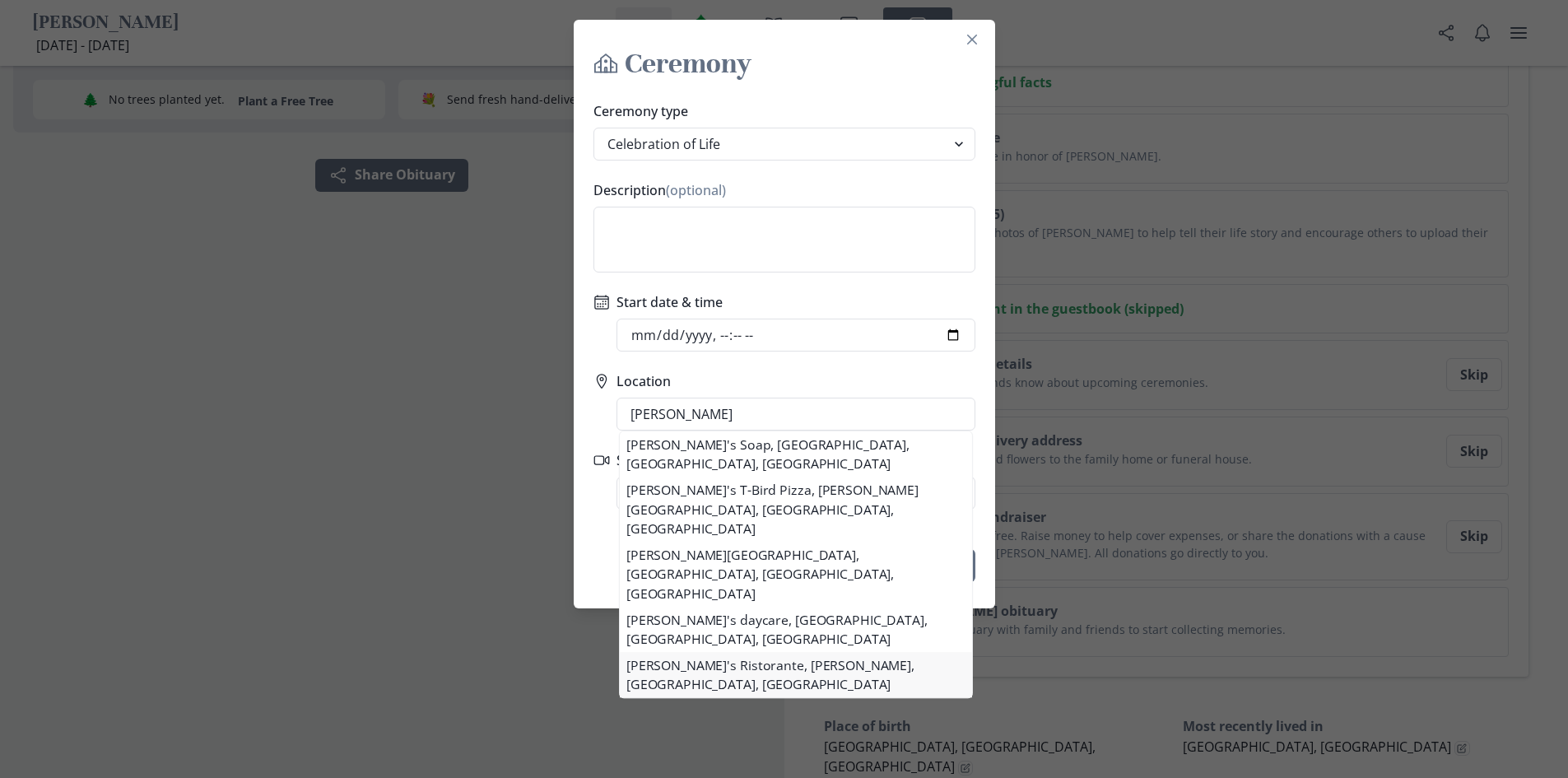
click at [869, 652] on li "[PERSON_NAME]'s Ristorante, [PERSON_NAME], [GEOGRAPHIC_DATA], [GEOGRAPHIC_DATA]" at bounding box center [796, 675] width 352 height 45
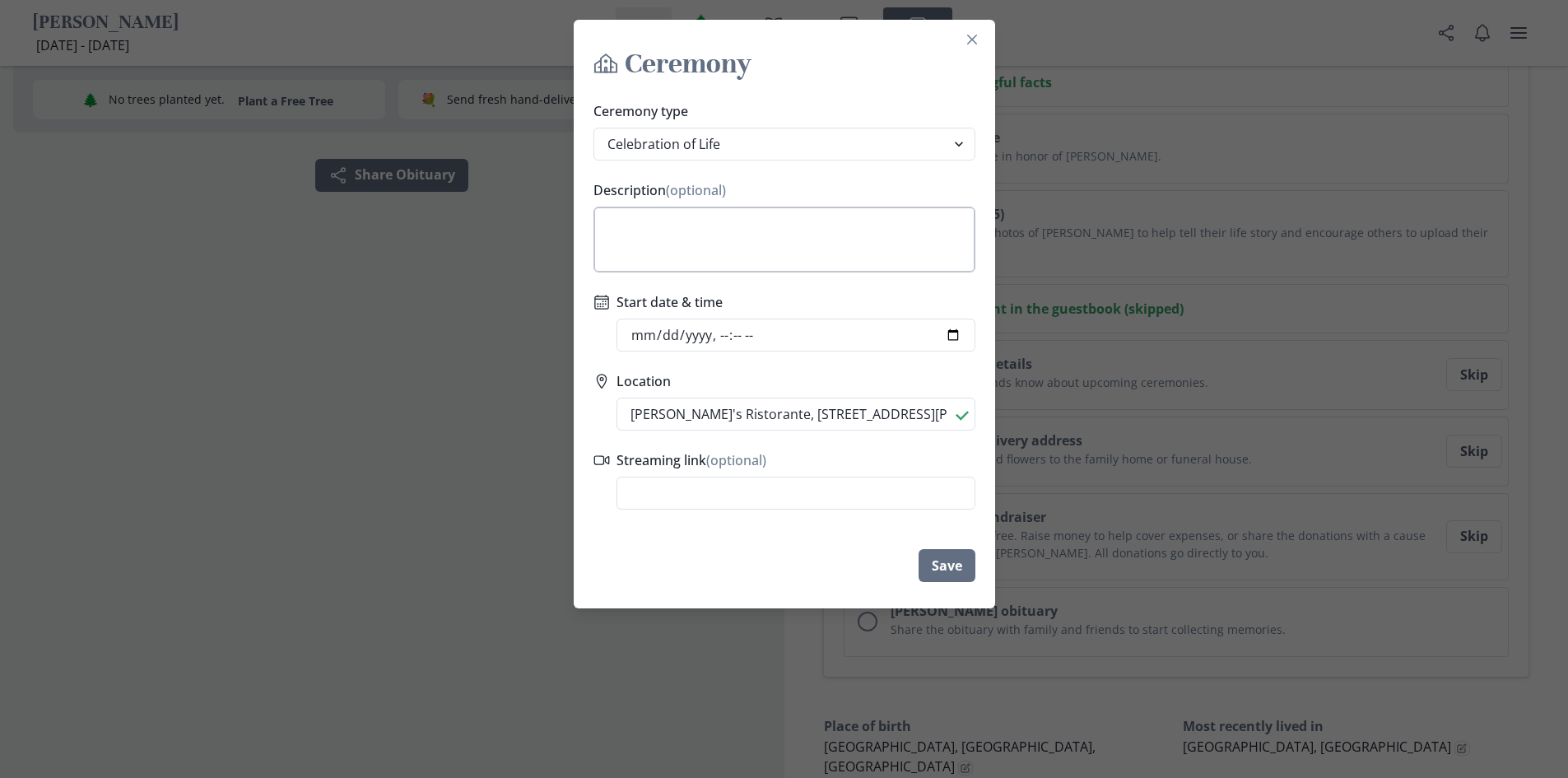
click at [749, 223] on textarea "Description (optional)" at bounding box center [784, 239] width 382 height 66
click at [957, 559] on button "Save" at bounding box center [946, 566] width 56 height 33
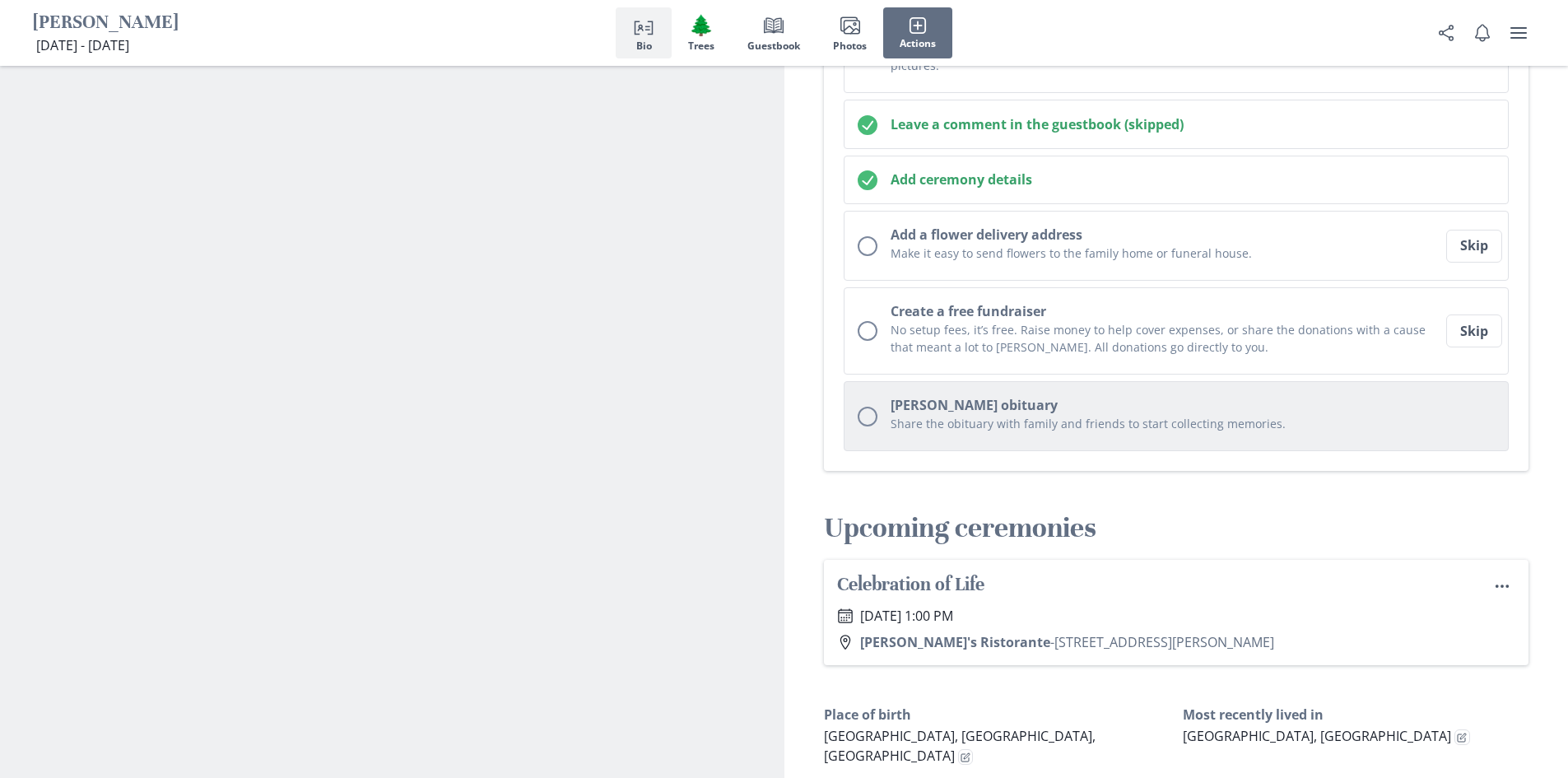
scroll to position [553, 0]
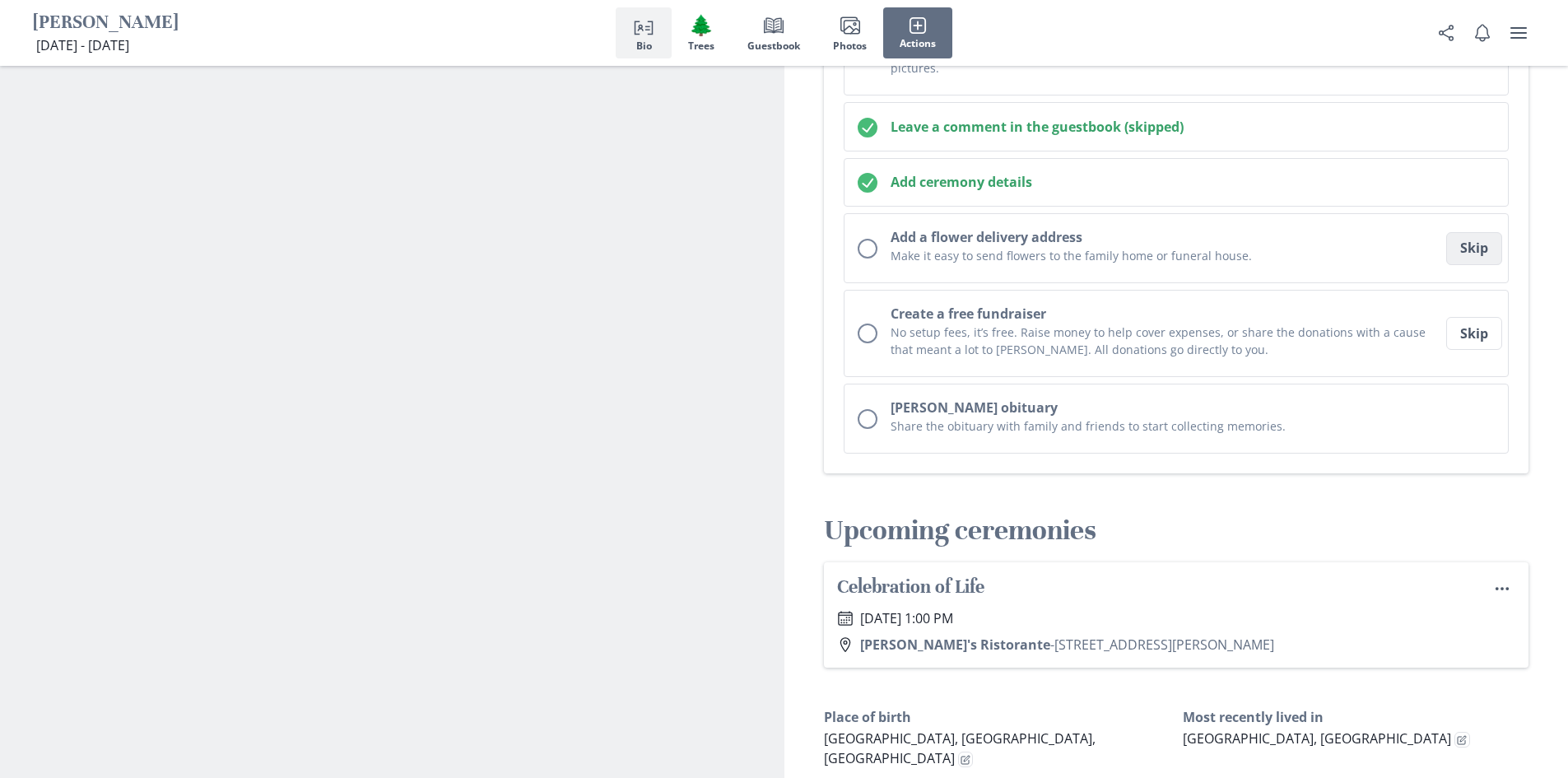
click at [1467, 233] on button "Skip" at bounding box center [1473, 249] width 56 height 33
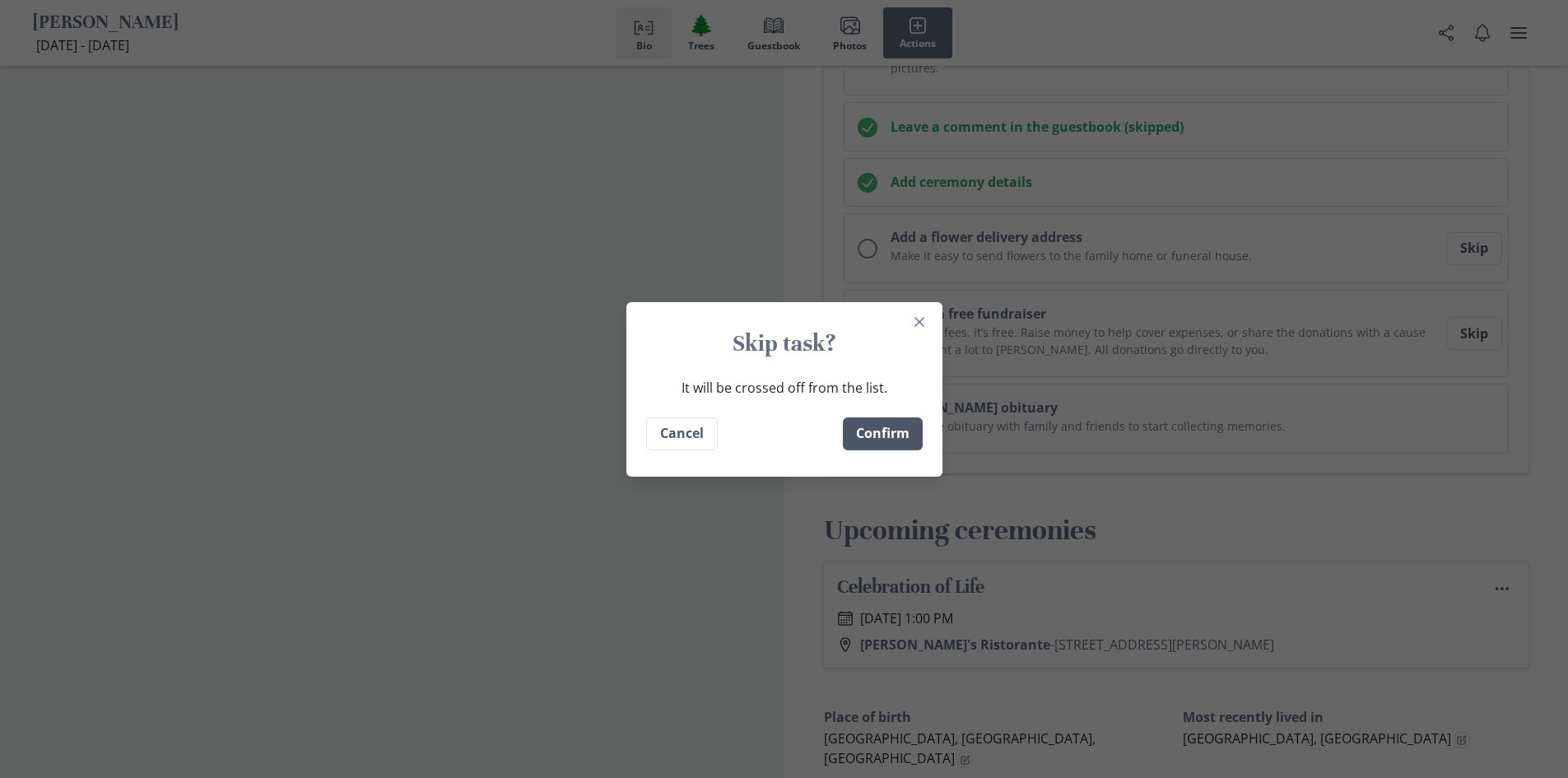
click at [879, 435] on button "Confirm" at bounding box center [883, 434] width 80 height 33
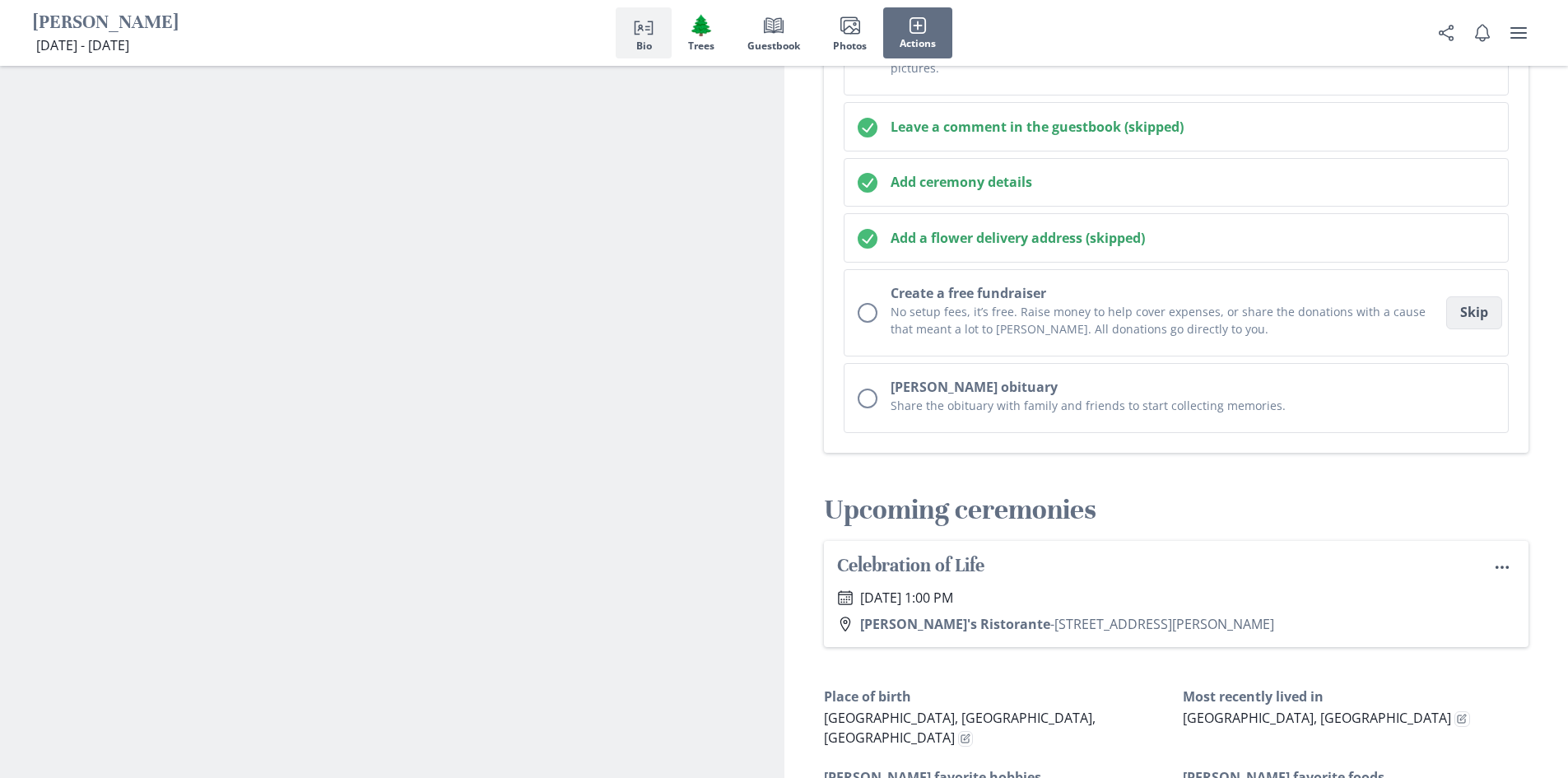
click at [1482, 297] on button "Skip" at bounding box center [1473, 313] width 56 height 33
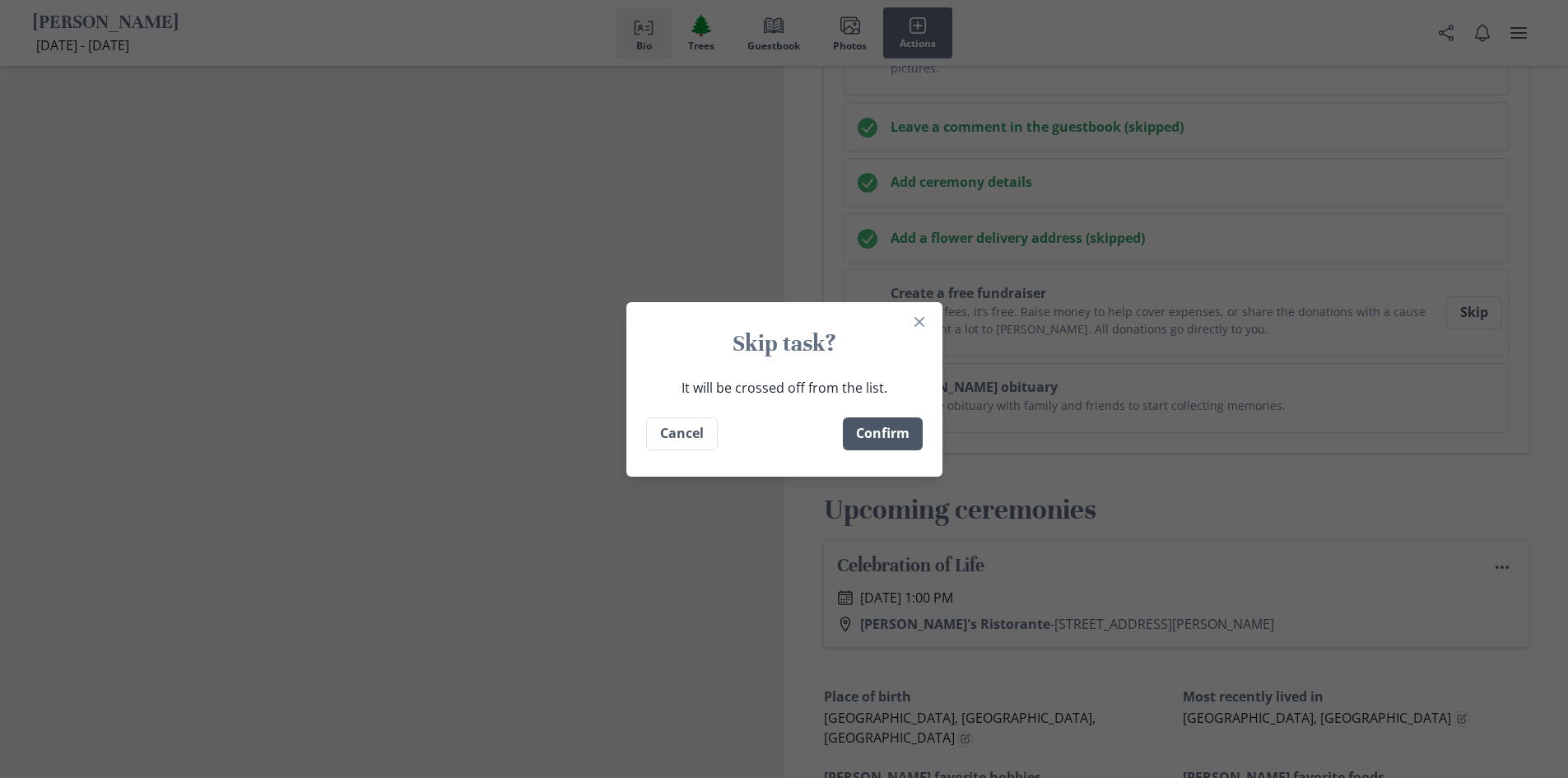
click at [869, 435] on button "Confirm" at bounding box center [883, 434] width 80 height 33
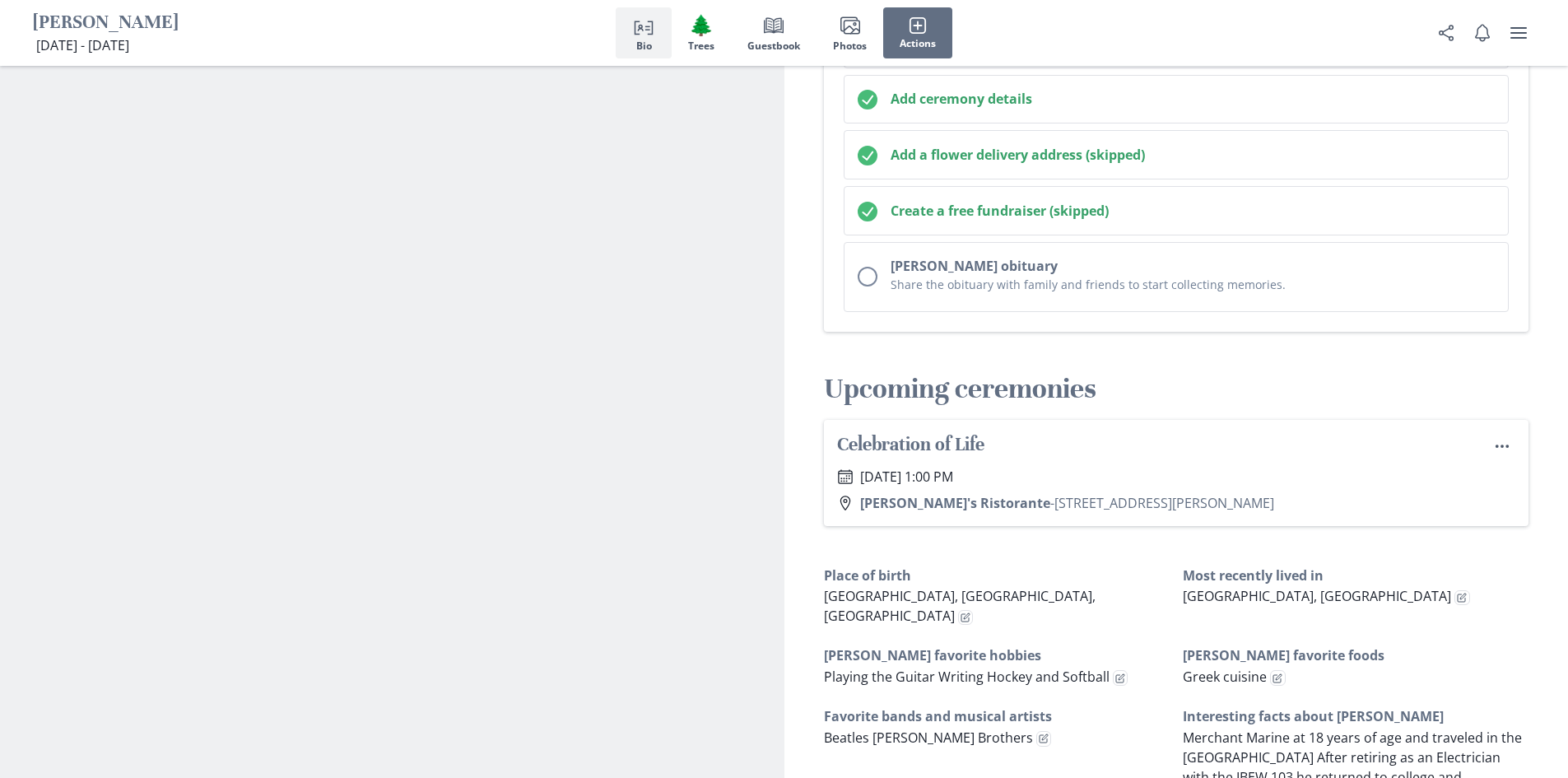
scroll to position [636, 0]
click at [1506, 439] on icon "Menu" at bounding box center [1501, 447] width 16 height 16
click at [1480, 469] on button "Edit" at bounding box center [1473, 470] width 82 height 27
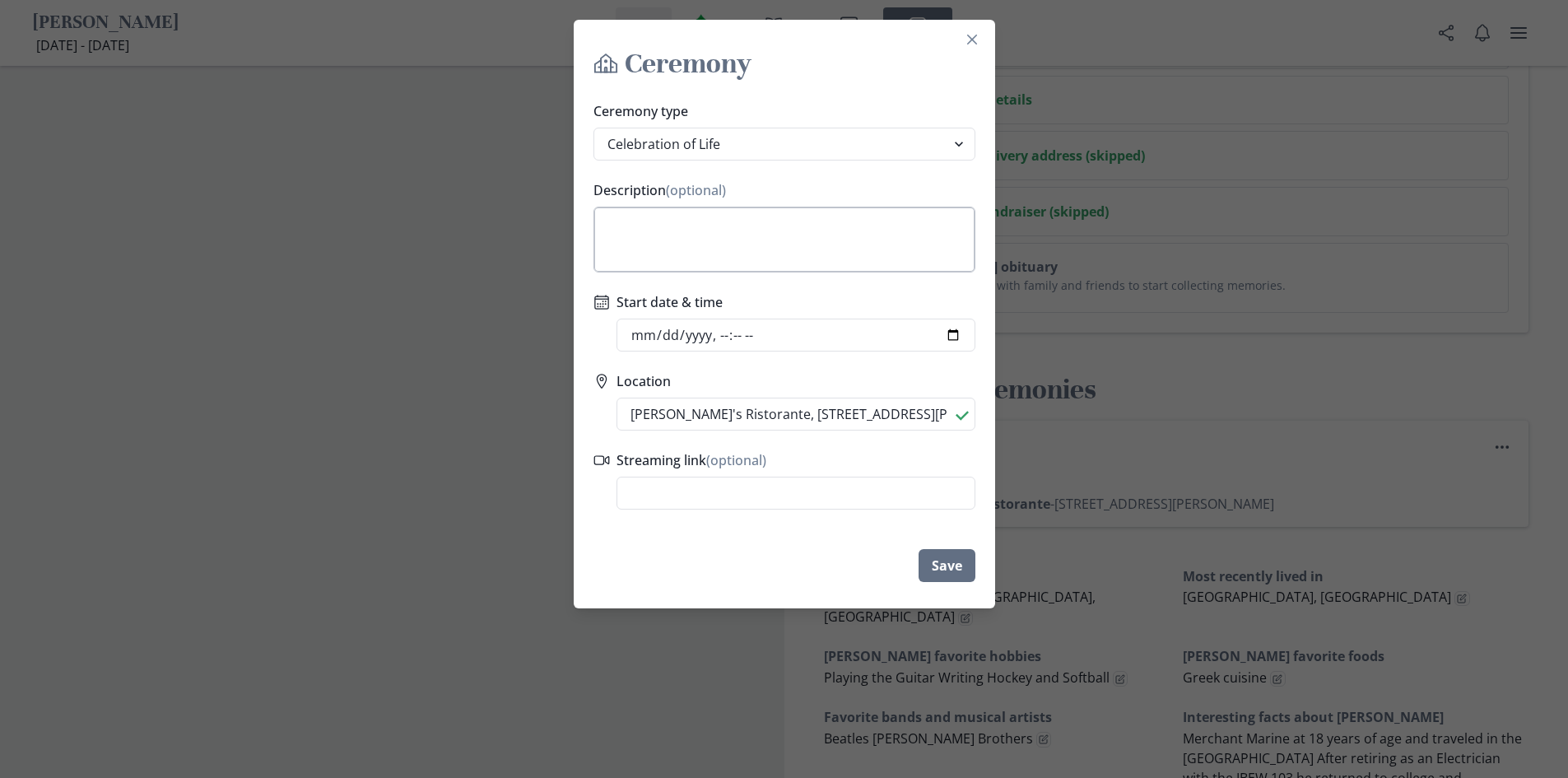
click at [660, 224] on textarea "Description (optional)" at bounding box center [784, 239] width 382 height 66
click at [953, 560] on button "Save" at bounding box center [946, 566] width 56 height 33
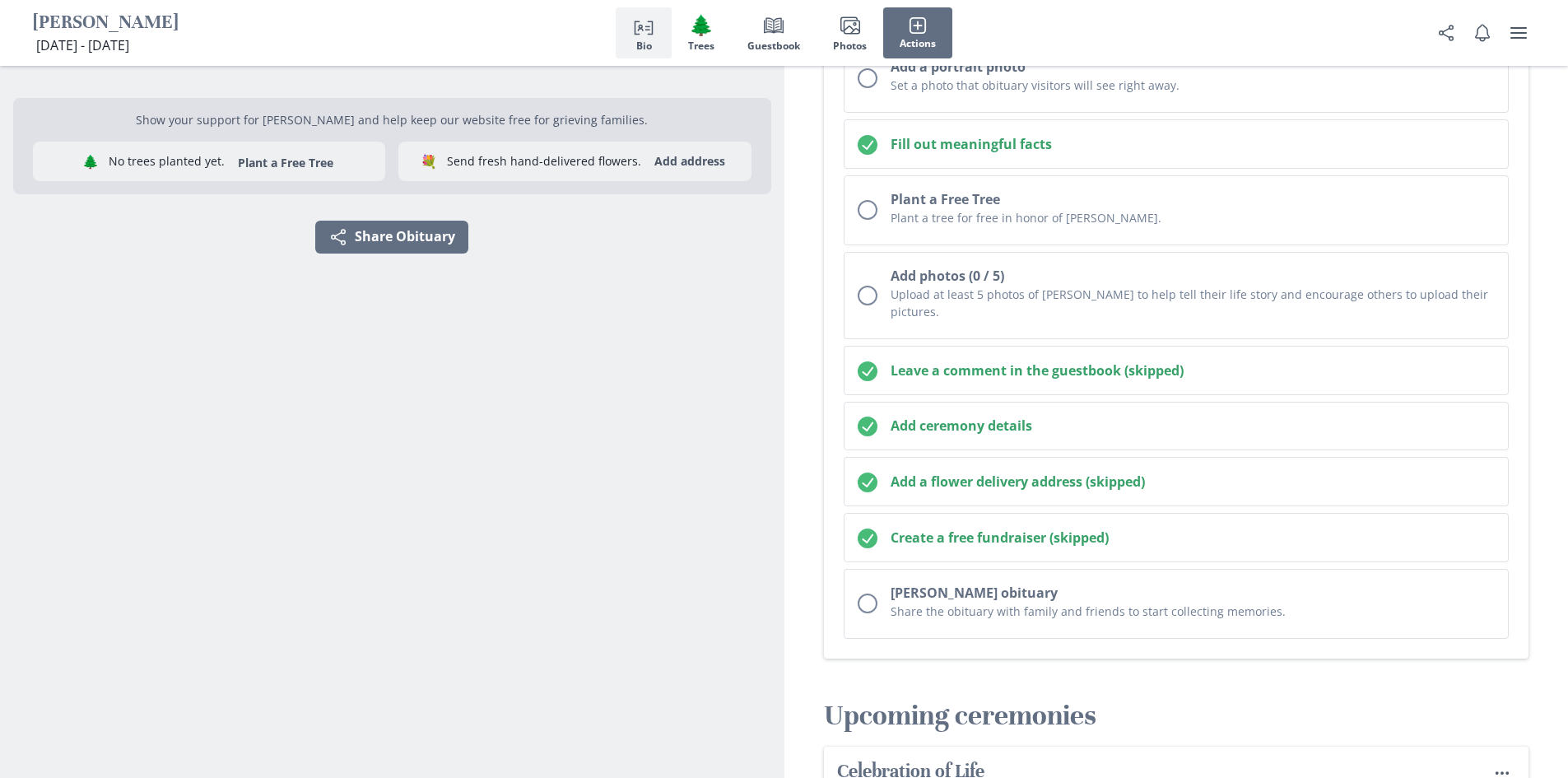
scroll to position [224, 0]
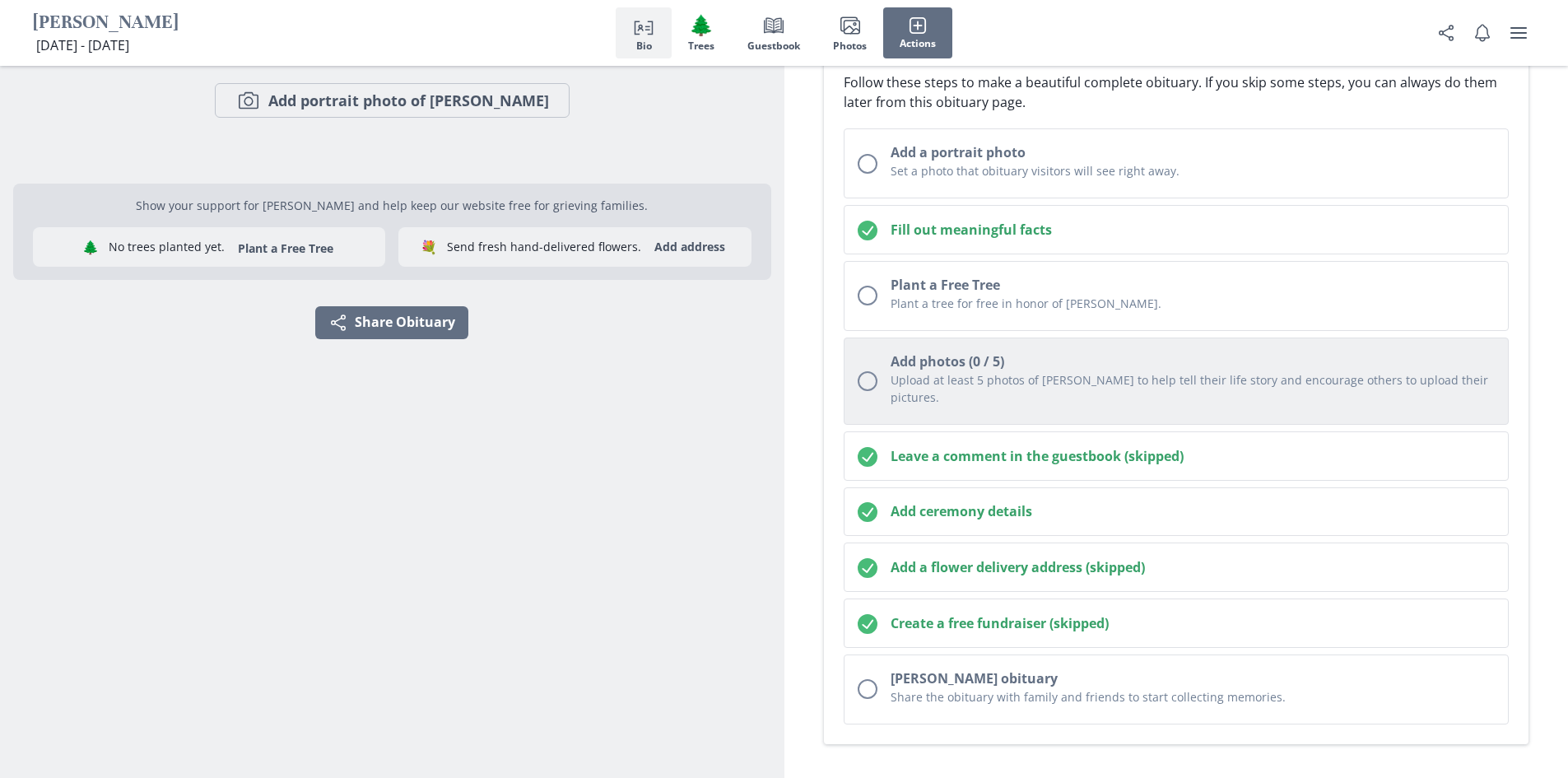
click at [877, 375] on div "Unchecked circle" at bounding box center [867, 381] width 20 height 20
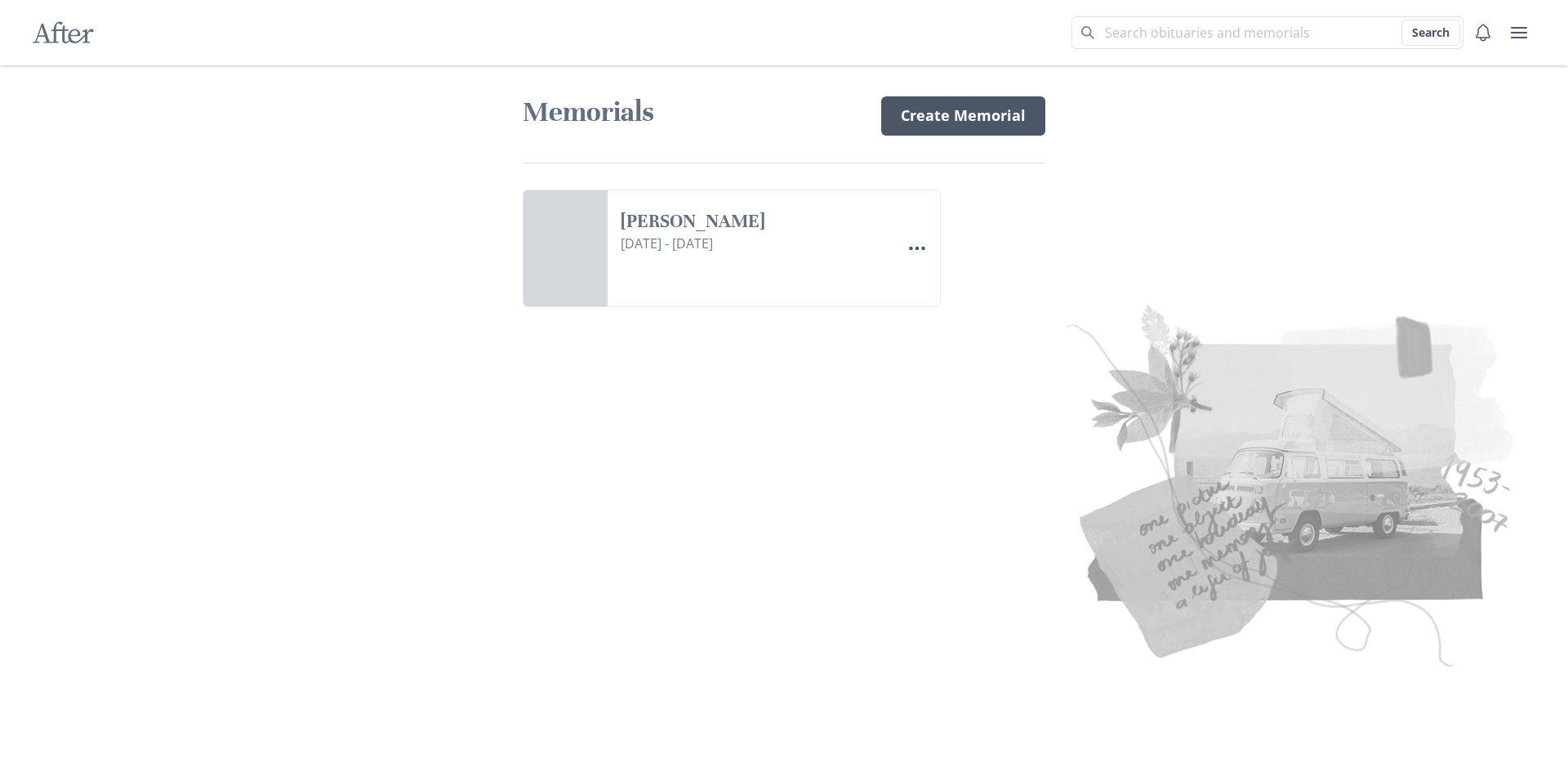
click at [942, 118] on link "Create Memorial" at bounding box center [963, 116] width 164 height 40
